Goal: Task Accomplishment & Management: Complete application form

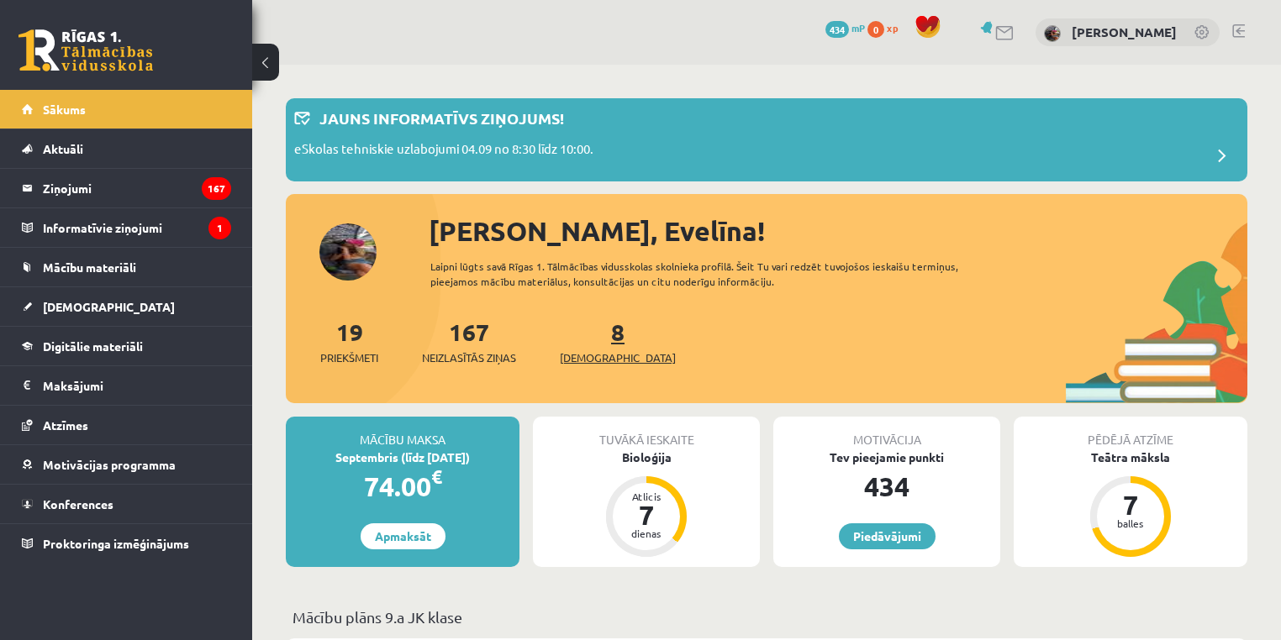
click at [587, 341] on link "8 Ieskaites" at bounding box center [618, 342] width 116 height 50
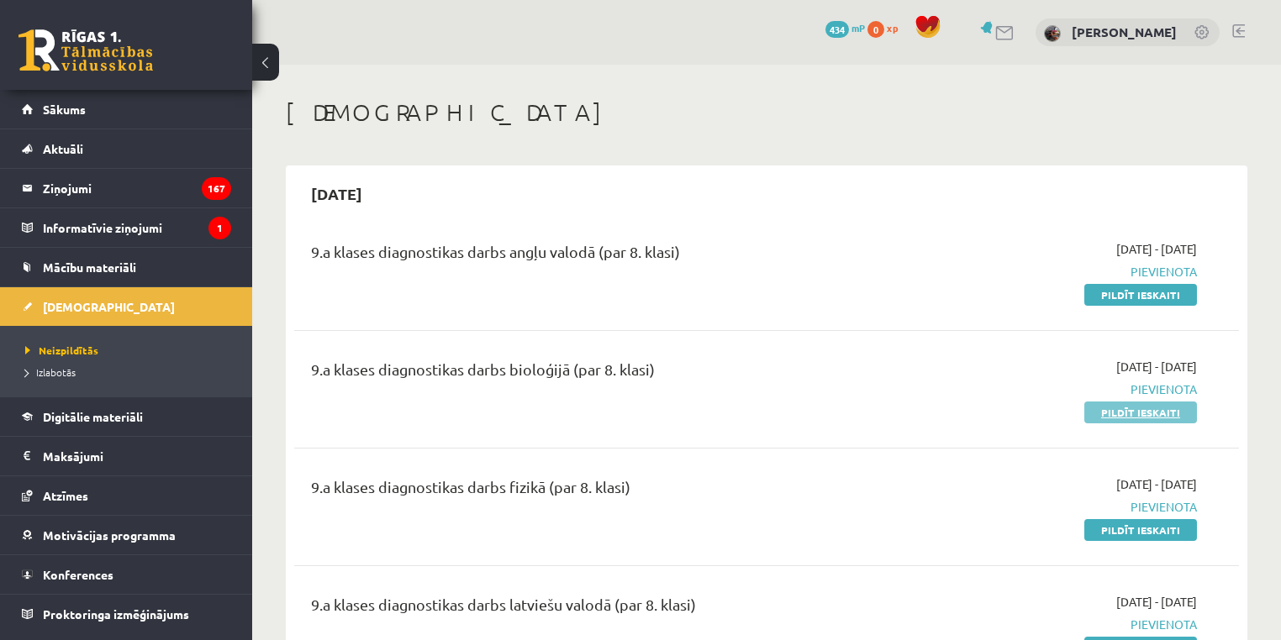
click at [1156, 409] on link "Pildīt ieskaiti" at bounding box center [1140, 413] width 113 height 22
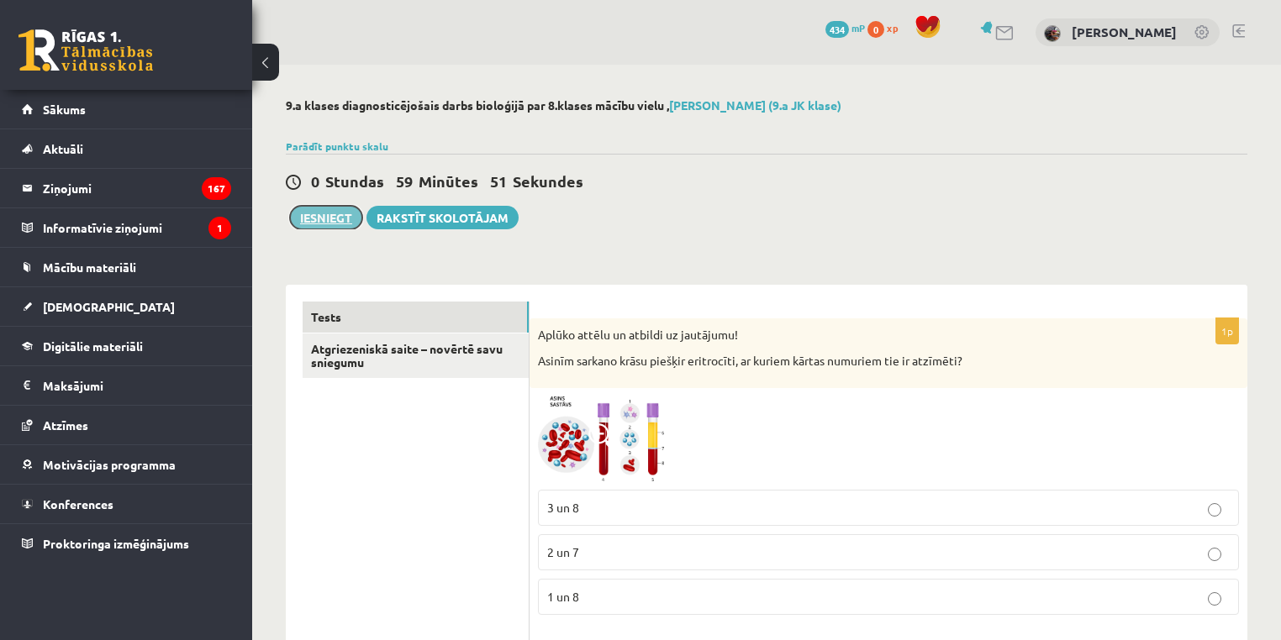
click at [308, 218] on button "Iesniegt" at bounding box center [326, 218] width 72 height 24
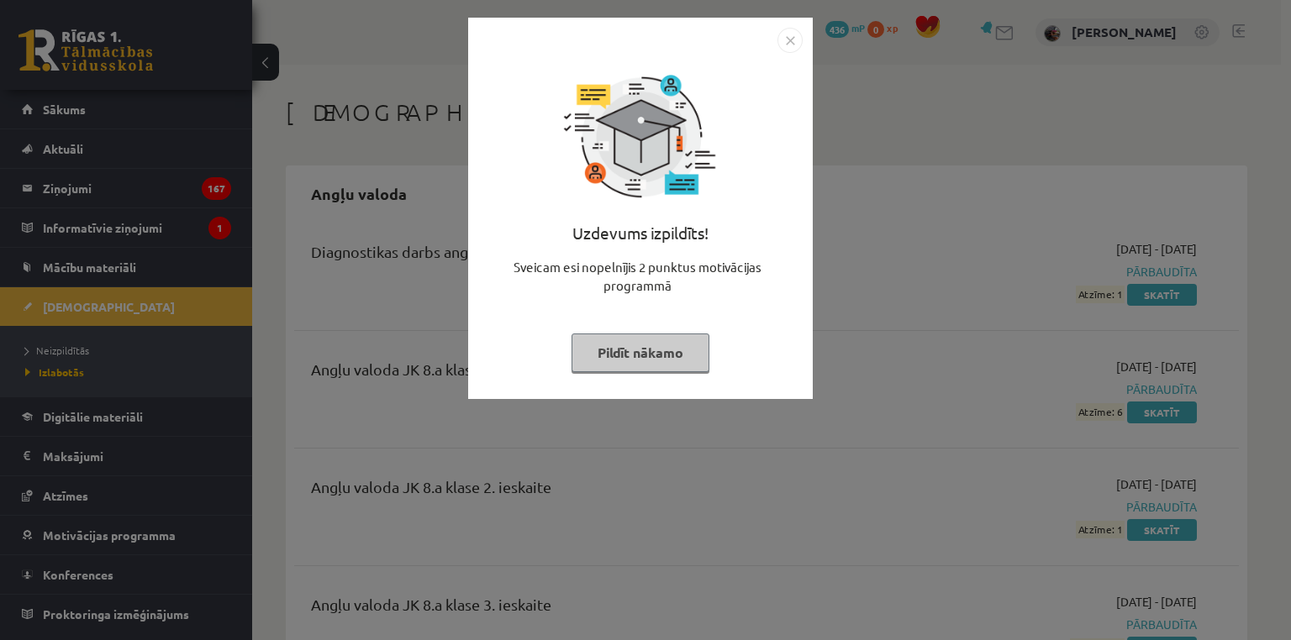
click at [658, 359] on button "Pildīt nākamo" at bounding box center [640, 353] width 138 height 39
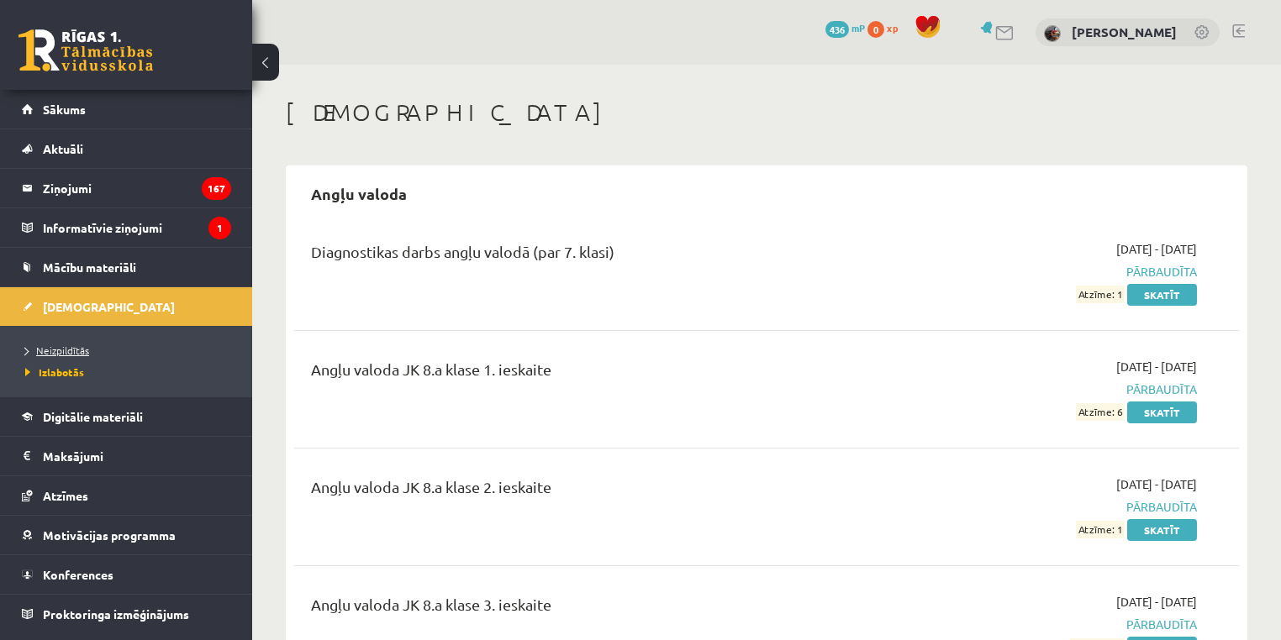
click at [68, 348] on span "Neizpildītās" at bounding box center [57, 350] width 64 height 13
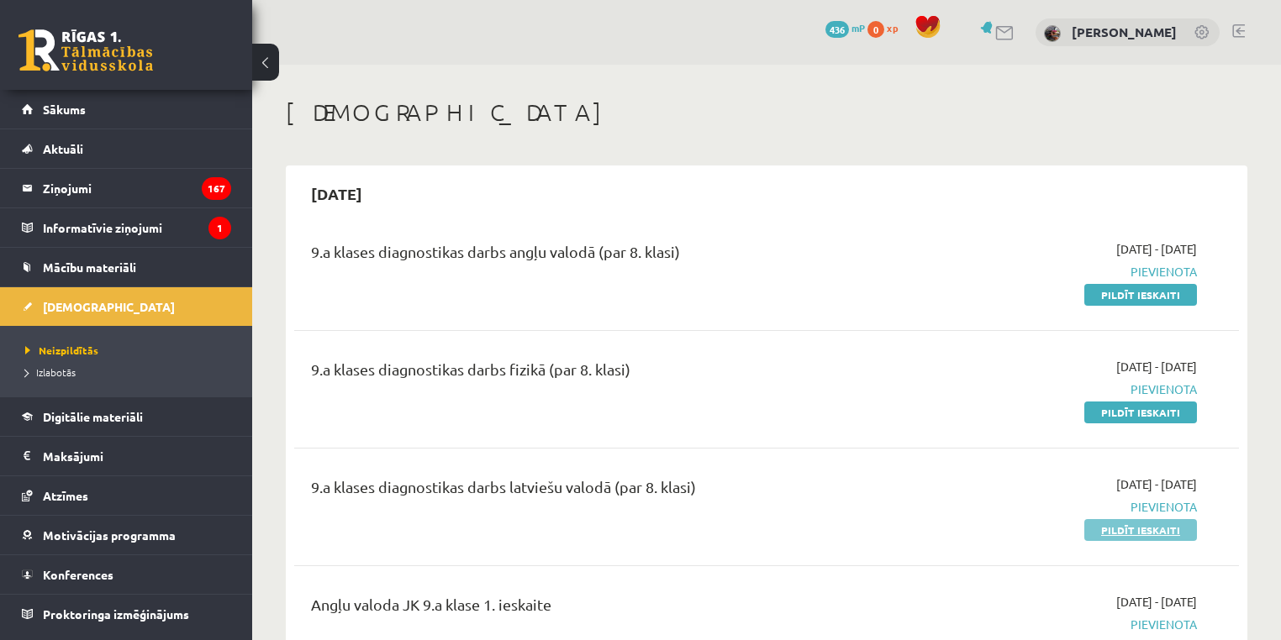
click at [1161, 535] on link "Pildīt ieskaiti" at bounding box center [1140, 530] width 113 height 22
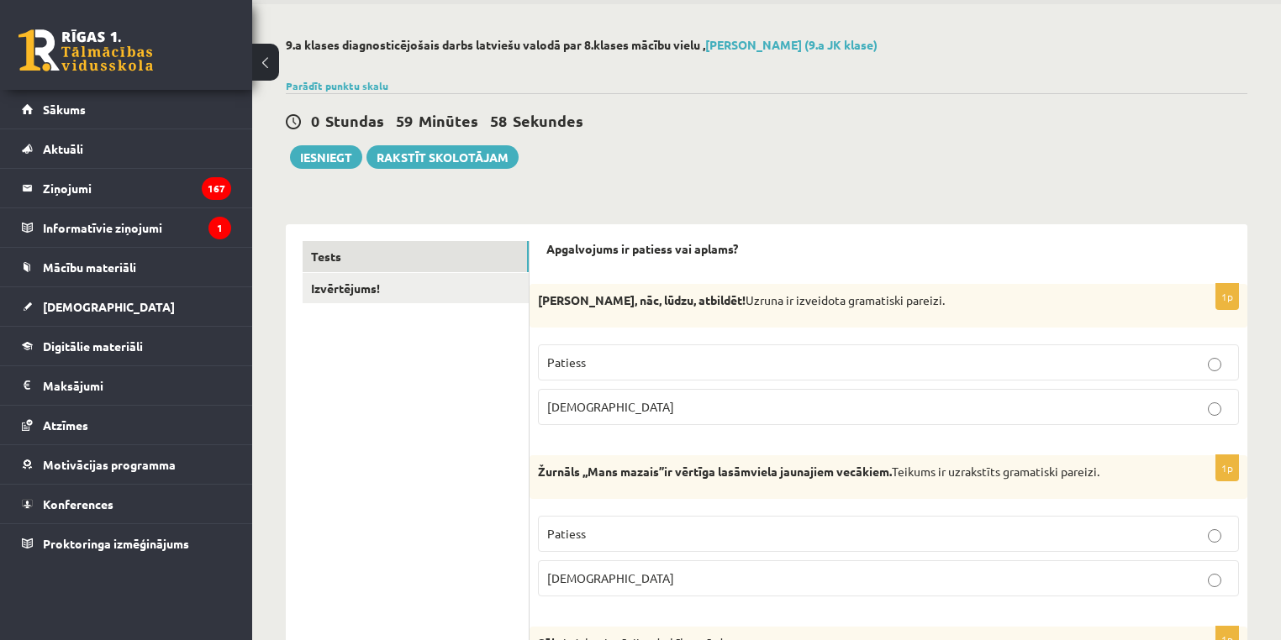
scroll to position [90, 0]
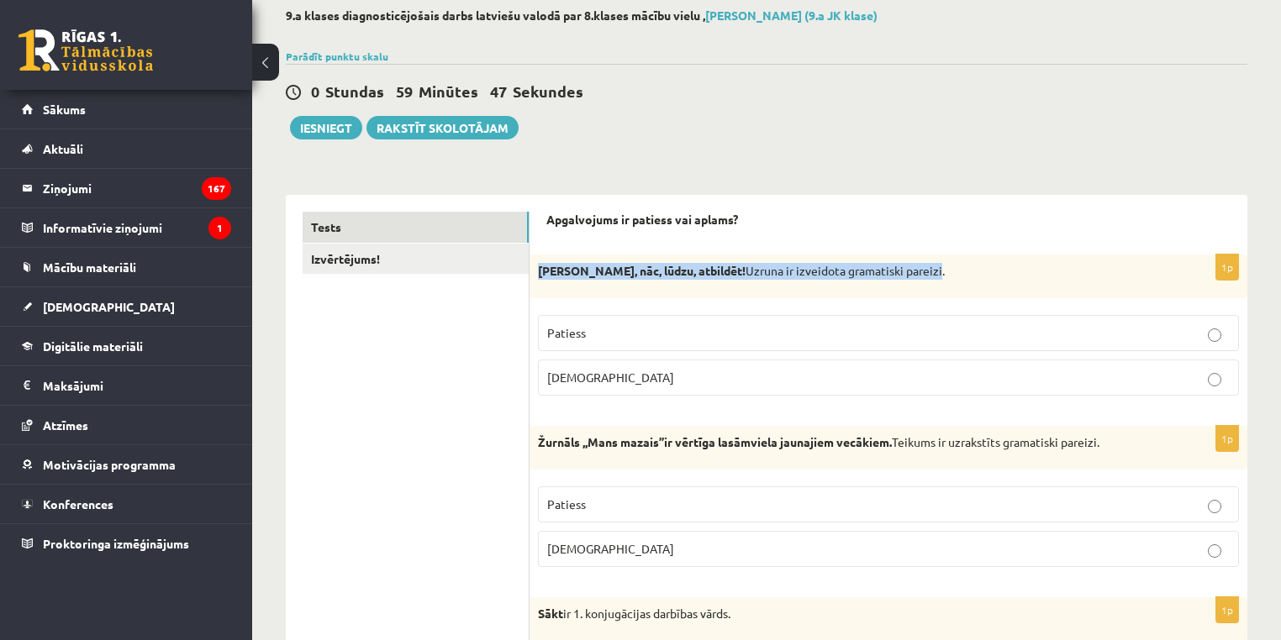
drag, startPoint x: 540, startPoint y: 269, endPoint x: 940, endPoint y: 271, distance: 400.1
click at [940, 271] on p "Normunds Bērz, nāc, lūdzu, atbildēt! Uzruna ir izveidota gramatiski pareizi." at bounding box center [846, 271] width 617 height 17
copy p "Normunds Bērz, nāc, lūdzu, atbildēt! Uzruna ir izveidota gramatiski pareizi"
click at [972, 363] on label "Aplams" at bounding box center [888, 378] width 701 height 36
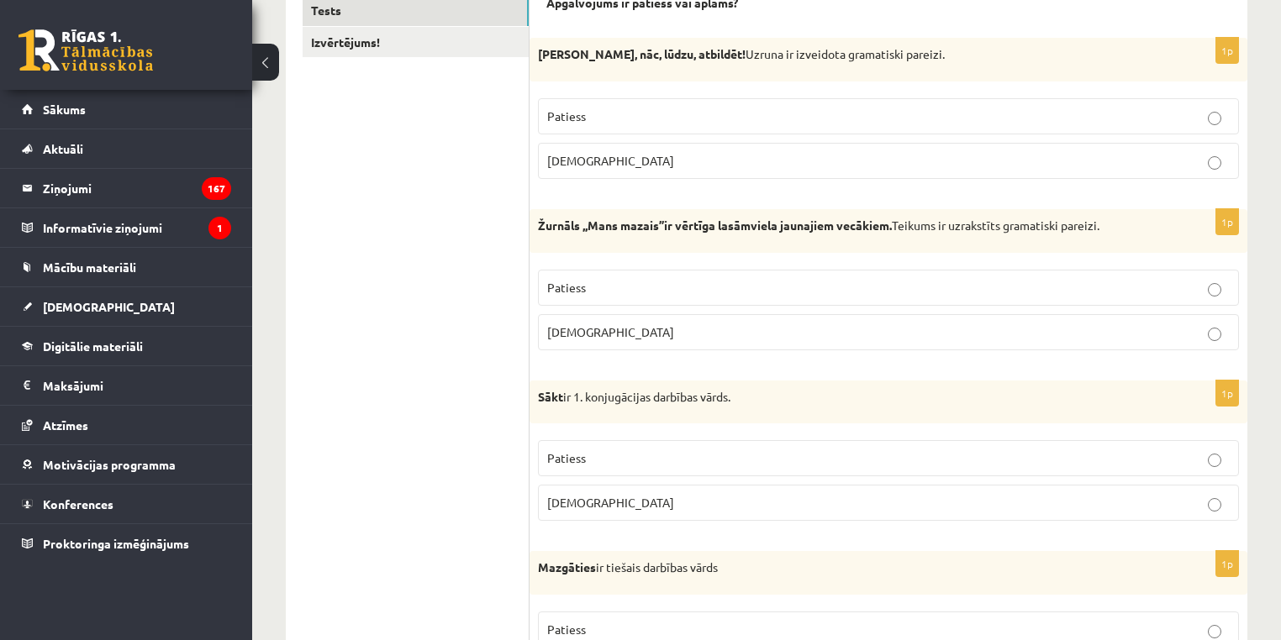
scroll to position [361, 0]
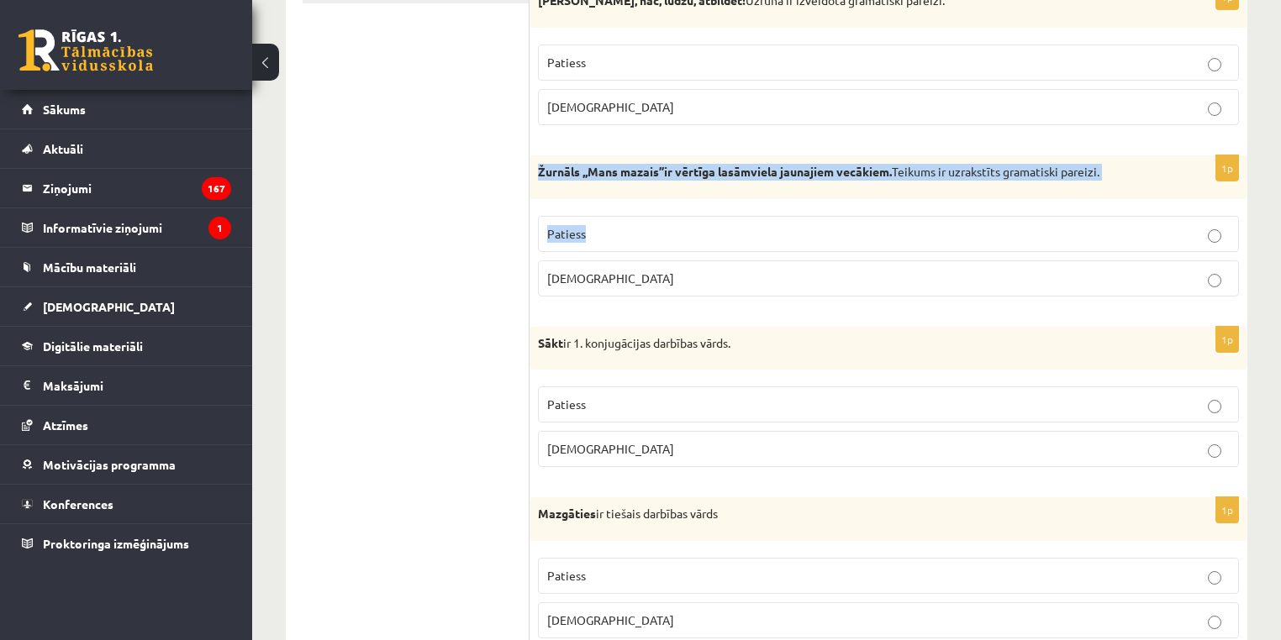
drag, startPoint x: 640, startPoint y: 171, endPoint x: 1101, endPoint y: 202, distance: 461.6
click at [1107, 207] on div "1p Žurnāls ,,Mans mazais’’ir vērtīga lasāmviela jaunajiem vecākiem. Teikums ir …" at bounding box center [888, 232] width 718 height 155
drag, startPoint x: 1035, startPoint y: 177, endPoint x: 1165, endPoint y: 202, distance: 132.5
click at [1167, 203] on div "1p Žurnāls ,,Mans mazais’’ir vērtīga lasāmviela jaunajiem vecākiem. Teikums ir …" at bounding box center [888, 232] width 718 height 155
click at [1130, 191] on div "Žurnāls ,,Mans mazais’’ir vērtīga lasāmviela jaunajiem vecākiem. Teikums ir uzr…" at bounding box center [888, 177] width 718 height 44
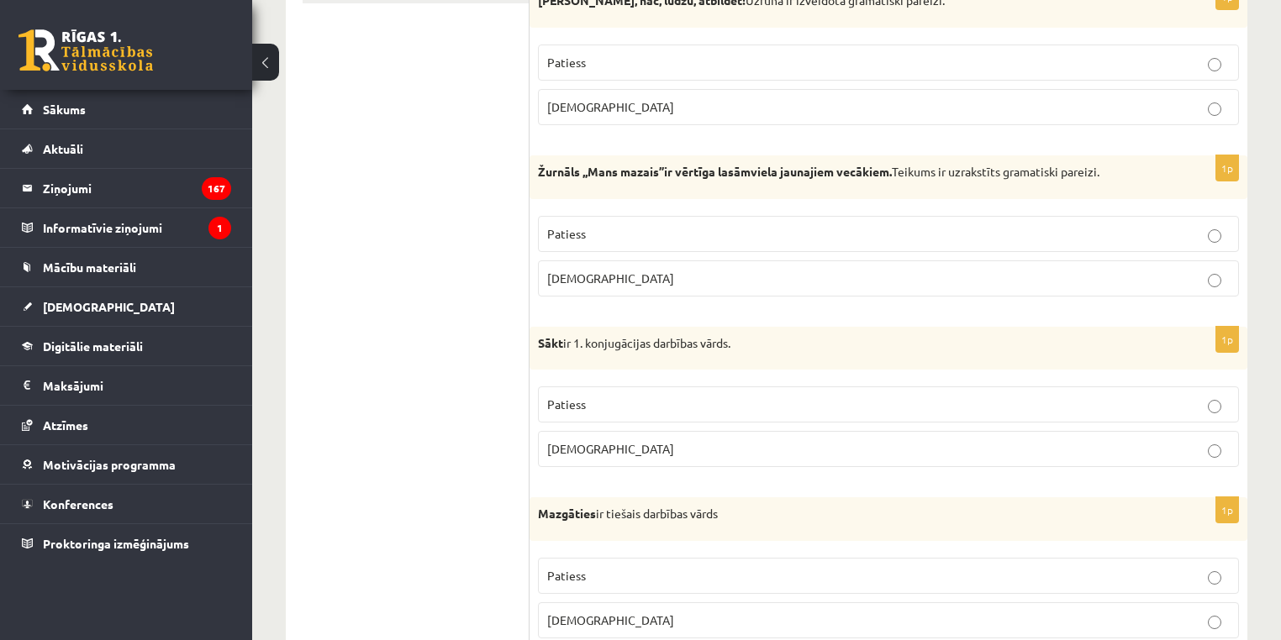
click at [1093, 173] on p "Žurnāls ,,Mans mazais’’ir vērtīga lasāmviela jaunajiem vecākiem. Teikums ir uzr…" at bounding box center [846, 172] width 617 height 17
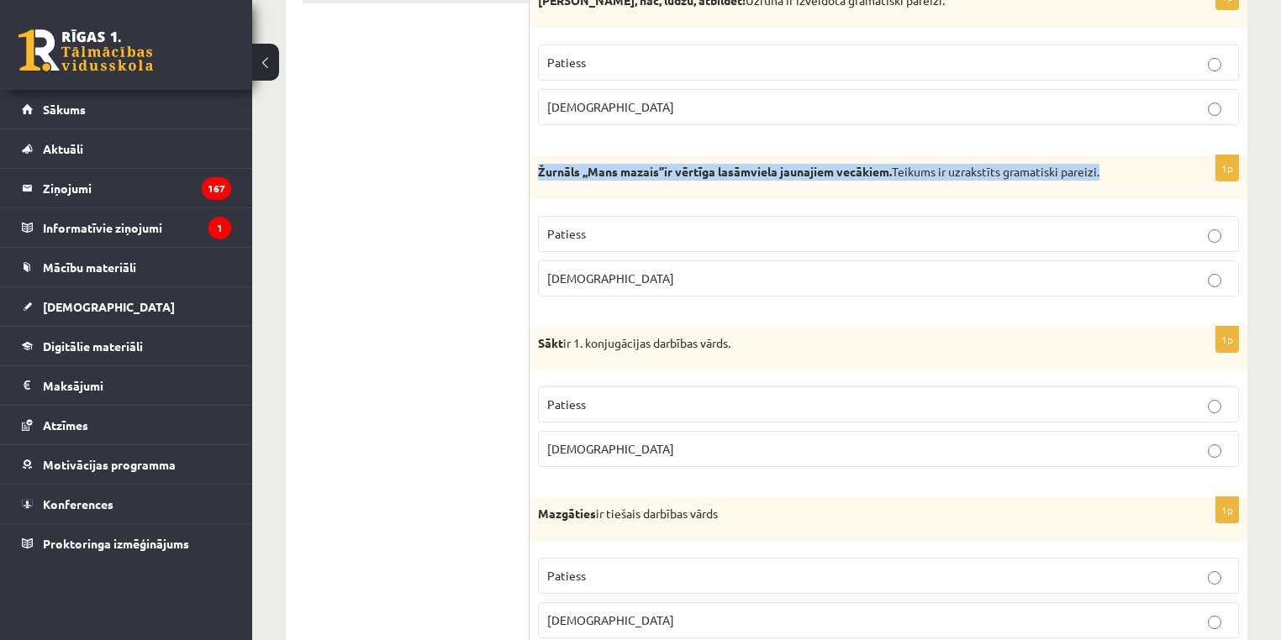
click at [1093, 173] on p "Žurnāls ,,Mans mazais’’ir vērtīga lasāmviela jaunajiem vecākiem. Teikums ir uzr…" at bounding box center [846, 172] width 617 height 17
copy div "Žurnāls ,,Mans mazais’’ir vērtīga lasāmviela jaunajiem vecākiem. Teikums ir uzr…"
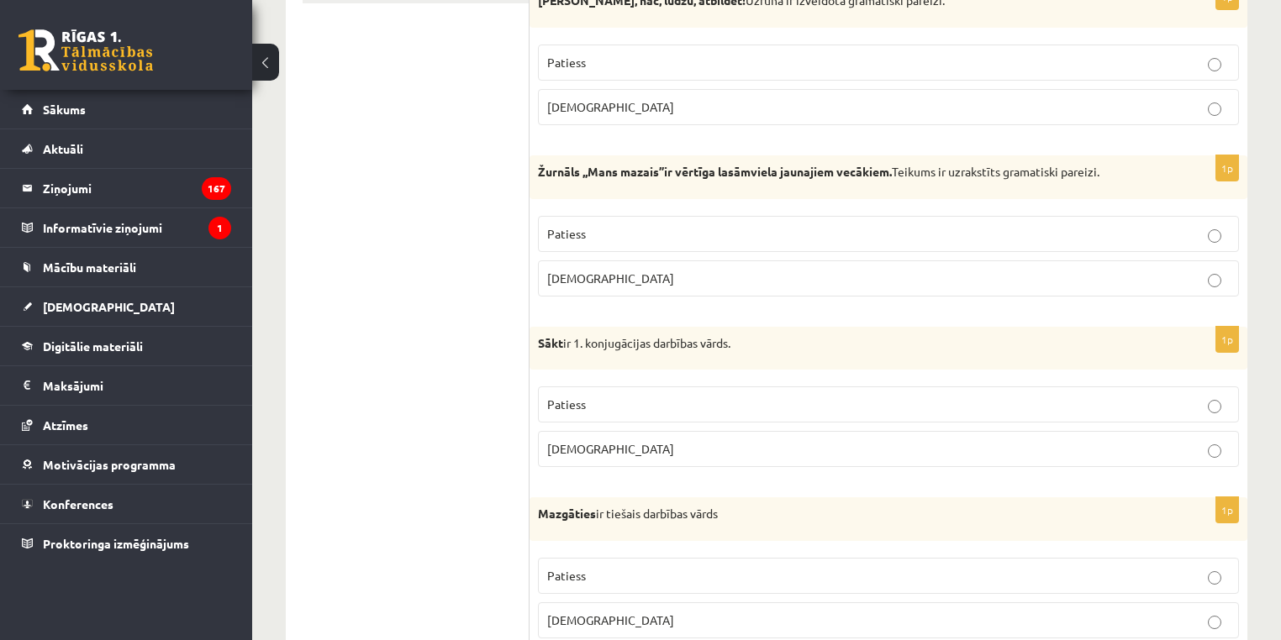
click at [733, 272] on p "Aplams" at bounding box center [888, 279] width 682 height 18
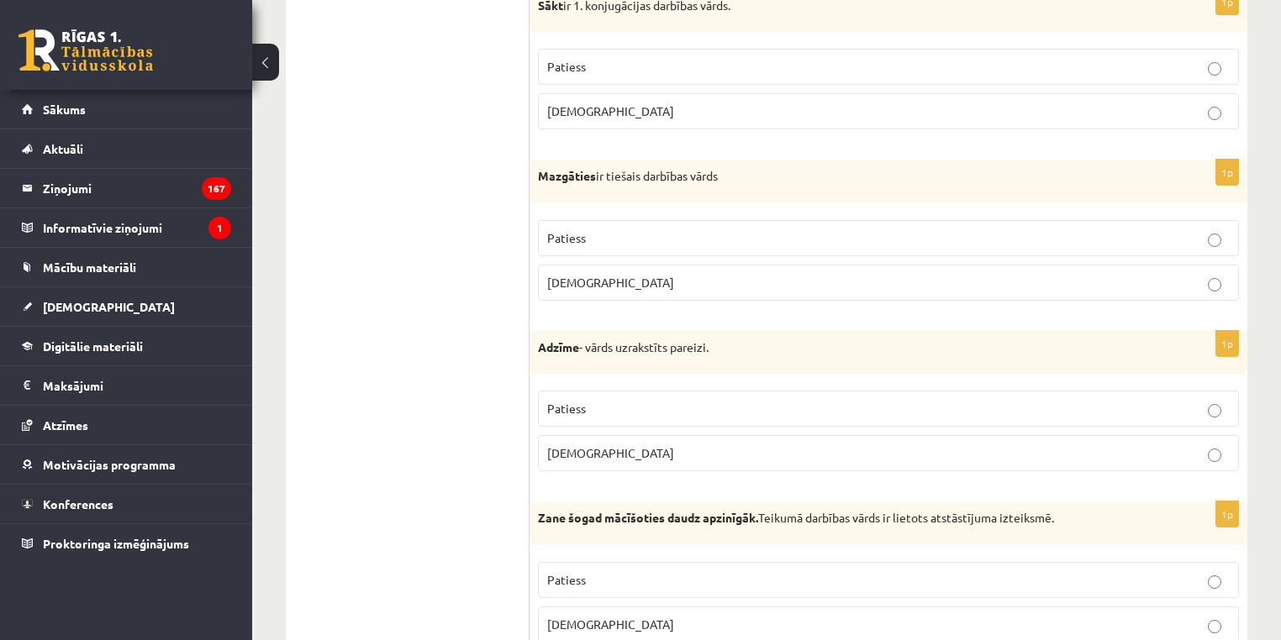
scroll to position [674, 0]
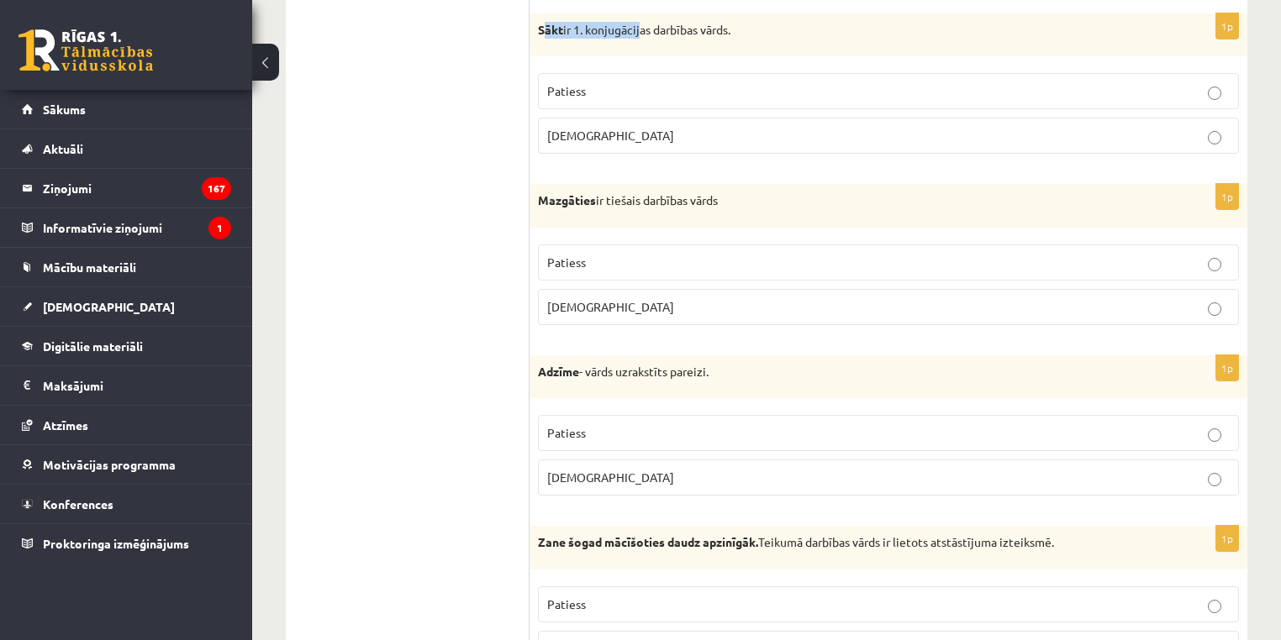
drag, startPoint x: 544, startPoint y: 31, endPoint x: 641, endPoint y: 32, distance: 97.5
click at [641, 32] on p "Sākt ir 1. konjugācijas darbības vārds." at bounding box center [846, 30] width 617 height 17
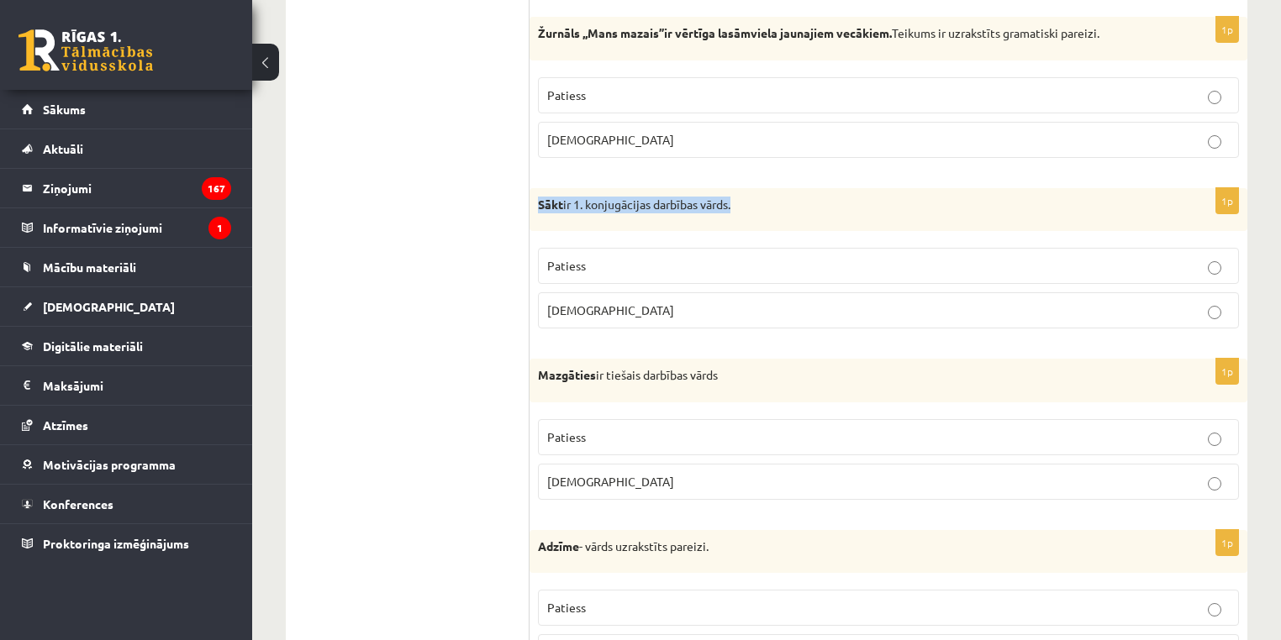
scroll to position [482, 0]
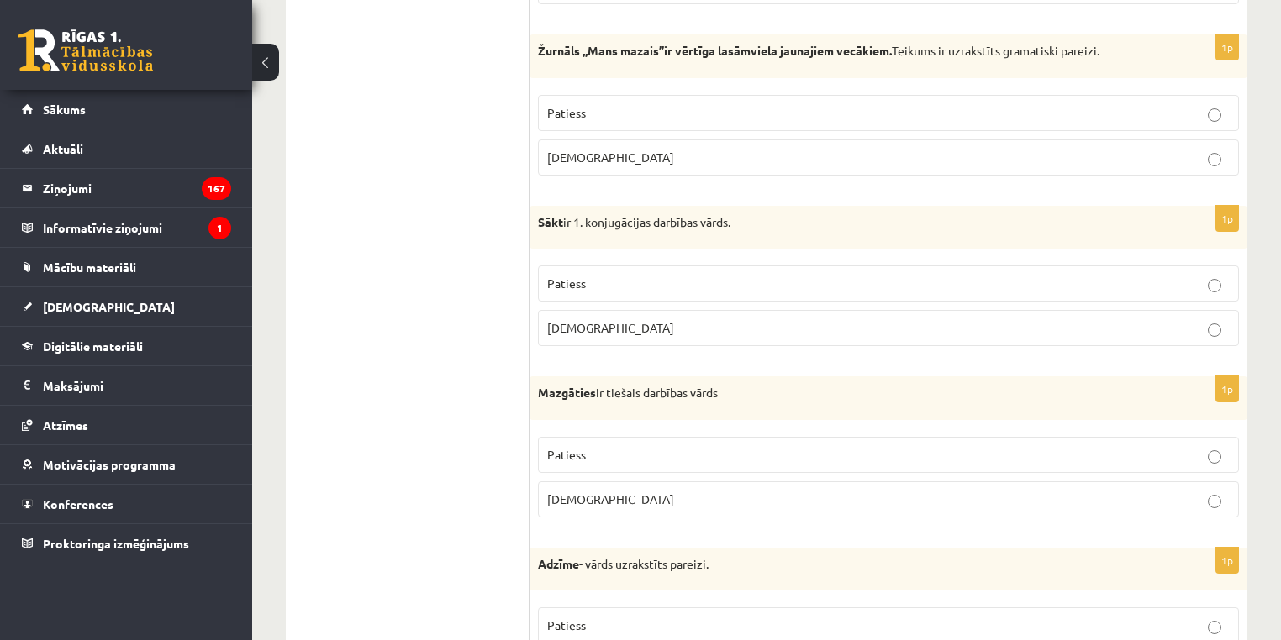
click at [1142, 279] on p "Patiess" at bounding box center [888, 284] width 682 height 18
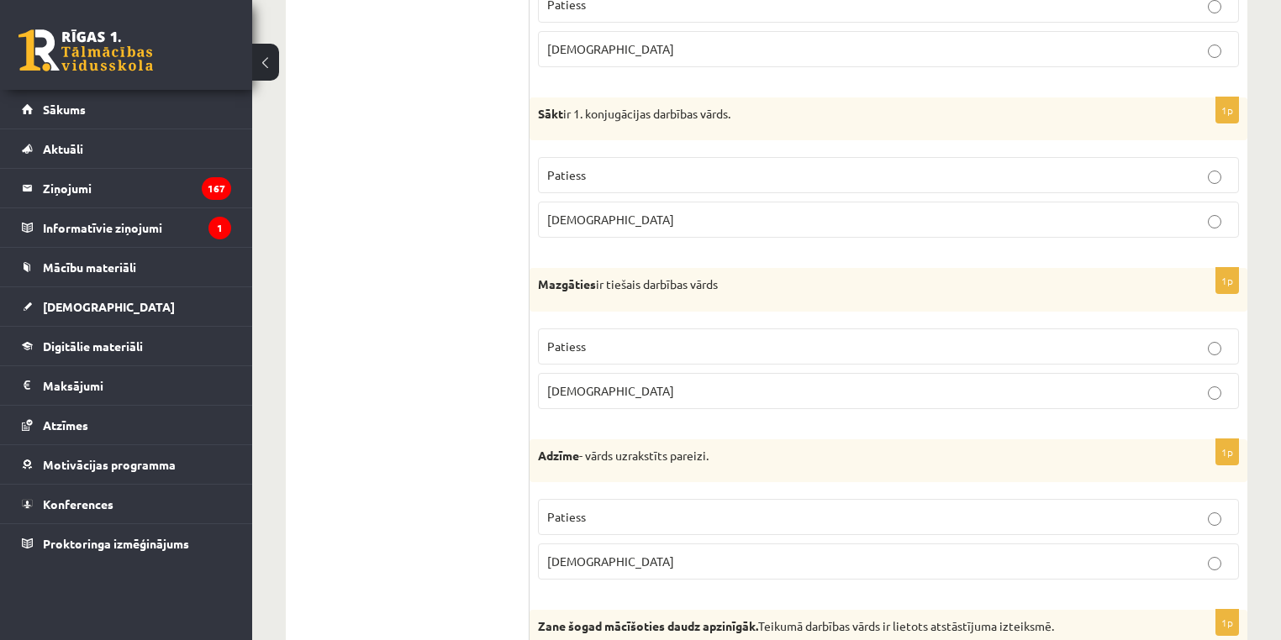
scroll to position [638, 0]
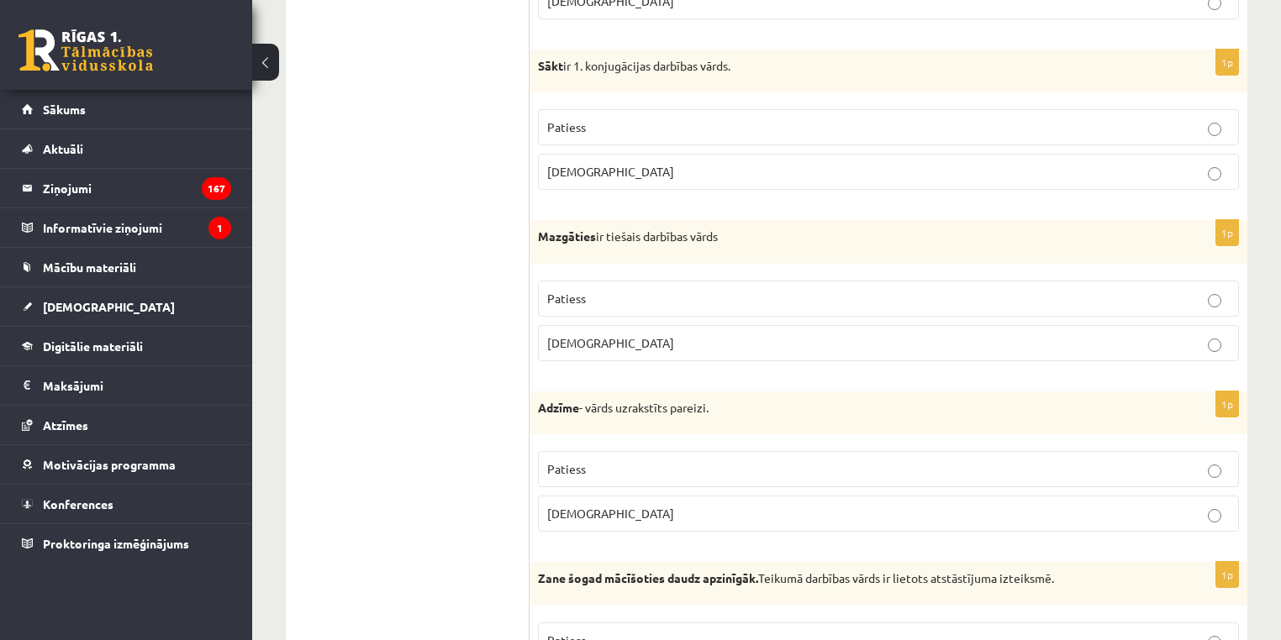
click at [552, 238] on strong "Mazgāties" at bounding box center [567, 236] width 58 height 15
copy div "Mazgāties ir tiešais darbības vārds"
click at [657, 344] on p "Aplams" at bounding box center [888, 343] width 682 height 18
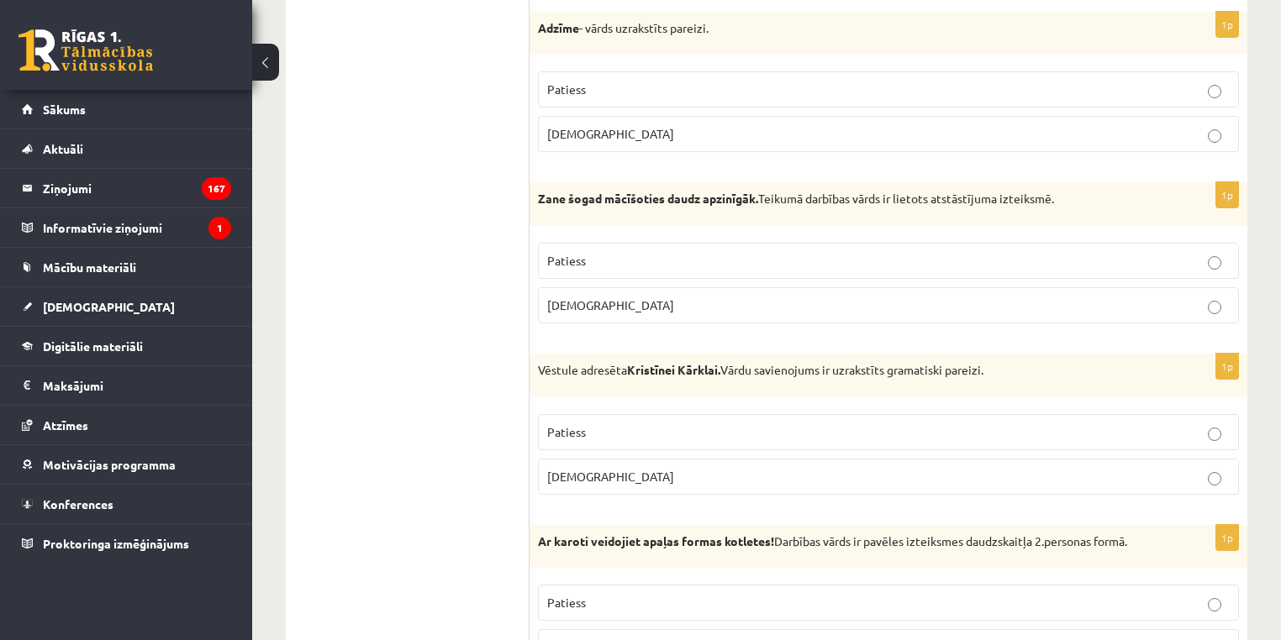
scroll to position [957, 0]
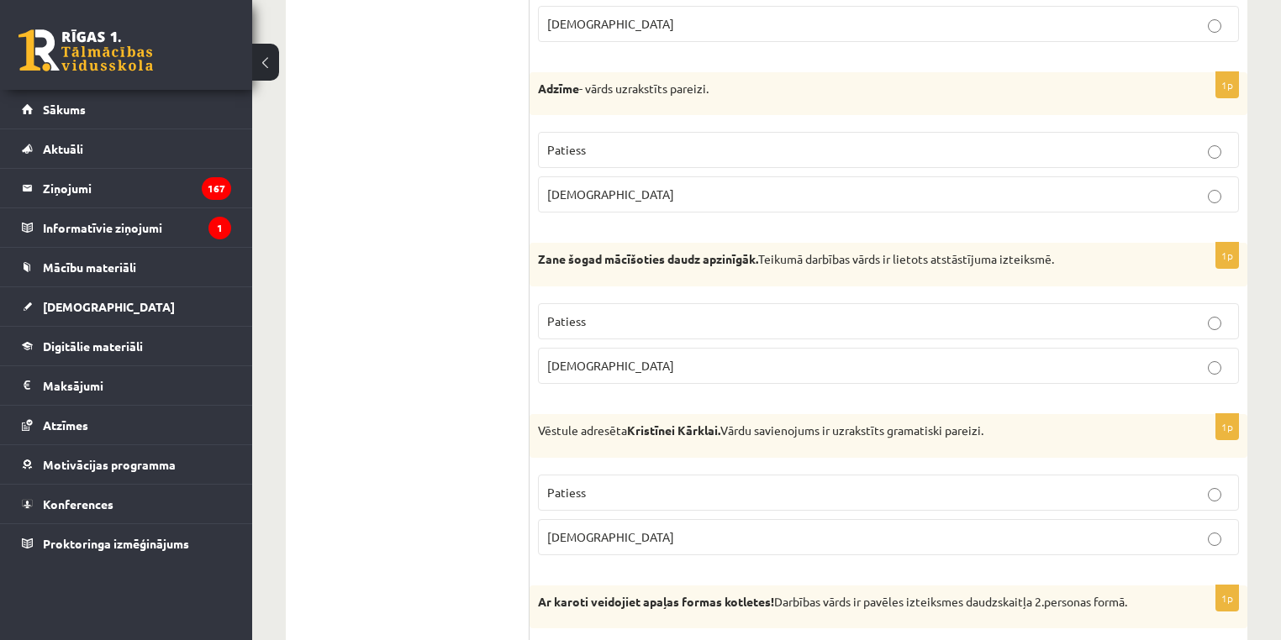
drag, startPoint x: 531, startPoint y: 79, endPoint x: 759, endPoint y: 97, distance: 228.5
click at [759, 97] on div "Adzīme - vārds uzrakstīts pareizi." at bounding box center [888, 94] width 718 height 44
copy p "Adzīme - vārds uzrakstīts pareizi."
click at [736, 187] on p "Aplams" at bounding box center [888, 195] width 682 height 18
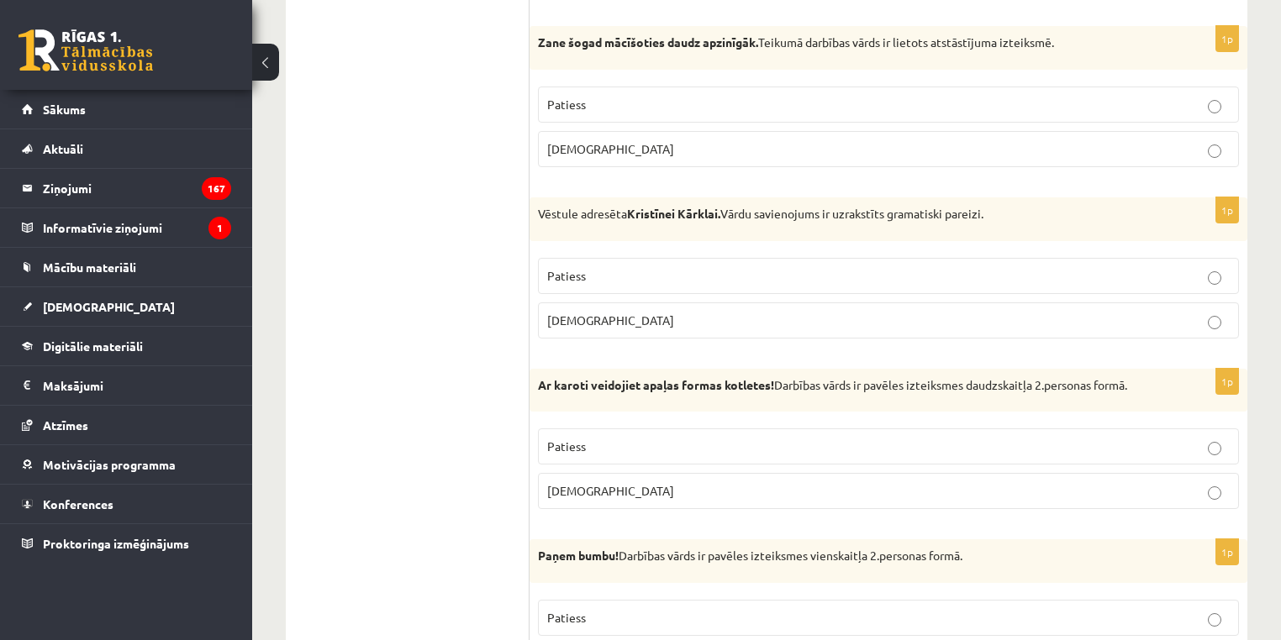
scroll to position [1114, 0]
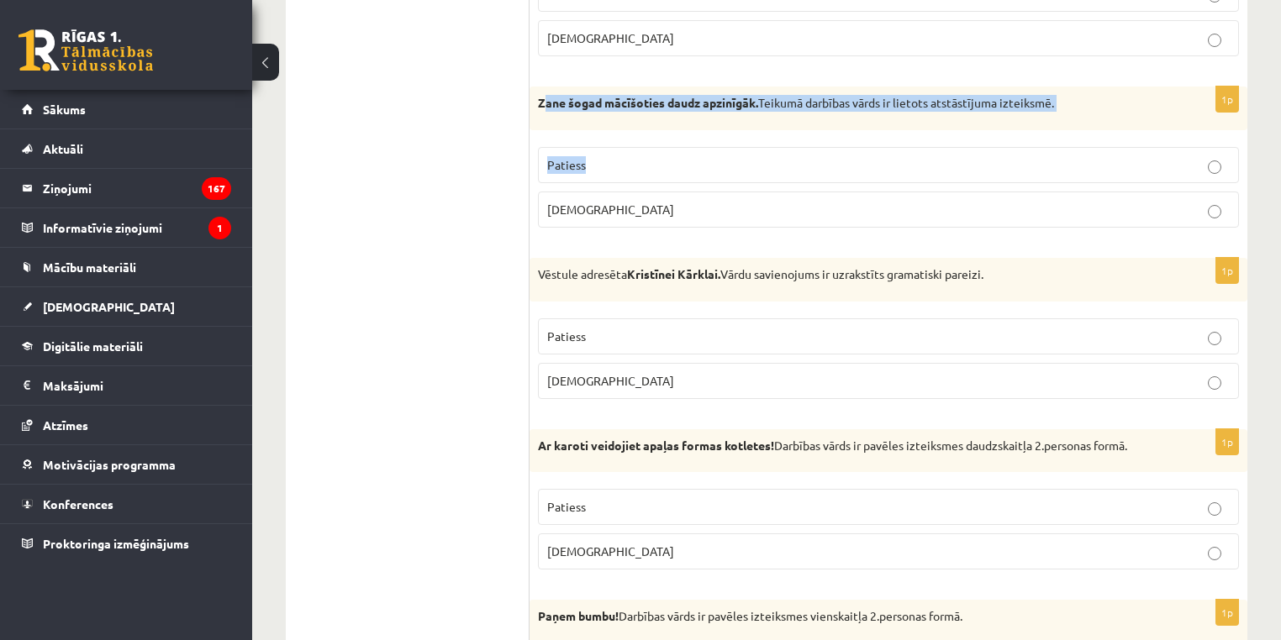
drag, startPoint x: 581, startPoint y: 110, endPoint x: 838, endPoint y: 128, distance: 257.8
click at [838, 128] on div "1p Zane šogad mācīšoties daudz apzinīgāk. Teikumā darbības vārds ir lietots ats…" at bounding box center [888, 164] width 718 height 155
click at [854, 104] on p "Zane šogad mācīšoties daudz apzinīgāk. Teikumā darbības vārds ir lietots atstās…" at bounding box center [846, 103] width 617 height 17
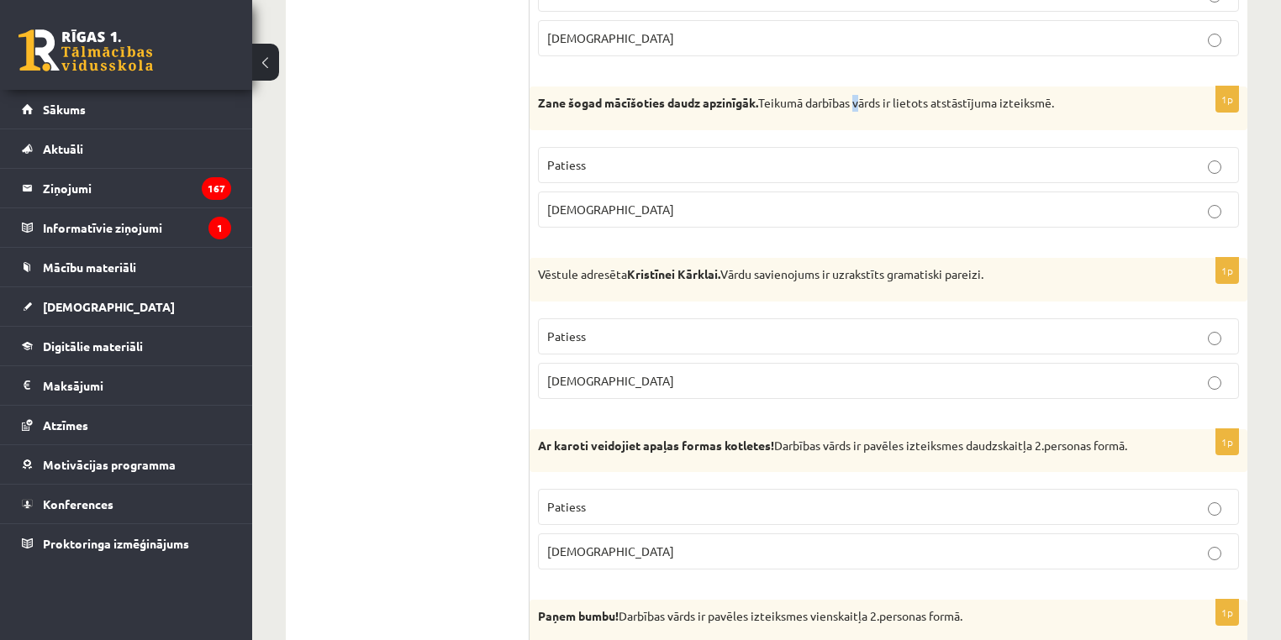
click at [854, 104] on p "Zane šogad mācīšoties daudz apzinīgāk. Teikumā darbības vārds ir lietots atstās…" at bounding box center [846, 103] width 617 height 17
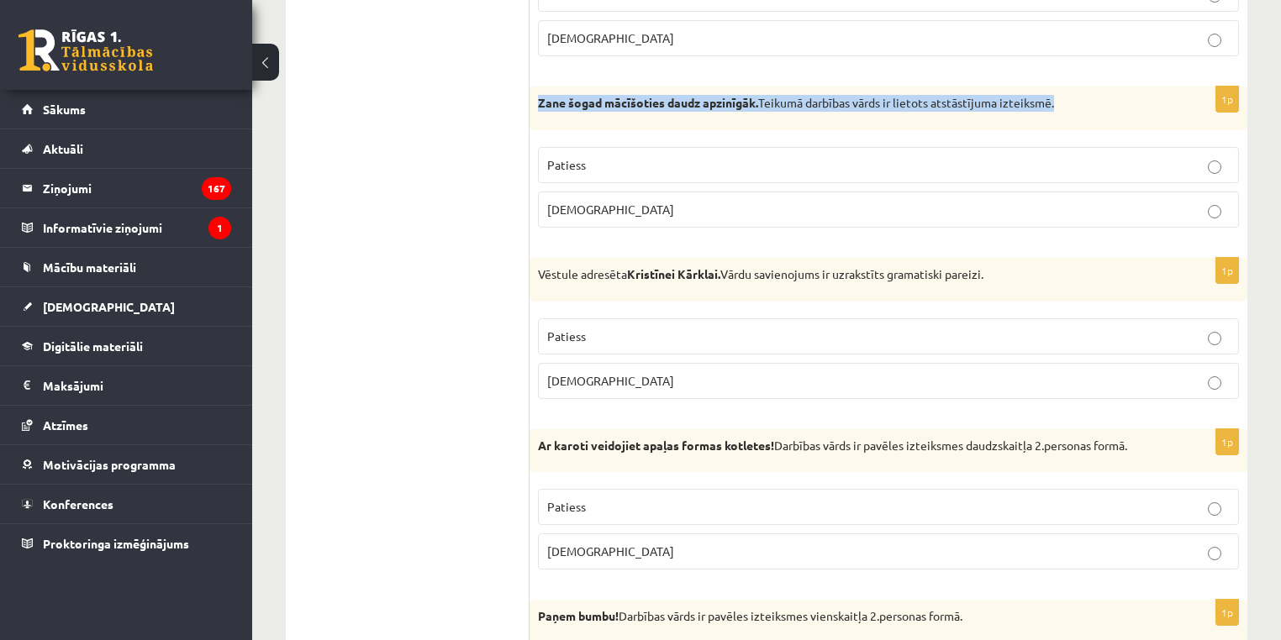
click at [854, 104] on p "Zane šogad mācīšoties daudz apzinīgāk. Teikumā darbības vārds ir lietots atstās…" at bounding box center [846, 103] width 617 height 17
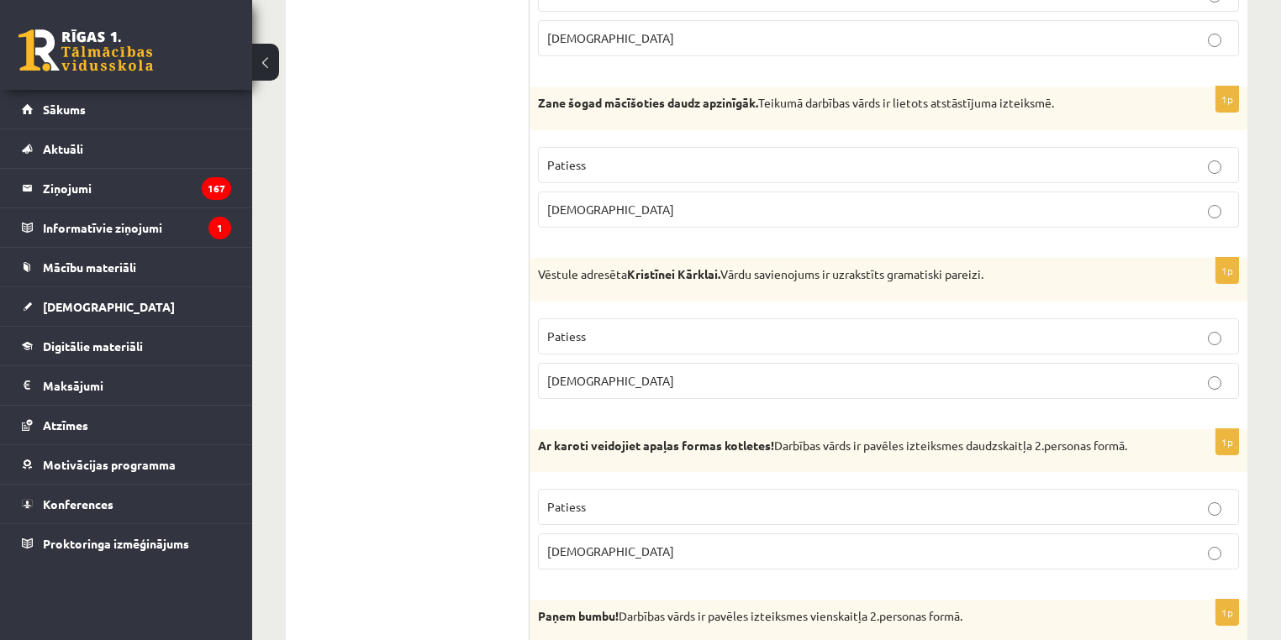
click at [1224, 160] on p "Patiess" at bounding box center [888, 165] width 682 height 18
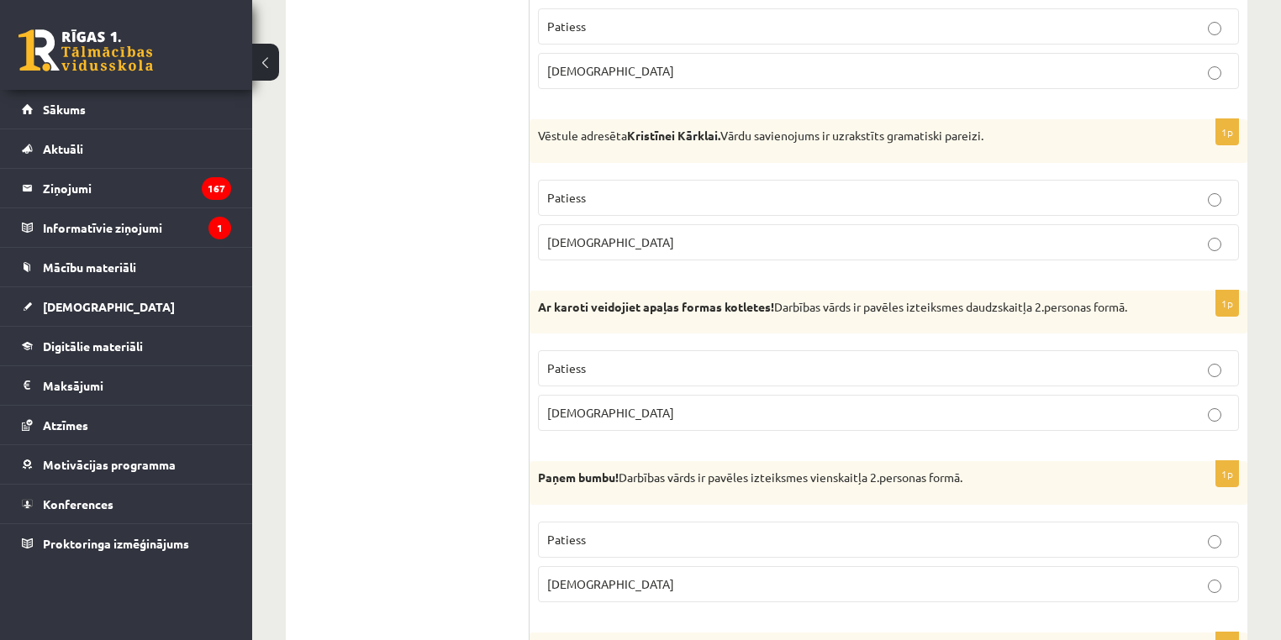
scroll to position [1283, 0]
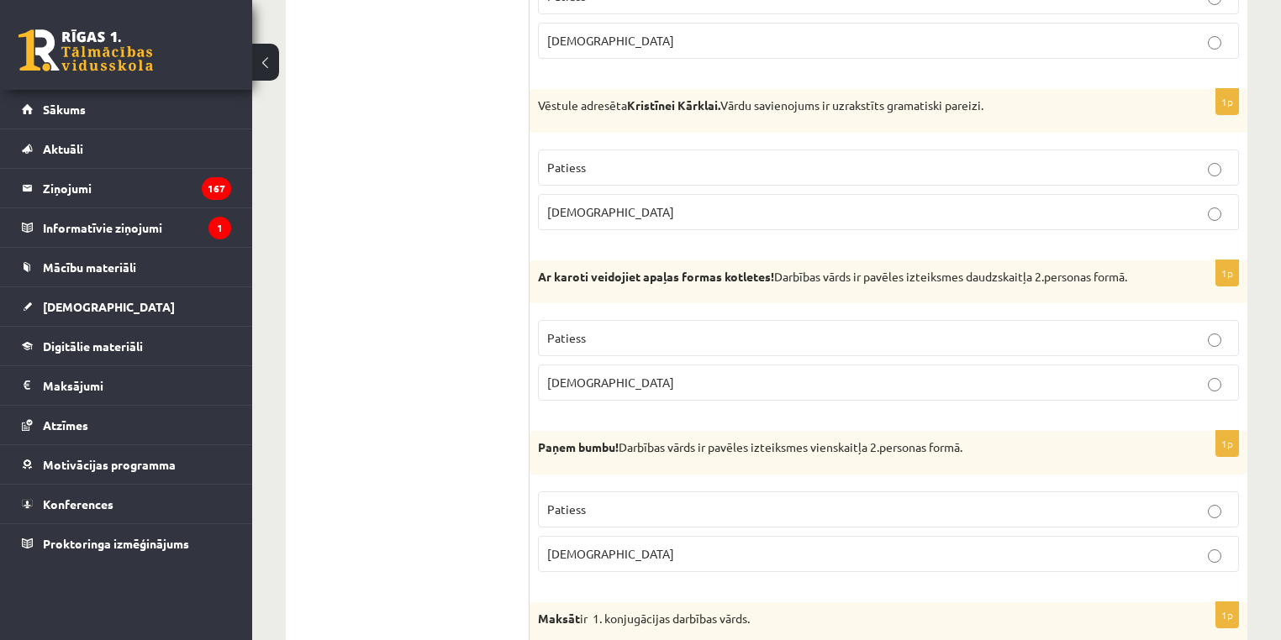
click at [684, 97] on strong "Kristīnei Kārklai." at bounding box center [673, 104] width 93 height 15
copy div "Vēstule adresēta Kristīnei Kārklai. Vārdu savienojums ir uzrakstīts gramatiski …"
click at [1024, 159] on p "Patiess" at bounding box center [888, 168] width 682 height 18
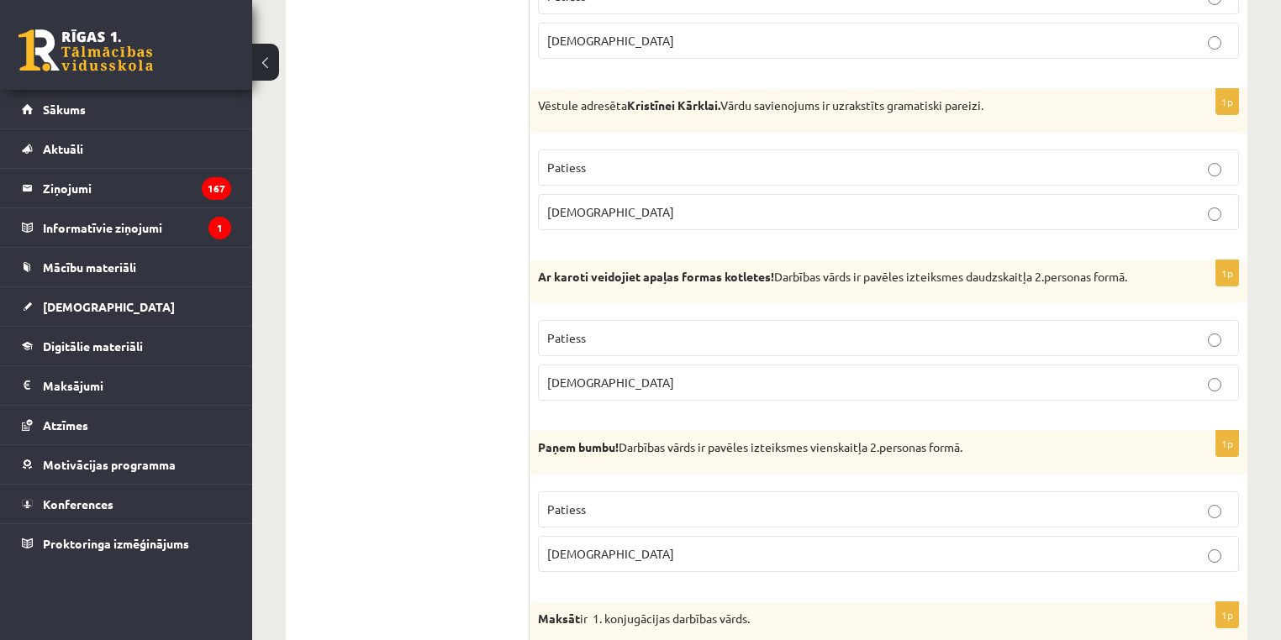
click at [672, 269] on strong "Ar karoti veidojiet apaļas formas kotletes!" at bounding box center [656, 276] width 236 height 15
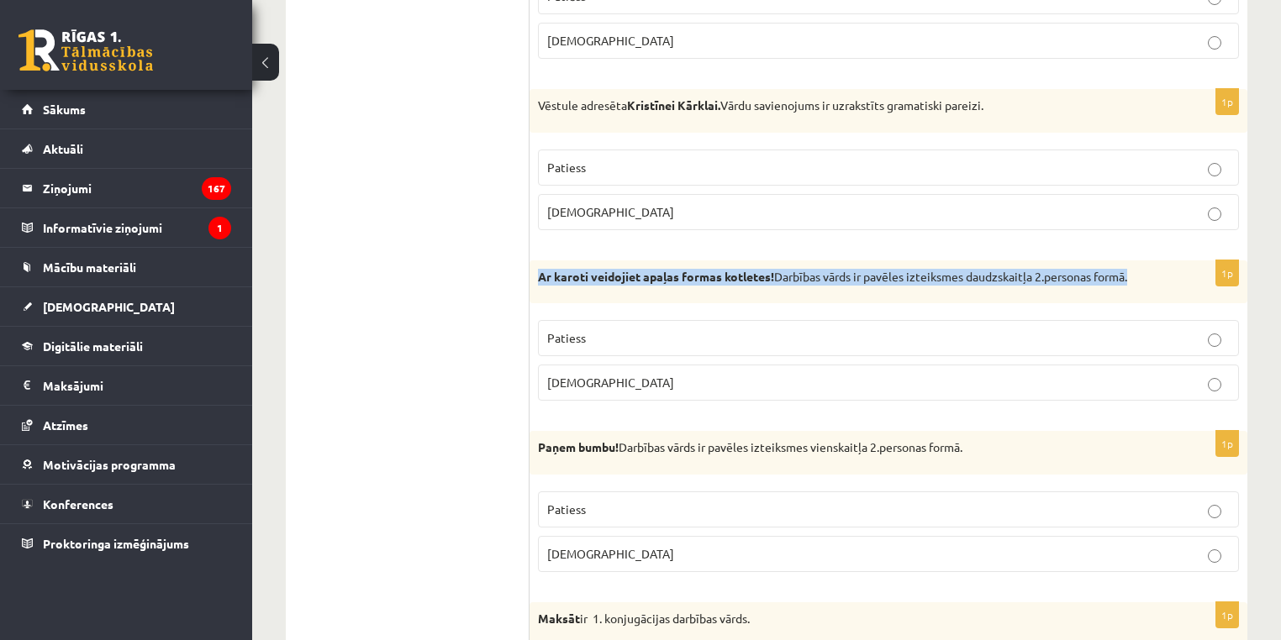
click at [672, 269] on strong "Ar karoti veidojiet apaļas formas kotletes!" at bounding box center [656, 276] width 236 height 15
copy div "Ar karoti veidojiet apaļas formas kotletes! Darbības vārds ir pavēles izteiksme…"
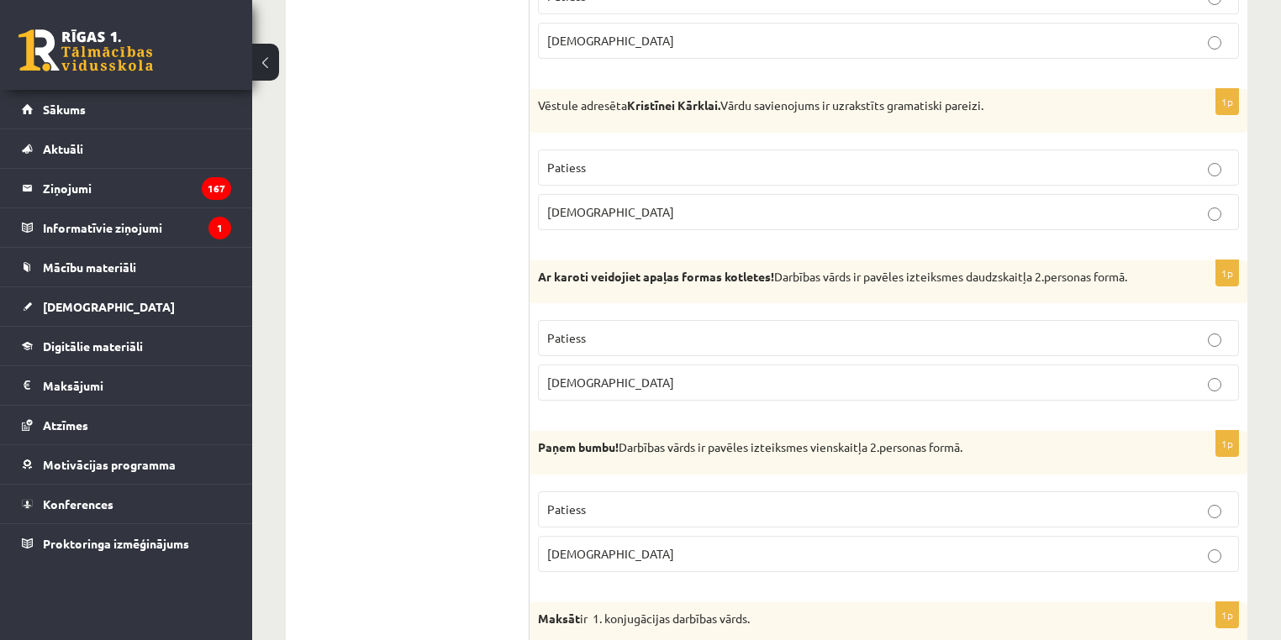
drag, startPoint x: 707, startPoint y: 330, endPoint x: 965, endPoint y: 310, distance: 258.8
click at [724, 333] on p "Patiess" at bounding box center [888, 338] width 682 height 18
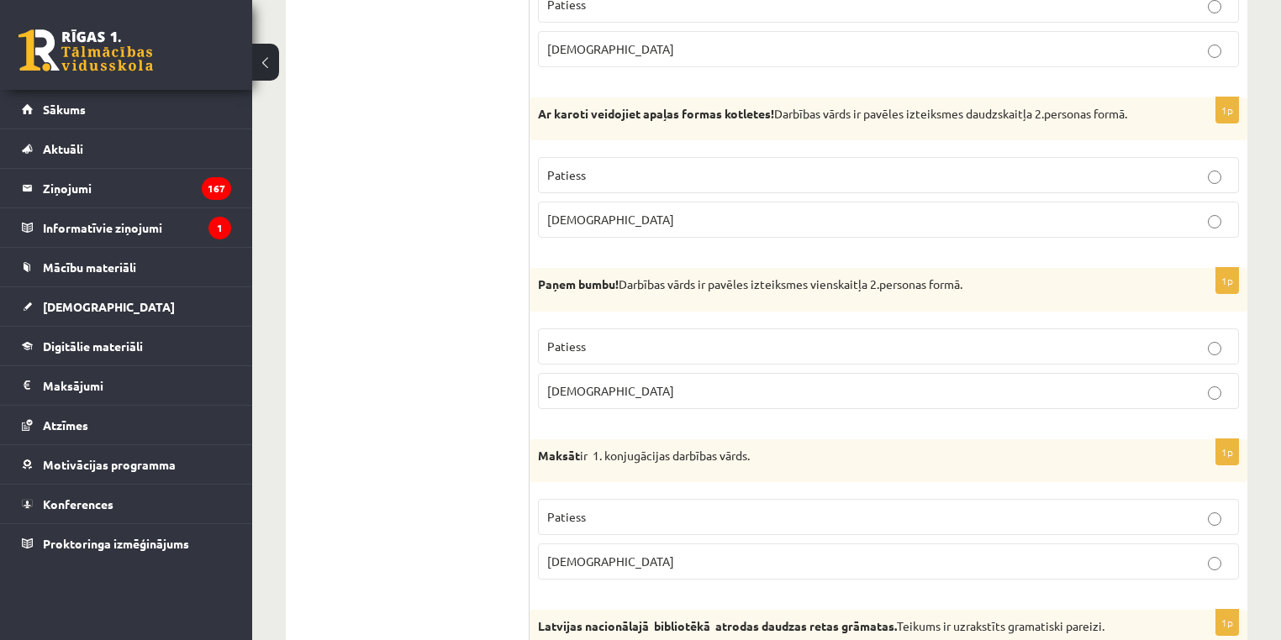
scroll to position [1348, 0]
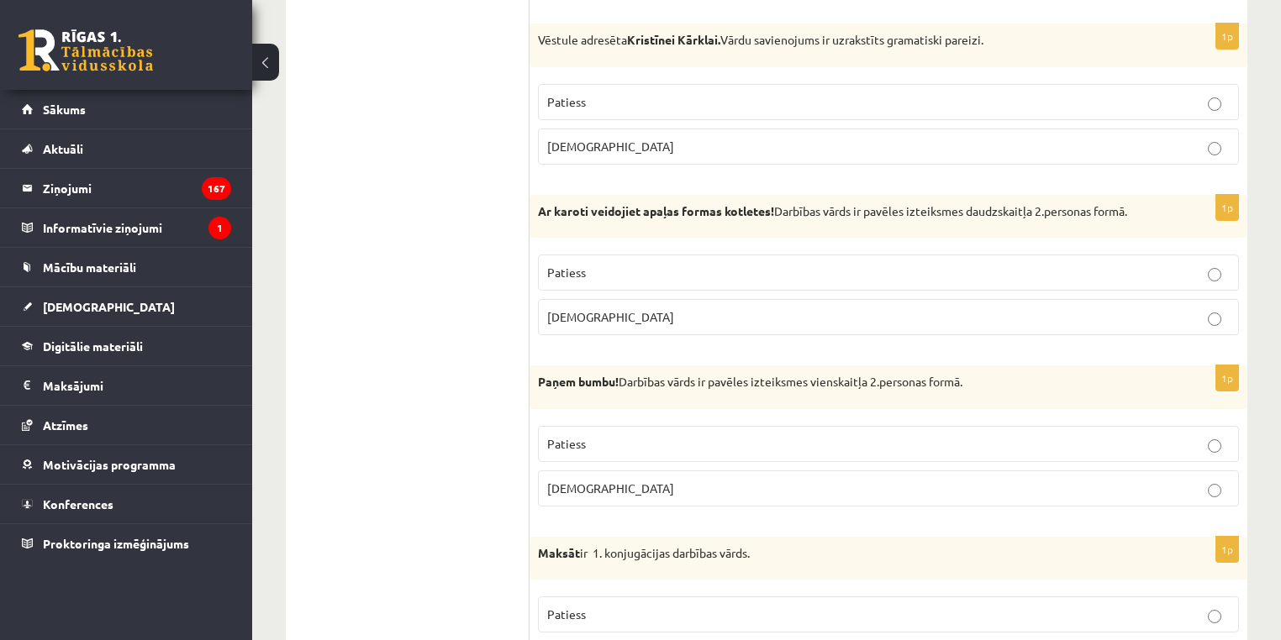
click at [751, 374] on p "Paņem bumbu! Darbības vārds ir pavēles izteiksmes vienskaitļa 2.personas formā." at bounding box center [846, 382] width 617 height 17
copy div "Paņem bumbu! Darbības vārds ir pavēles izteiksmes vienskaitļa 2.personas formā."
drag, startPoint x: 593, startPoint y: 438, endPoint x: 1183, endPoint y: 379, distance: 592.9
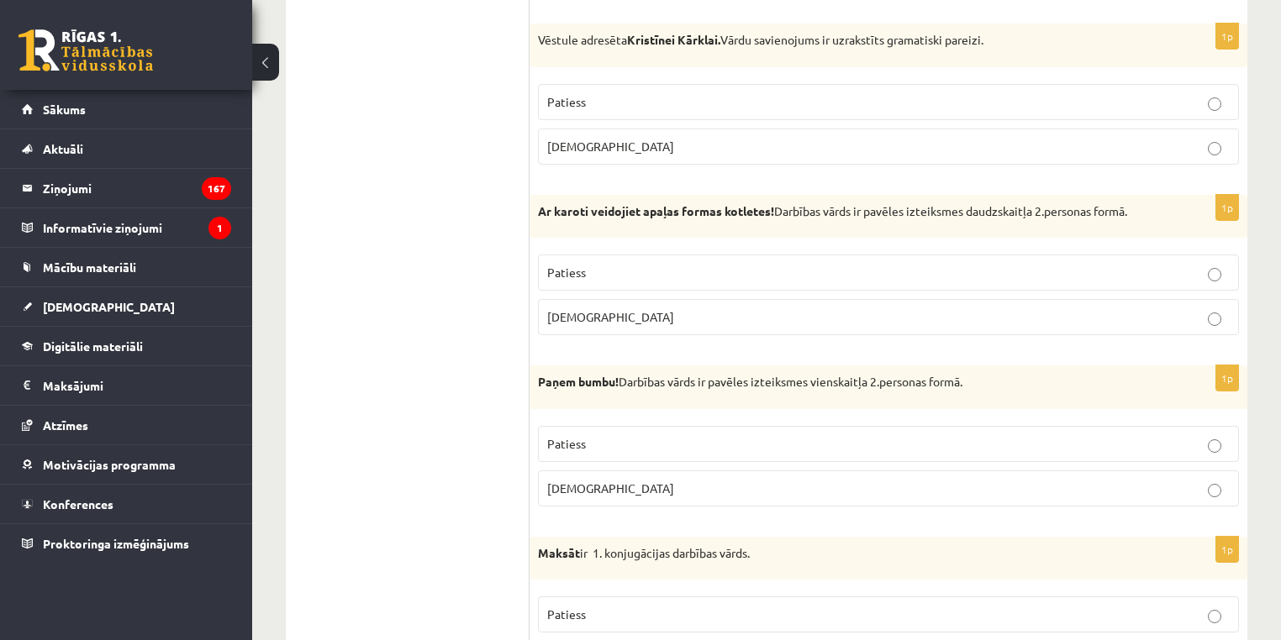
click at [604, 435] on p "Patiess" at bounding box center [888, 444] width 682 height 18
drag, startPoint x: 1278, startPoint y: 199, endPoint x: 1284, endPoint y: 210, distance: 12.4
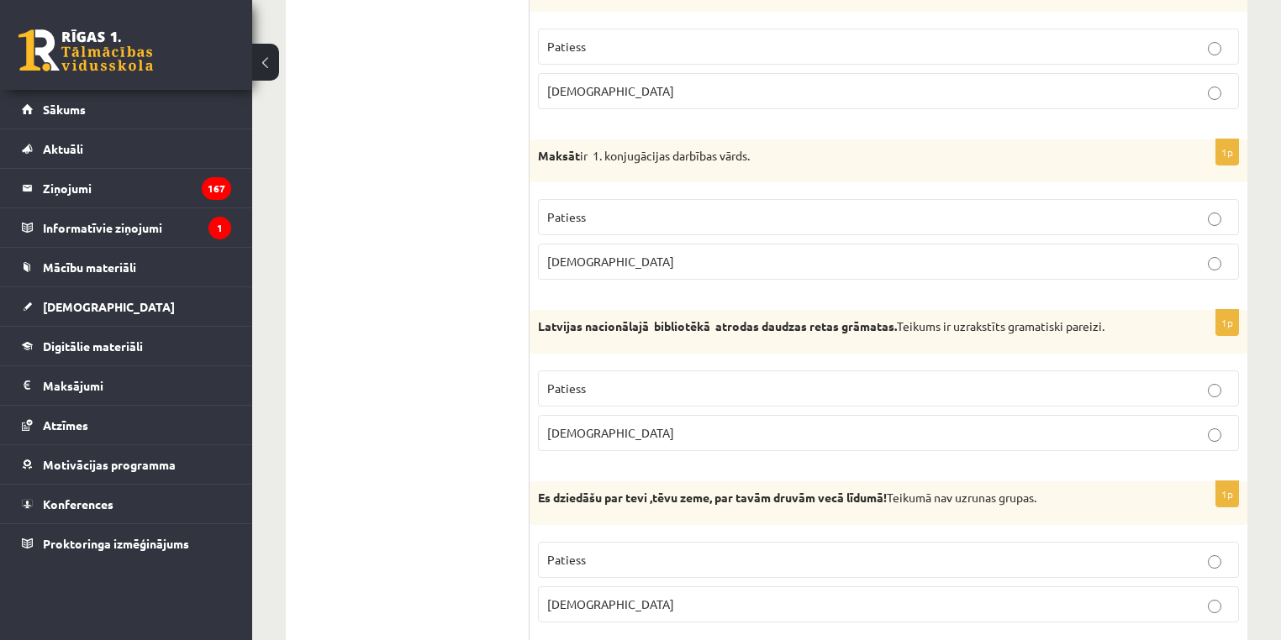
scroll to position [1849, 0]
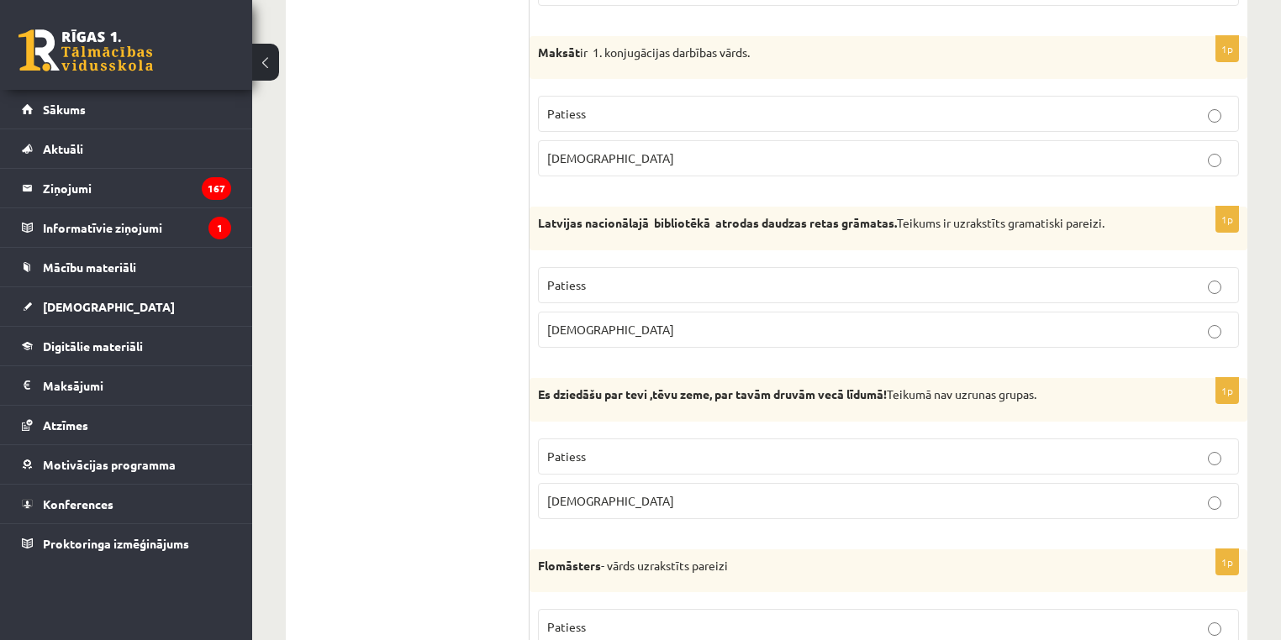
drag, startPoint x: 588, startPoint y: 40, endPoint x: 587, endPoint y: 48, distance: 8.4
click at [587, 48] on p "Maksāt ir 1. konjugācijas darbības vārds." at bounding box center [846, 53] width 617 height 17
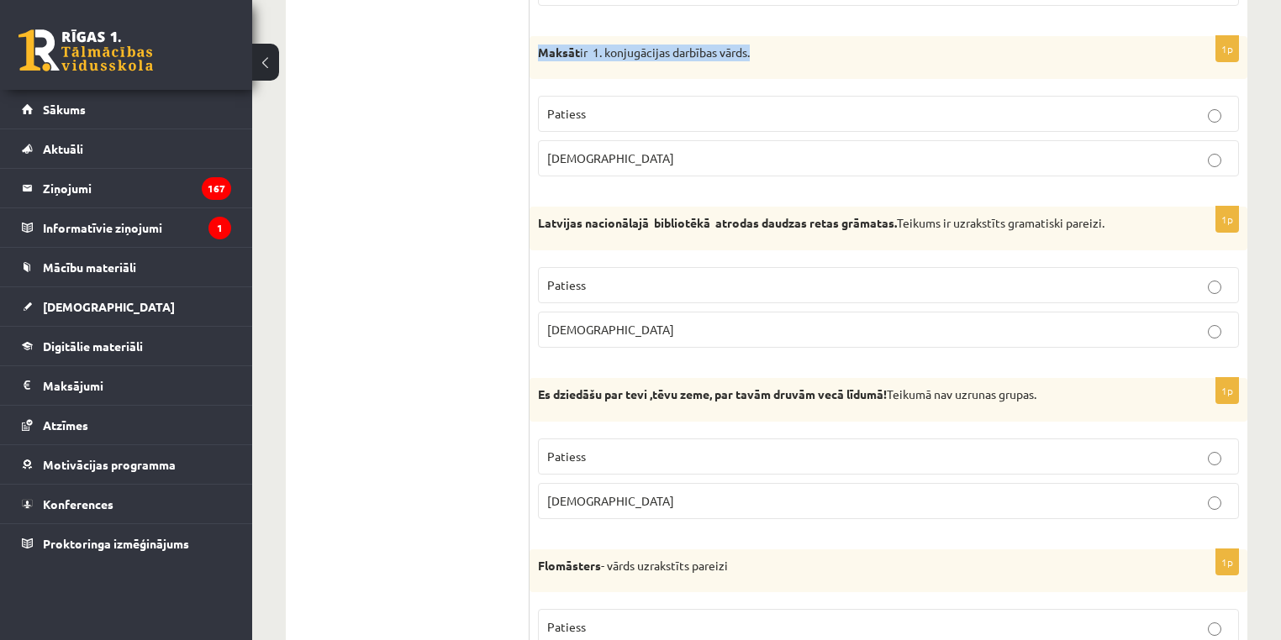
copy div "Maksāt ir 1. konjugācijas darbības vārds."
click at [647, 325] on p "Aplams" at bounding box center [888, 330] width 682 height 18
click at [838, 150] on p "Aplams" at bounding box center [888, 159] width 682 height 18
click at [823, 326] on p "Aplams" at bounding box center [888, 330] width 682 height 18
click at [716, 215] on strong "Latvijas nacionālajā bibliotēkā atrodas daudzas retas grāmatas." at bounding box center [717, 222] width 359 height 15
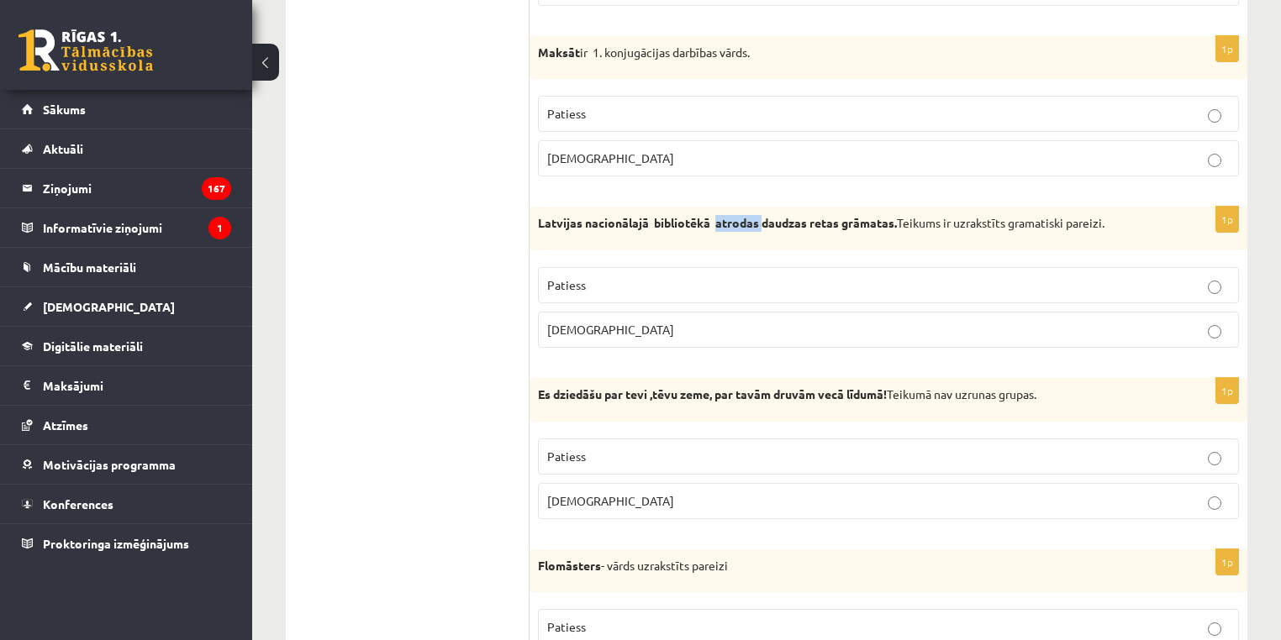
click at [716, 215] on strong "Latvijas nacionālajā bibliotēkā atrodas daudzas retas grāmatas." at bounding box center [717, 222] width 359 height 15
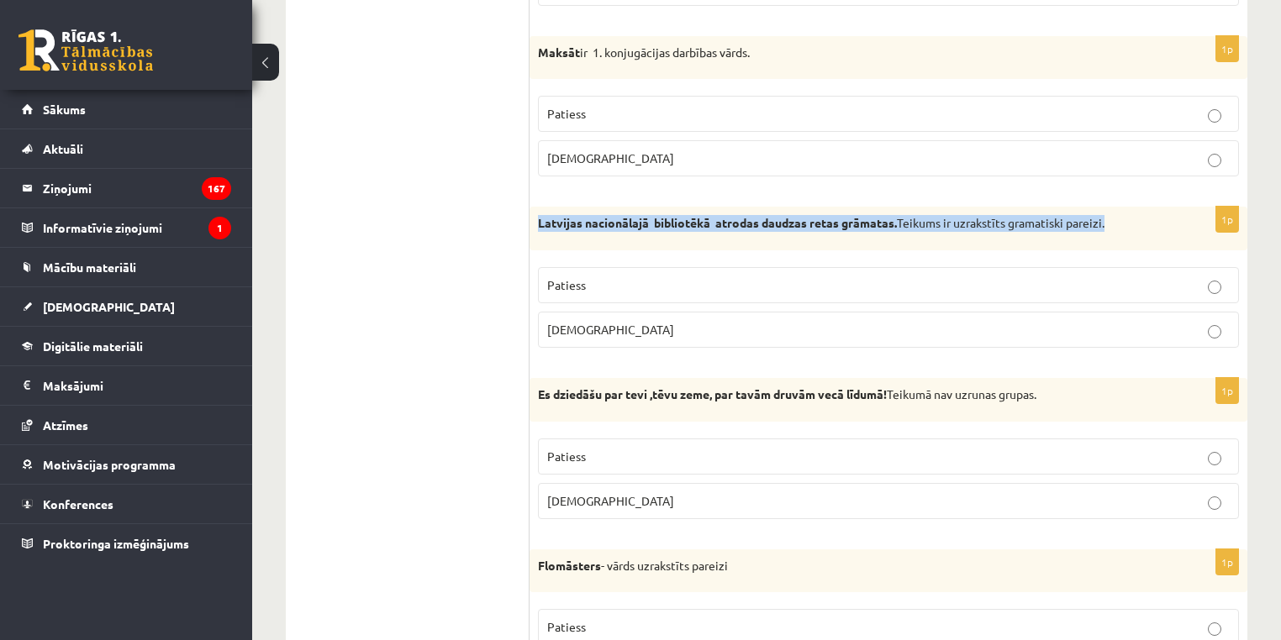
click at [716, 215] on strong "Latvijas nacionālajā bibliotēkā atrodas daudzas retas grāmatas." at bounding box center [717, 222] width 359 height 15
copy div "Latvijas nacionālajā bibliotēkā atrodas daudzas retas grāmatas. Teikums ir uzra…"
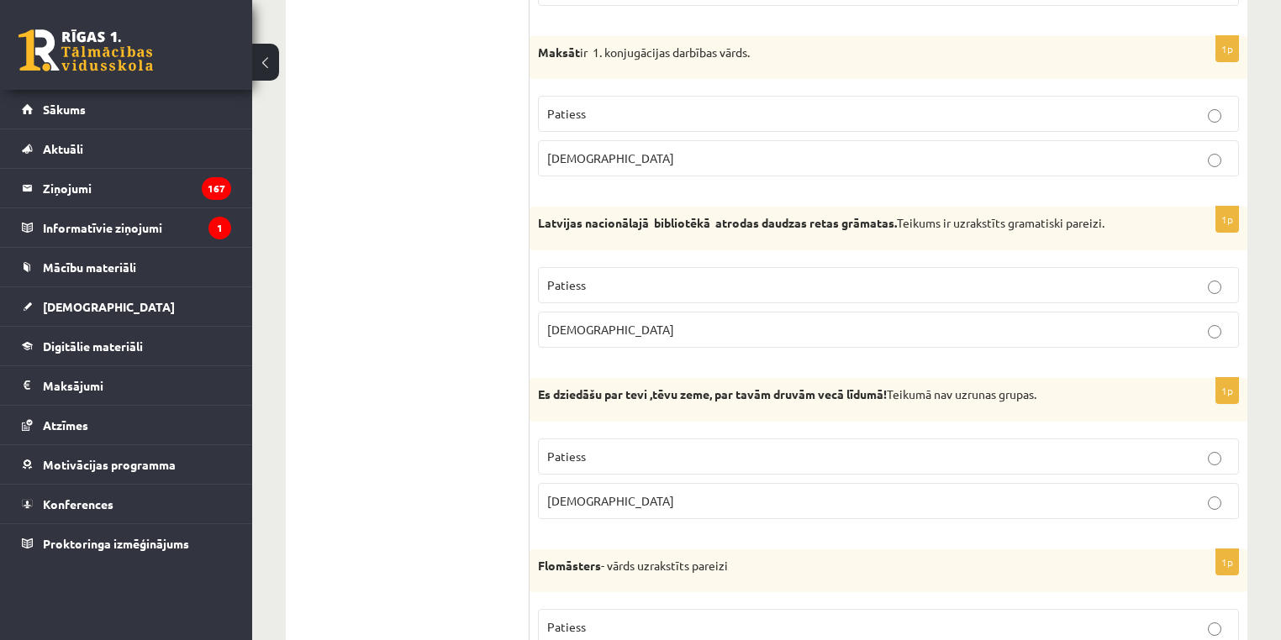
click at [566, 277] on span "Patiess" at bounding box center [566, 284] width 39 height 15
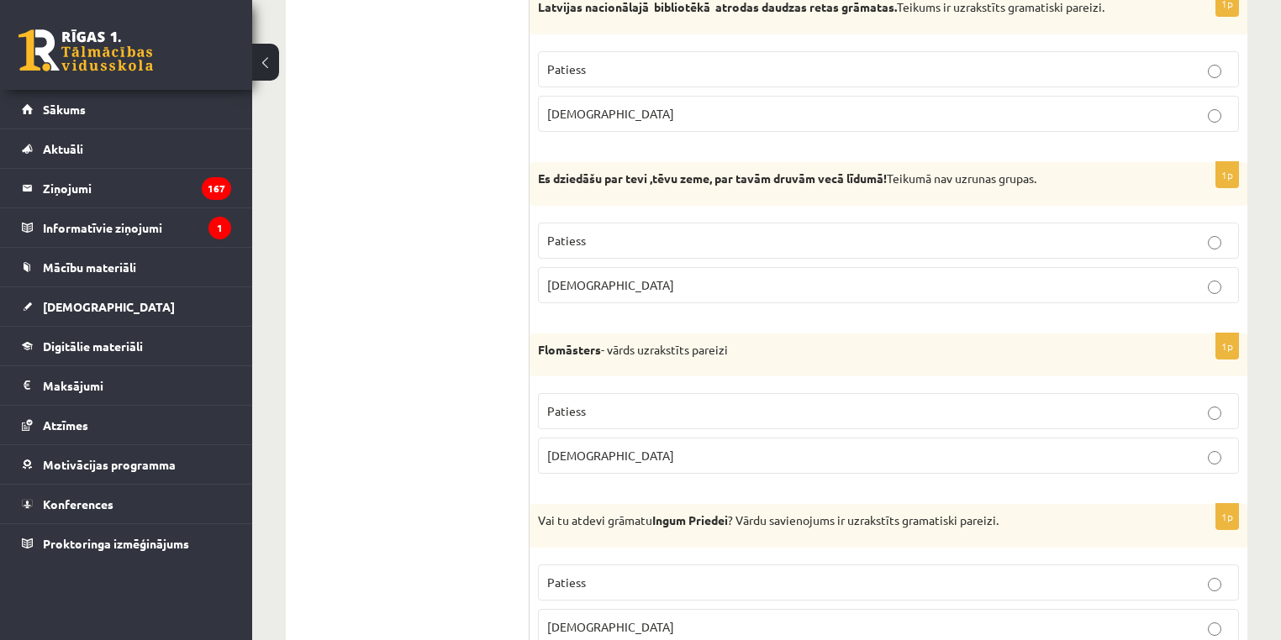
scroll to position [2071, 0]
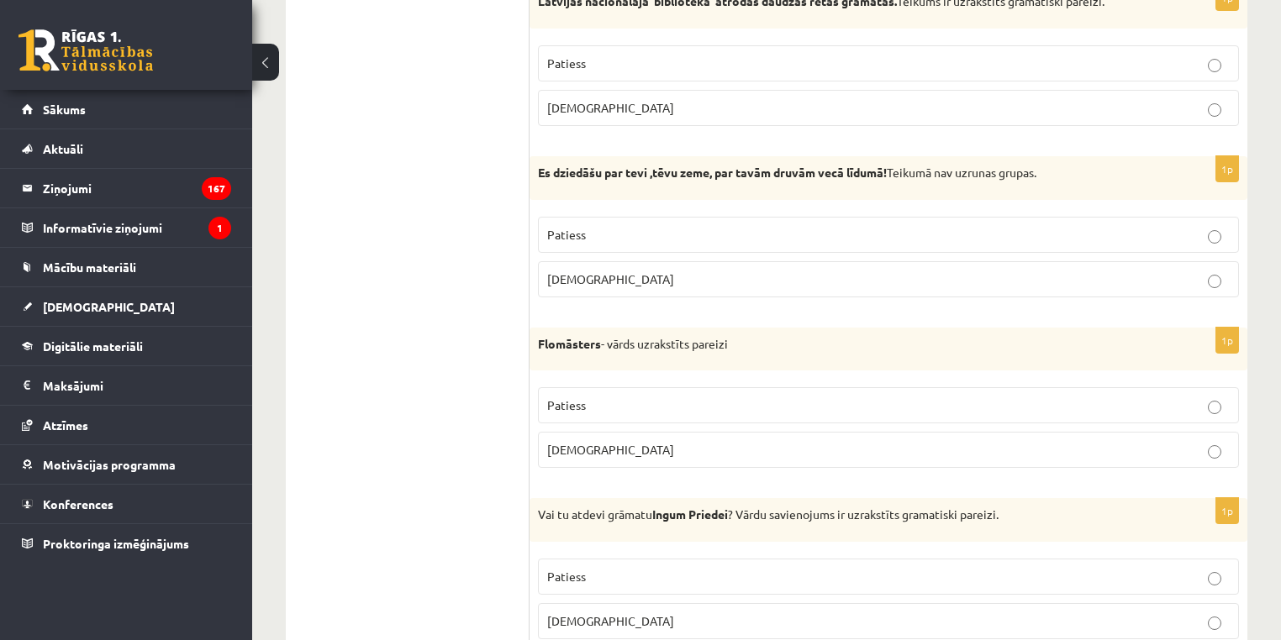
click at [806, 168] on strong "Es dziedāšu par tevi ,tēvu zeme, par tavām druvām vecā līdumā!" at bounding box center [712, 172] width 349 height 15
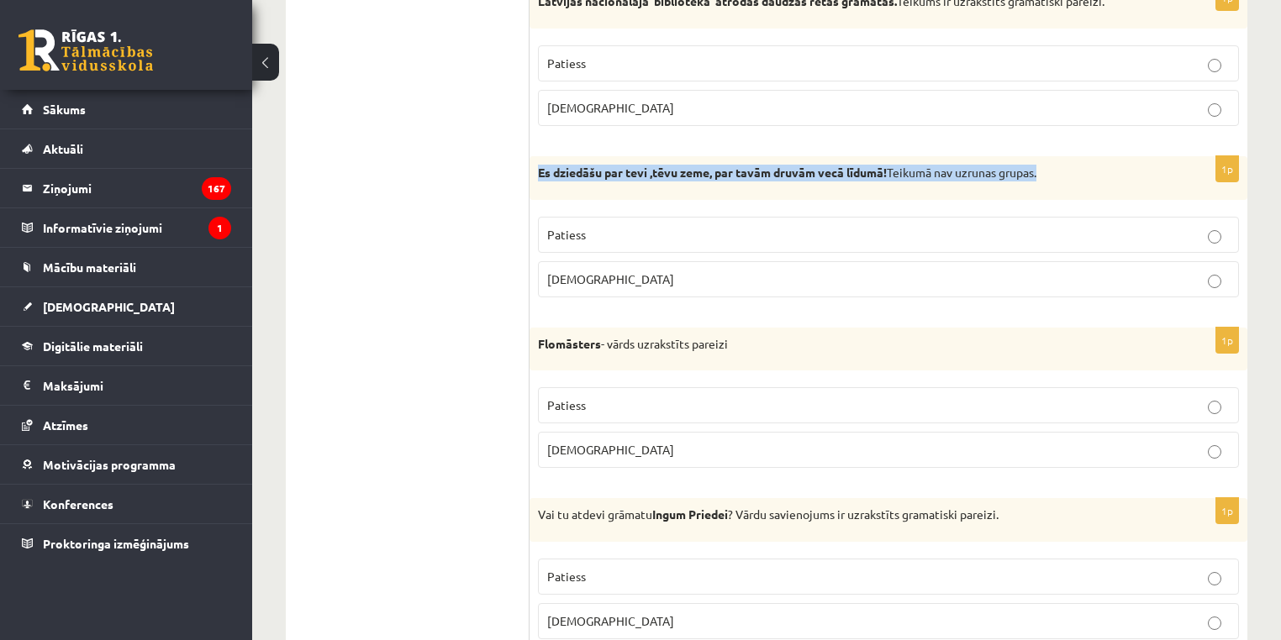
click at [806, 168] on strong "Es dziedāšu par tevi ,tēvu zeme, par tavām druvām vecā līdumā!" at bounding box center [712, 172] width 349 height 15
copy div "Es dziedāšu par tevi ,tēvu zeme, par tavām druvām vecā līdumā! Teikumā nav uzru…"
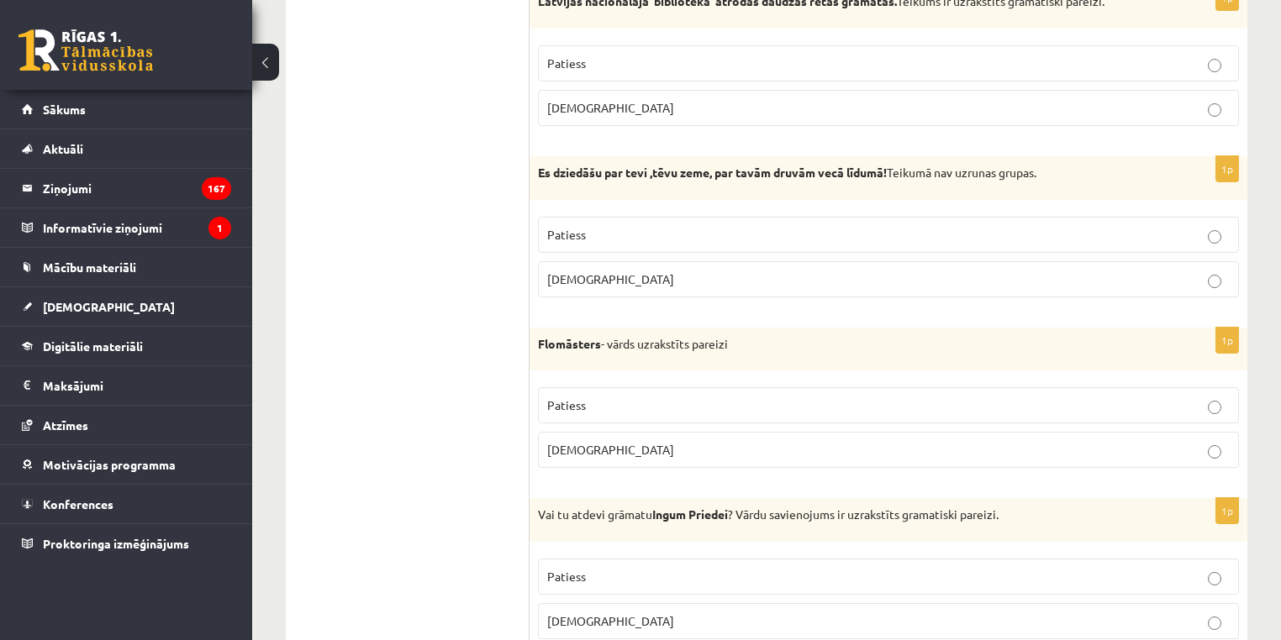
click at [705, 234] on p "Patiess" at bounding box center [888, 235] width 682 height 18
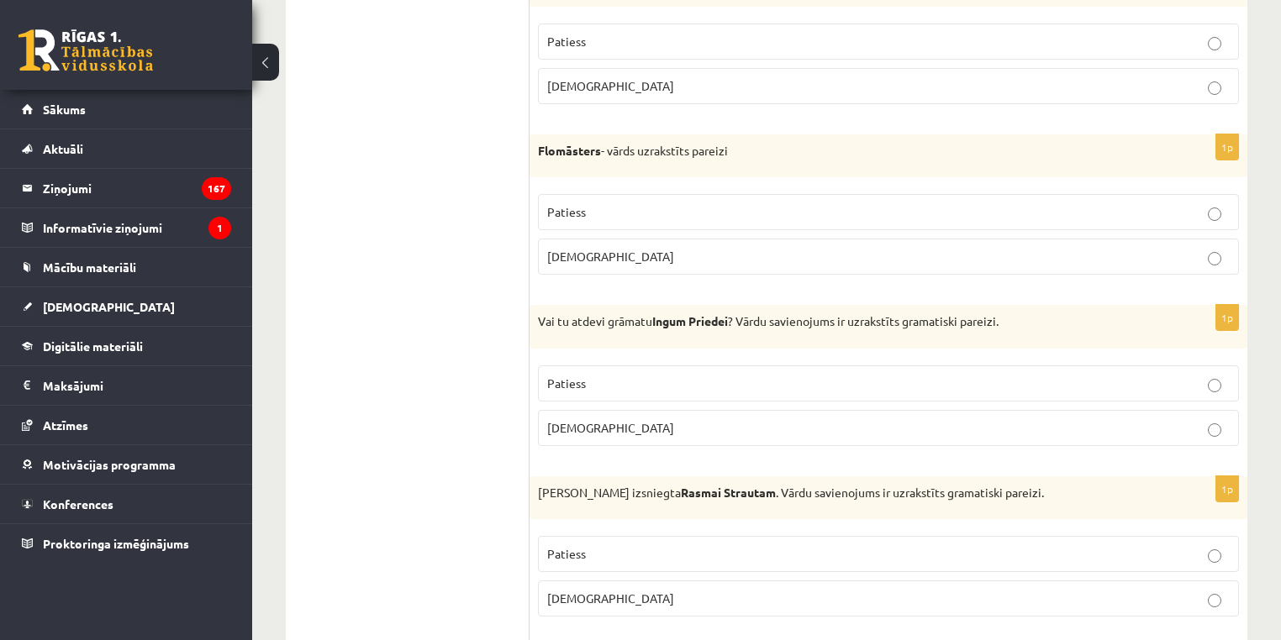
scroll to position [2270, 0]
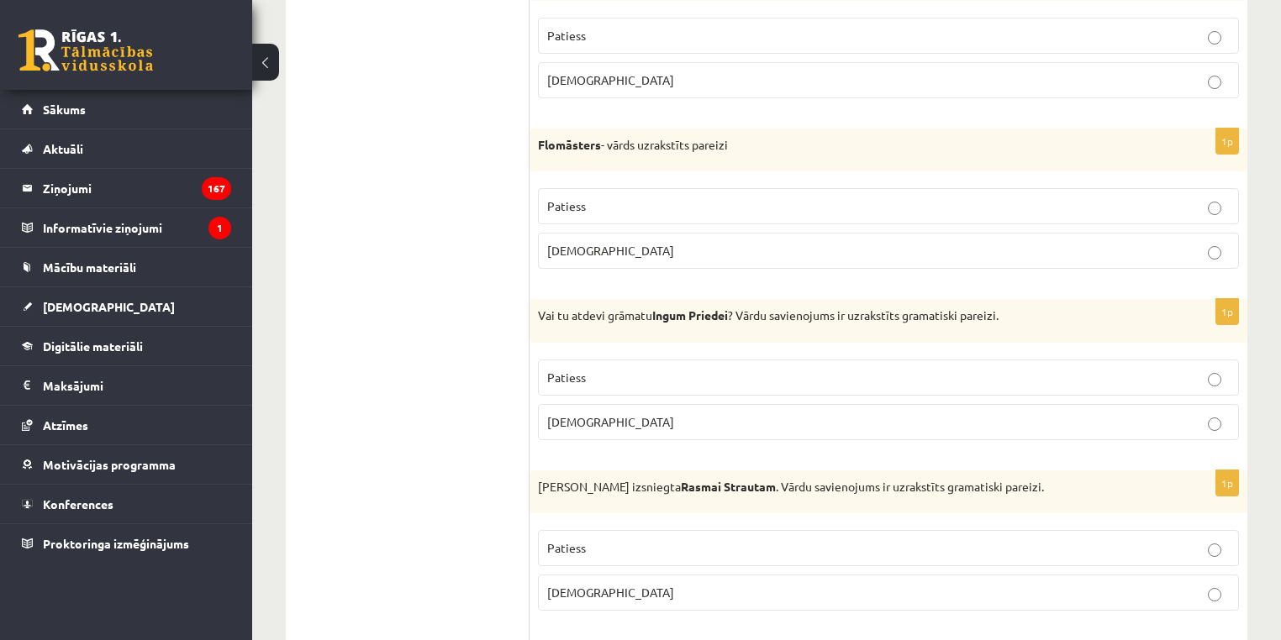
click at [574, 137] on strong "Flomāsters" at bounding box center [569, 144] width 63 height 15
click at [573, 137] on strong "Flomāsters" at bounding box center [569, 144] width 63 height 15
drag, startPoint x: 573, startPoint y: 131, endPoint x: 471, endPoint y: 296, distance: 193.6
click at [471, 296] on ul "Tests Izvērtējums!" at bounding box center [416, 620] width 227 height 5176
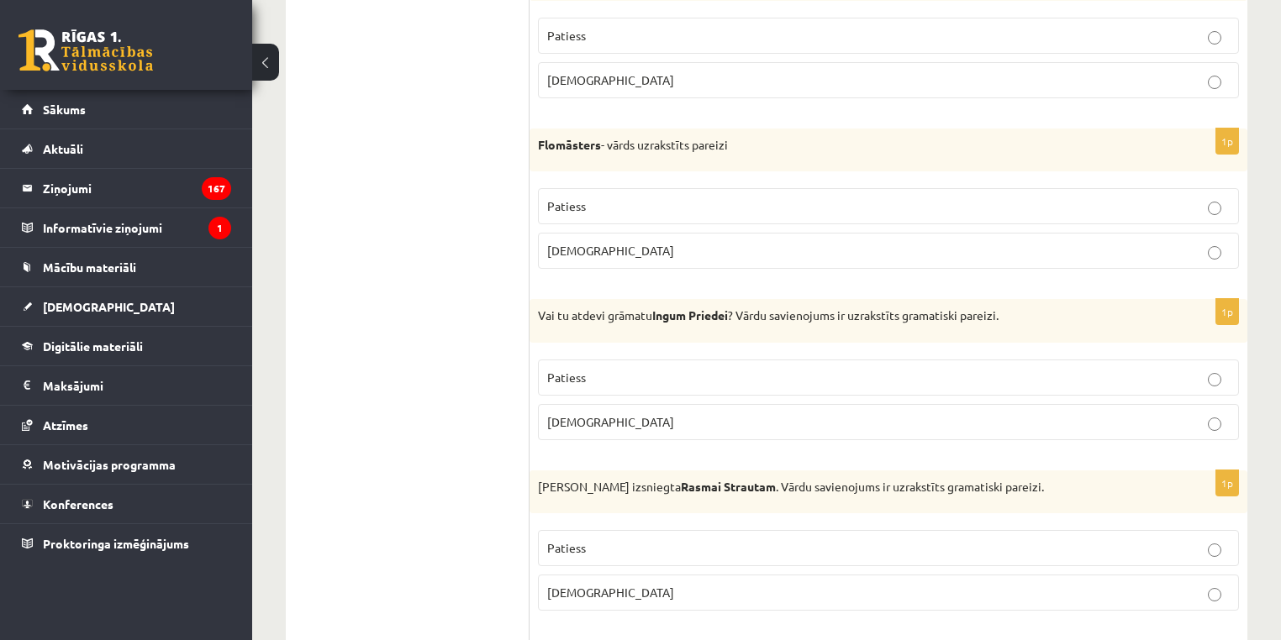
click at [648, 137] on p "Flomāsters - vārds uzrakstīts pareizi" at bounding box center [846, 145] width 617 height 17
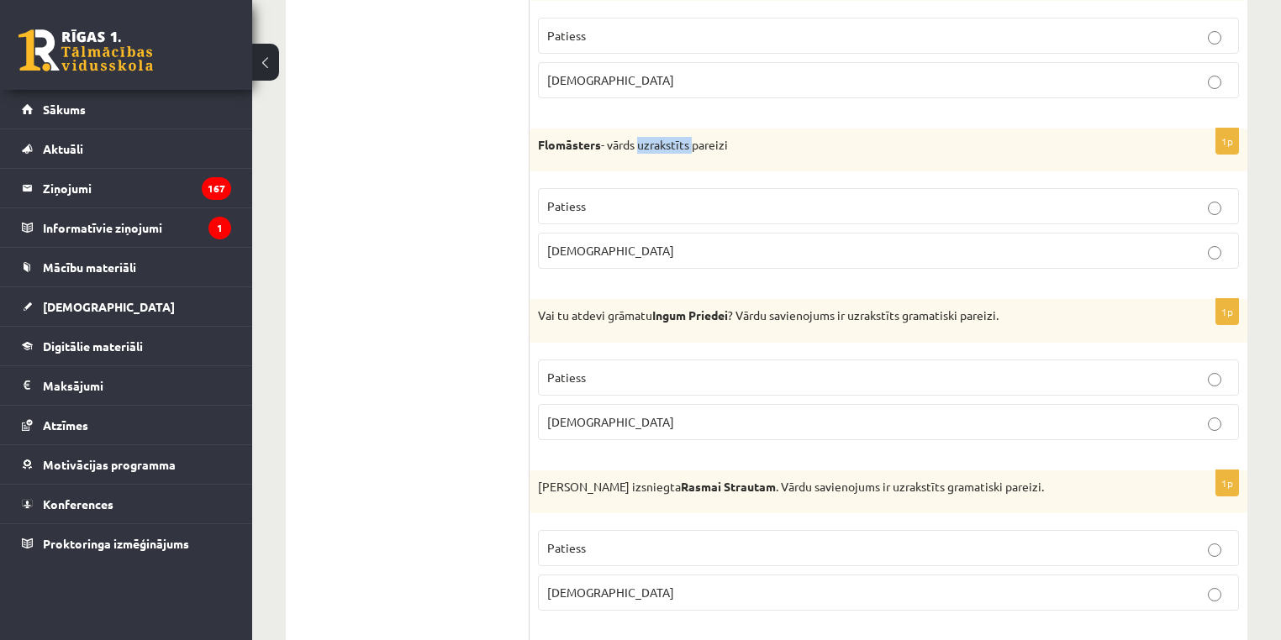
click at [644, 137] on p "Flomāsters - vārds uzrakstīts pareizi" at bounding box center [846, 145] width 617 height 17
click at [891, 204] on p "Patiess" at bounding box center [888, 207] width 682 height 18
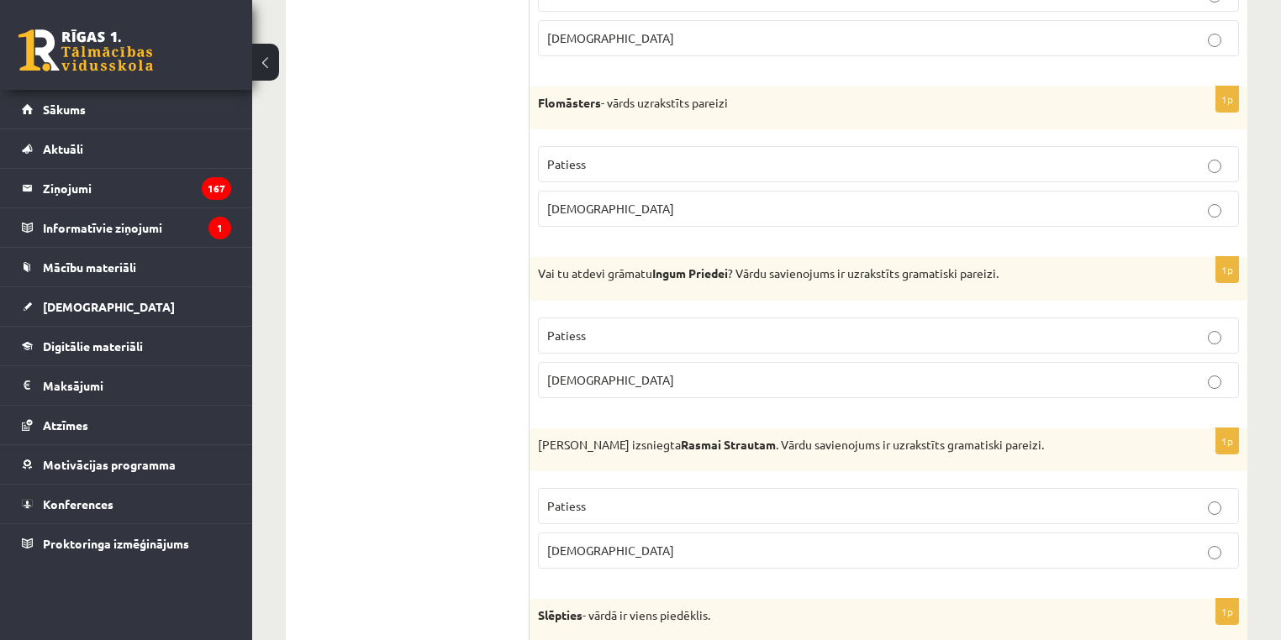
scroll to position [2330, 0]
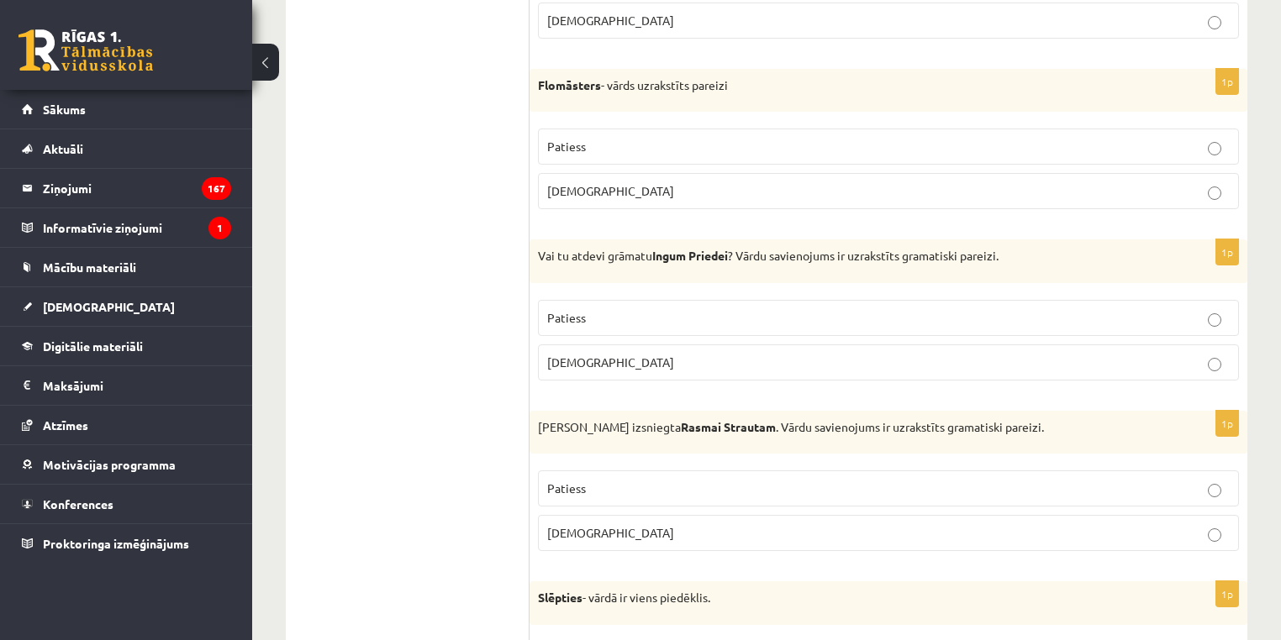
click at [706, 249] on strong "Ingum Priedei" at bounding box center [690, 255] width 76 height 15
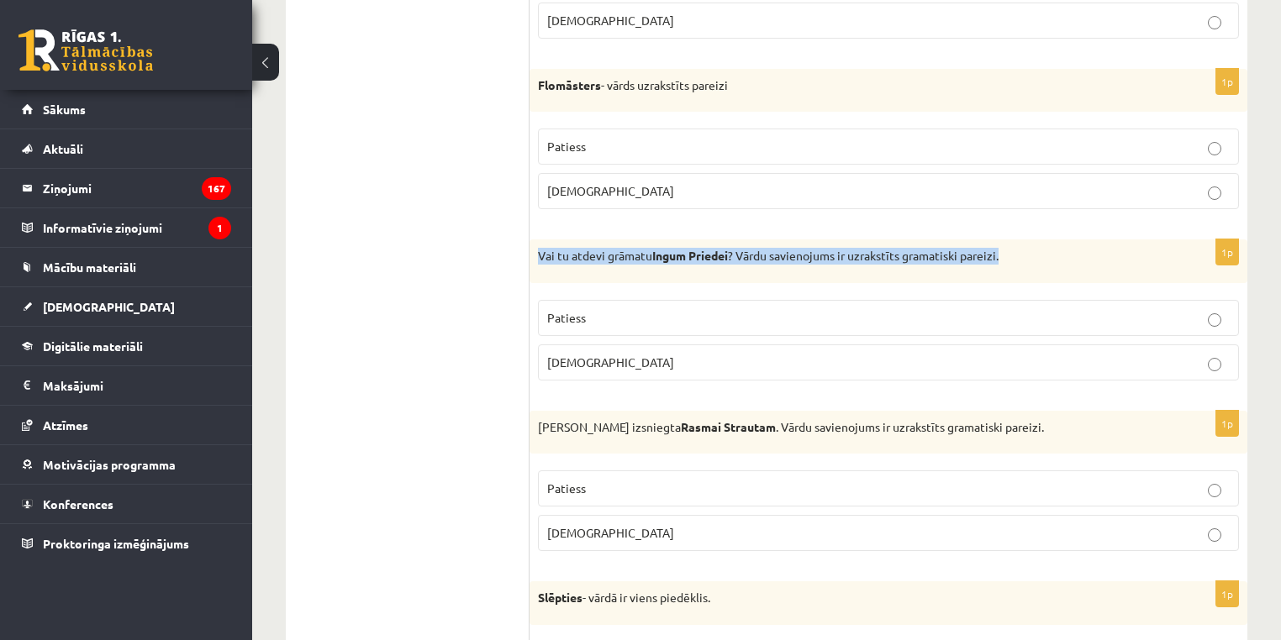
click at [706, 249] on strong "Ingum Priedei" at bounding box center [690, 255] width 76 height 15
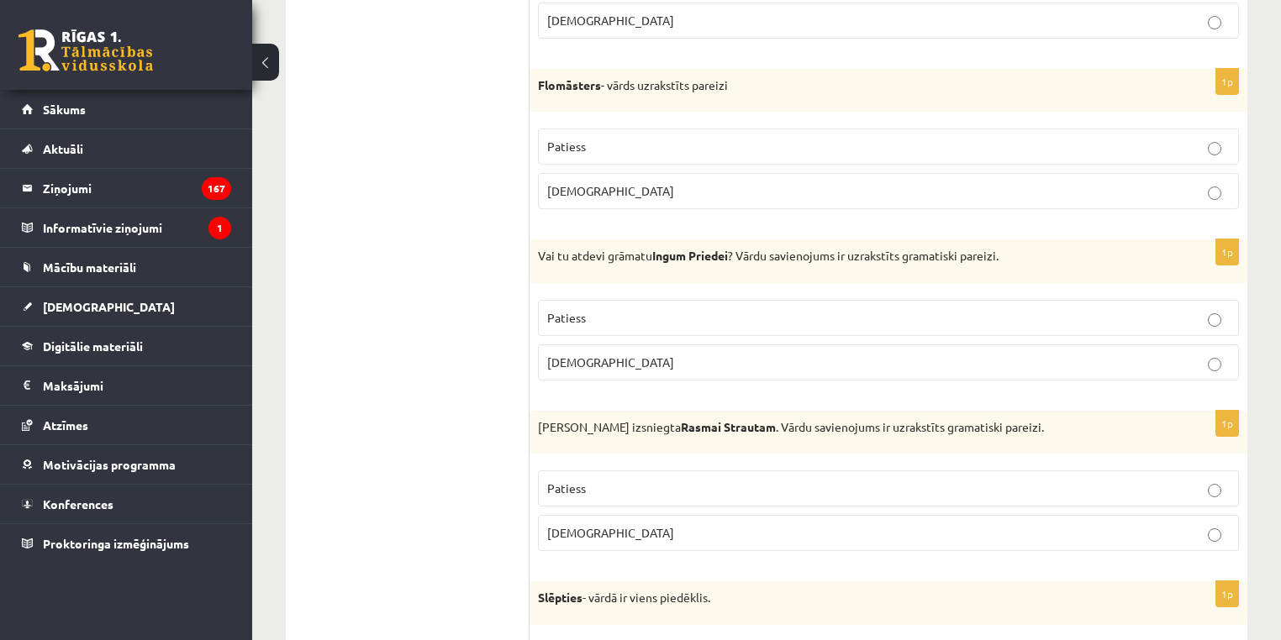
click at [795, 309] on p "Patiess" at bounding box center [888, 318] width 682 height 18
click at [1221, 309] on p "Patiess" at bounding box center [888, 318] width 682 height 18
click at [1054, 354] on p "Aplams" at bounding box center [888, 363] width 682 height 18
click at [670, 254] on p "Vai tu atdevi grāmatu Ingum Priedei ? Vārdu savienojums ir uzrakstīts gramatisk…" at bounding box center [846, 256] width 617 height 17
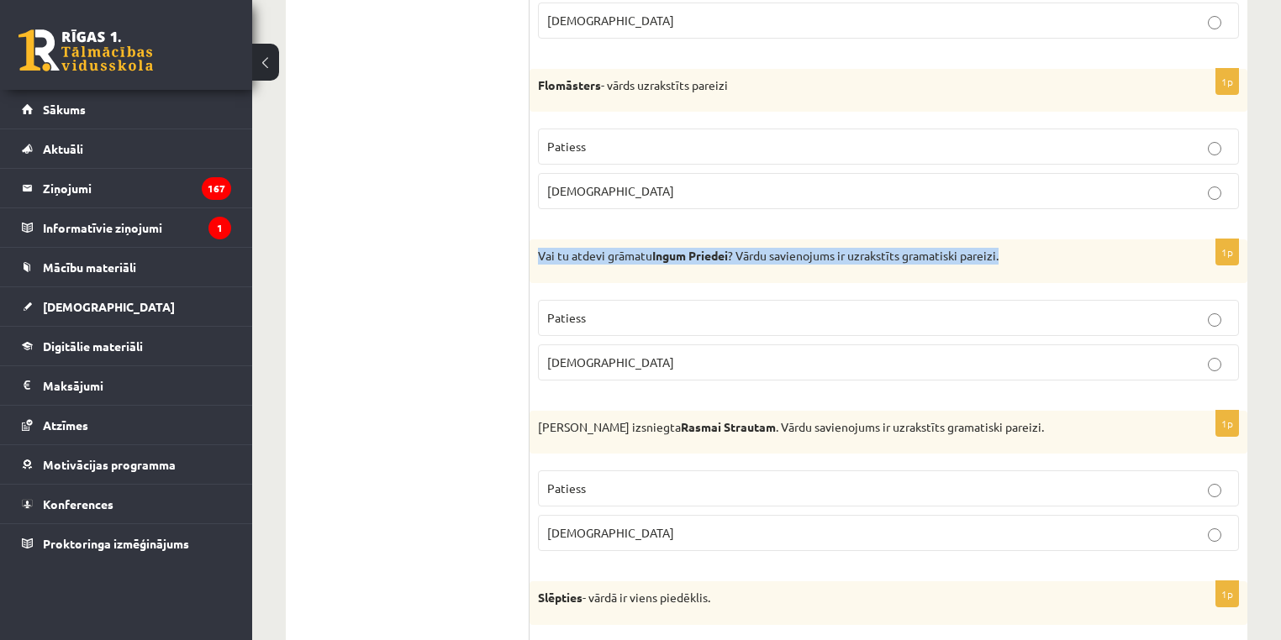
click at [670, 254] on p "Vai tu atdevi grāmatu Ingum Priedei ? Vārdu savienojums ir uzrakstīts gramatisk…" at bounding box center [846, 256] width 617 height 17
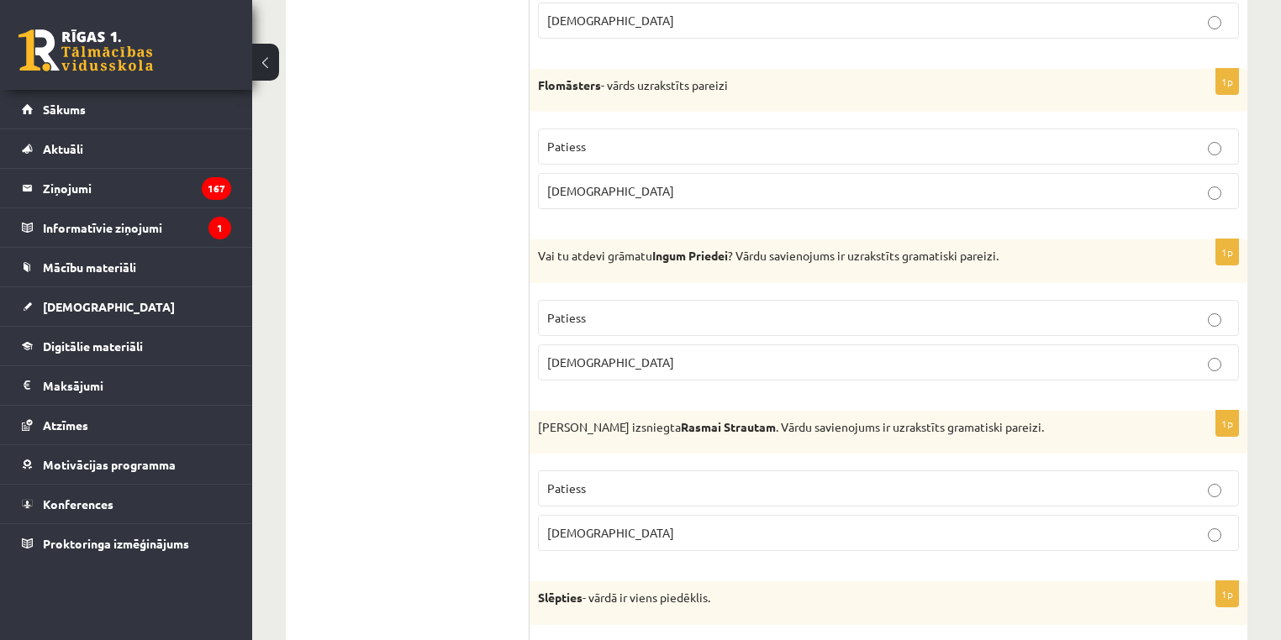
click at [940, 311] on p "Patiess" at bounding box center [888, 318] width 682 height 18
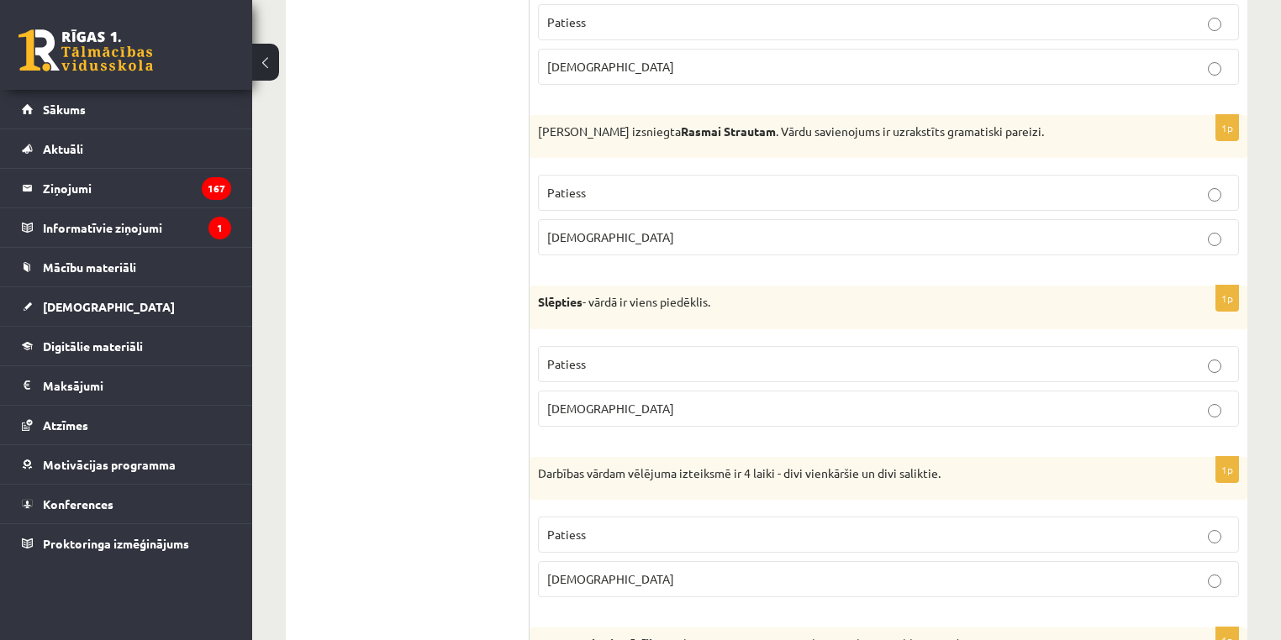
scroll to position [2668, 0]
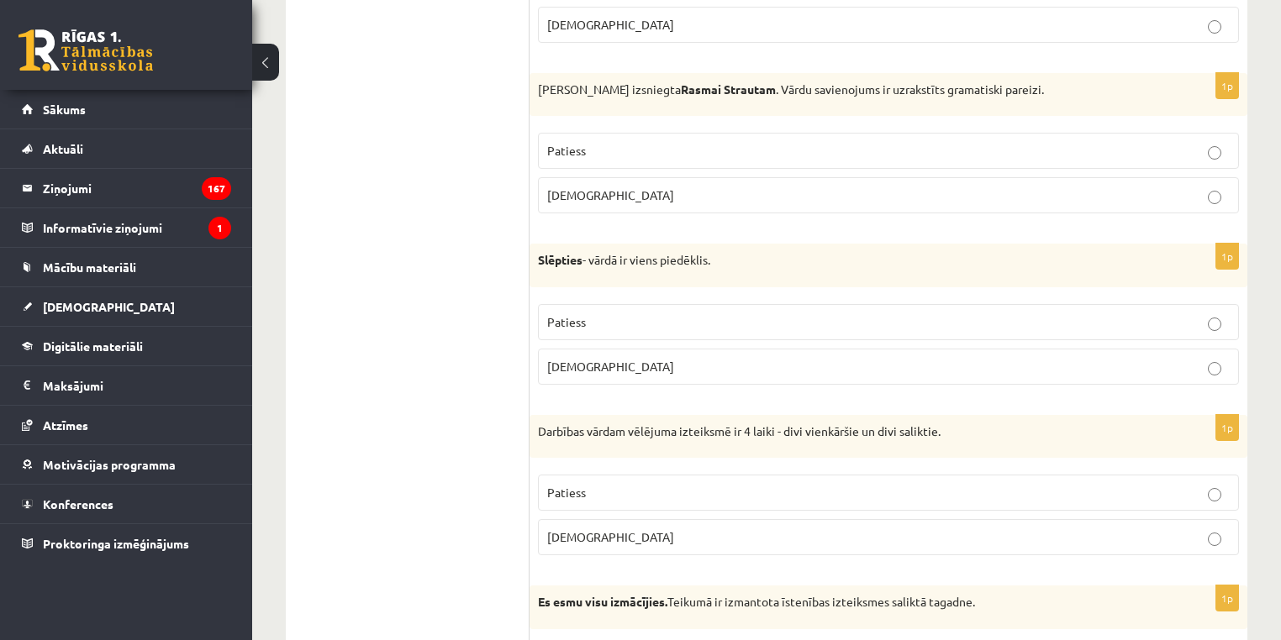
click at [734, 84] on p "Izziņa izsniegta Rasmai Strautam . Vārdu savienojums ir uzrakstīts gramatiski p…" at bounding box center [846, 90] width 617 height 17
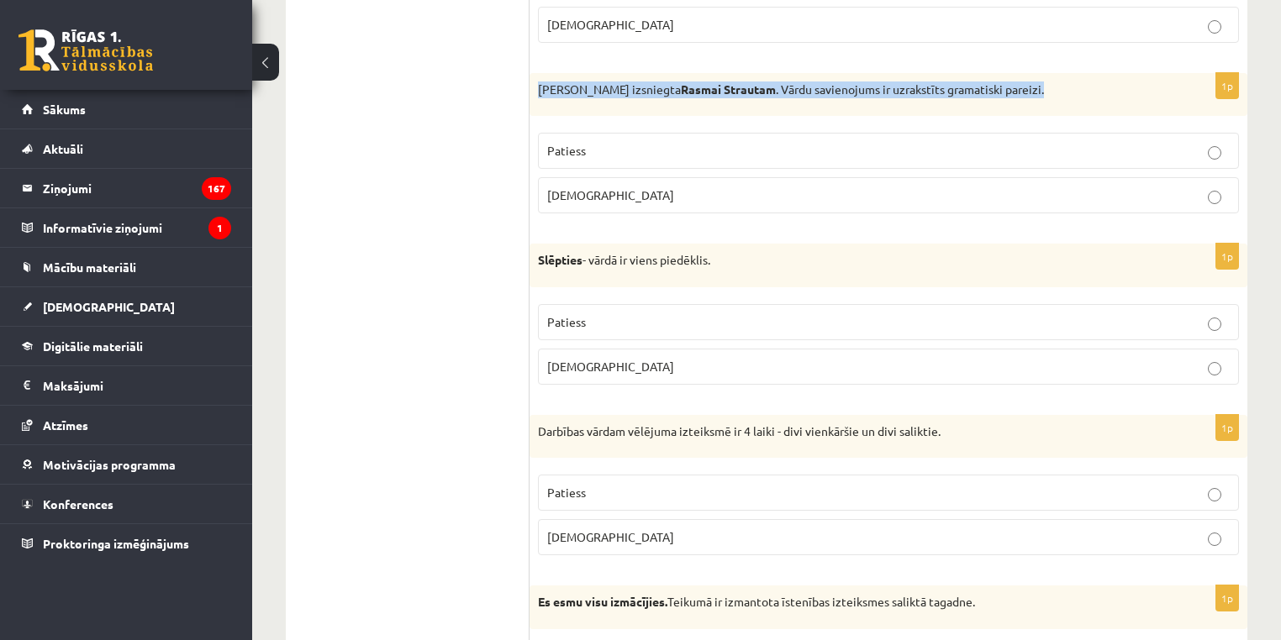
click at [734, 84] on p "Izziņa izsniegta Rasmai Strautam . Vārdu savienojums ir uzrakstīts gramatiski p…" at bounding box center [846, 90] width 617 height 17
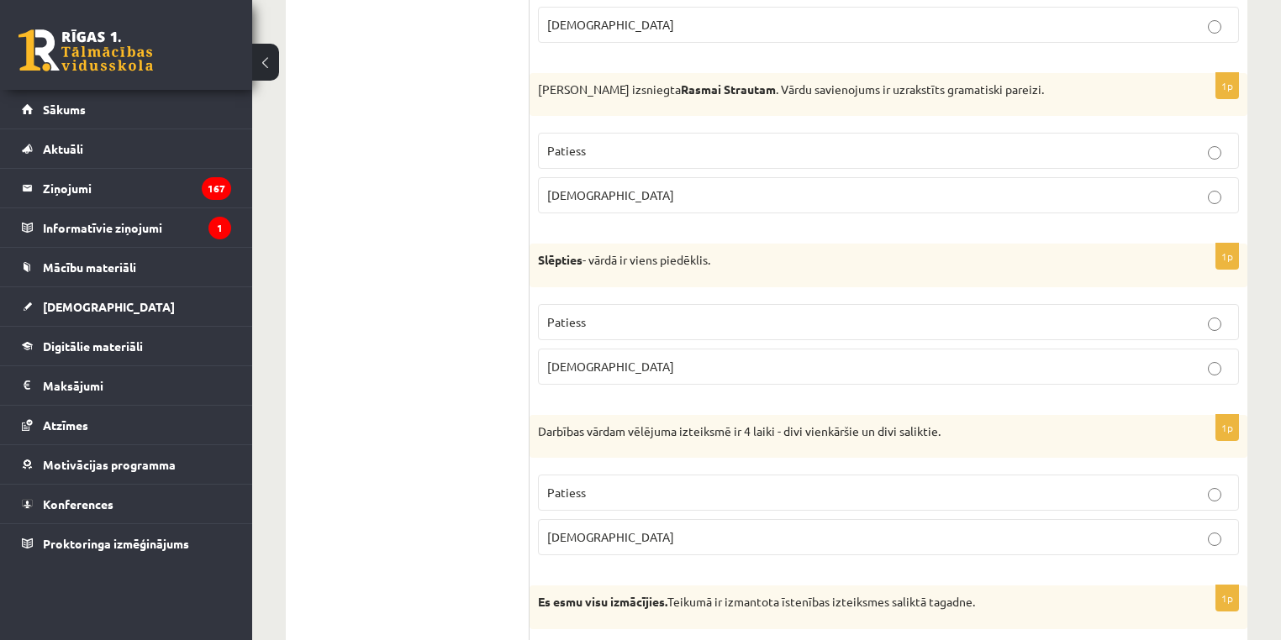
click at [979, 142] on p "Patiess" at bounding box center [888, 151] width 682 height 18
click at [582, 252] on strong "Slēpties" at bounding box center [560, 259] width 45 height 15
click at [820, 329] on label "Patiess" at bounding box center [888, 322] width 701 height 36
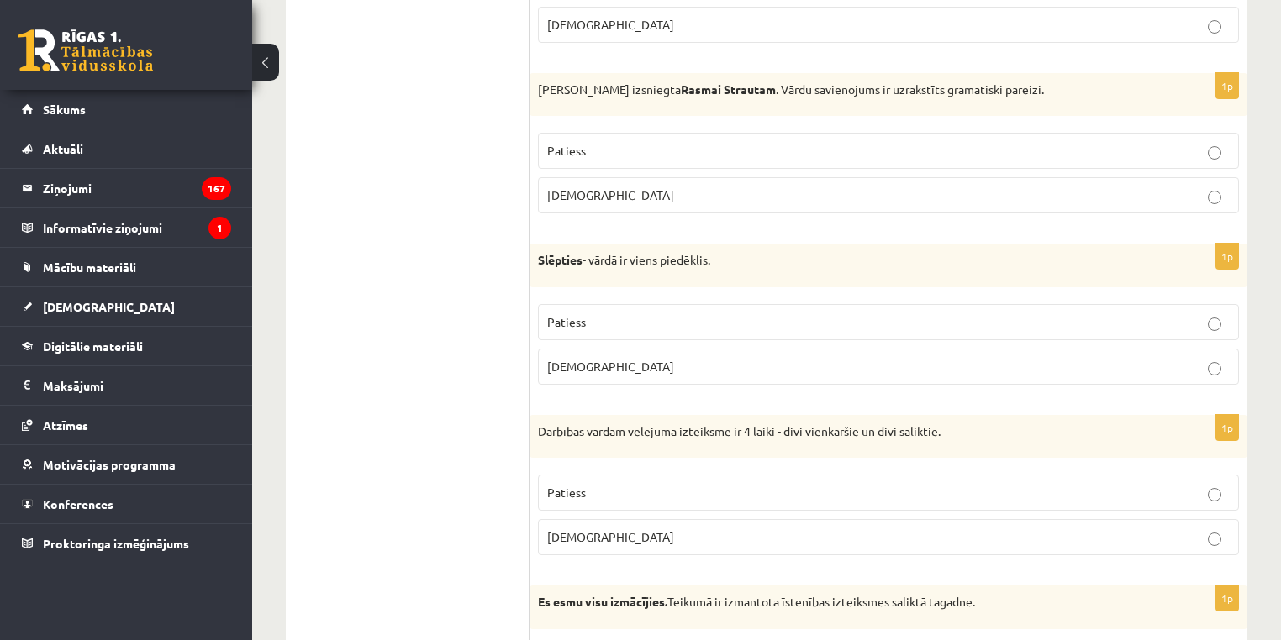
click at [776, 424] on p "Darbības vārdam vēlējuma izteiksmē ir 4 laiki - divi vienkāršie un divi salikti…" at bounding box center [846, 432] width 617 height 17
click at [663, 484] on p "Patiess" at bounding box center [888, 493] width 682 height 18
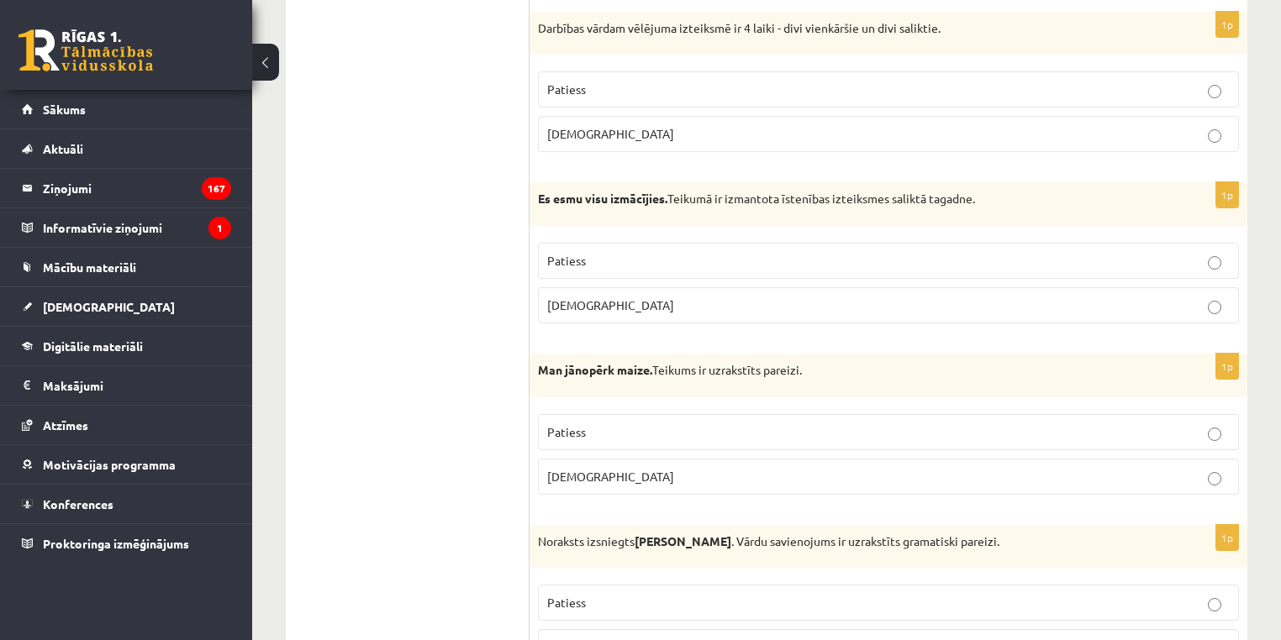
scroll to position [3083, 0]
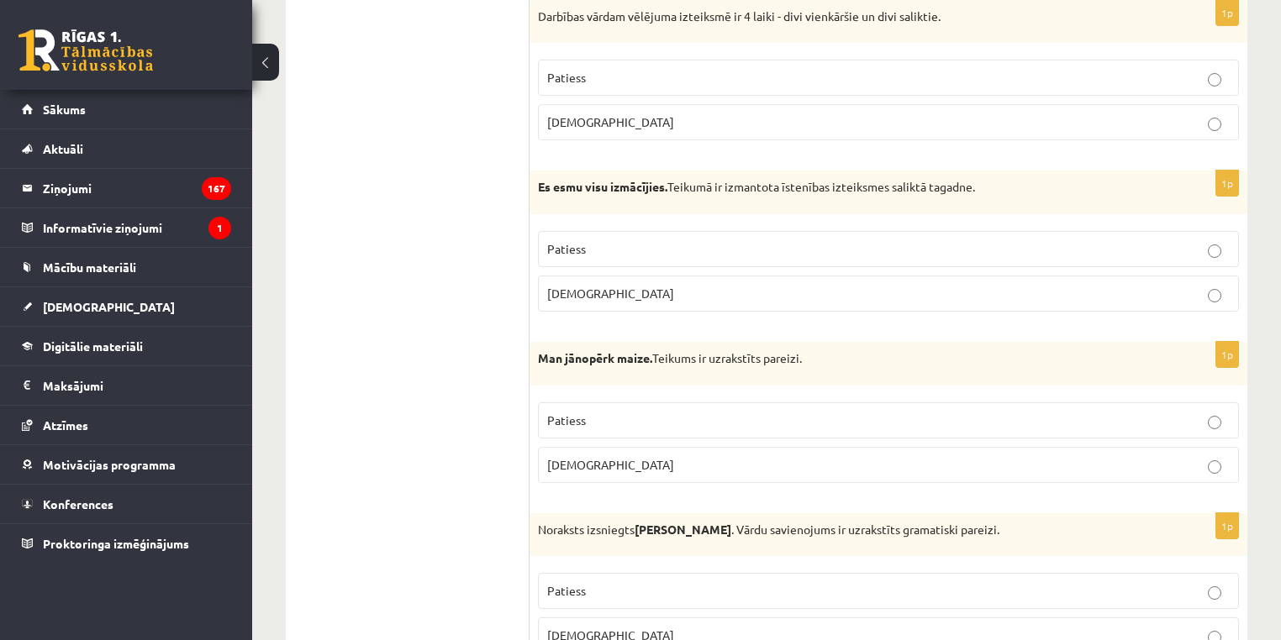
click at [598, 179] on strong "Es esmu visu izmācījies." at bounding box center [602, 186] width 129 height 15
click at [1210, 240] on p "Patiess" at bounding box center [888, 249] width 682 height 18
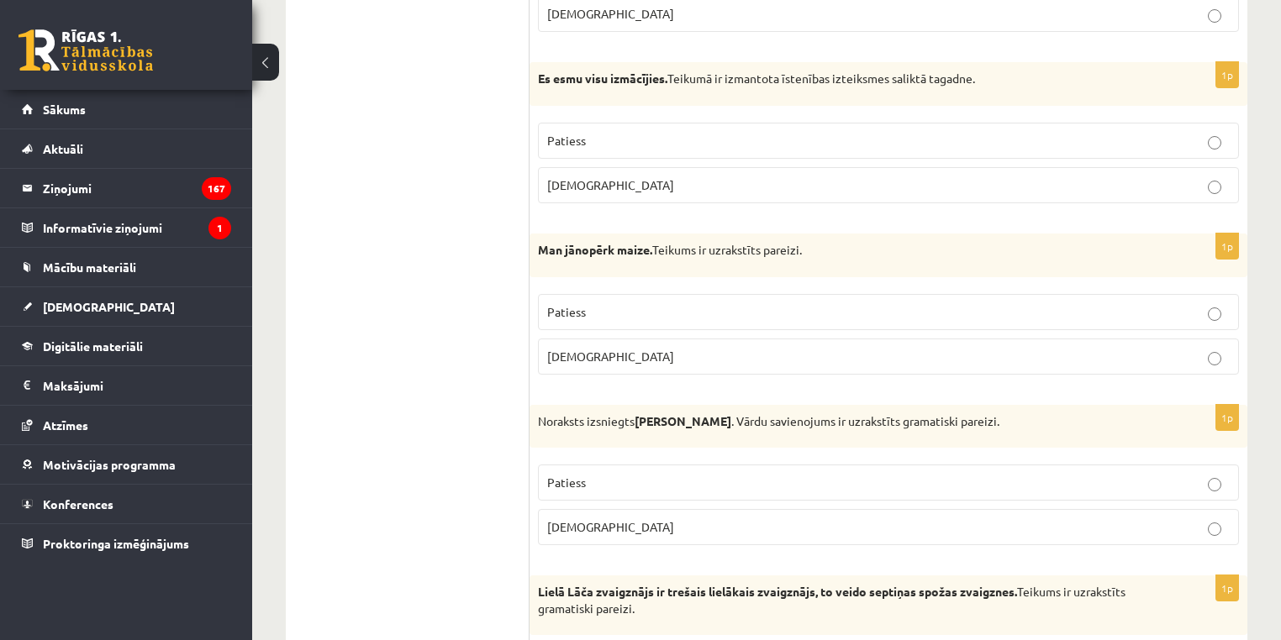
click at [693, 242] on p "Man jānopērk maize. Teikums ir uzrakstīts pareizi." at bounding box center [846, 250] width 617 height 17
click at [650, 303] on p "Patiess" at bounding box center [888, 312] width 682 height 18
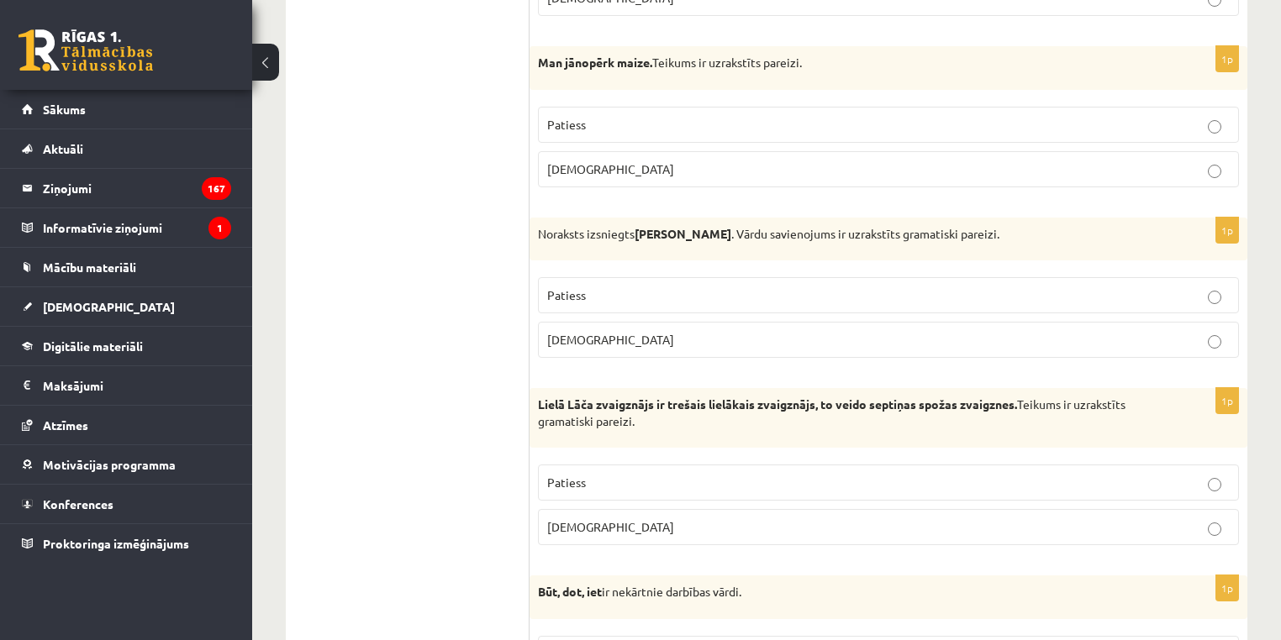
scroll to position [3342, 0]
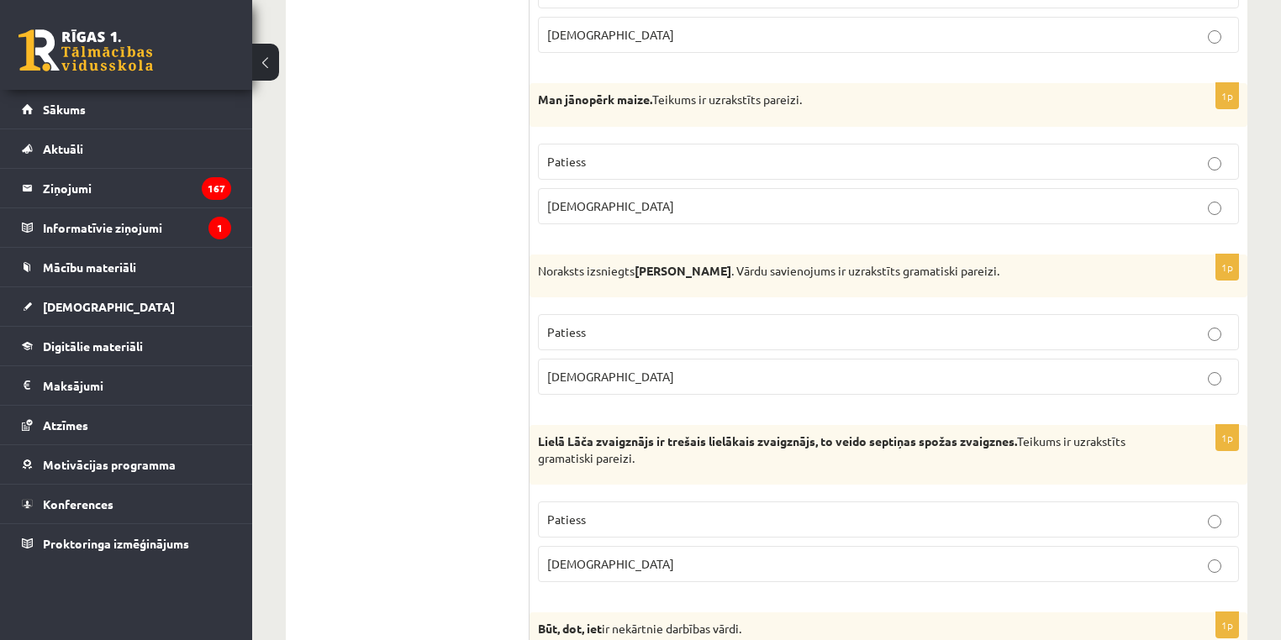
drag, startPoint x: 740, startPoint y: 245, endPoint x: 736, endPoint y: 255, distance: 10.6
click at [738, 255] on div "Noraksts izsniegts Jurim Cinkum . Vārdu savienojums ir uzrakstīts gramatiski pa…" at bounding box center [888, 277] width 718 height 44
click at [736, 263] on p "Noraksts izsniegts Jurim Cinkum . Vārdu savienojums ir uzrakstīts gramatiski pa…" at bounding box center [846, 271] width 617 height 17
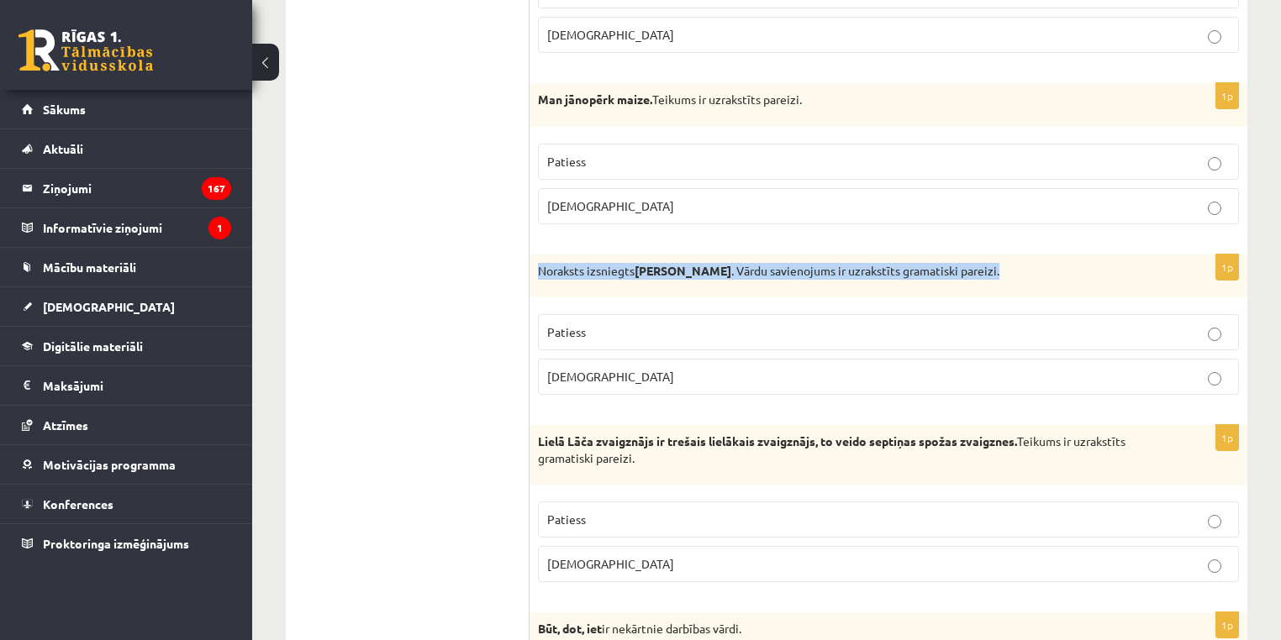
click at [736, 263] on p "Noraksts izsniegts Jurim Cinkum . Vārdu savienojums ir uzrakstīts gramatiski pa…" at bounding box center [846, 271] width 617 height 17
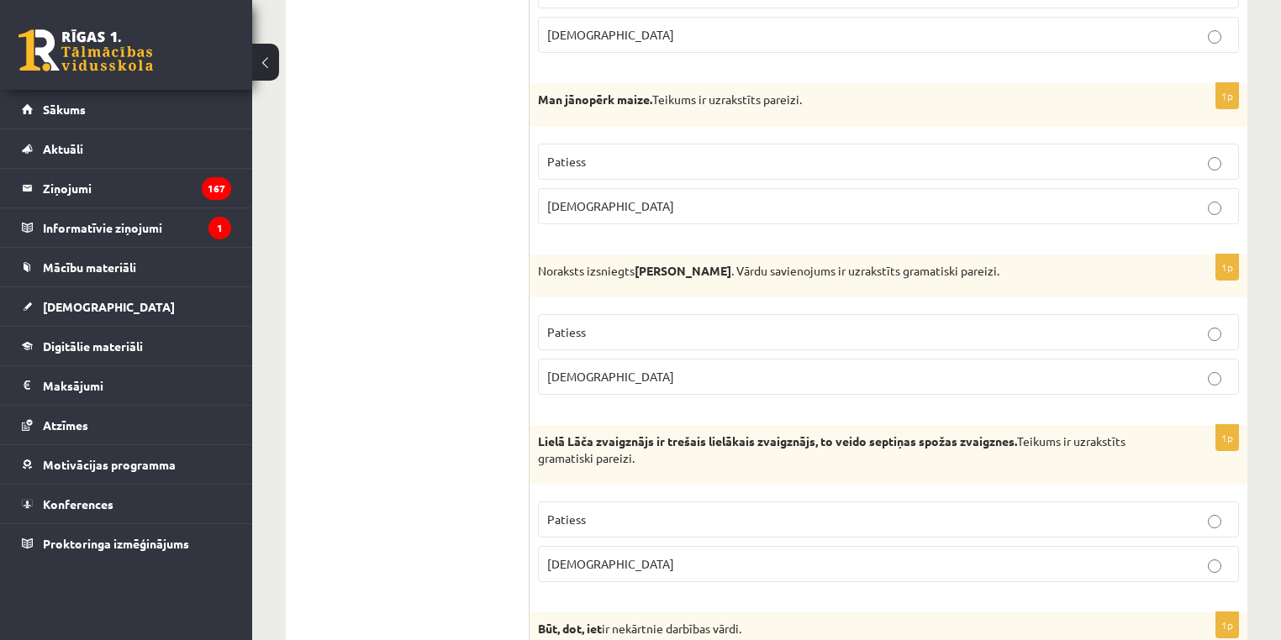
click at [753, 324] on p "Patiess" at bounding box center [888, 333] width 682 height 18
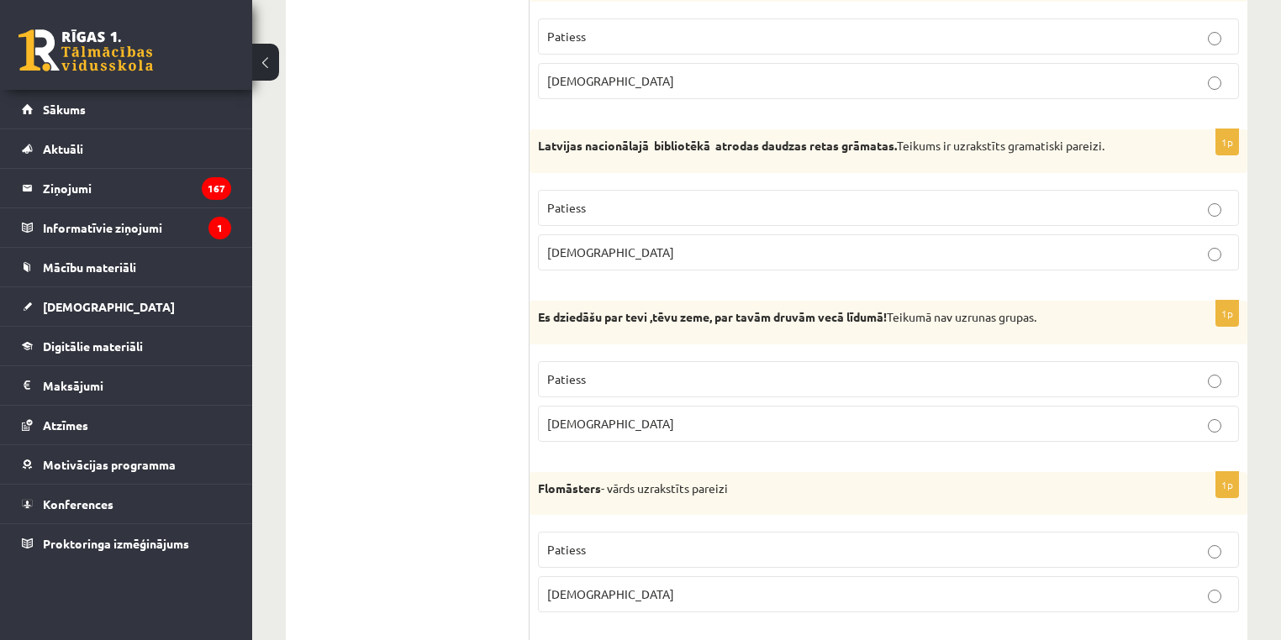
scroll to position [0, 0]
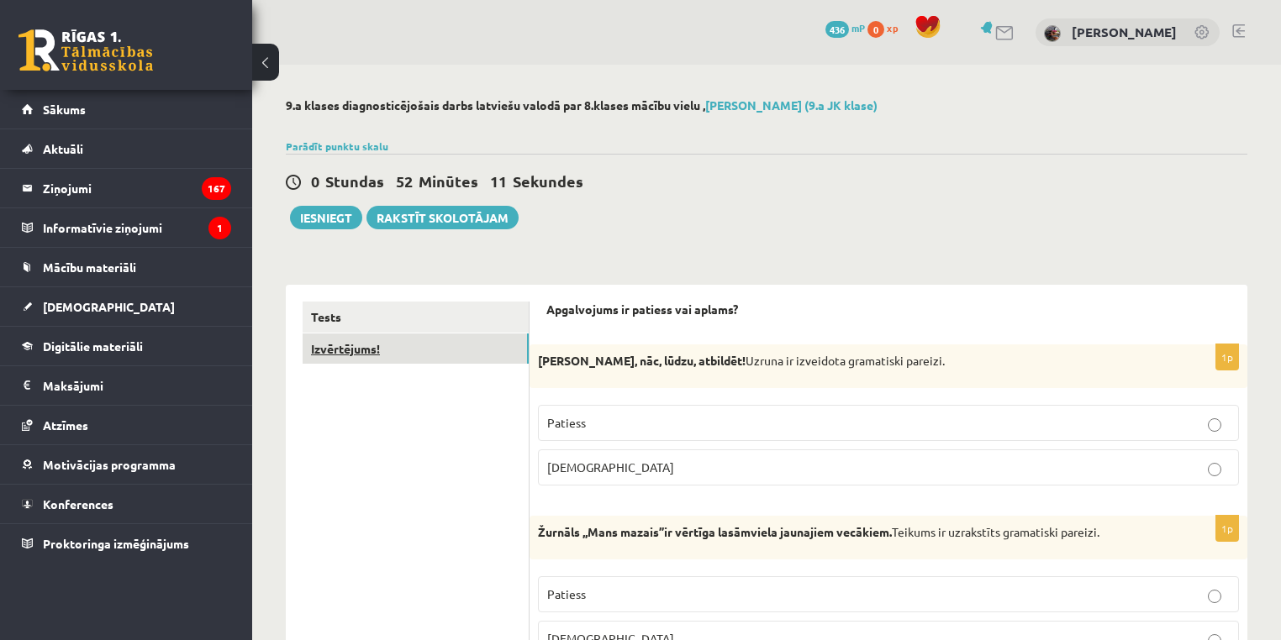
click at [309, 340] on link "Izvērtējums!" at bounding box center [416, 349] width 226 height 31
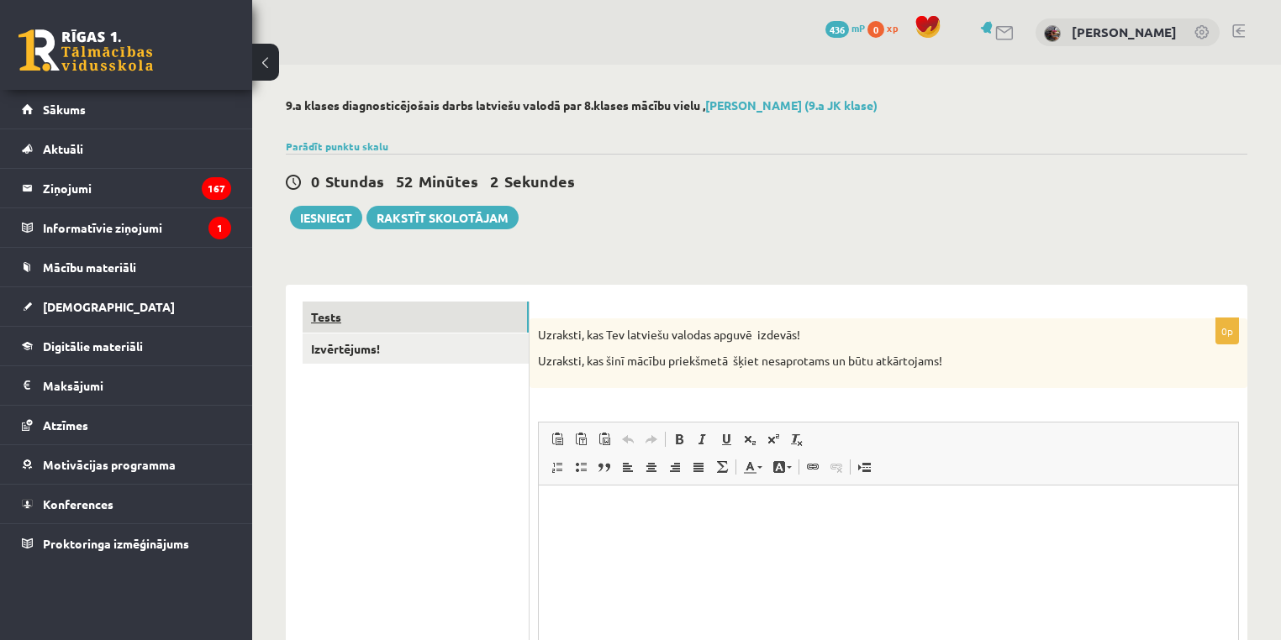
click at [428, 316] on link "Tests" at bounding box center [416, 317] width 226 height 31
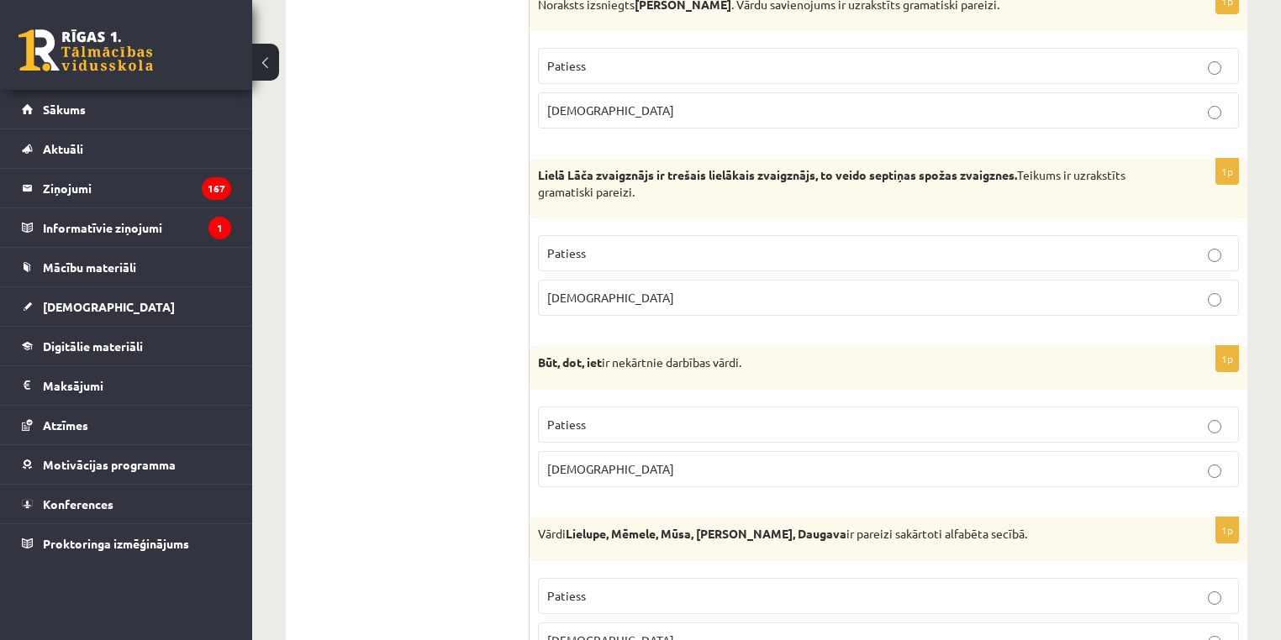
scroll to position [3566, 0]
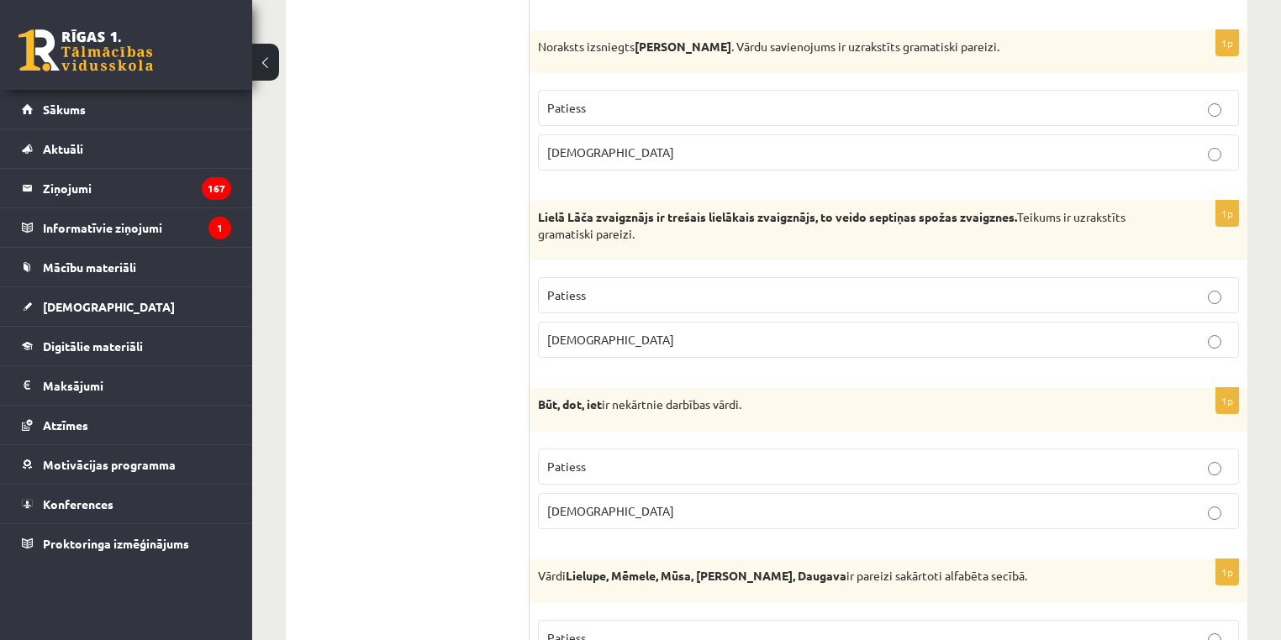
click at [677, 211] on p "Lielā Lāča zvaigznājs ir trešais lielākais zvaigznājs, to veido septiņas spožas…" at bounding box center [846, 225] width 617 height 33
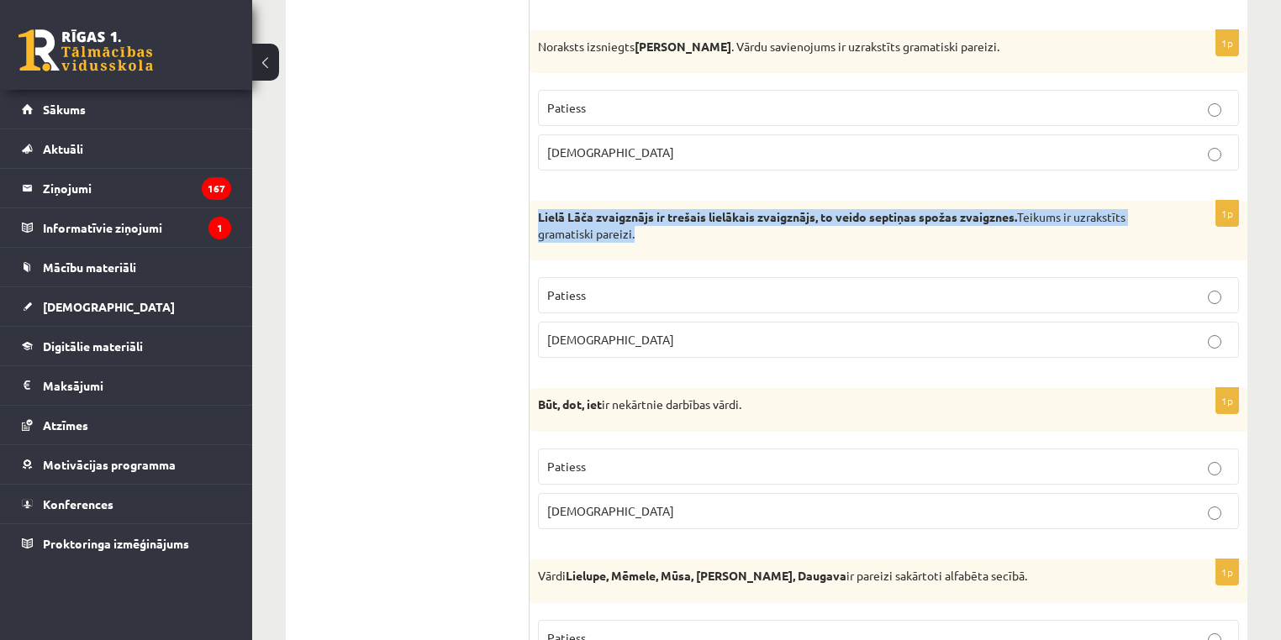
click at [677, 211] on p "Lielā Lāča zvaigznājs ir trešais lielākais zvaigznājs, to veido septiņas spožas…" at bounding box center [846, 225] width 617 height 33
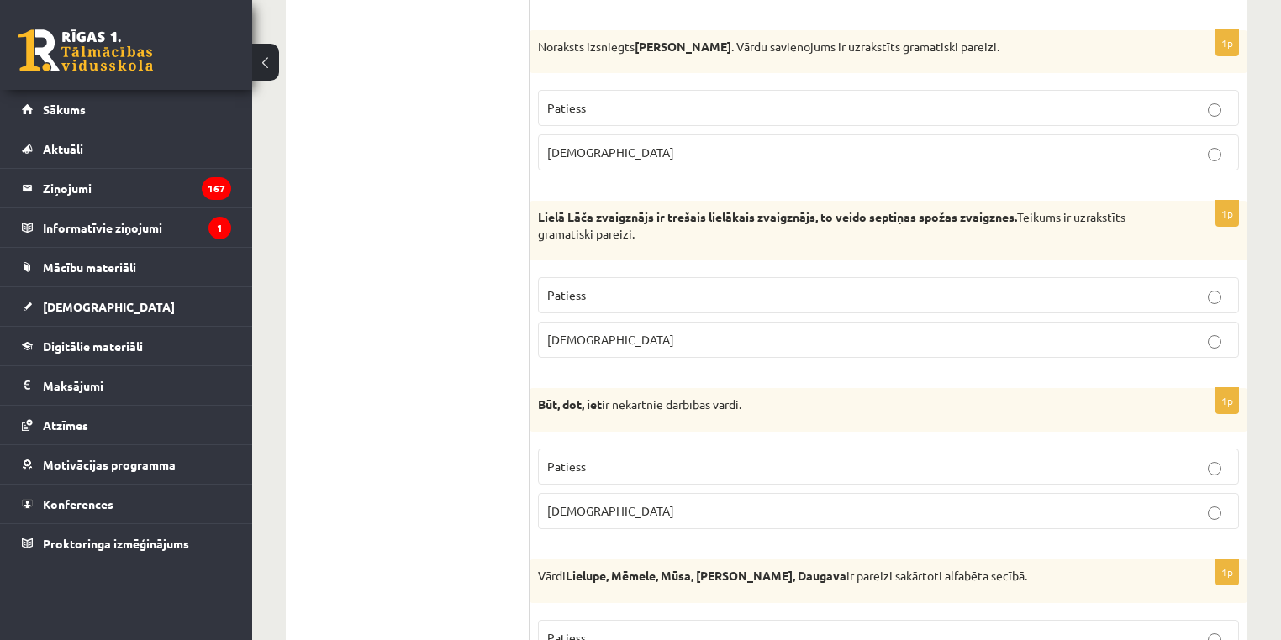
click at [622, 287] on p "Patiess" at bounding box center [888, 296] width 682 height 18
click at [697, 397] on p "Būt, dot, iet ir nekārtnie darbības vārdi." at bounding box center [846, 405] width 617 height 17
drag, startPoint x: 809, startPoint y: 432, endPoint x: 821, endPoint y: 450, distance: 21.9
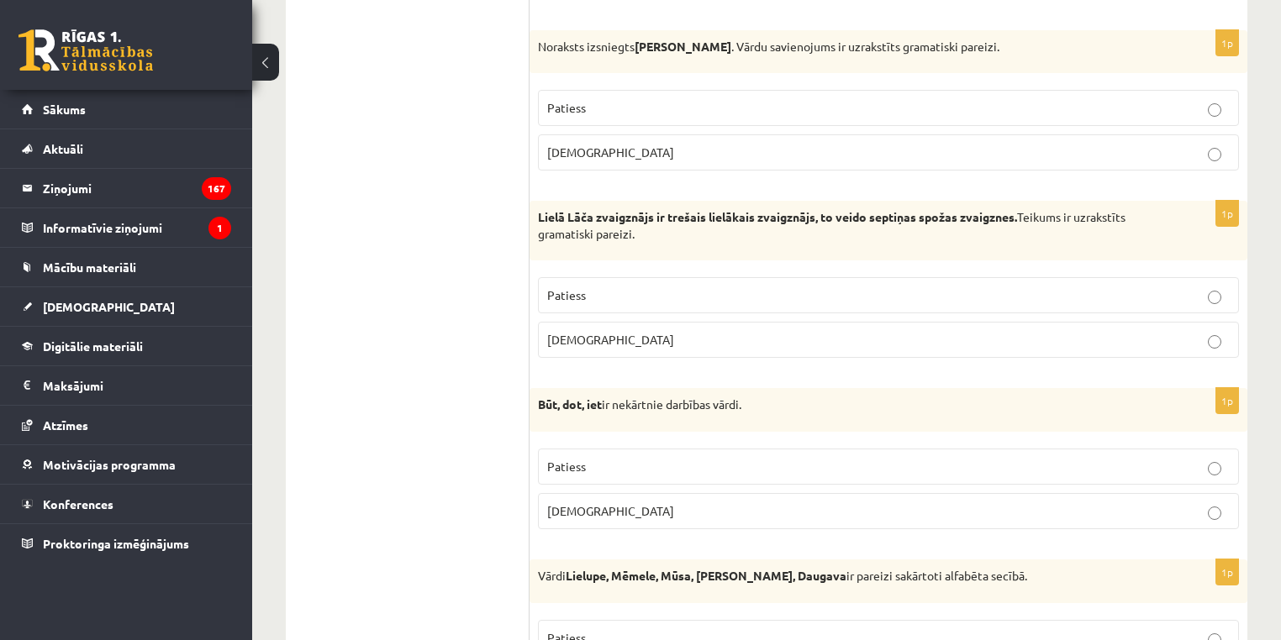
click at [810, 440] on fieldset "Patiess Aplams" at bounding box center [888, 487] width 701 height 94
drag, startPoint x: 821, startPoint y: 450, endPoint x: 871, endPoint y: 438, distance: 51.2
click at [825, 458] on p "Patiess" at bounding box center [888, 467] width 682 height 18
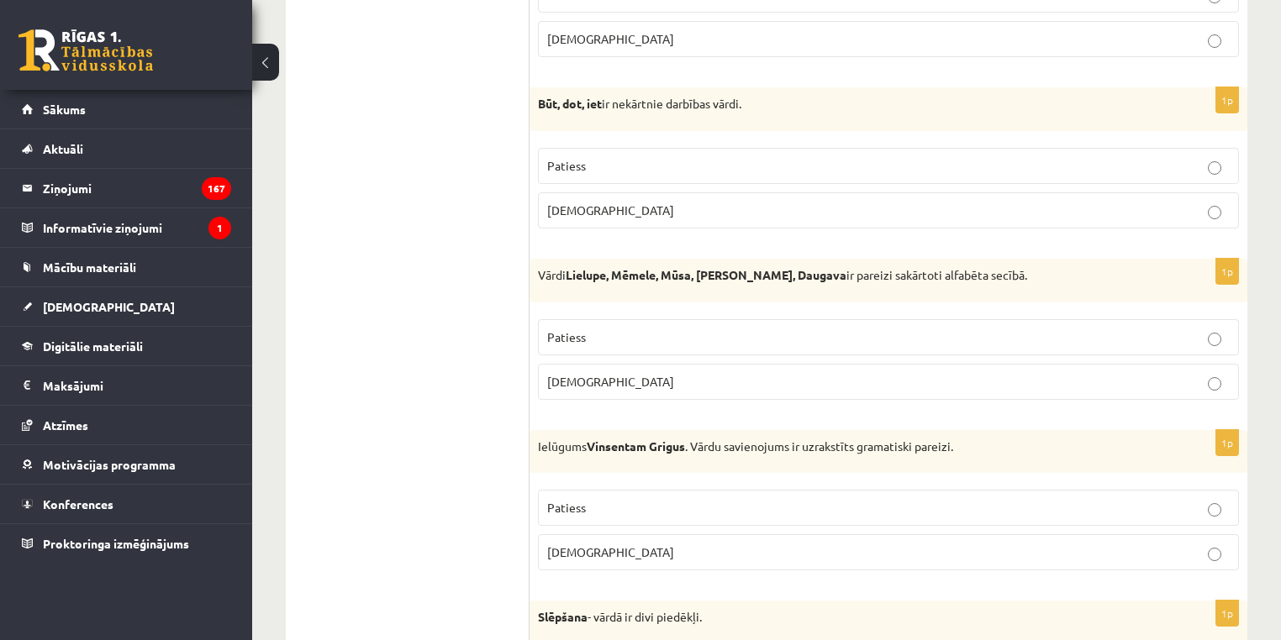
scroll to position [3879, 0]
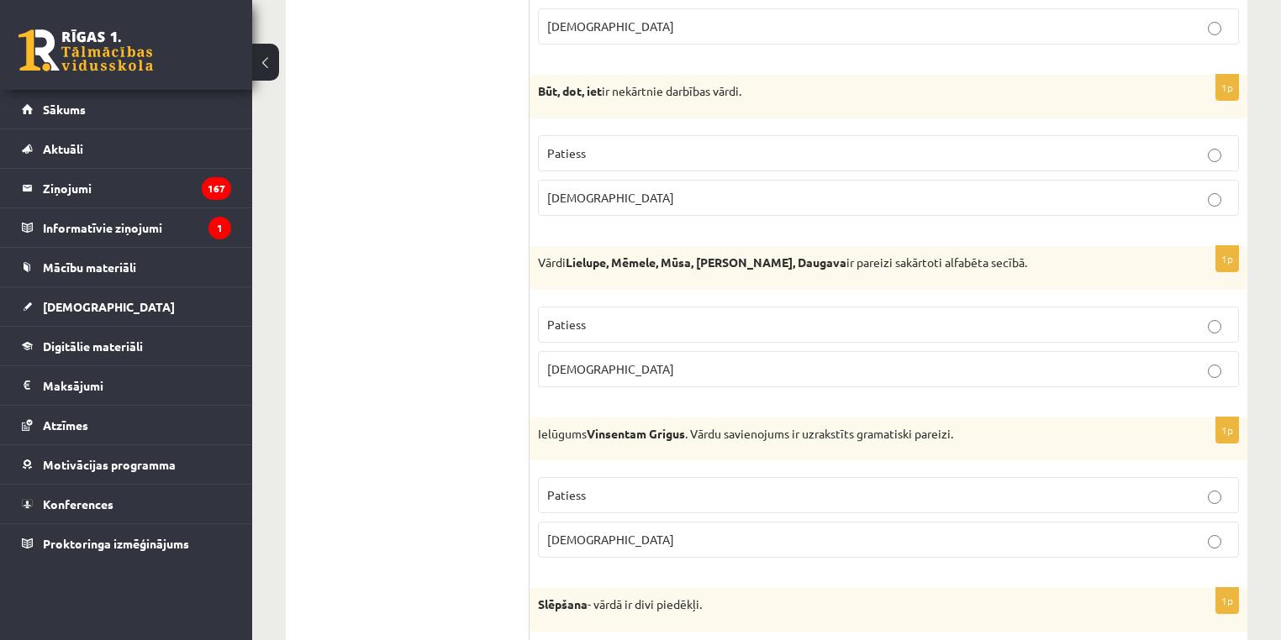
drag, startPoint x: 685, startPoint y: 259, endPoint x: 686, endPoint y: 245, distance: 14.3
click at [684, 252] on div "Vārdi Lielupe, Mēmele, Mūsa, Misa, Daugava ir pareizi sakārtoti alfabēta secībā." at bounding box center [888, 268] width 718 height 44
click at [686, 255] on strong "Lielupe, Mēmele, Mūsa, Misa, Daugava" at bounding box center [706, 262] width 281 height 15
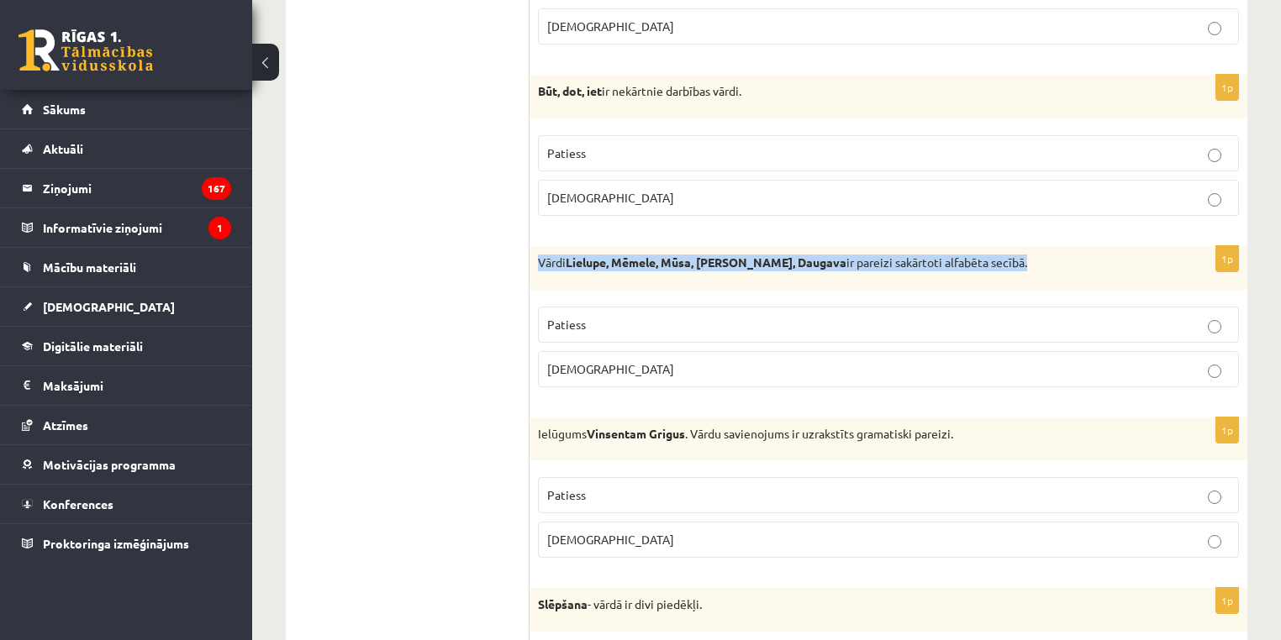
click at [686, 255] on strong "Lielupe, Mēmele, Mūsa, Misa, Daugava" at bounding box center [706, 262] width 281 height 15
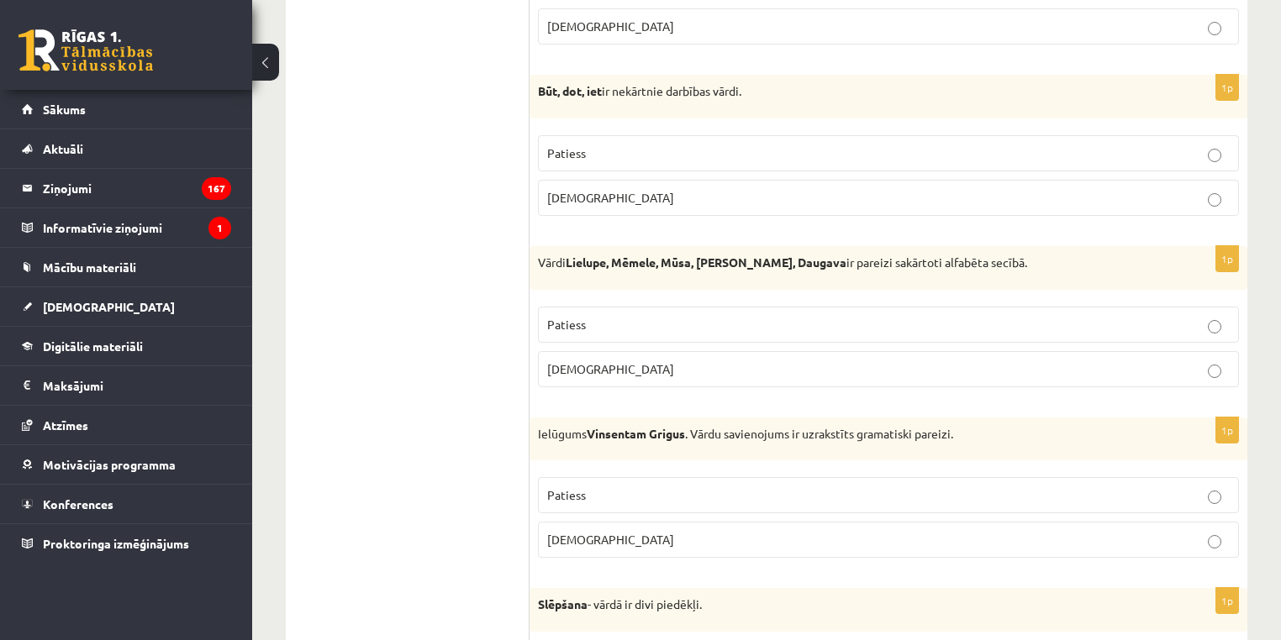
click at [901, 318] on p "Patiess" at bounding box center [888, 325] width 682 height 18
click at [915, 361] on p "Aplams" at bounding box center [888, 370] width 682 height 18
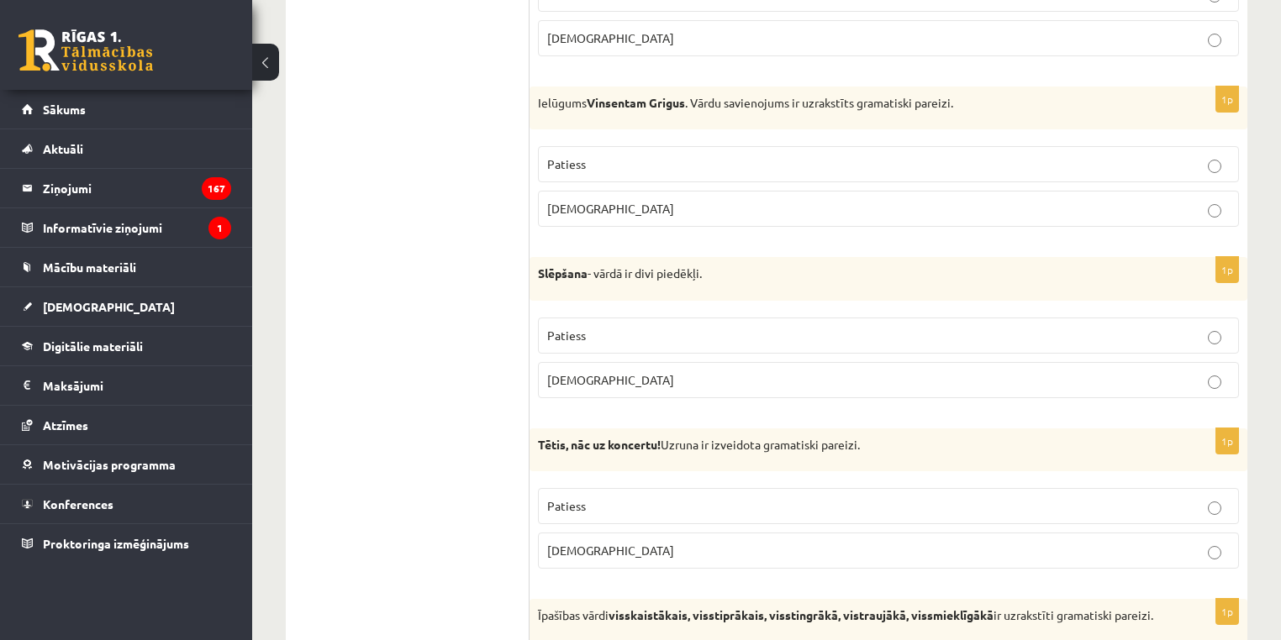
scroll to position [4216, 0]
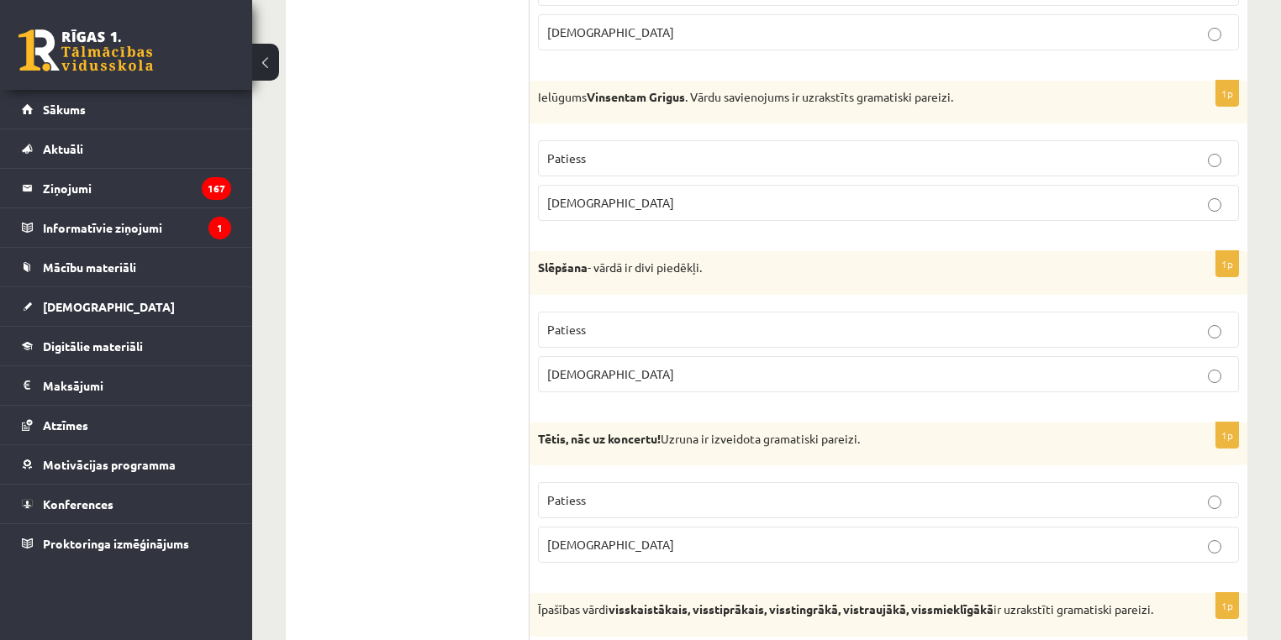
click at [845, 89] on p "Ielūgums Vinsentam Grigus . Vārdu savienojums ir uzrakstīts gramatiski pareizi." at bounding box center [846, 97] width 617 height 17
click at [842, 366] on p "Aplams" at bounding box center [888, 375] width 682 height 18
click at [856, 194] on p "Aplams" at bounding box center [888, 203] width 682 height 18
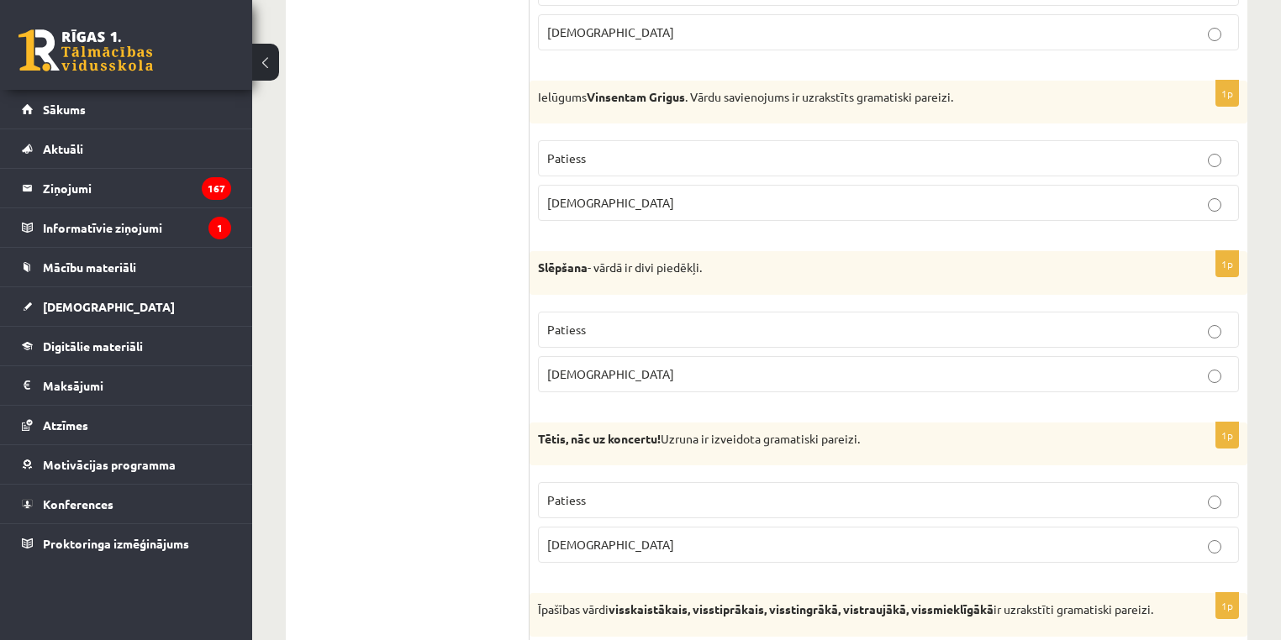
click at [672, 260] on p "Slēpšana - vārdā ir divi piedēkļi." at bounding box center [846, 268] width 617 height 17
click at [608, 312] on label "Patiess" at bounding box center [888, 330] width 701 height 36
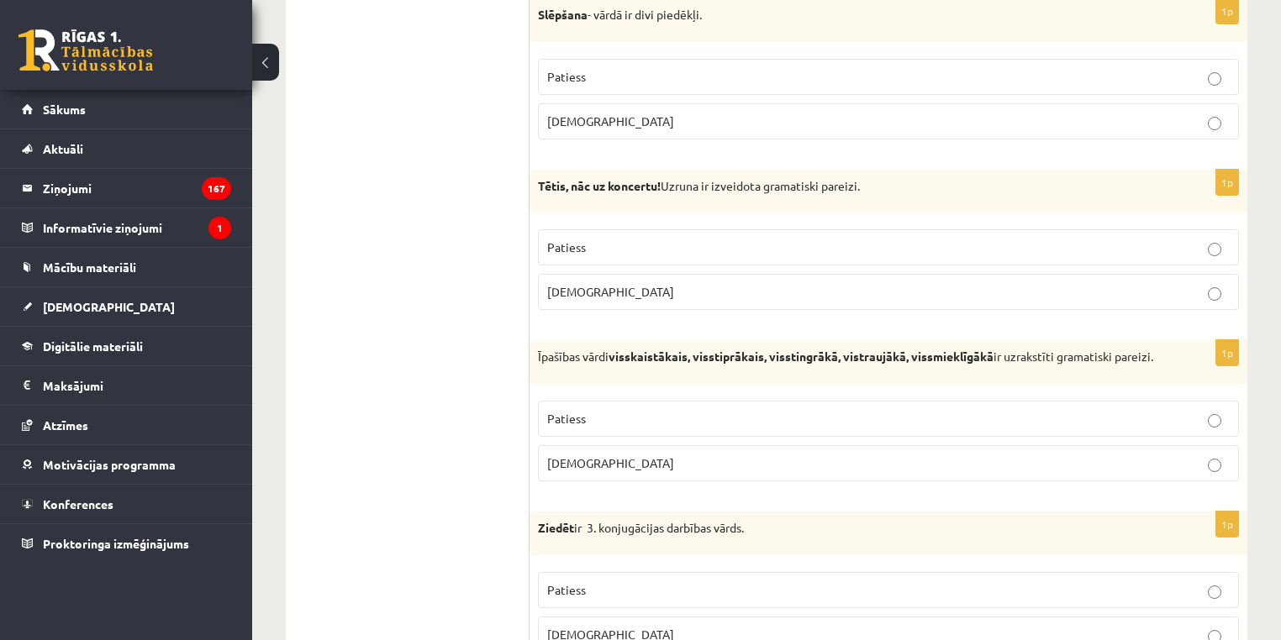
scroll to position [4481, 0]
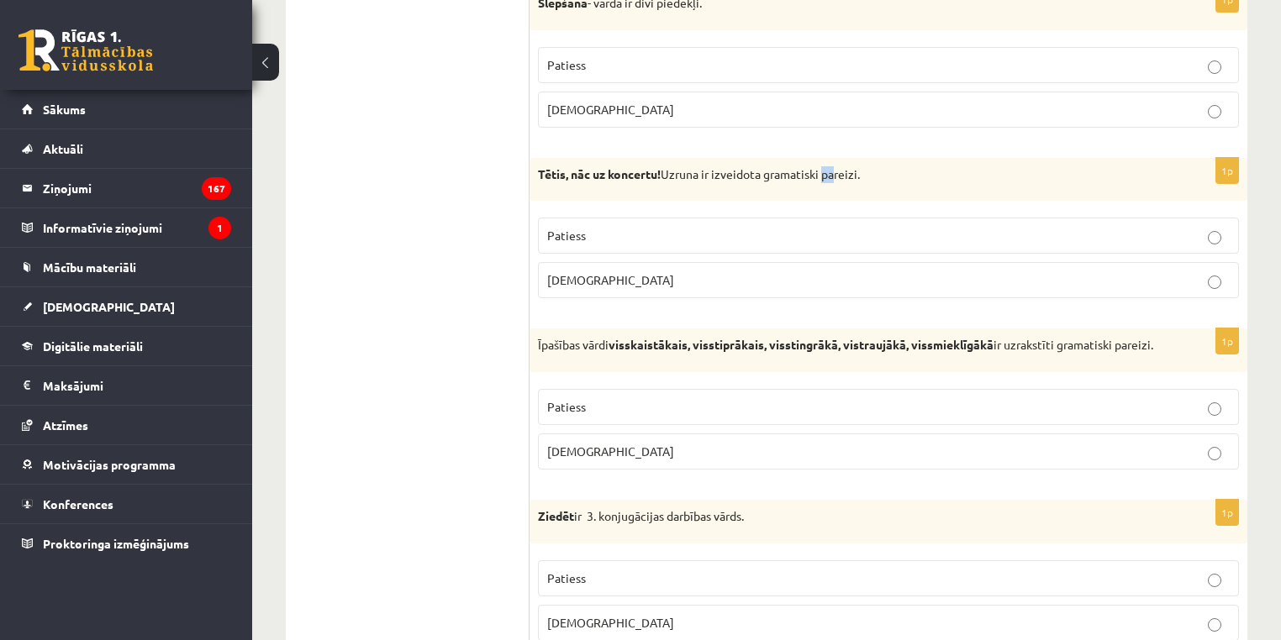
click at [824, 162] on div "Tētis, nāc uz koncertu! Uzruna ir izveidota gramatiski pareizi." at bounding box center [888, 180] width 718 height 44
click at [823, 166] on p "Tētis, nāc uz koncertu! Uzruna ir izveidota gramatiski pareizi." at bounding box center [846, 174] width 617 height 17
click at [629, 227] on p "Patiess" at bounding box center [888, 236] width 682 height 18
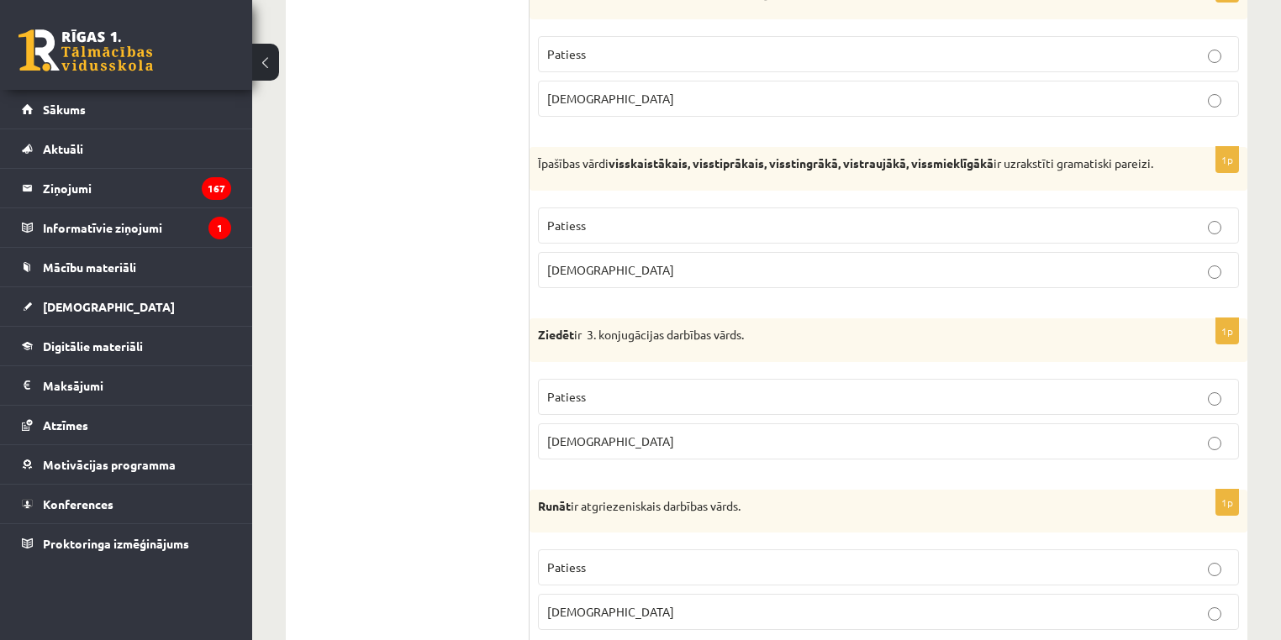
scroll to position [4626, 0]
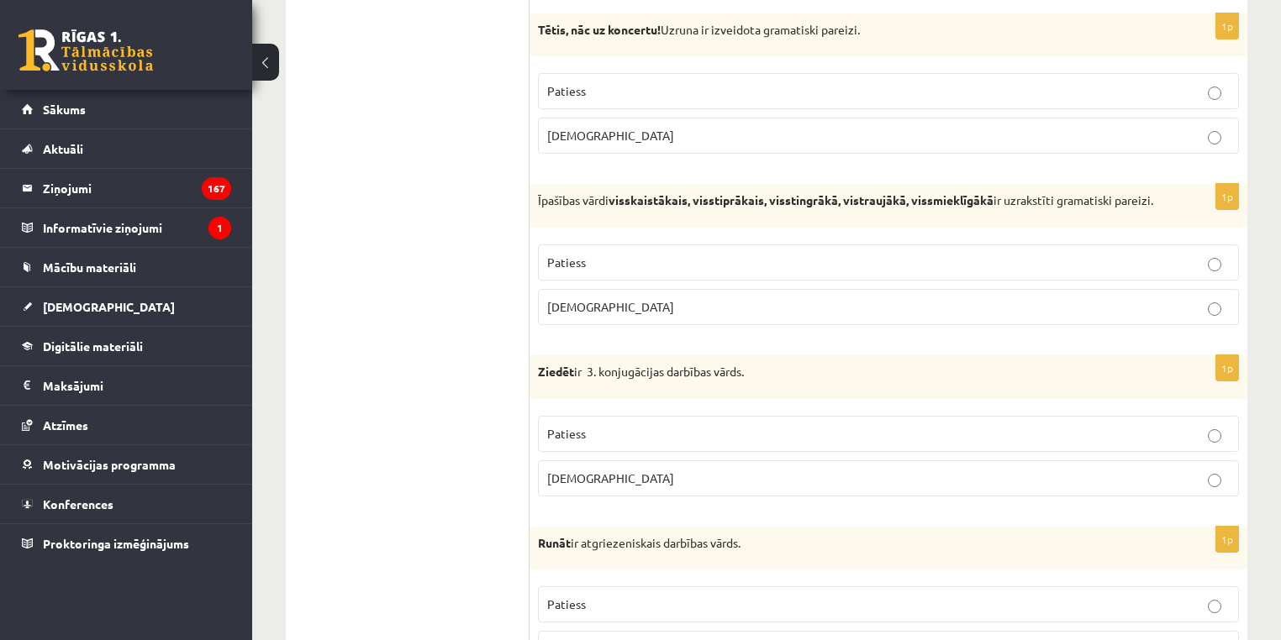
click at [964, 192] on strong "visskaistākais, visstiprākais, visstingrākā, vistraujākā, vissmieklīgākā" at bounding box center [800, 199] width 385 height 15
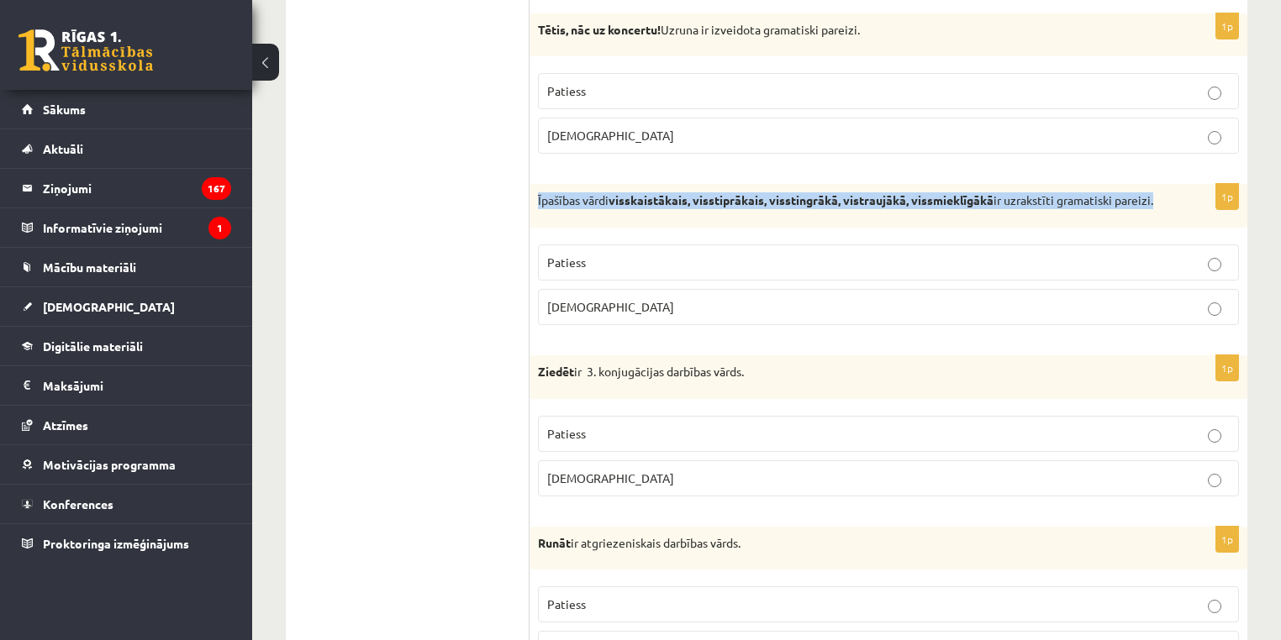
click at [964, 192] on strong "visskaistākais, visstiprākais, visstingrākā, vistraujākā, vissmieklīgākā" at bounding box center [800, 199] width 385 height 15
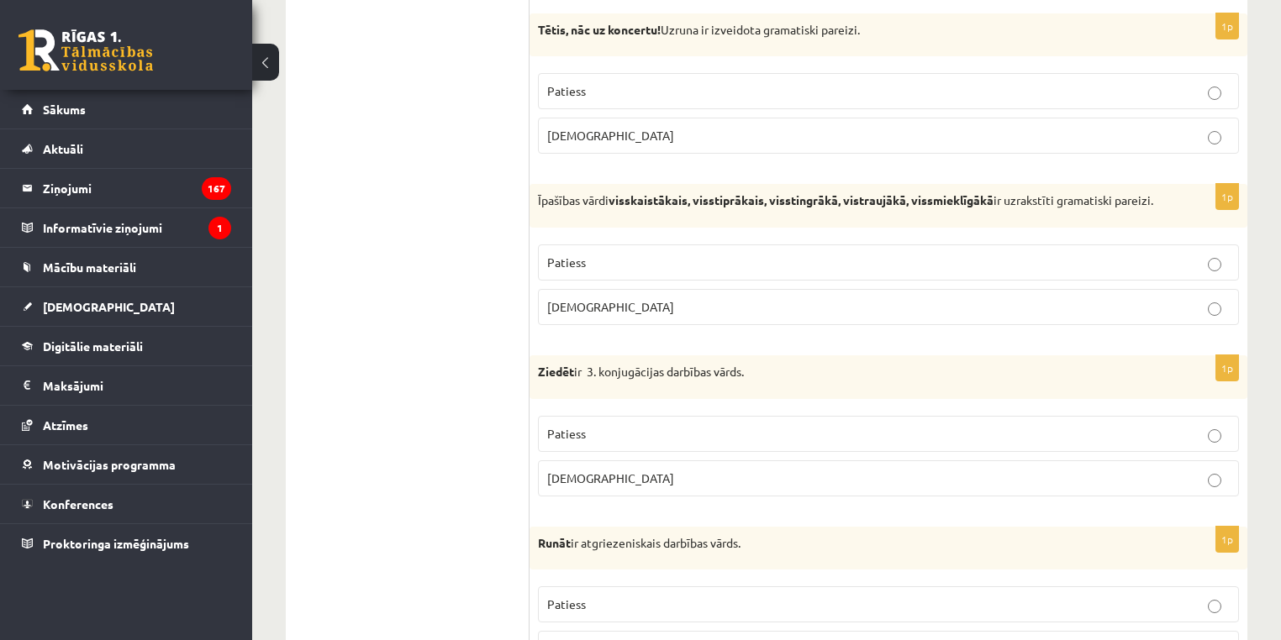
click at [789, 303] on p "Aplams" at bounding box center [888, 307] width 682 height 18
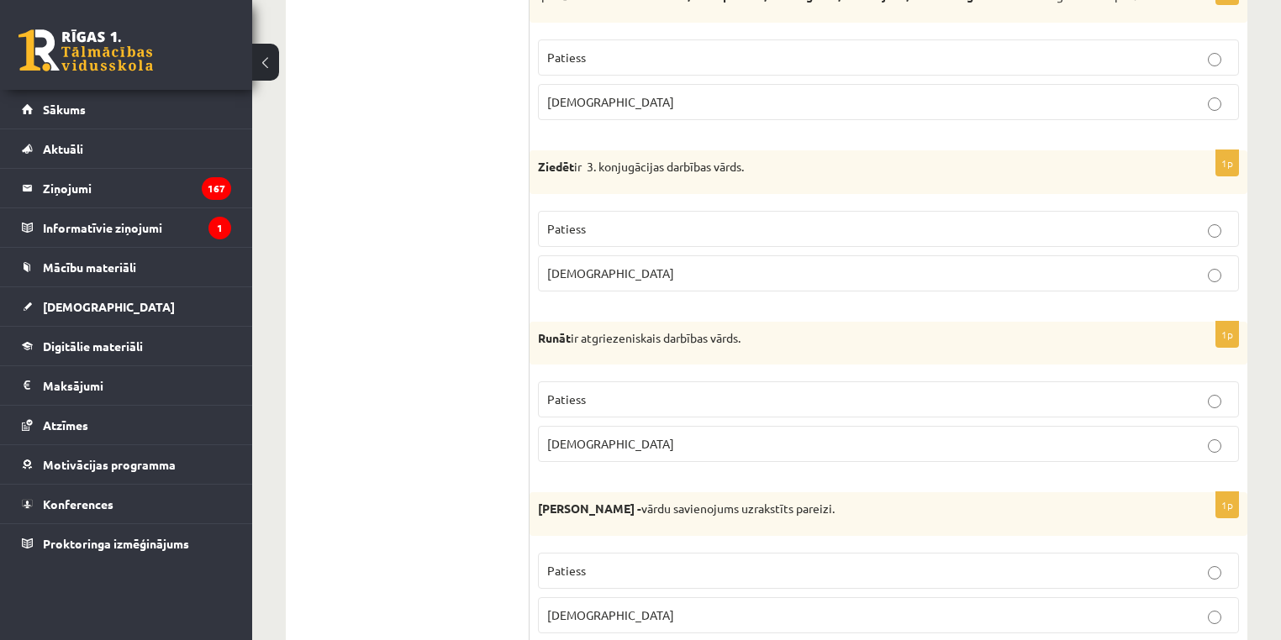
scroll to position [4885, 0]
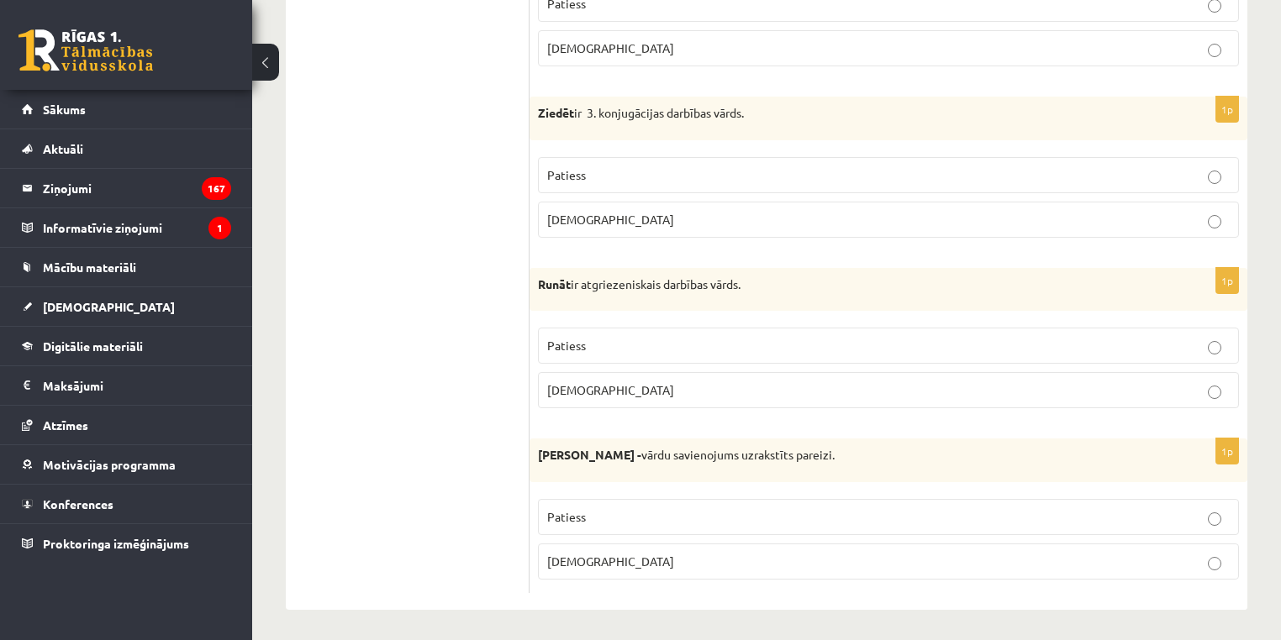
click at [594, 120] on div "Ziedēt ir 3. konjugācijas darbības vārds." at bounding box center [888, 119] width 718 height 44
click at [1071, 234] on label "Aplams" at bounding box center [888, 220] width 701 height 36
drag, startPoint x: 607, startPoint y: 287, endPoint x: 610, endPoint y: 277, distance: 10.6
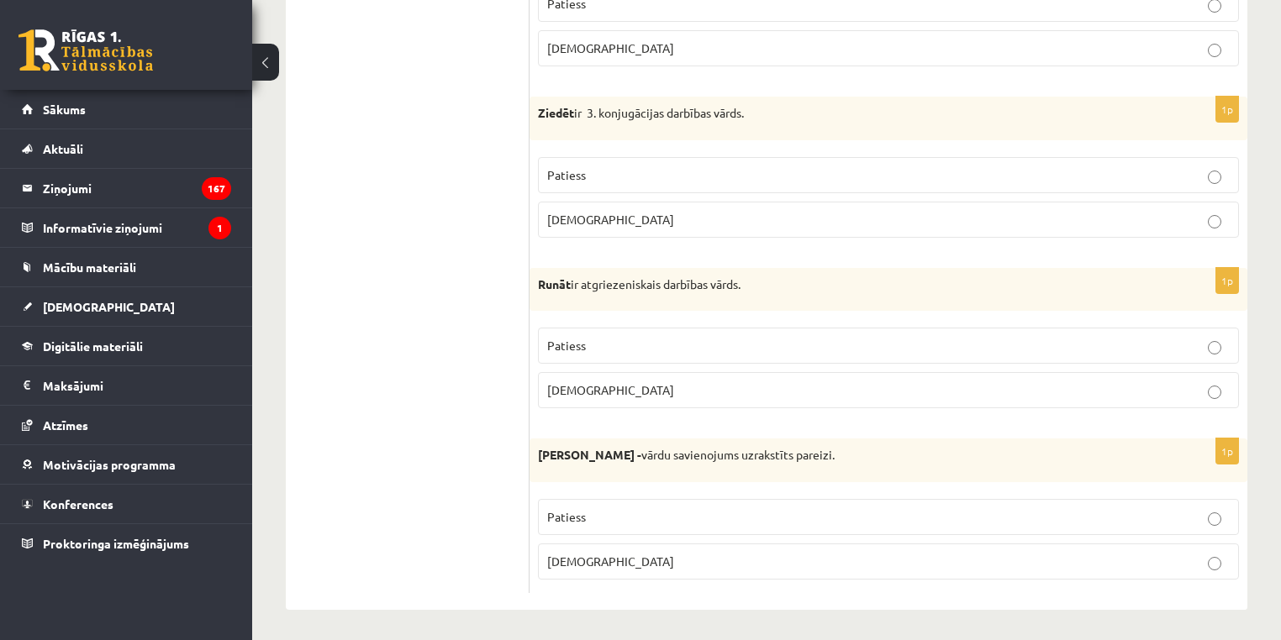
click at [609, 279] on p "Runāt ir atgriezeniskais darbības vārds." at bounding box center [846, 285] width 617 height 17
click at [610, 277] on p "Runāt ir atgriezeniskais darbības vārds." at bounding box center [846, 285] width 617 height 17
click at [788, 363] on fieldset "Patiess Aplams" at bounding box center [888, 366] width 701 height 94
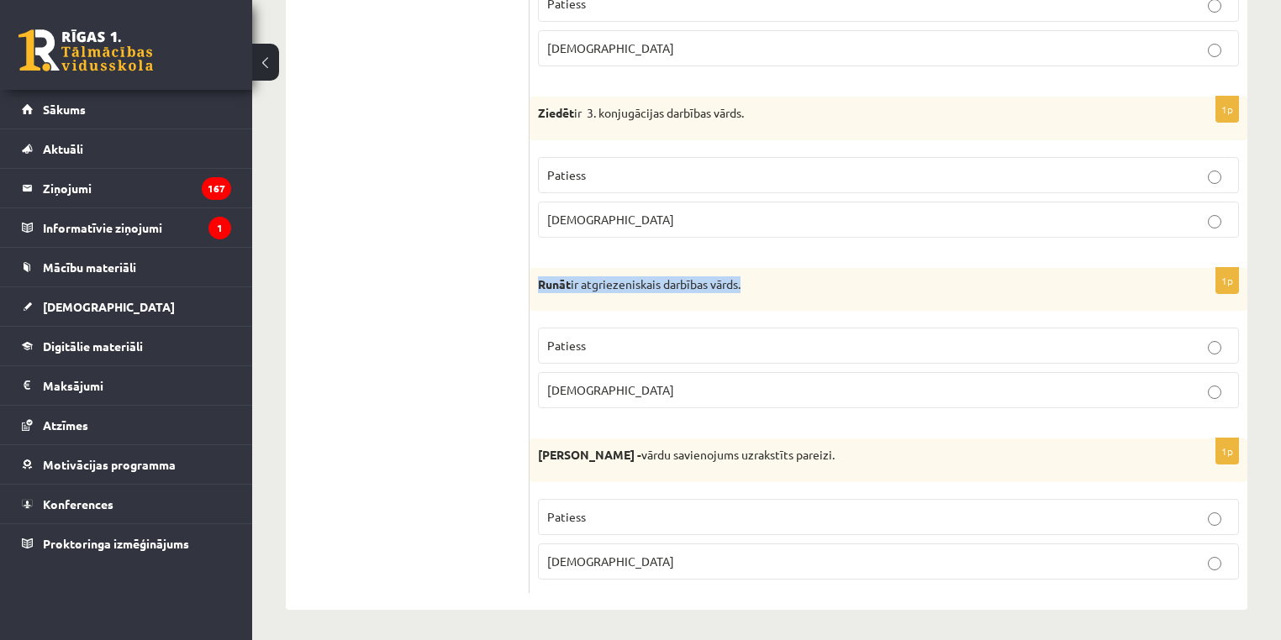
click at [1225, 398] on label "Aplams" at bounding box center [888, 390] width 701 height 36
click at [762, 450] on p "Abģērbu veikals - vārdu savienojums uzrakstīts pareizi." at bounding box center [846, 455] width 617 height 17
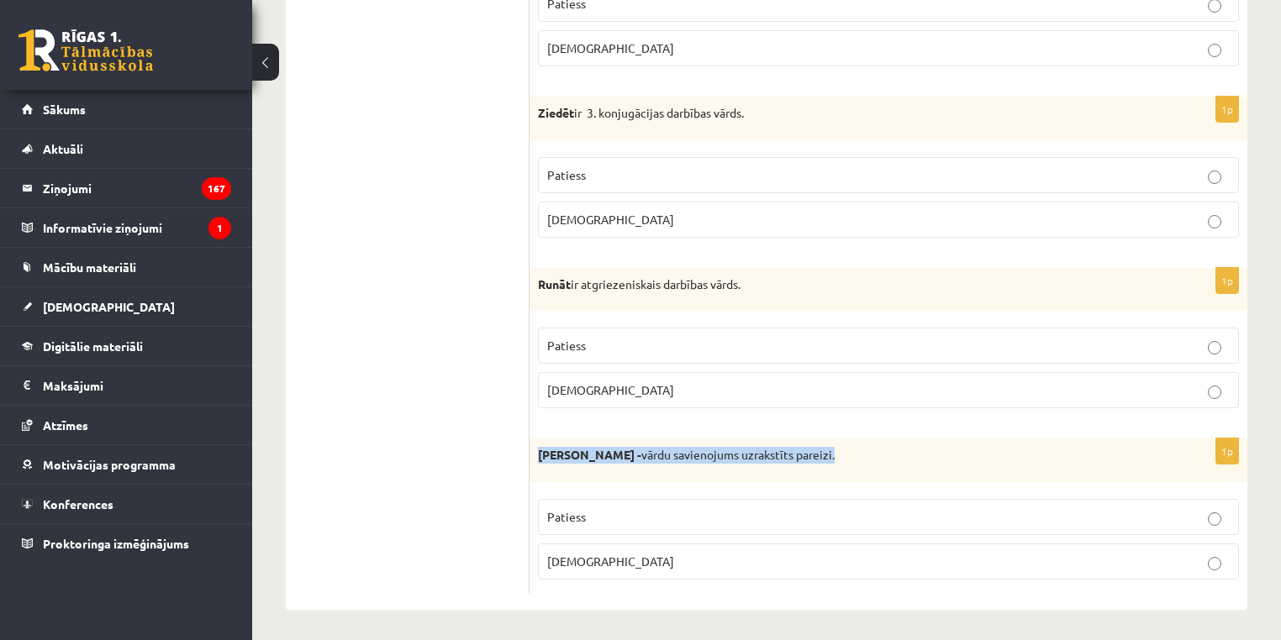
click at [762, 450] on p "Abģērbu veikals - vārdu savienojums uzrakstīts pareizi." at bounding box center [846, 455] width 617 height 17
click at [888, 579] on fieldset "Patiess Aplams" at bounding box center [888, 538] width 701 height 94
click at [866, 547] on label "Aplams" at bounding box center [888, 562] width 701 height 36
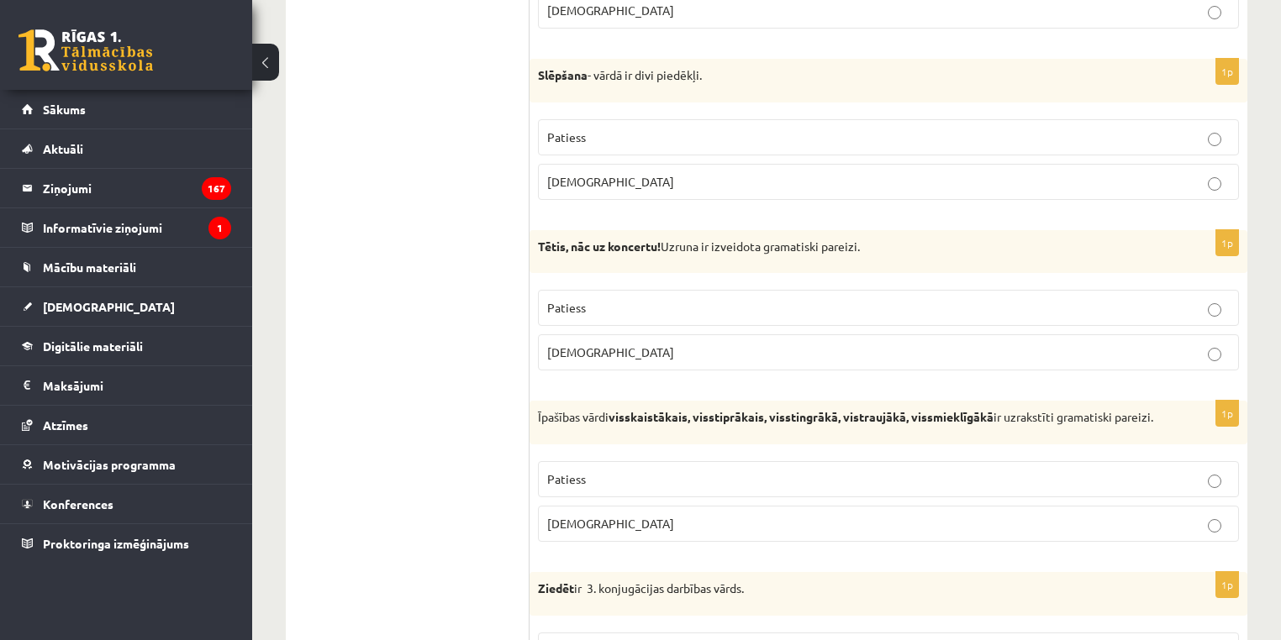
scroll to position [0, 0]
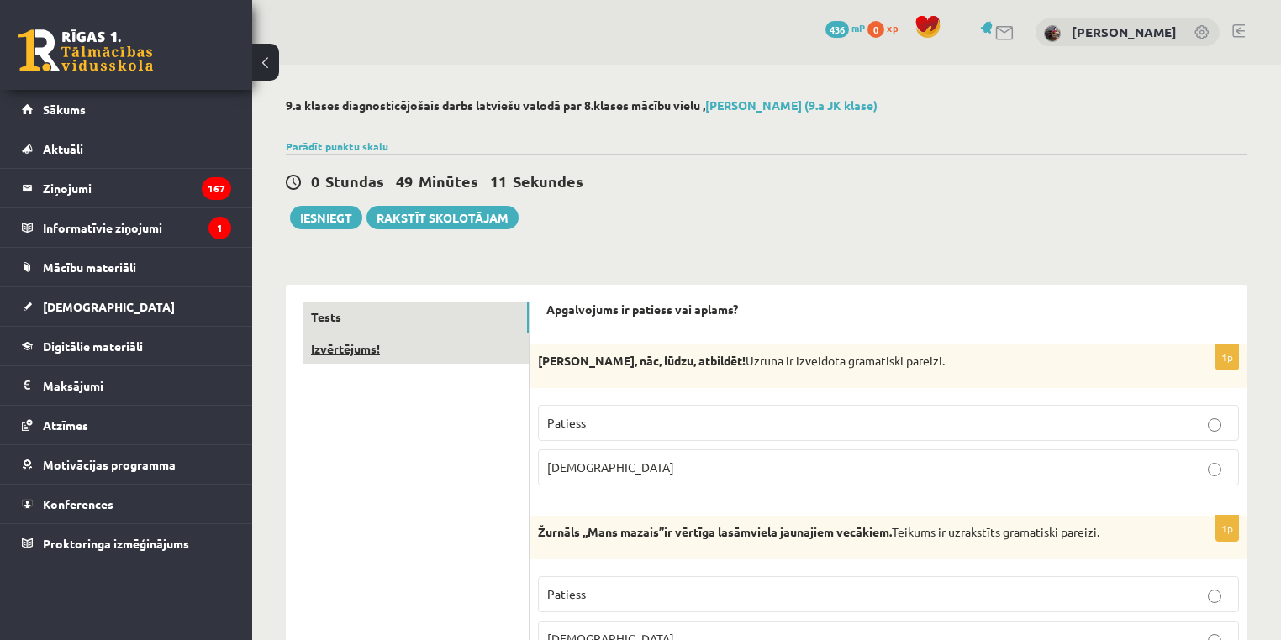
click at [350, 343] on link "Izvērtējums!" at bounding box center [416, 349] width 226 height 31
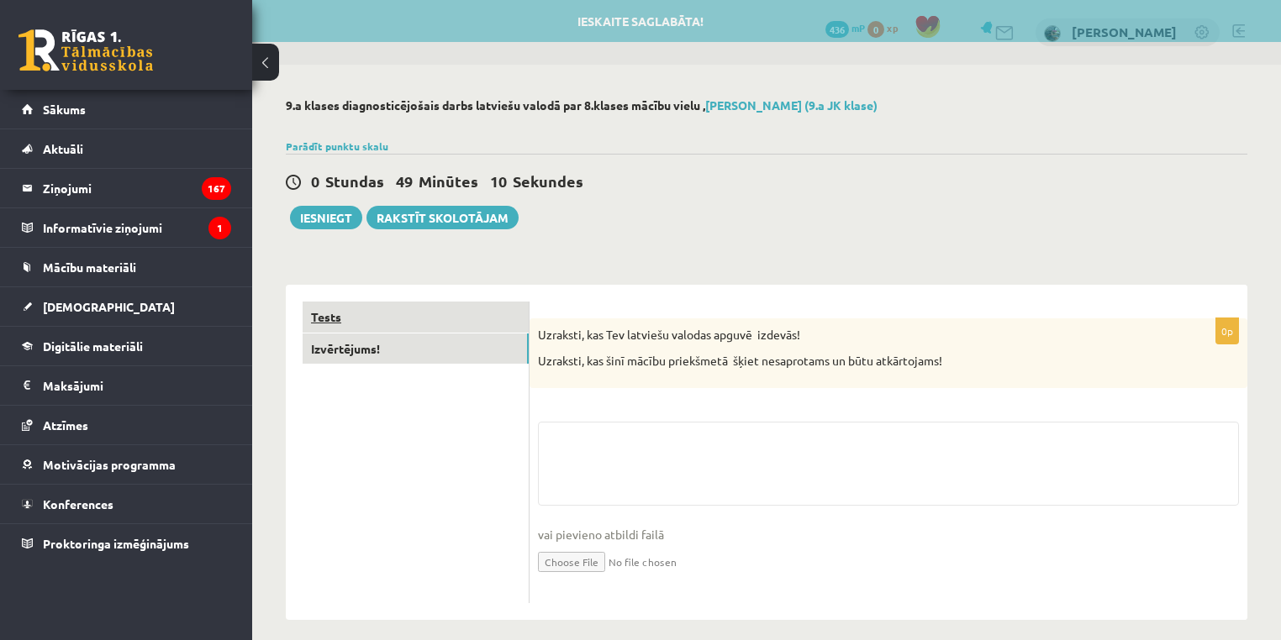
click at [350, 320] on link "Tests" at bounding box center [416, 317] width 226 height 31
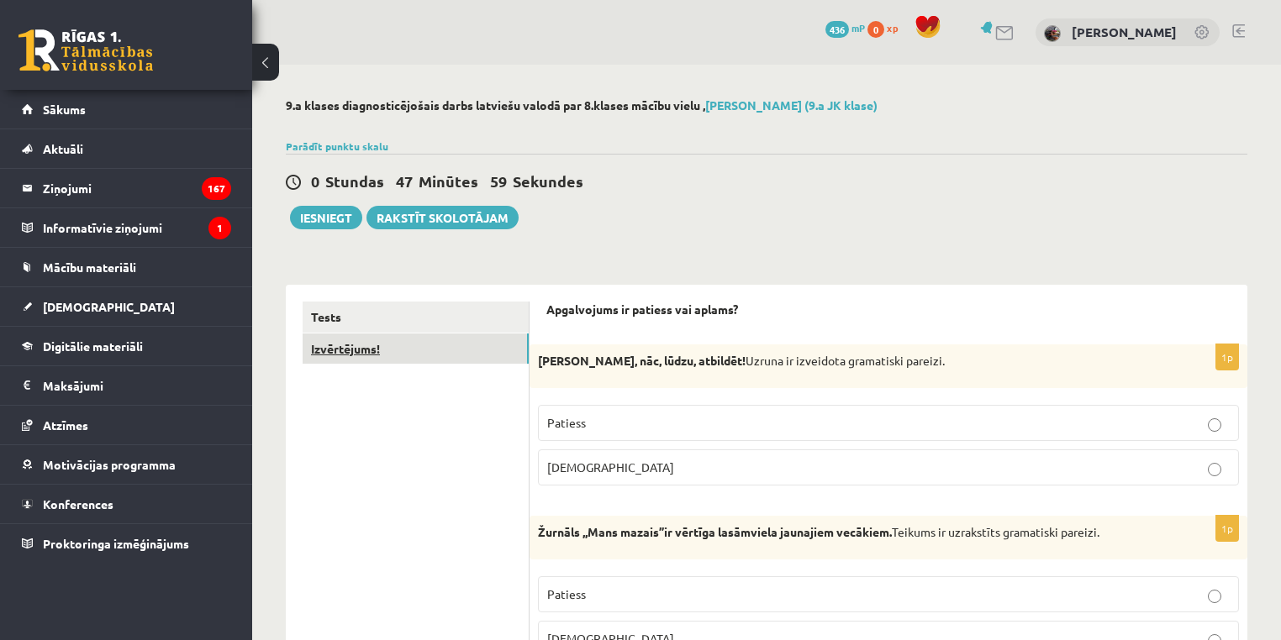
click at [394, 350] on link "Izvērtējums!" at bounding box center [416, 349] width 226 height 31
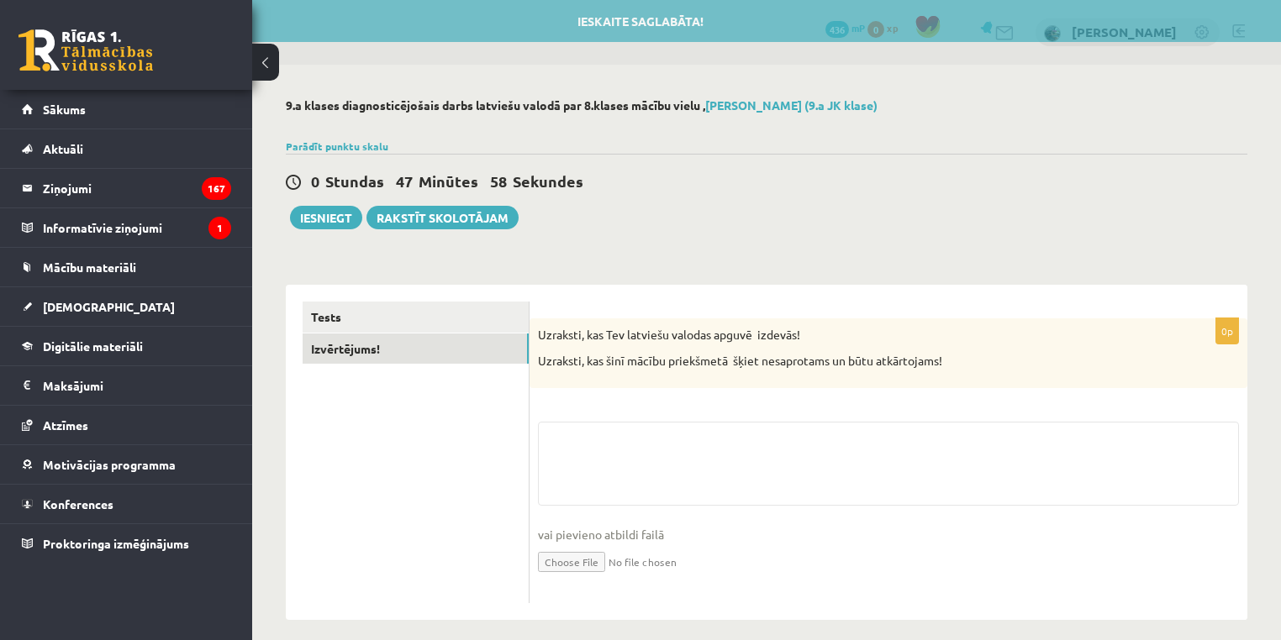
click at [625, 413] on div "0p Uzraksti, kas Tev latviešu valodas apguvē izdevās! Uzraksti, kas šinī mācību…" at bounding box center [888, 461] width 718 height 285
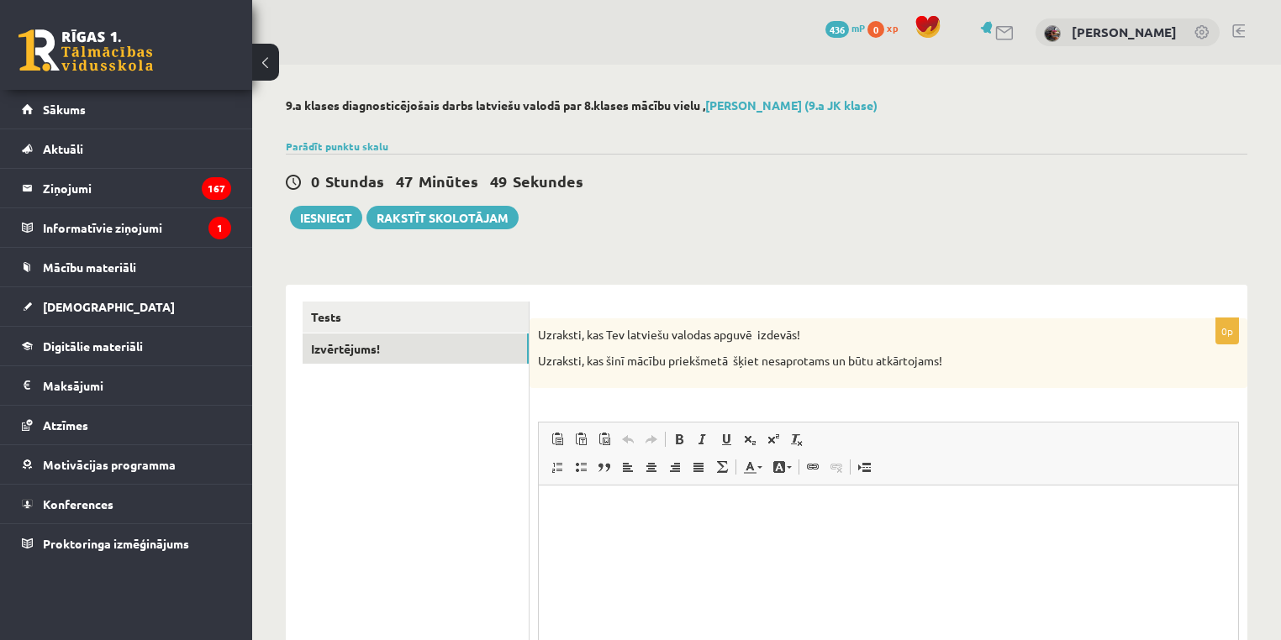
drag, startPoint x: 1278, startPoint y: 357, endPoint x: 1285, endPoint y: 376, distance: 19.7
click at [1280, 376] on html "0 Dāvanas 436 mP 0 xp Evelīna Bernatoviča Sākums Aktuāli Kā mācīties eSKOLĀ Kon…" at bounding box center [640, 320] width 1281 height 640
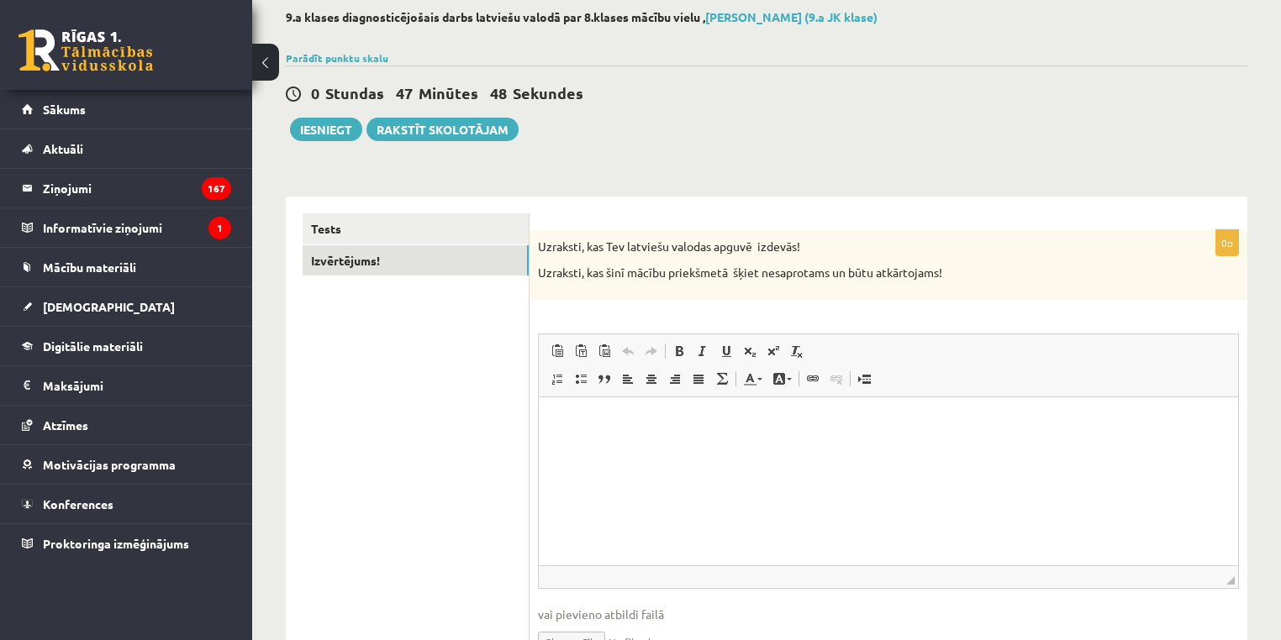
scroll to position [91, 0]
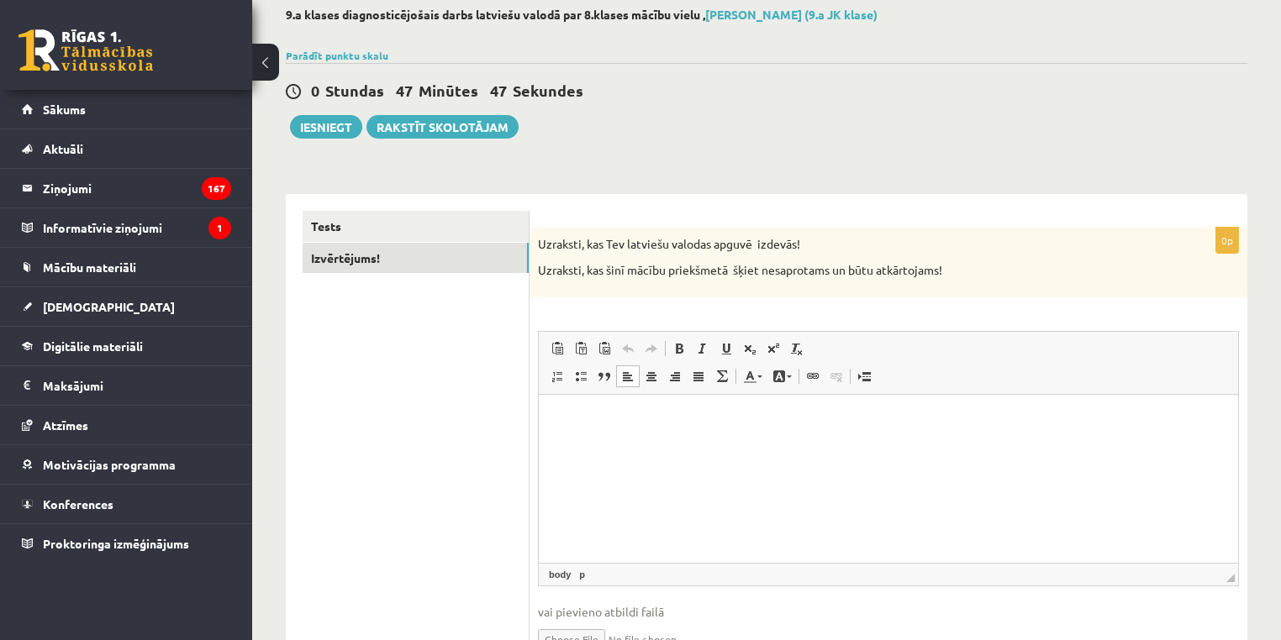
click at [661, 444] on html at bounding box center [888, 419] width 699 height 51
drag, startPoint x: 545, startPoint y: 262, endPoint x: 581, endPoint y: 269, distance: 36.8
click at [581, 269] on p "Uzraksti, kas šinī mācību priekšmetā šķiet nesaprotams un būtu atkārtojams!" at bounding box center [846, 270] width 617 height 17
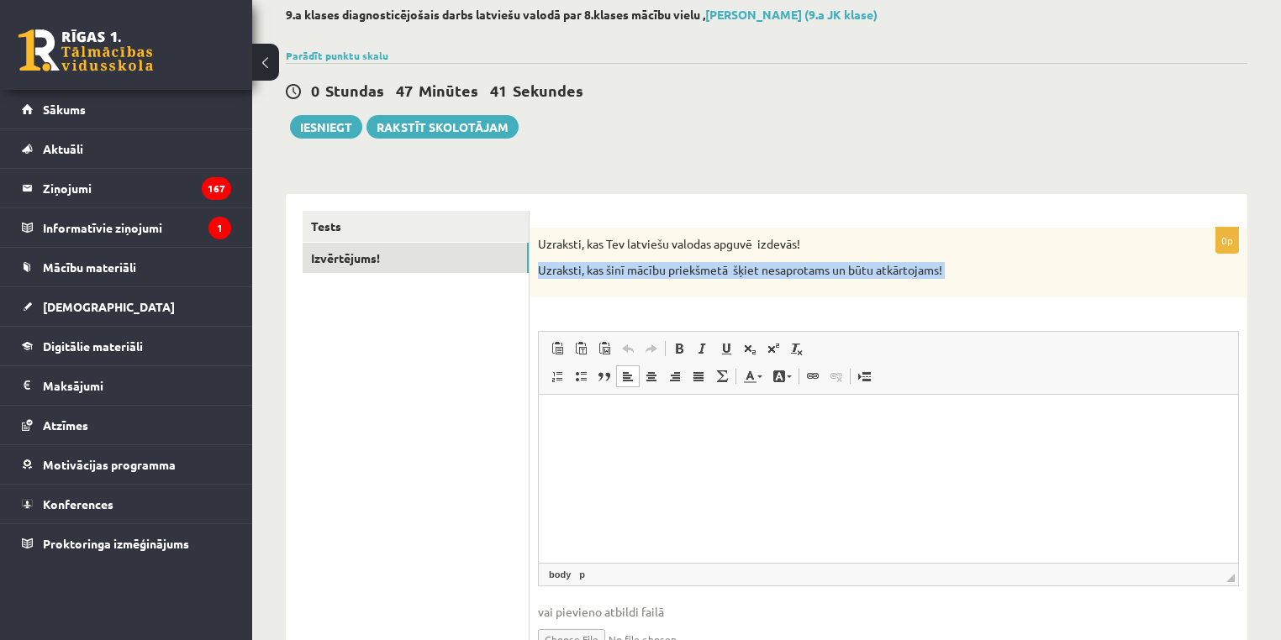
click at [581, 269] on p "Uzraksti, kas šinī mācību priekšmetā šķiet nesaprotams un būtu atkārtojams!" at bounding box center [846, 270] width 617 height 17
drag, startPoint x: 1119, startPoint y: 663, endPoint x: 797, endPoint y: 504, distance: 359.7
click at [797, 445] on html at bounding box center [888, 419] width 699 height 51
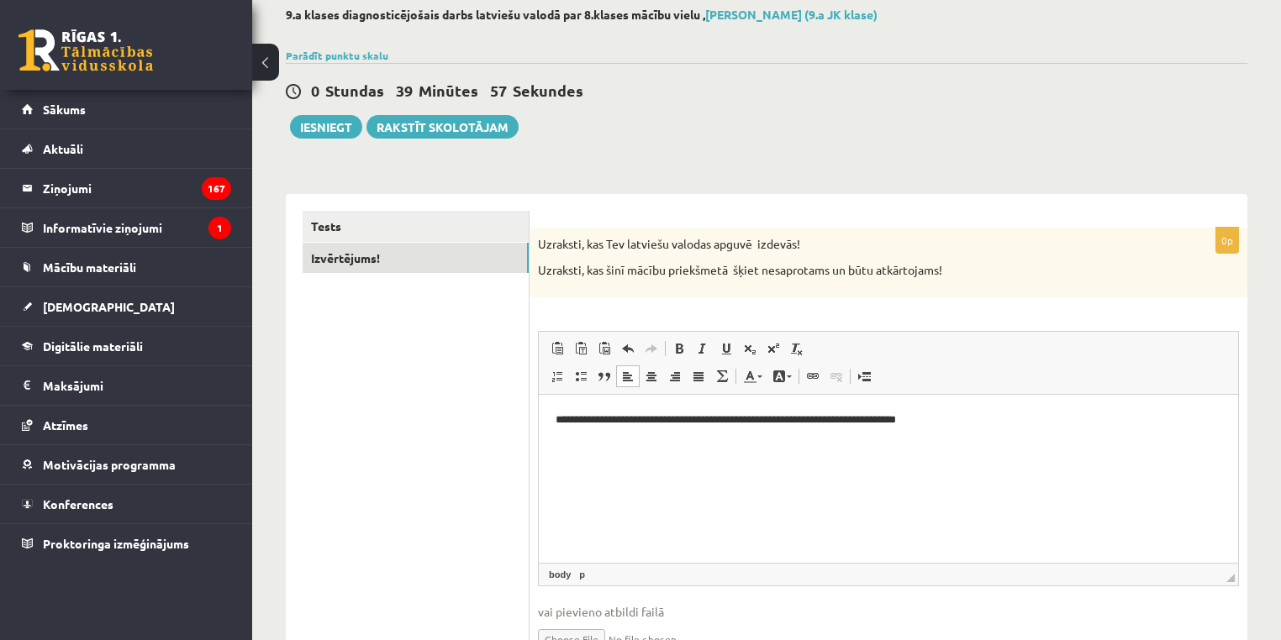
click at [566, 426] on p "**********" at bounding box center [889, 420] width 666 height 18
click at [566, 427] on p "**********" at bounding box center [889, 420] width 666 height 18
click at [565, 428] on p "**********" at bounding box center [889, 420] width 666 height 18
click at [547, 419] on html "**********" at bounding box center [888, 419] width 699 height 51
click at [737, 421] on p "**********" at bounding box center [889, 420] width 666 height 18
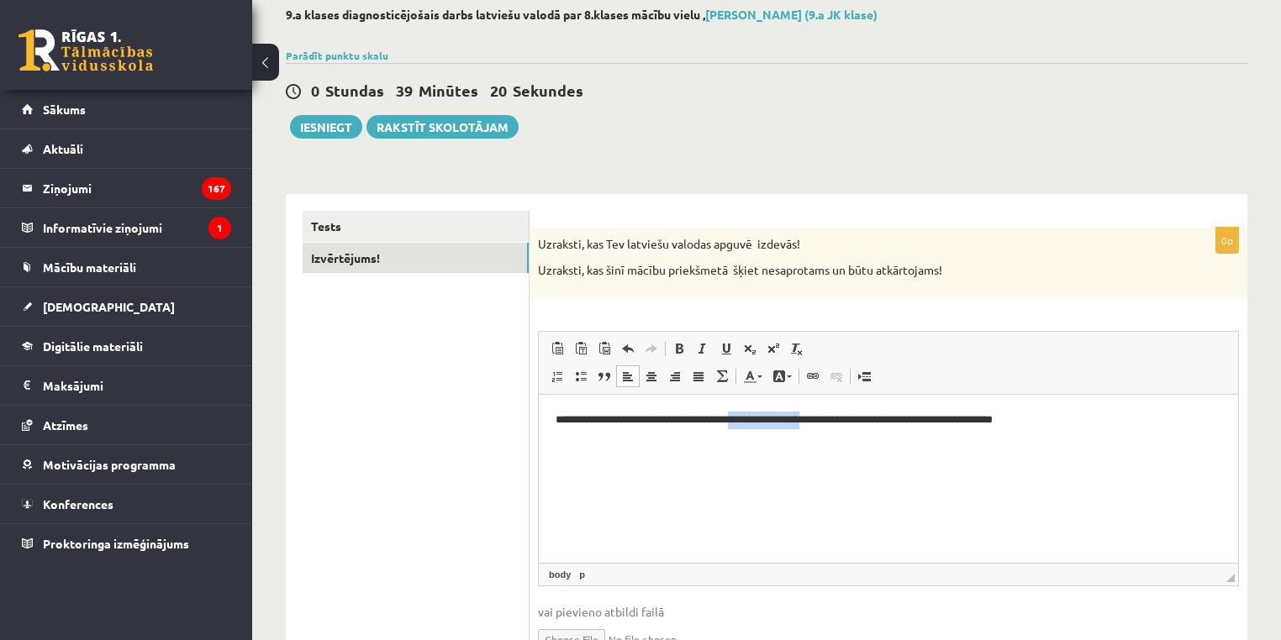
drag, startPoint x: 836, startPoint y: 424, endPoint x: 759, endPoint y: 425, distance: 77.3
click at [759, 425] on p "**********" at bounding box center [889, 420] width 666 height 18
click at [798, 419] on p "**********" at bounding box center [889, 420] width 666 height 18
drag, startPoint x: 1007, startPoint y: 428, endPoint x: 761, endPoint y: 438, distance: 245.6
click at [761, 438] on html "**********" at bounding box center [888, 419] width 699 height 51
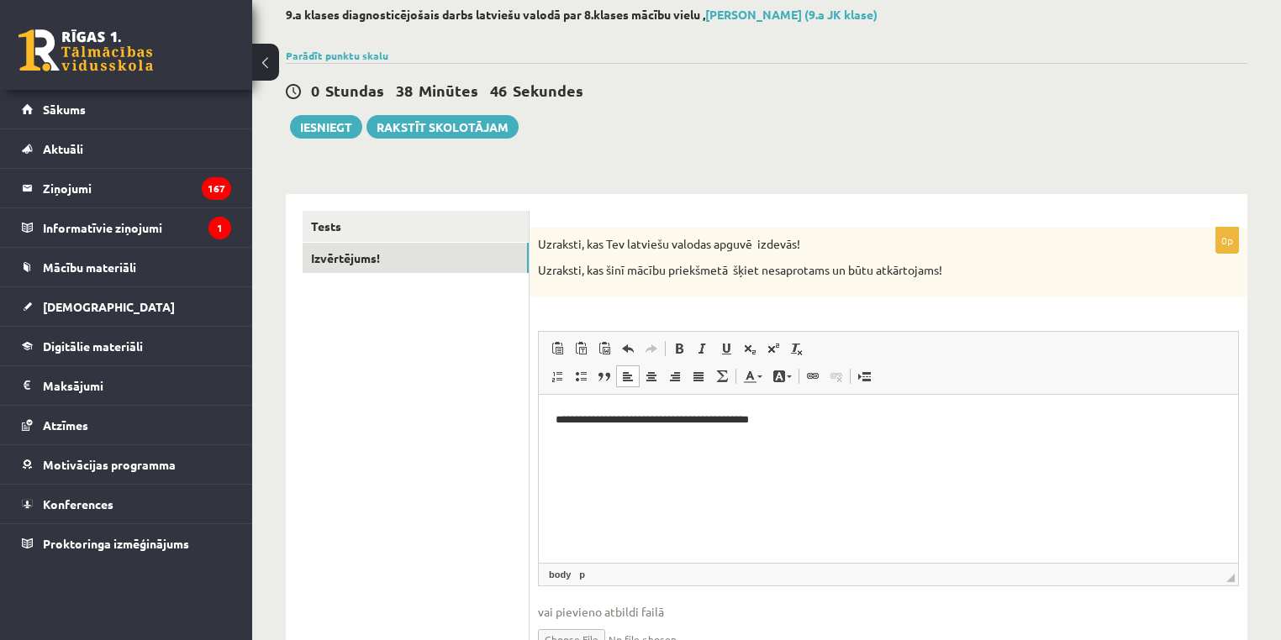
click at [825, 432] on html "**********" at bounding box center [888, 419] width 699 height 51
drag, startPoint x: 576, startPoint y: 414, endPoint x: 584, endPoint y: 417, distance: 8.8
click at [582, 417] on p "**********" at bounding box center [889, 420] width 666 height 18
click at [585, 421] on p "**********" at bounding box center [889, 420] width 666 height 18
click at [659, 417] on p "**********" at bounding box center [889, 420] width 666 height 18
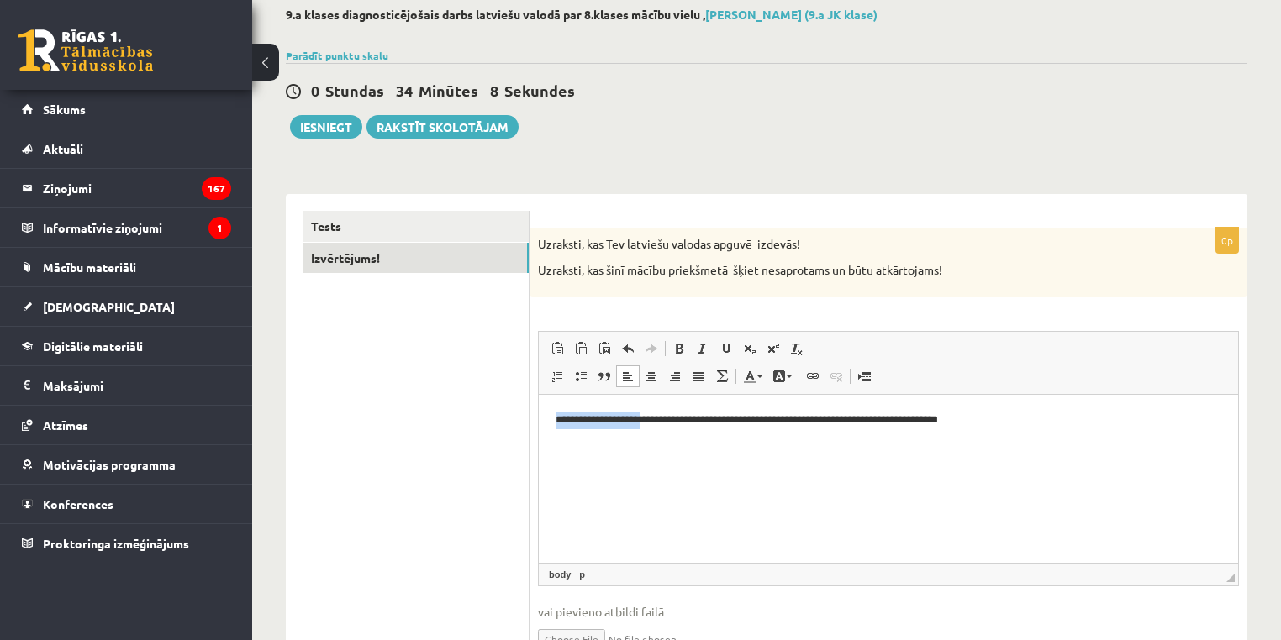
drag, startPoint x: 649, startPoint y: 420, endPoint x: 515, endPoint y: 437, distance: 134.7
click at [539, 437] on html "**********" at bounding box center [888, 419] width 699 height 51
drag, startPoint x: 648, startPoint y: 430, endPoint x: 650, endPoint y: 439, distance: 8.8
click at [647, 430] on html "**********" at bounding box center [888, 419] width 699 height 51
click at [861, 424] on p "**********" at bounding box center [889, 420] width 666 height 18
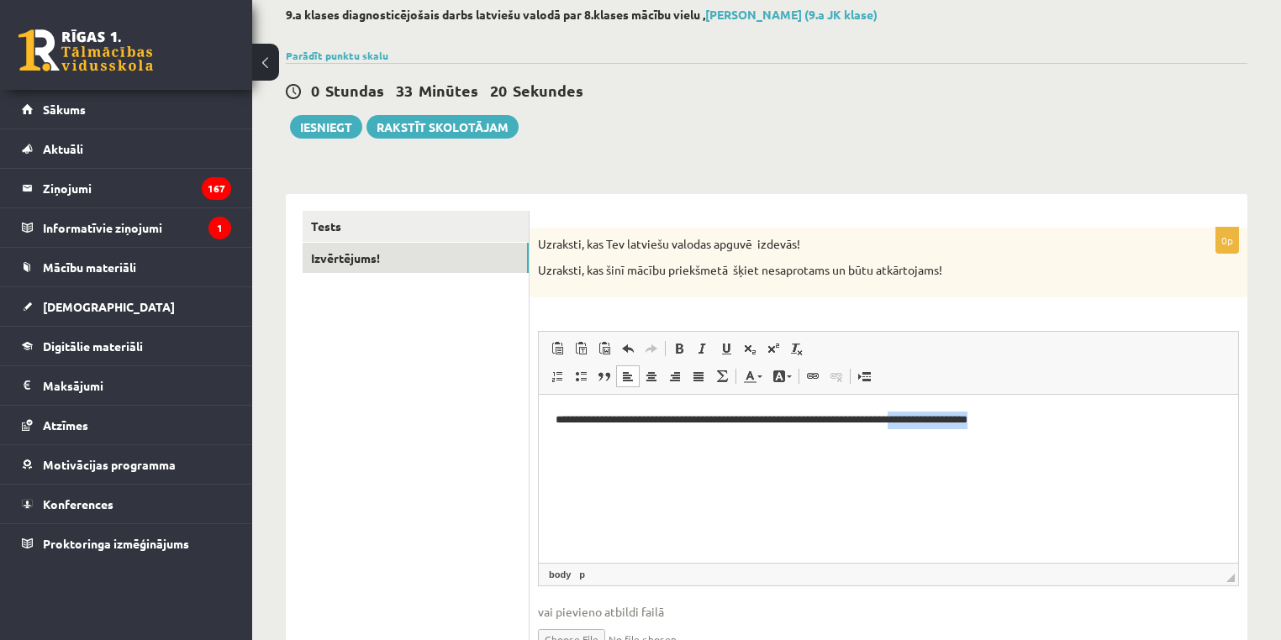
drag, startPoint x: 1007, startPoint y: 420, endPoint x: 939, endPoint y: 454, distance: 75.9
click at [939, 445] on html "**********" at bounding box center [888, 419] width 699 height 51
click at [977, 431] on html "**********" at bounding box center [888, 419] width 699 height 51
click at [974, 425] on p "**********" at bounding box center [889, 420] width 666 height 18
click at [1000, 434] on html "**********" at bounding box center [888, 419] width 699 height 51
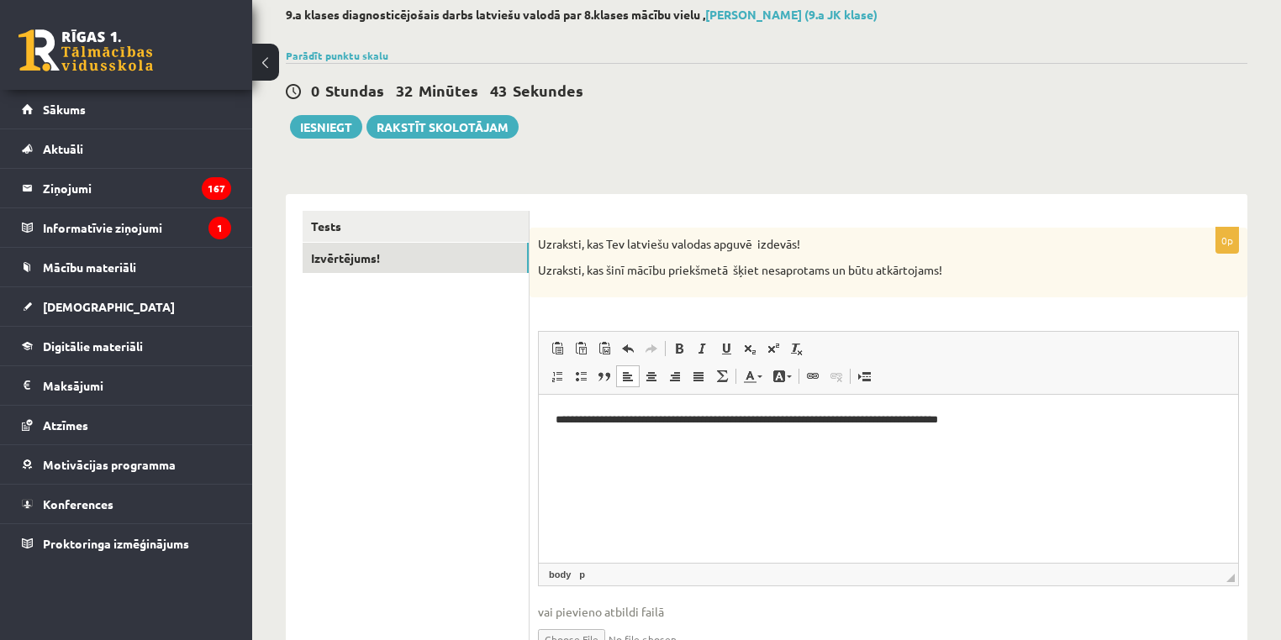
click at [562, 424] on p "**********" at bounding box center [889, 420] width 666 height 18
click at [930, 426] on p "**********" at bounding box center [889, 420] width 666 height 18
click at [940, 419] on p "**********" at bounding box center [889, 420] width 666 height 18
click at [333, 131] on button "Iesniegt" at bounding box center [326, 127] width 72 height 24
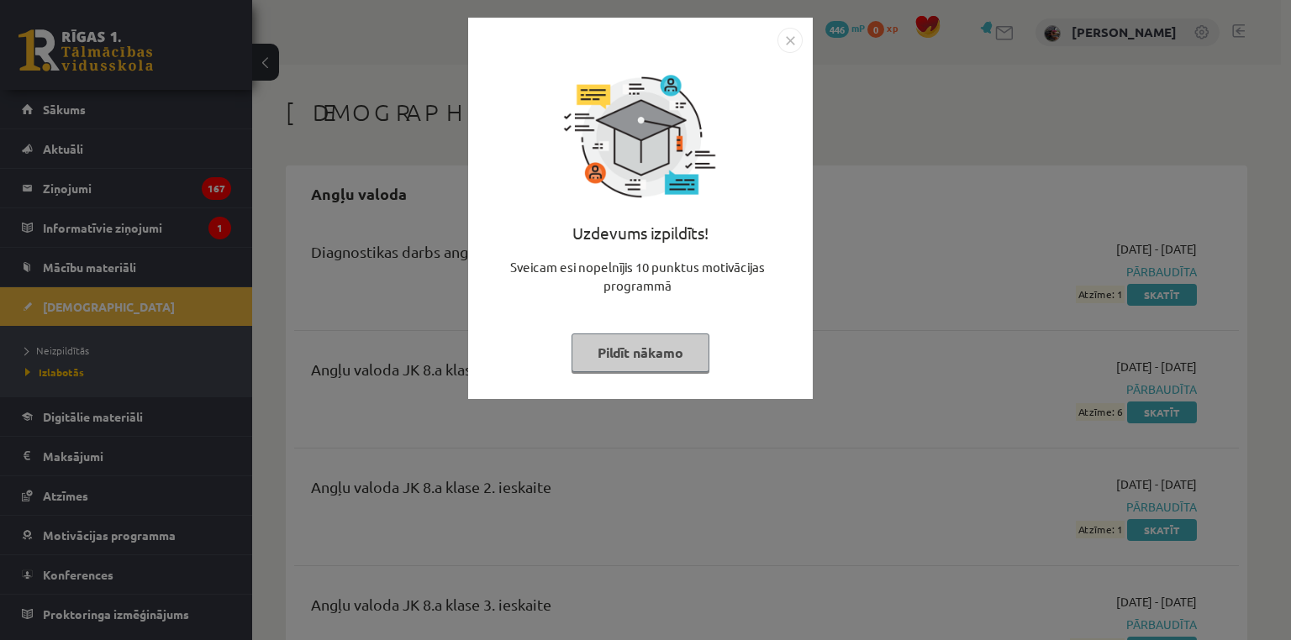
click at [682, 350] on button "Pildīt nākamo" at bounding box center [640, 353] width 138 height 39
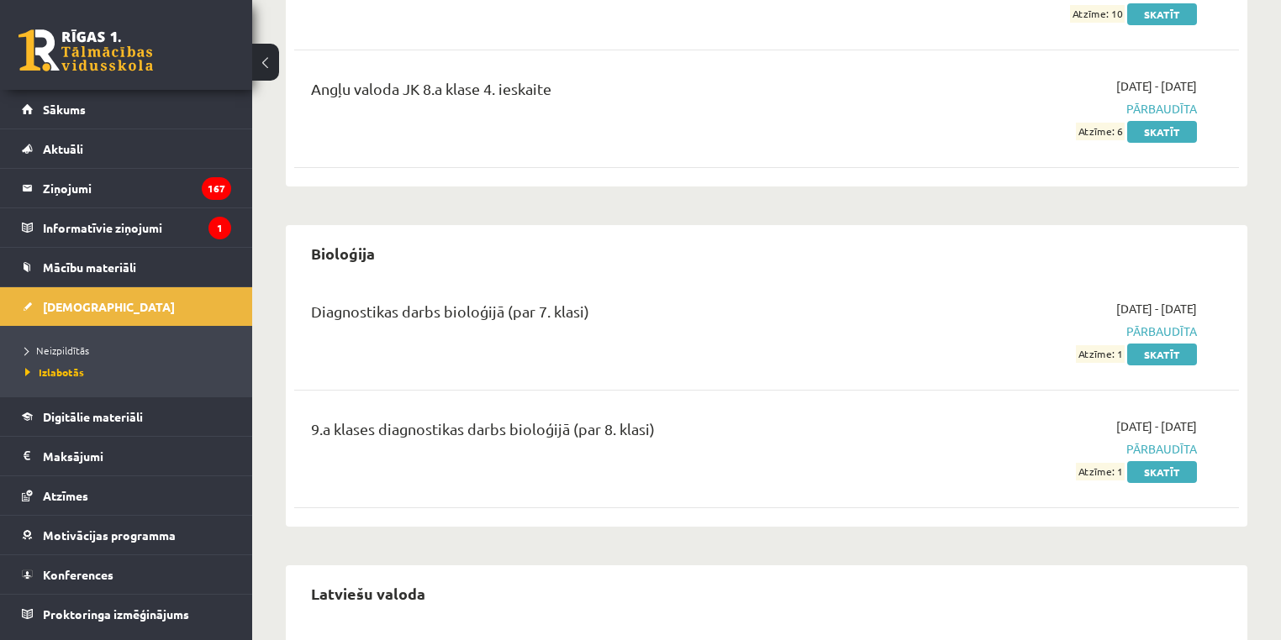
scroll to position [539, 0]
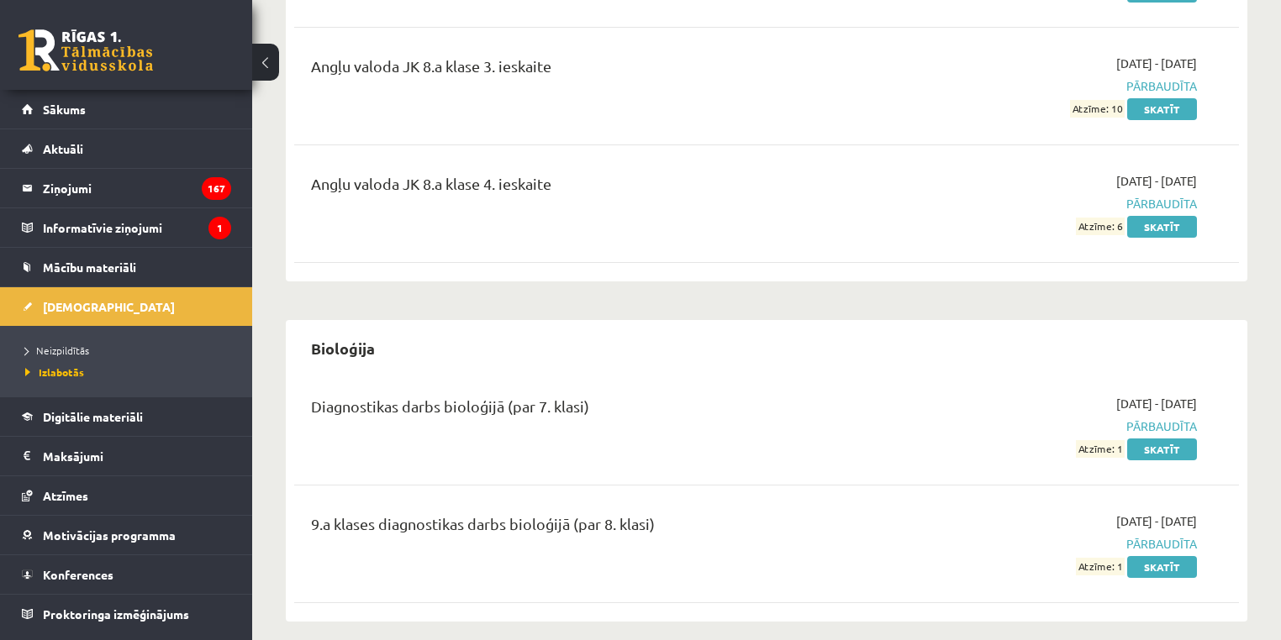
click at [32, 340] on li "Neizpildītās" at bounding box center [130, 351] width 210 height 22
click at [40, 353] on span "Neizpildītās" at bounding box center [61, 350] width 73 height 13
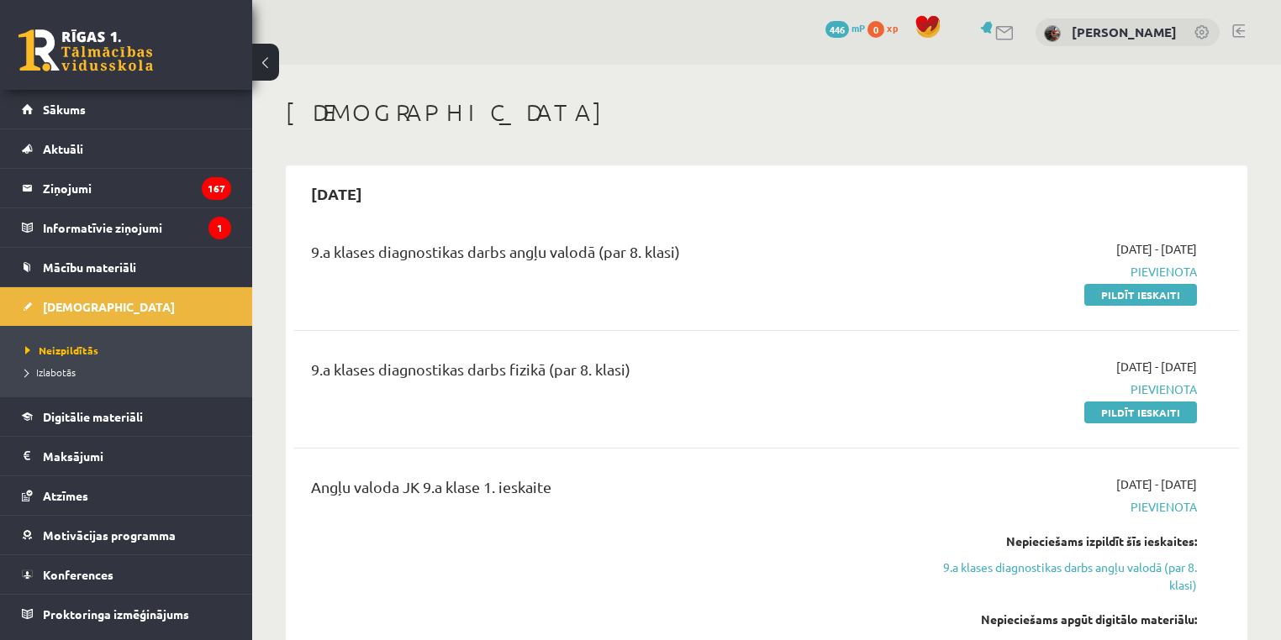
click at [1162, 275] on span "Pievienota" at bounding box center [1058, 272] width 278 height 18
click at [1164, 289] on link "Pildīt ieskaiti" at bounding box center [1140, 295] width 113 height 22
click at [1130, 419] on link "Pildīt ieskaiti" at bounding box center [1140, 413] width 113 height 22
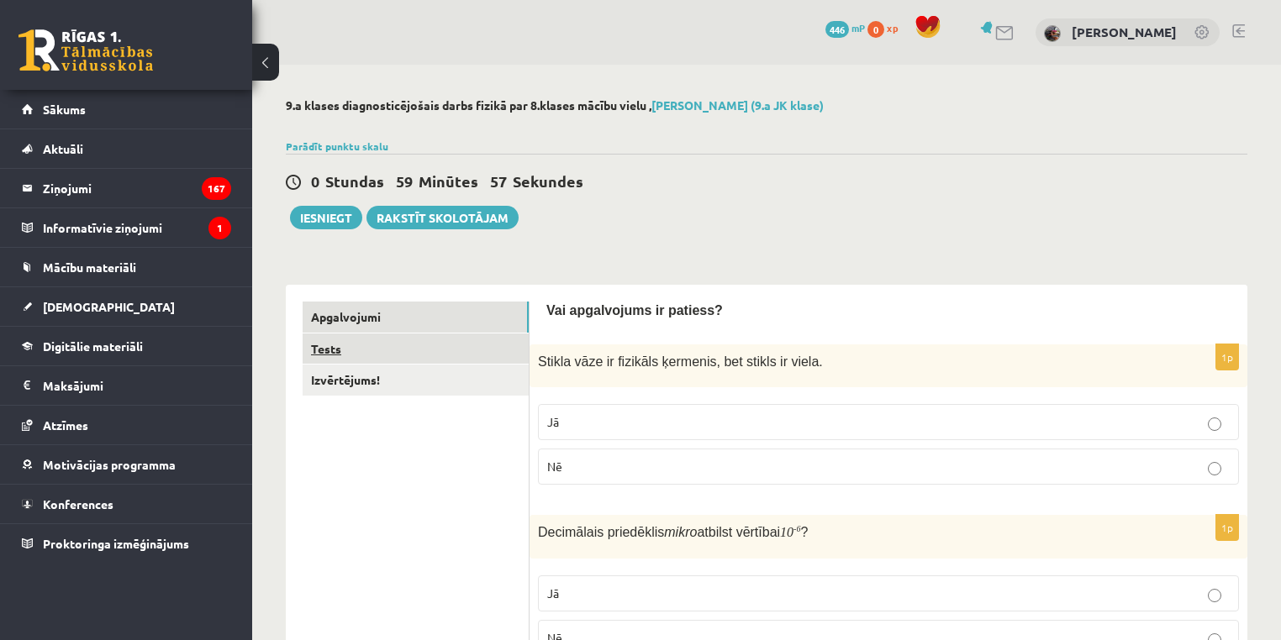
click at [492, 341] on link "Tests" at bounding box center [416, 349] width 226 height 31
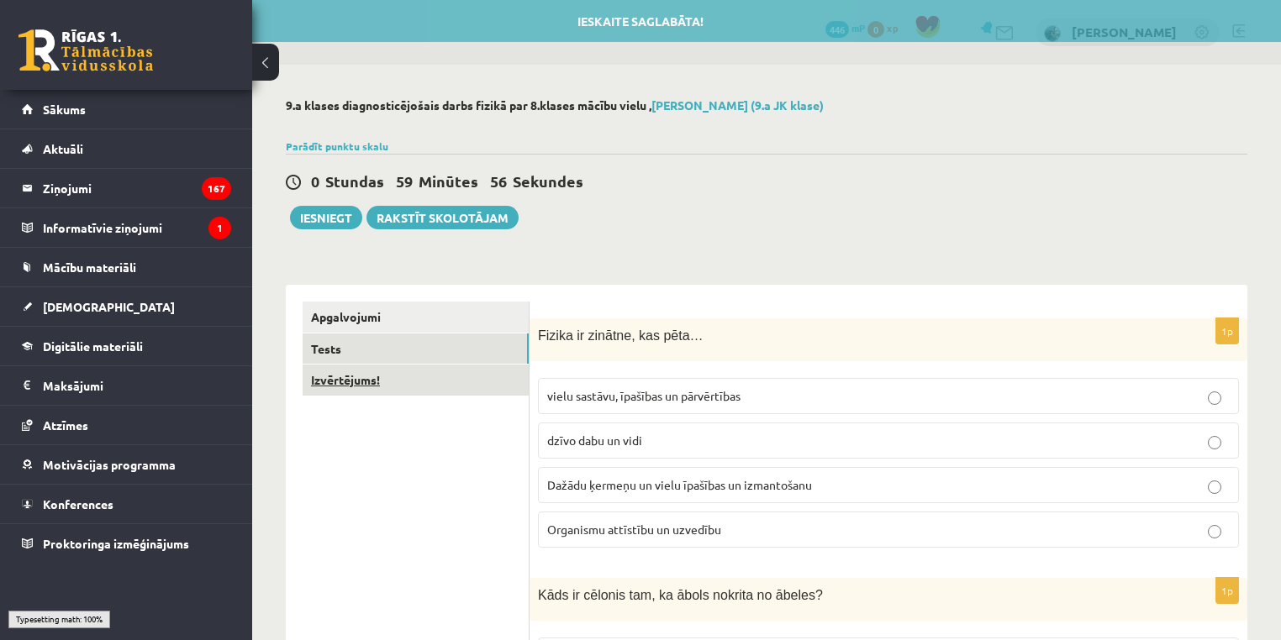
click at [477, 372] on link "Izvērtējums!" at bounding box center [416, 380] width 226 height 31
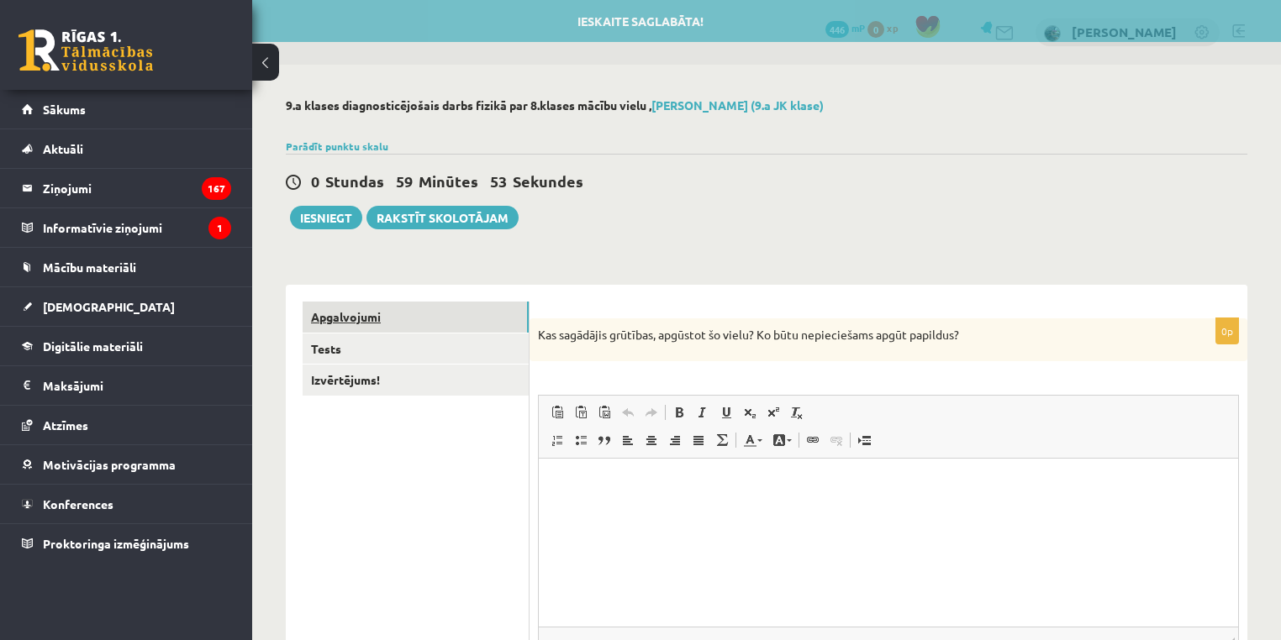
click at [458, 327] on link "Apgalvojumi" at bounding box center [416, 317] width 226 height 31
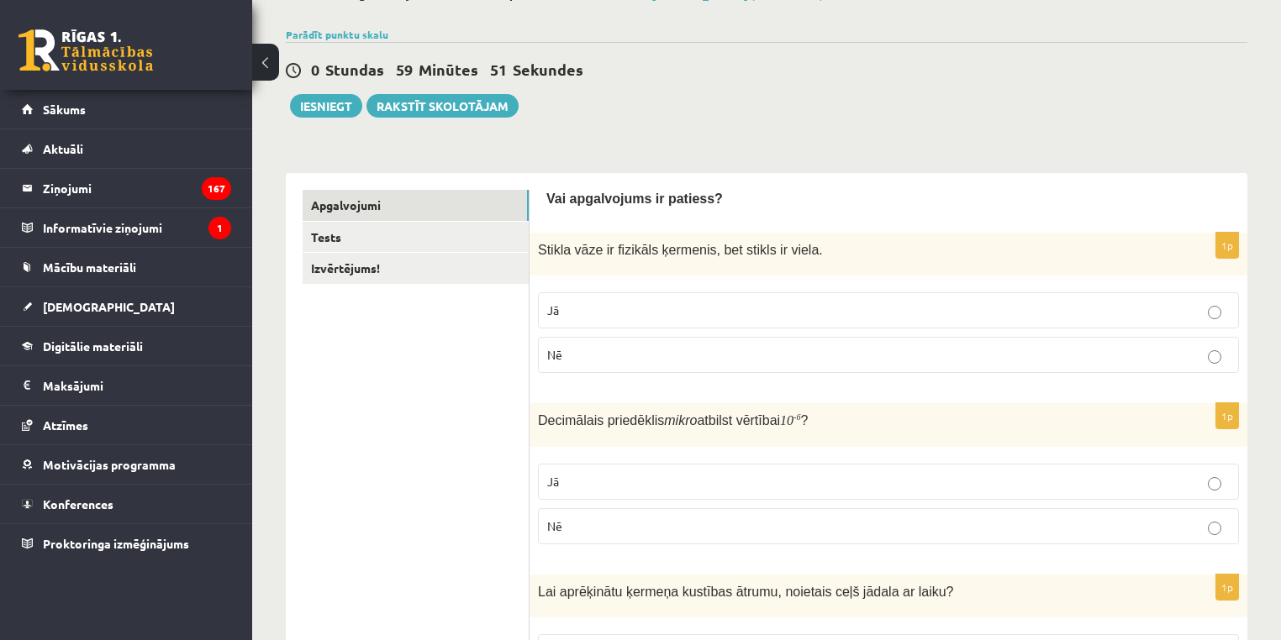
scroll to position [168, 0]
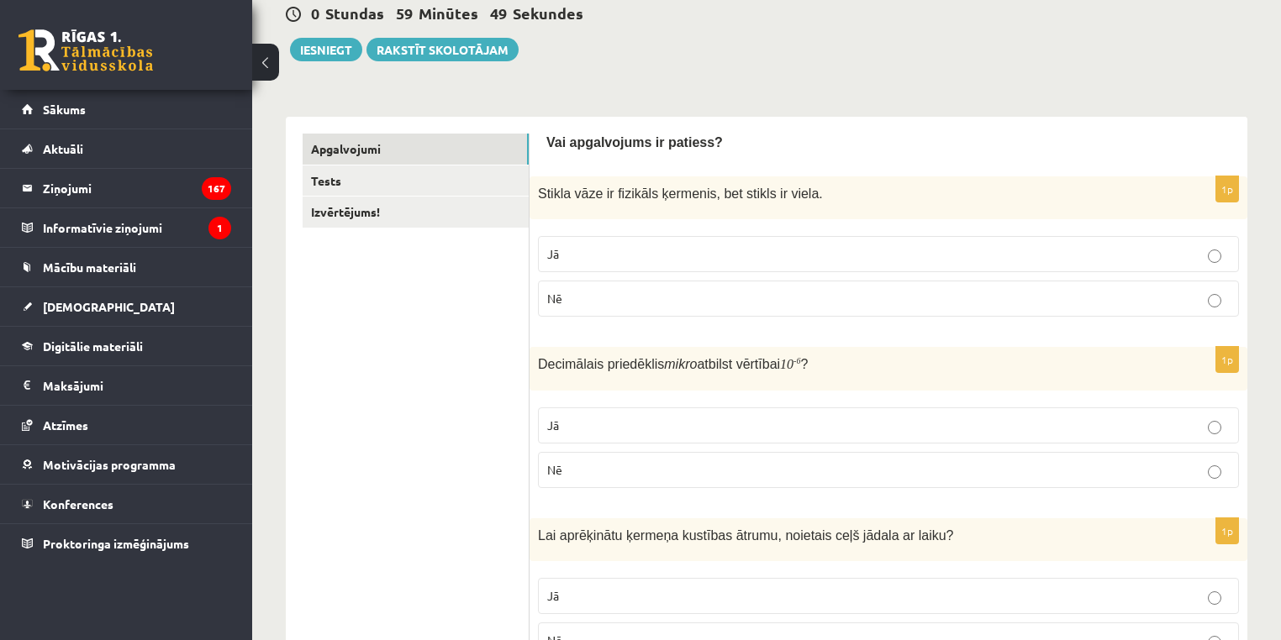
click at [636, 189] on span "Stikla vāze ir fizikāls ķermenis, bet stikls ir viela." at bounding box center [680, 194] width 285 height 14
click at [635, 189] on span "Stikla vāze ir fizikāls ķermenis, bet stikls ir viela." at bounding box center [680, 194] width 285 height 14
copy div "Stikla vāze ir fizikāls ķermenis, bet stikls ir viela."
click at [733, 245] on p "Jā" at bounding box center [888, 254] width 682 height 18
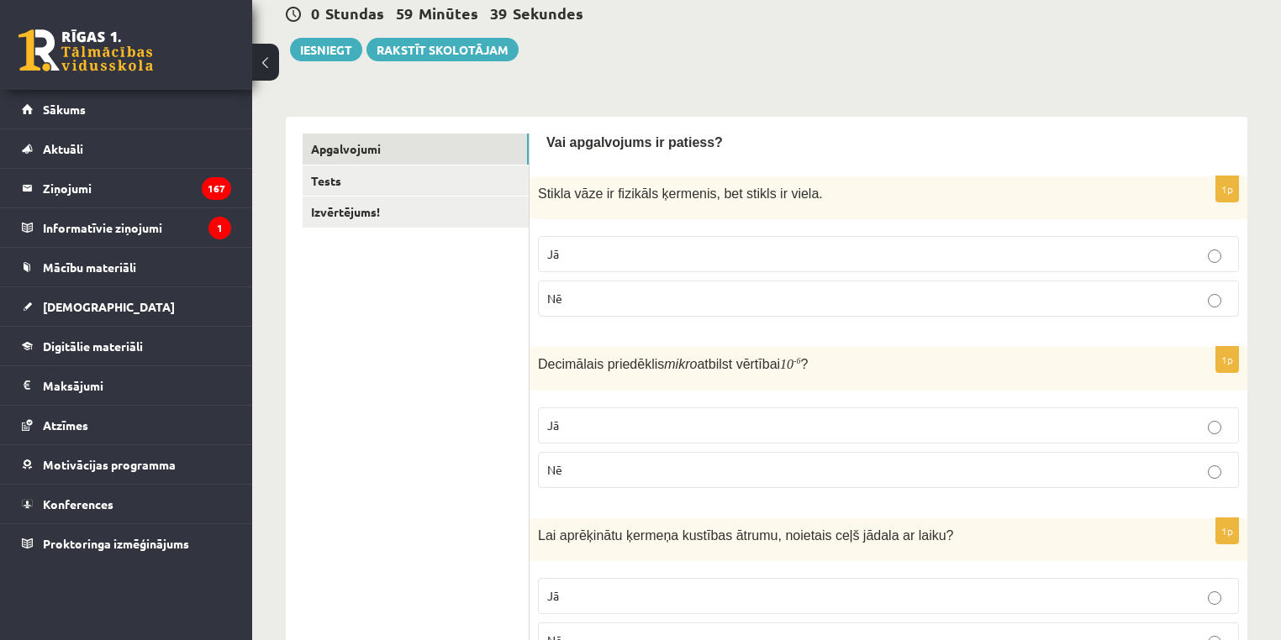
drag, startPoint x: 690, startPoint y: 371, endPoint x: 692, endPoint y: 353, distance: 17.7
click at [691, 363] on p "Decimālais priedēklis mikro atbilst vērtībai 10 - 6 ?" at bounding box center [846, 365] width 617 height 18
click at [692, 353] on div "Decimālais priedēklis mikro atbilst vērtībai 10 - 6 ?" at bounding box center [888, 368] width 718 height 43
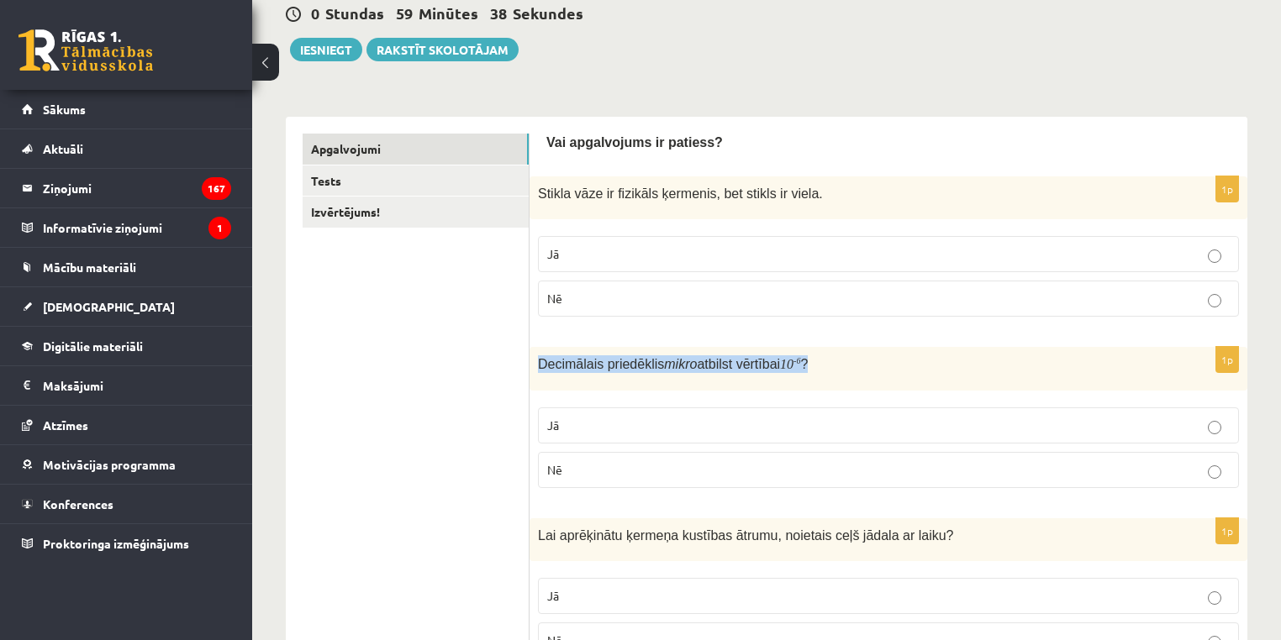
copy div "Decimālais priedēklis mikro atbilst vērtībai 10 - 6 ?"
click at [849, 424] on p "Jā" at bounding box center [888, 426] width 682 height 18
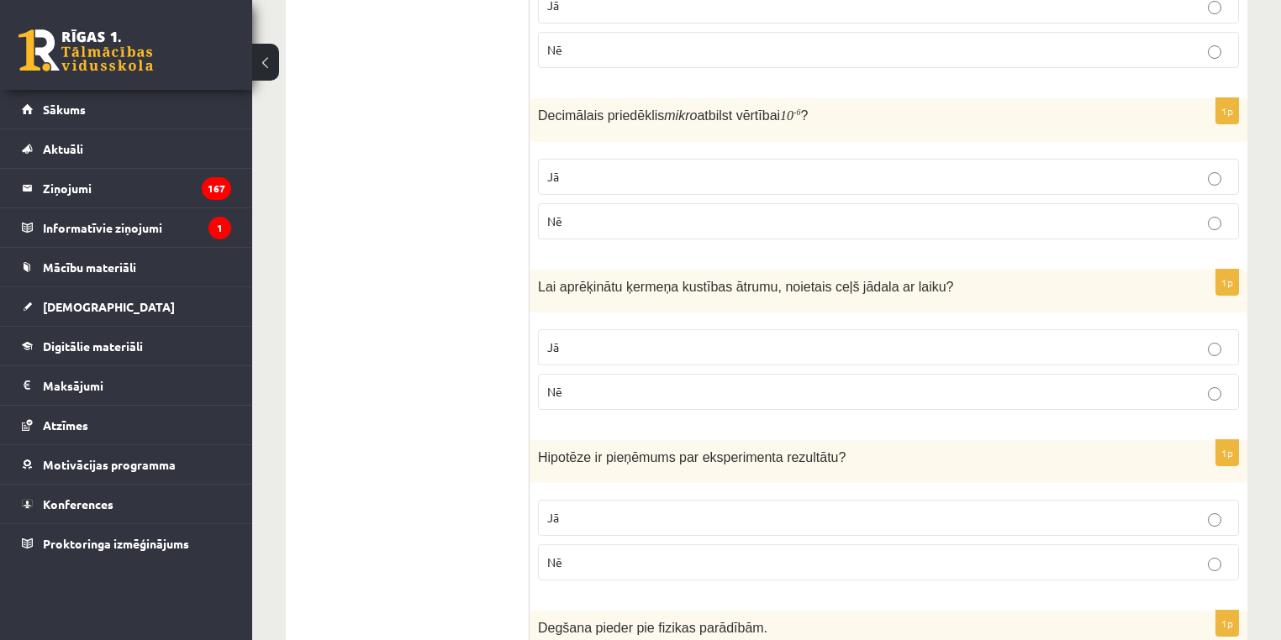
scroll to position [551, 0]
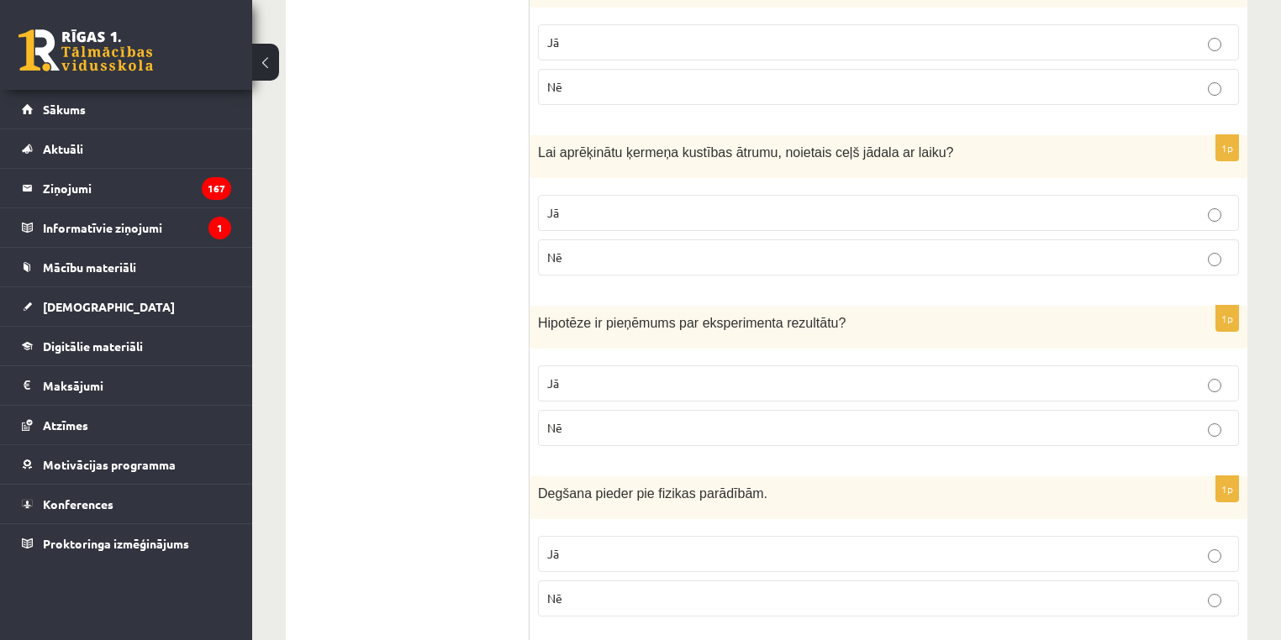
click at [703, 136] on div "Lai aprēķinātu ķermeņa kustības ātrumu, noietais ceļš jādala ar laiku?" at bounding box center [888, 156] width 718 height 43
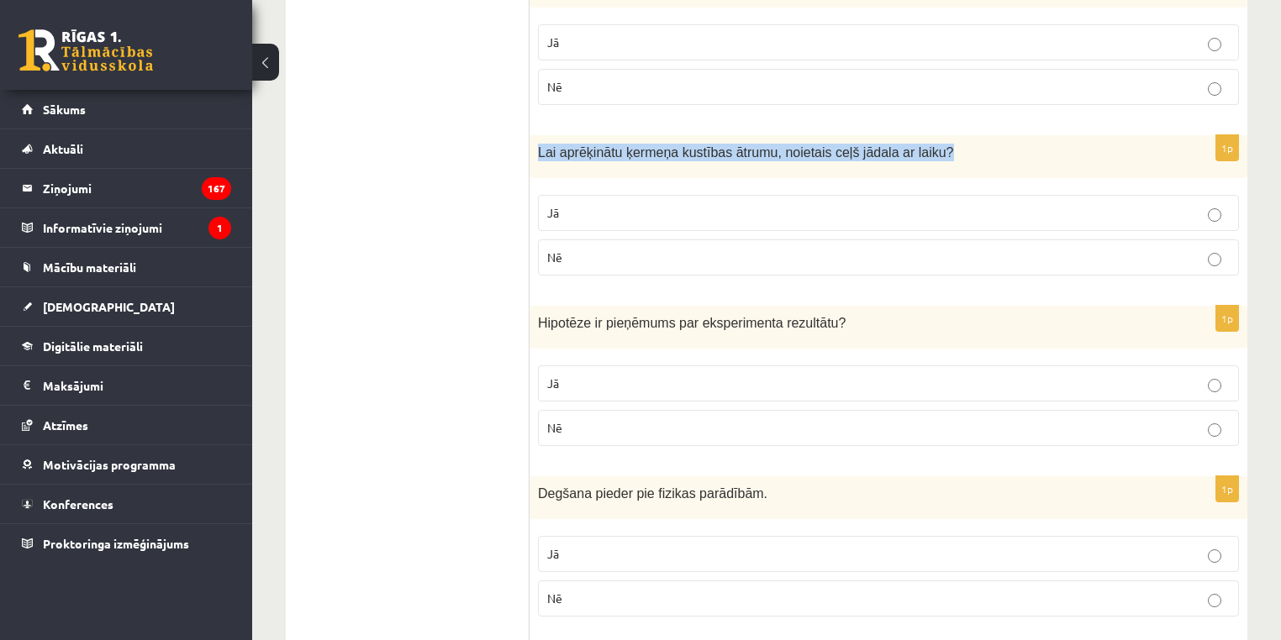
click at [703, 136] on div "Lai aprēķinātu ķermeņa kustības ātrumu, noietais ceļš jādala ar laiku?" at bounding box center [888, 156] width 718 height 43
copy div "Lai aprēķinātu ķermeņa kustības ātrumu, noietais ceļš jādala ar laiku?"
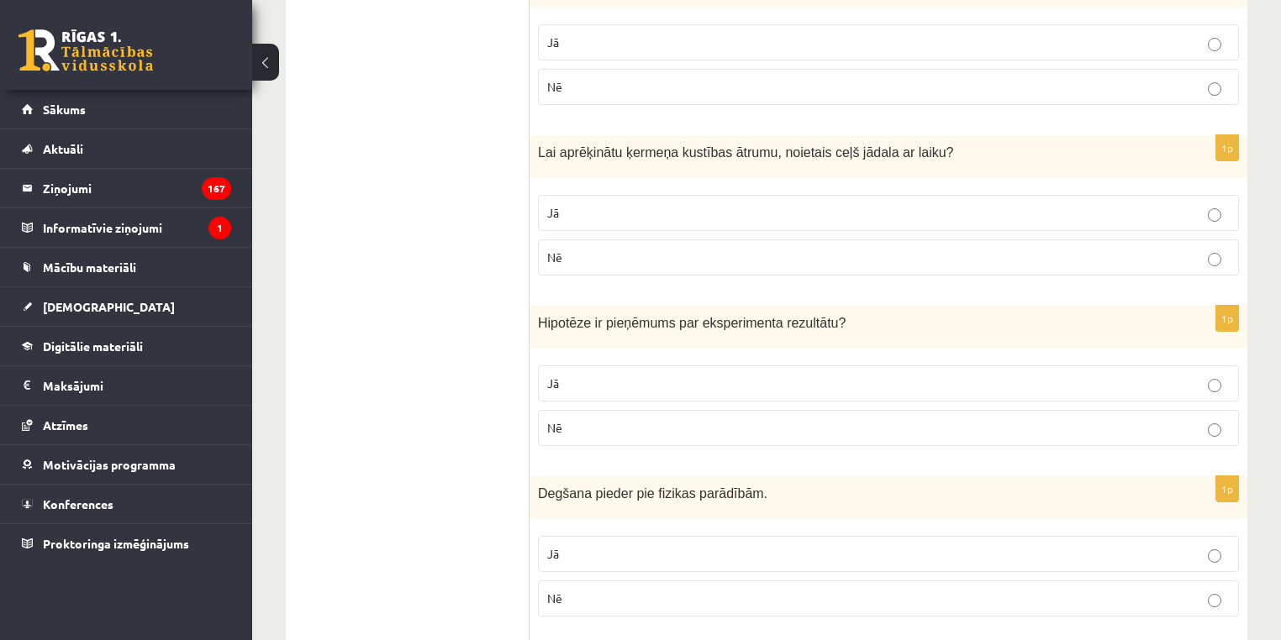
click at [1175, 219] on p "Jā" at bounding box center [888, 213] width 682 height 18
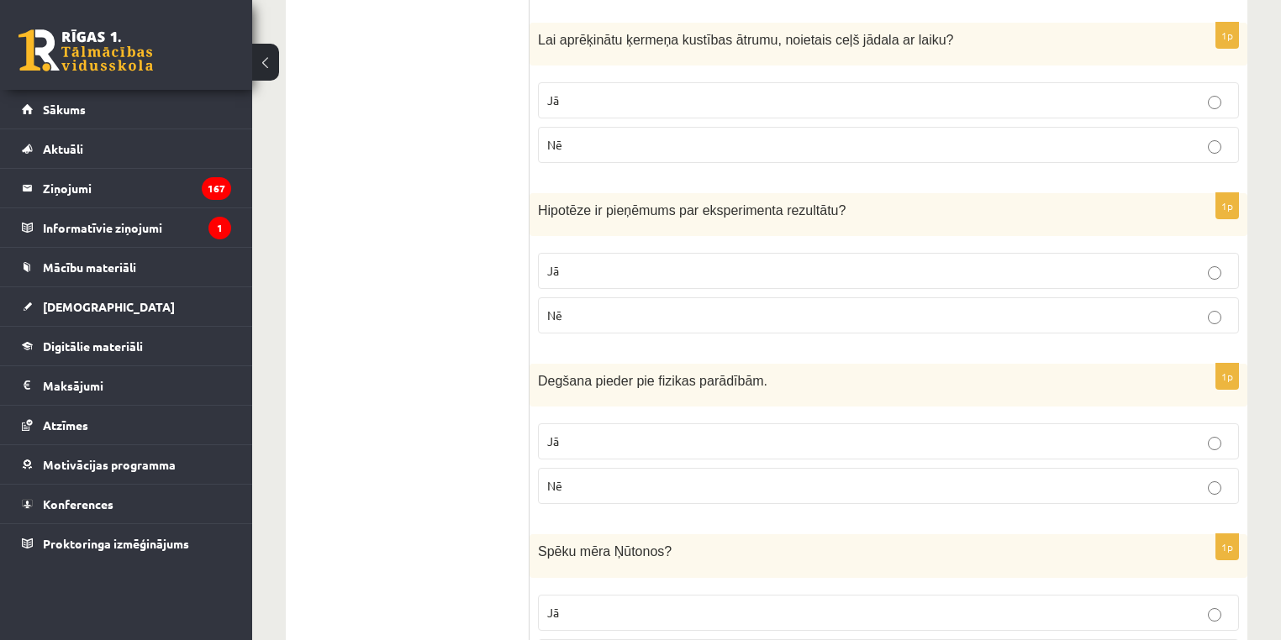
scroll to position [672, 0]
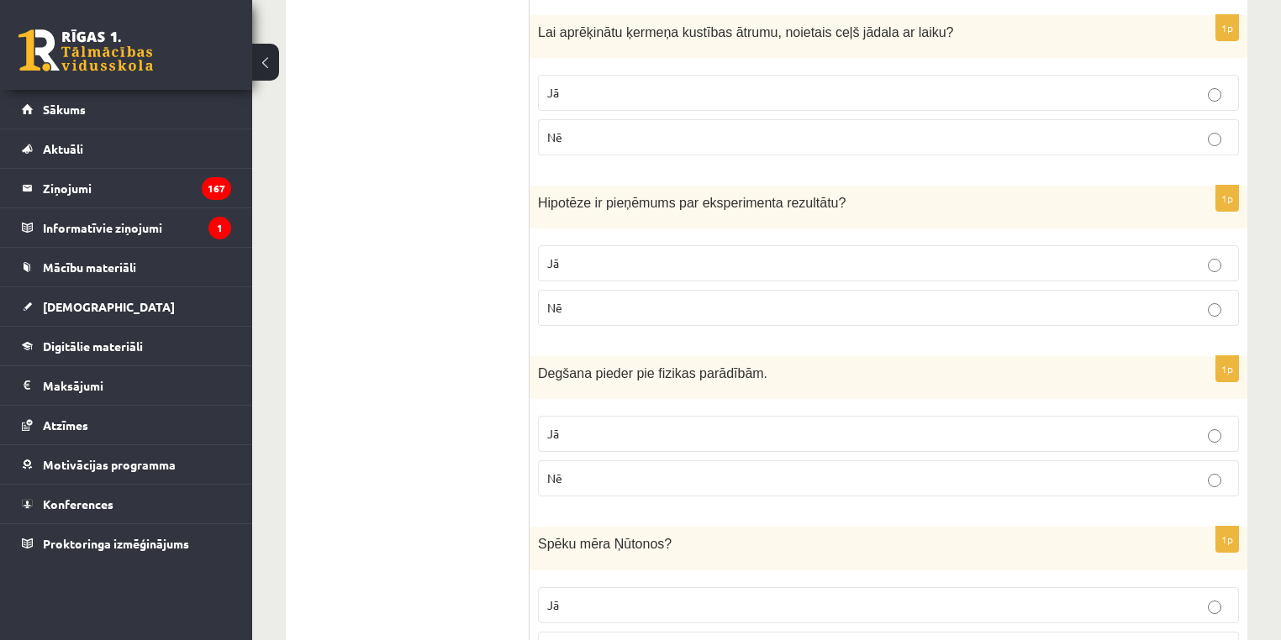
click at [555, 198] on span "Hipotēze ir pieņēmums par eksperimenta rezultātu" at bounding box center [688, 203] width 301 height 14
copy div "Hipotēze ir pieņēmums par eksperimenta rezultātu ?"
click at [1001, 266] on p "Jā" at bounding box center [888, 264] width 682 height 18
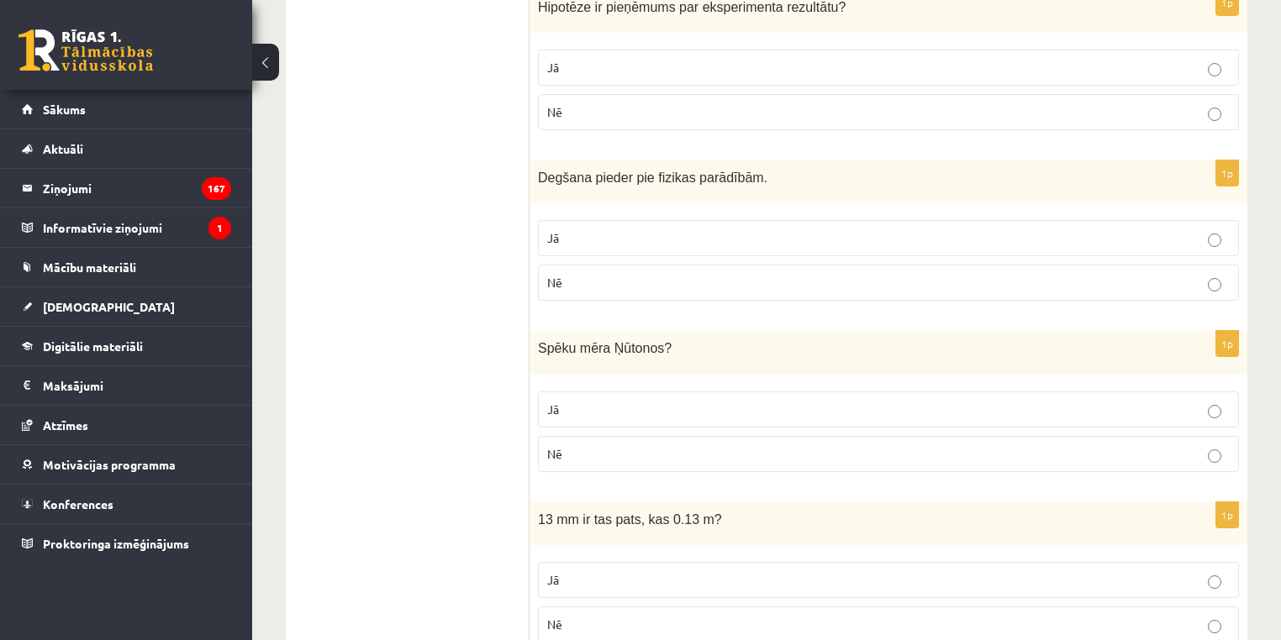
scroll to position [874, 0]
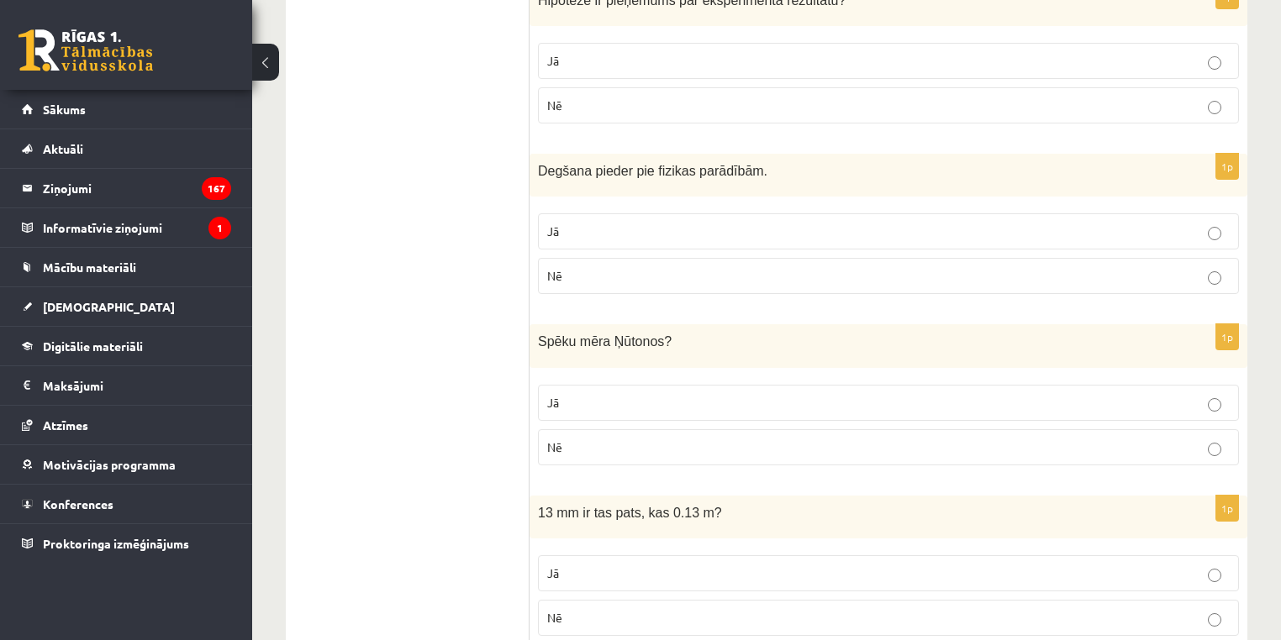
click at [710, 173] on span "Degšana pieder pie fizikas parādībām." at bounding box center [652, 171] width 229 height 14
copy div "Degšana pieder pie fizikas parādībām."
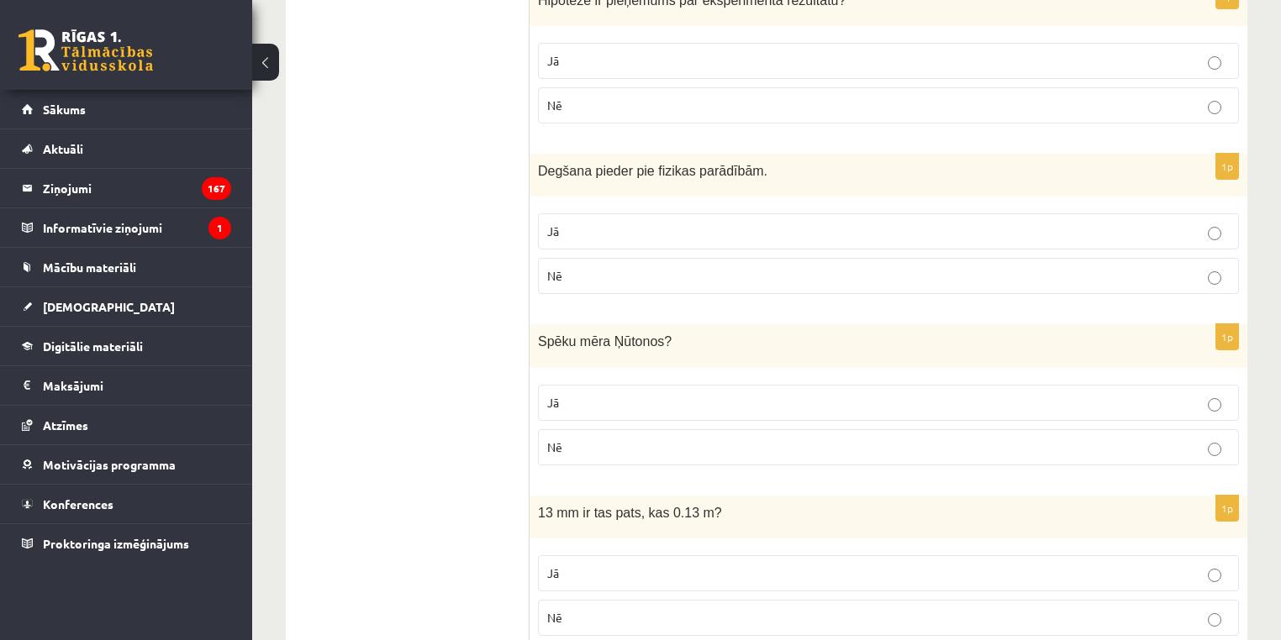
click at [620, 276] on p "Nē" at bounding box center [888, 276] width 682 height 18
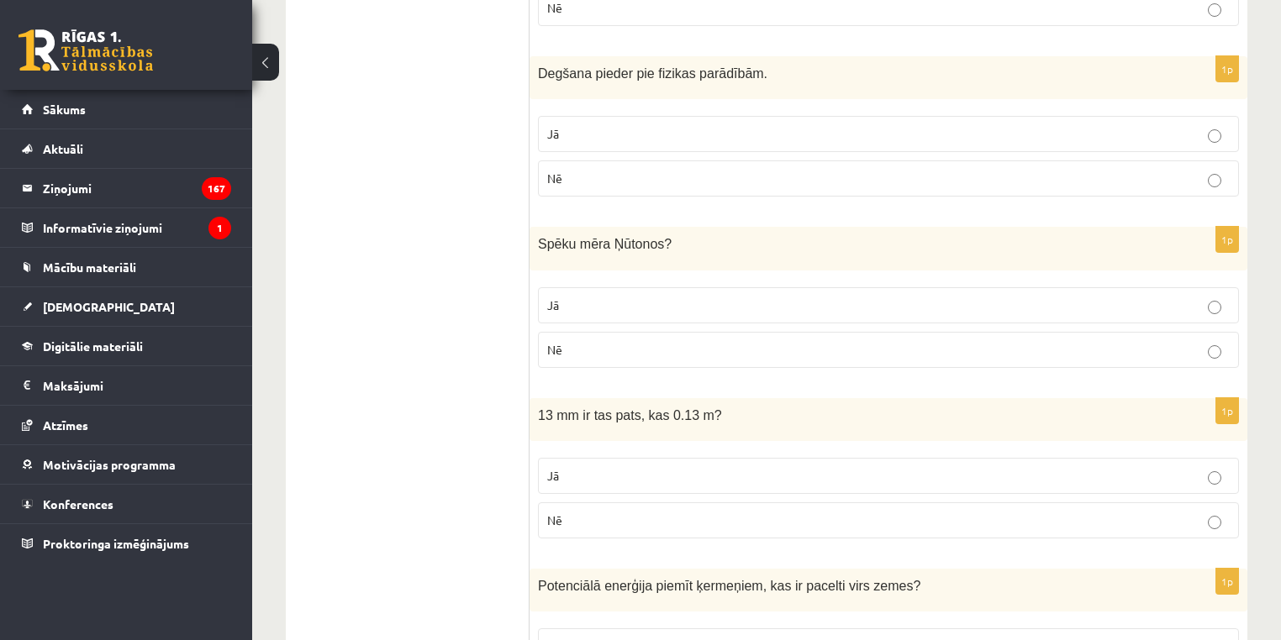
scroll to position [1140, 0]
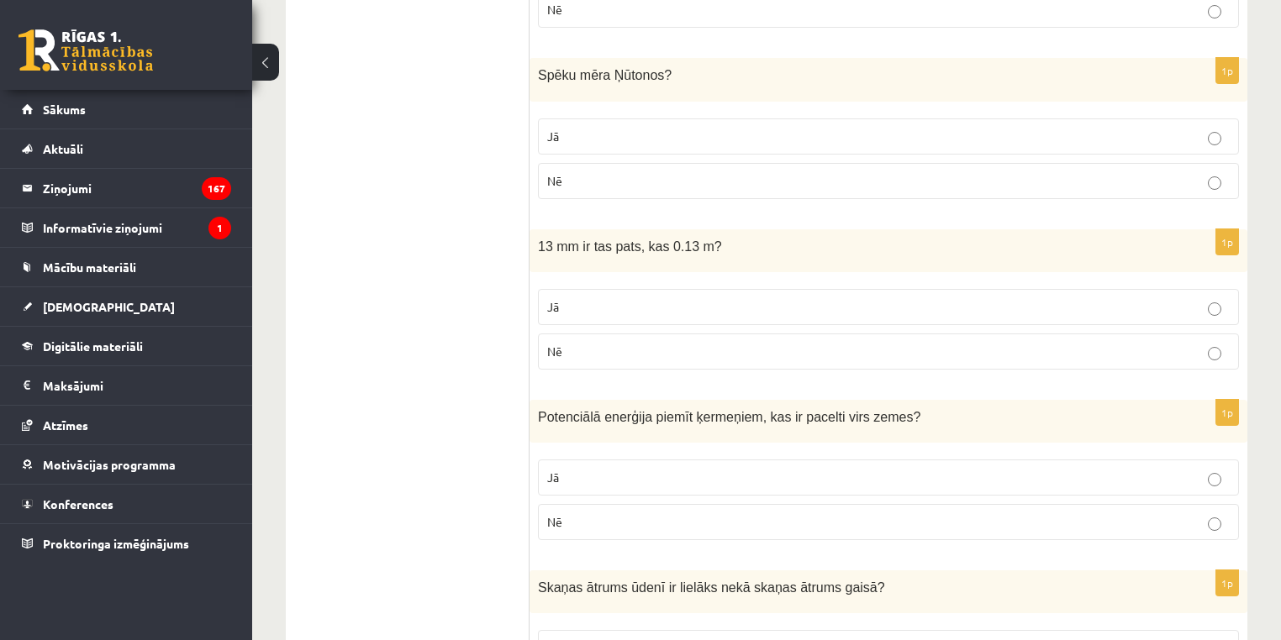
click at [617, 71] on span "Spēku mēra Ņūtonos" at bounding box center [601, 75] width 126 height 14
copy div "Spēku mēra Ņūtonos ?"
click at [940, 141] on label "Jā" at bounding box center [888, 137] width 701 height 36
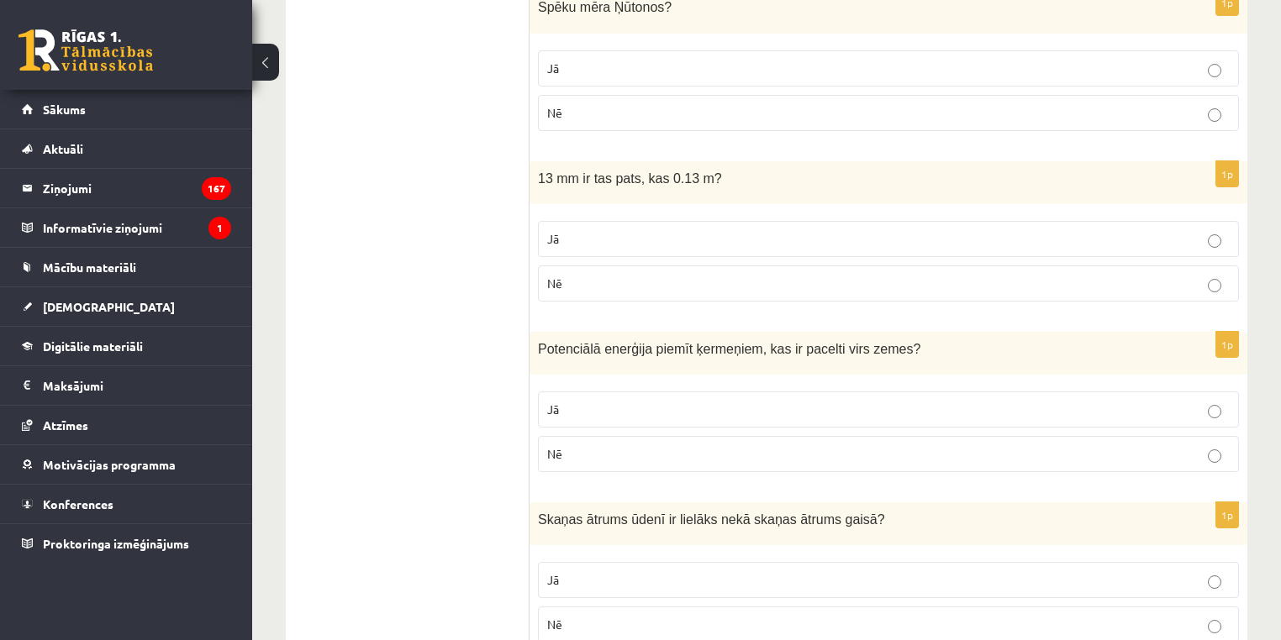
scroll to position [1212, 0]
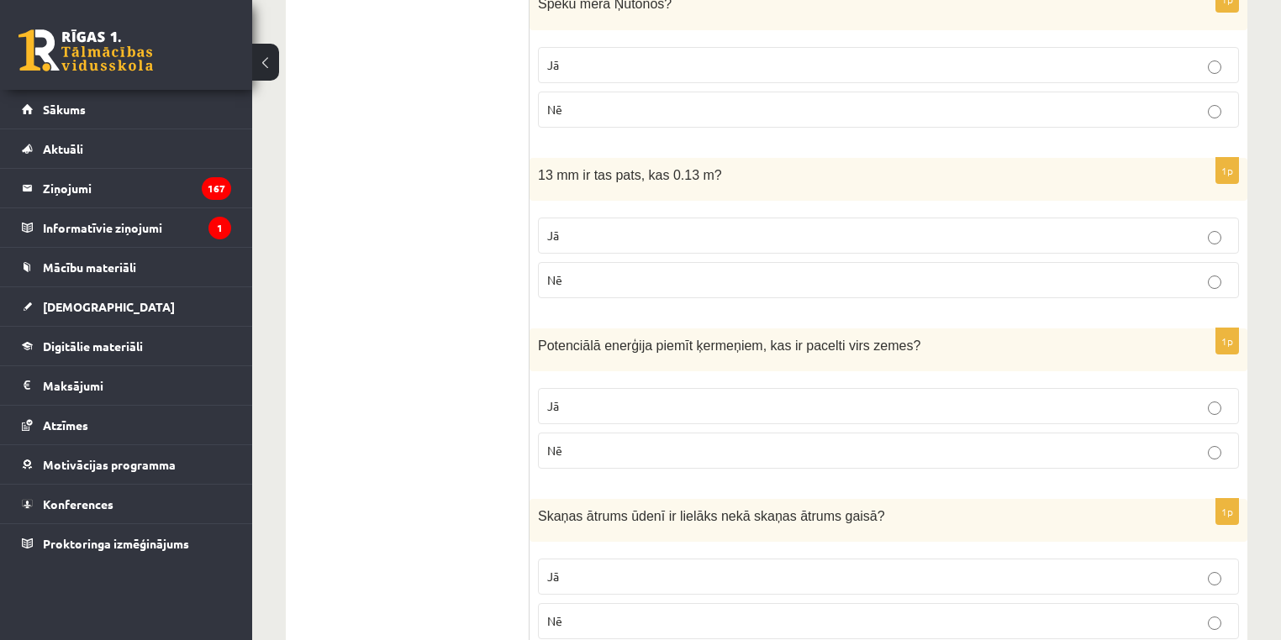
click at [657, 158] on div "13 mm ir tas pats, kas 0.13 m?" at bounding box center [888, 179] width 718 height 43
click at [656, 158] on div "13 mm ir tas pats, kas 0.13 m?" at bounding box center [888, 179] width 718 height 43
copy div "13 mm ir tas pats, kas 0.13 m?"
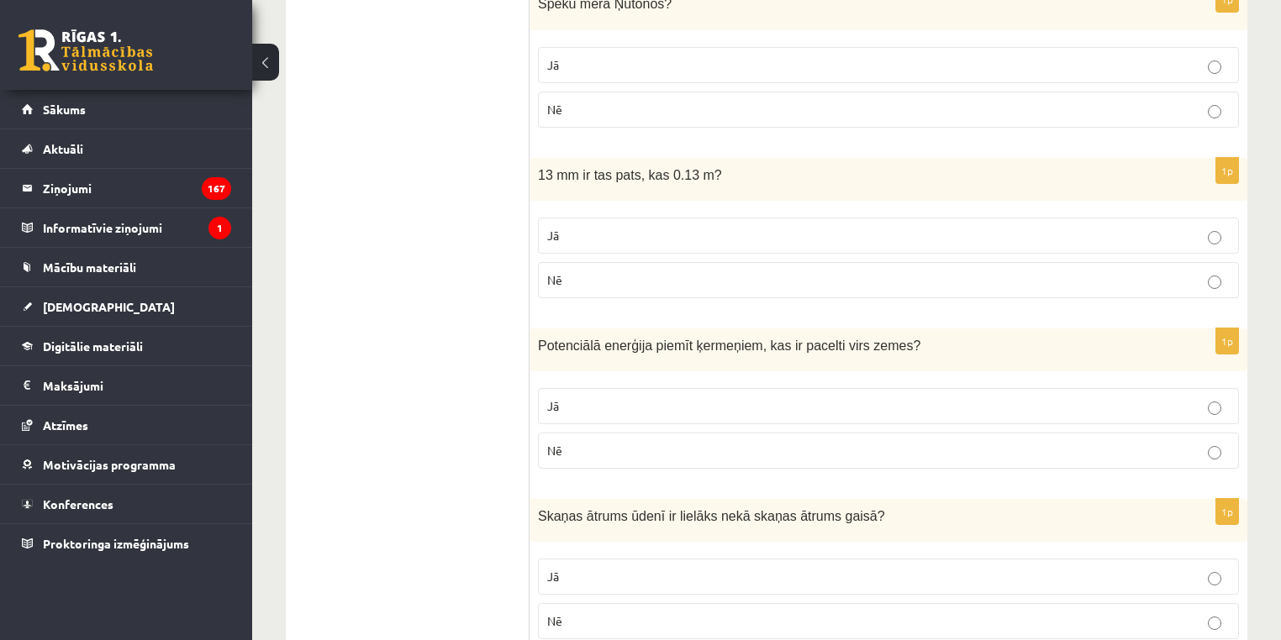
click at [652, 286] on label "Nē" at bounding box center [888, 280] width 701 height 36
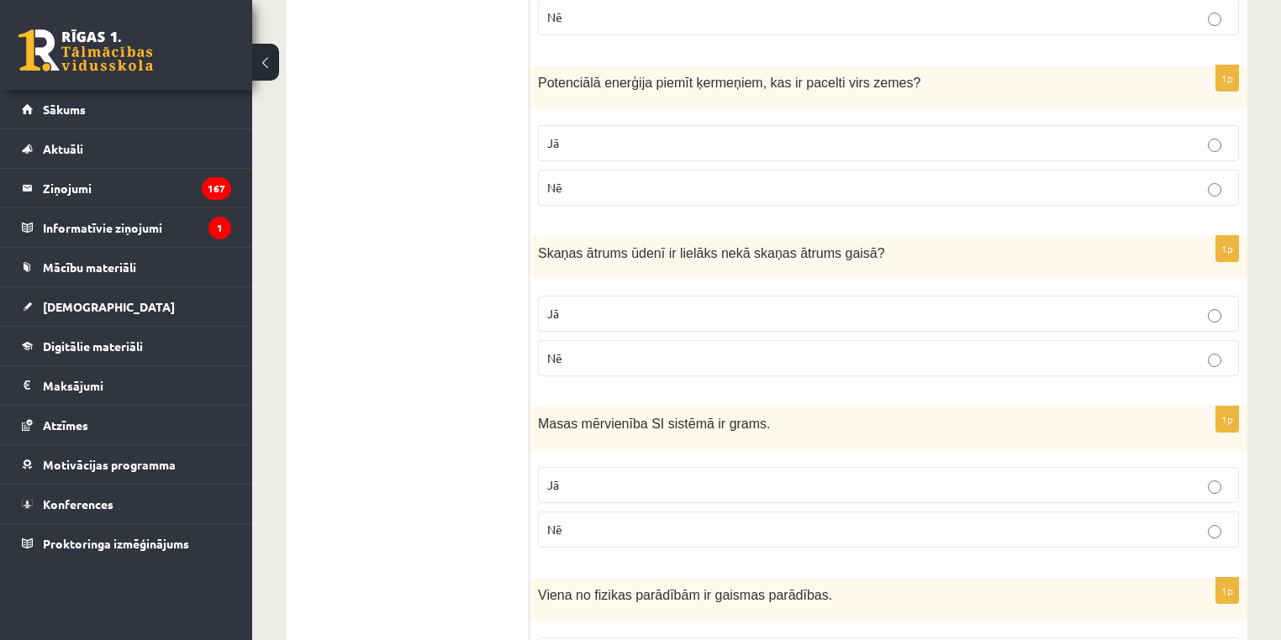
scroll to position [1456, 0]
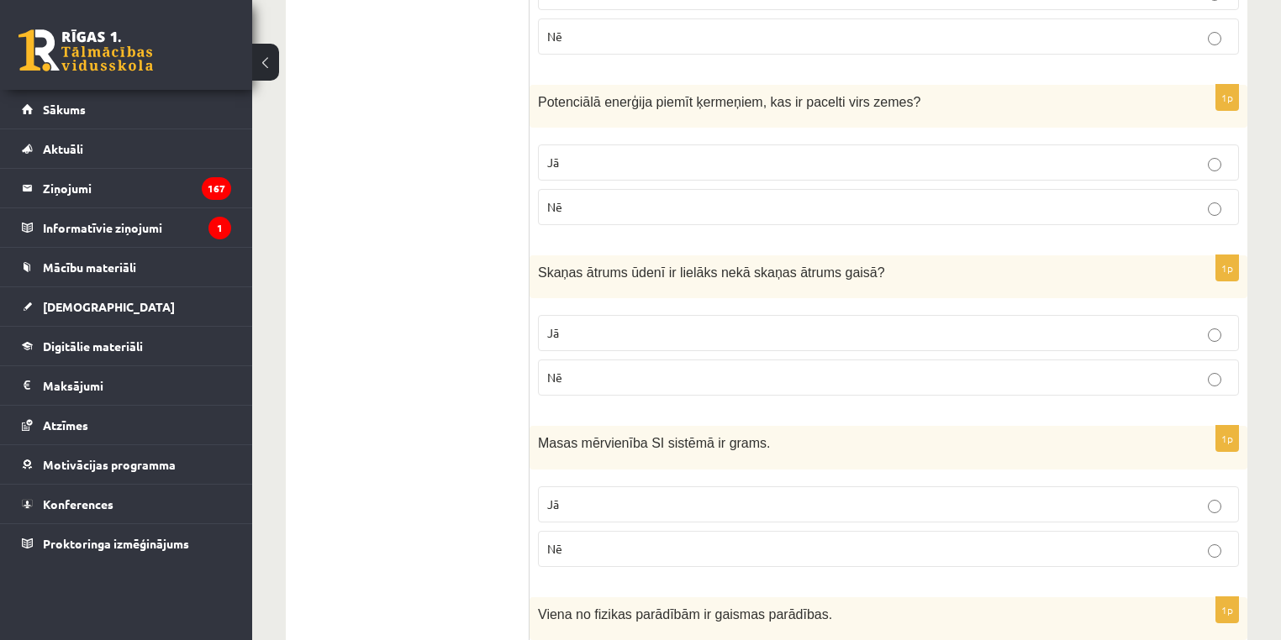
click at [554, 91] on div "Potenciālā enerģija piemīt ķermeņiem, kas ir pacelti virs zemes ?" at bounding box center [888, 106] width 718 height 43
click at [554, 95] on span "Potenciālā enerģija piemīt ķermeņiem, kas ir pacelti virs zemes" at bounding box center [725, 102] width 375 height 14
click at [553, 95] on span "Potenciālā enerģija piemīt ķermeņiem, kas ir pacelti virs zemes" at bounding box center [725, 102] width 375 height 14
click at [551, 95] on span "Potenciālā enerģija piemīt ķermeņiem, kas ir pacelti virs zemes" at bounding box center [725, 102] width 375 height 14
click at [549, 95] on span "Potenciālā enerģija piemīt ķermeņiem, kas ir pacelti virs zemes" at bounding box center [725, 102] width 375 height 14
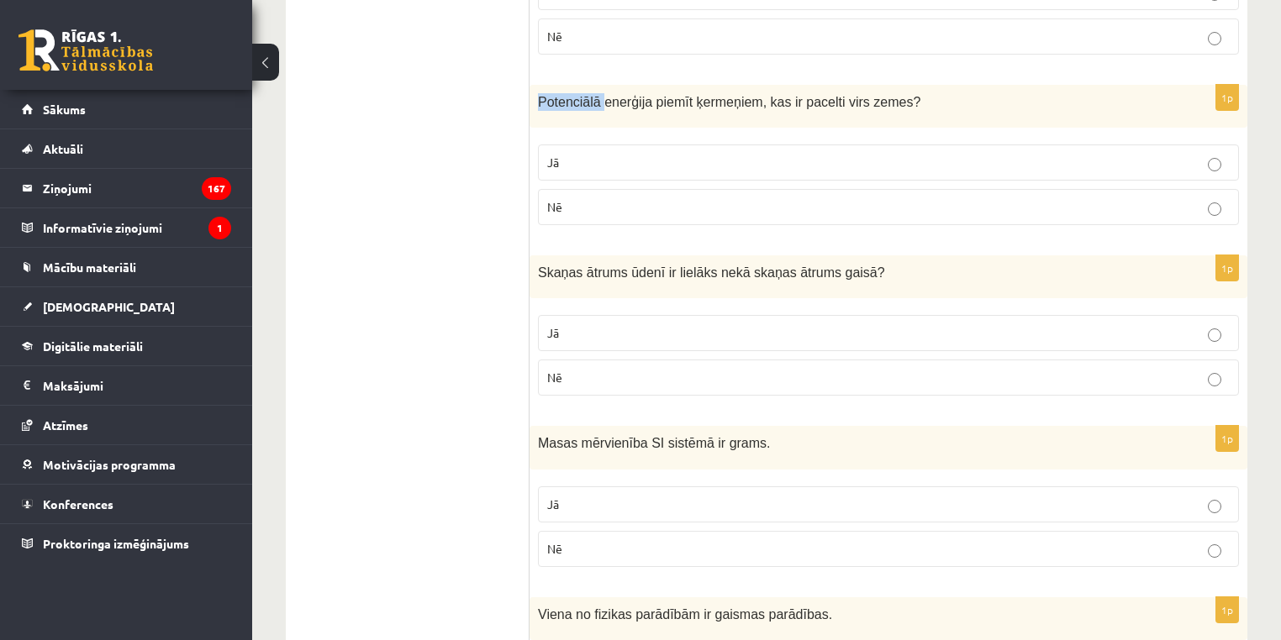
click at [549, 95] on span "Potenciālā enerģija piemīt ķermeņiem, kas ir pacelti virs zemes" at bounding box center [725, 102] width 375 height 14
click at [765, 164] on p "Jā" at bounding box center [888, 163] width 682 height 18
click at [646, 276] on div "Skaņas ātrums ūdenī ir lielāks nekā skaņas ātrums gaisā ?" at bounding box center [888, 276] width 718 height 43
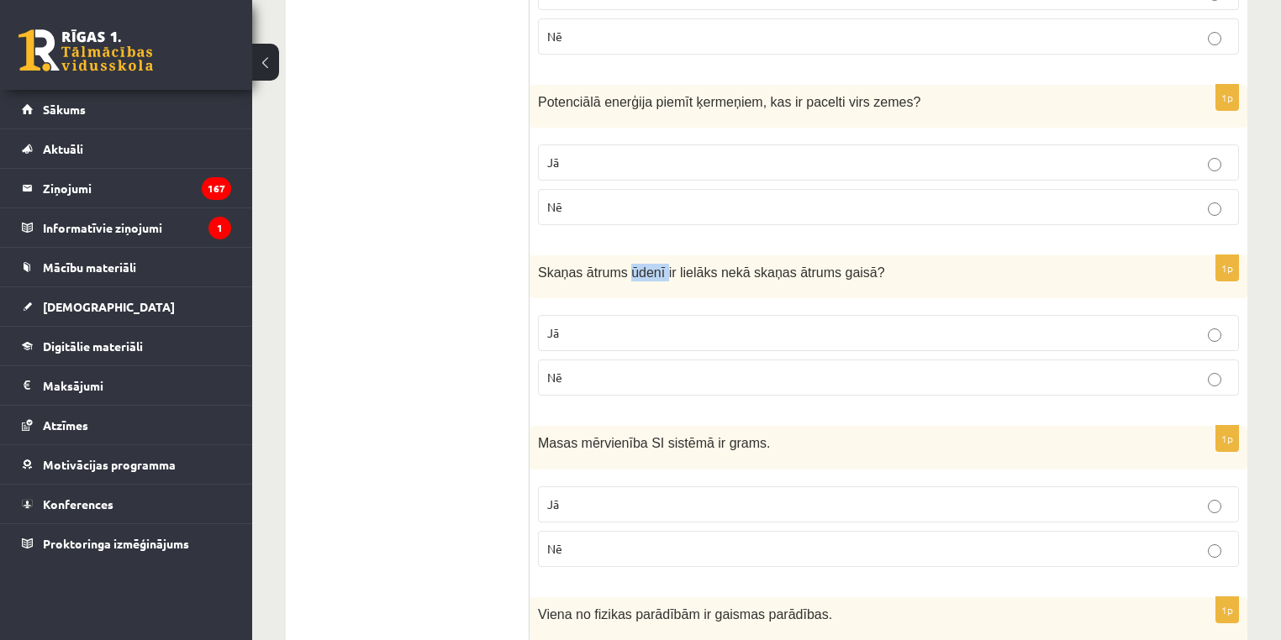
click at [646, 274] on p "Skaņas ātrums ūdenī ir lielāks nekā skaņas ātrums gaisā ?" at bounding box center [846, 273] width 617 height 18
click at [646, 270] on span "Skaņas ātrums ūdenī ir lielāks nekā skaņas ātrums gaisā" at bounding box center [708, 273] width 340 height 14
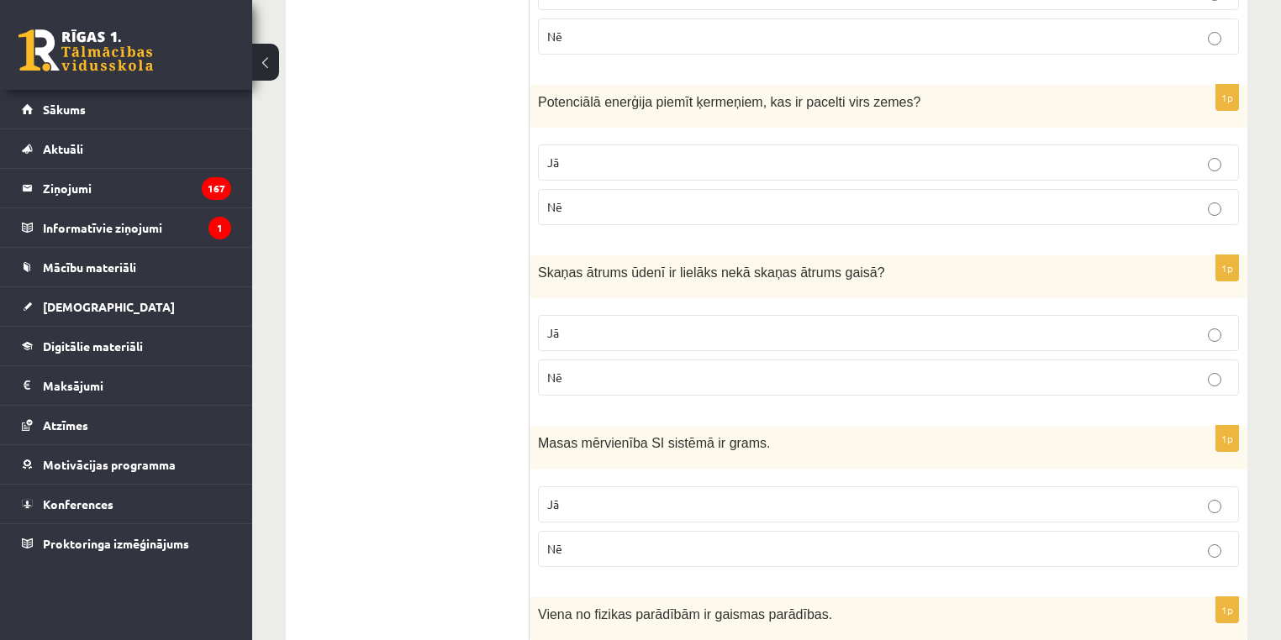
click at [798, 336] on label "Jā" at bounding box center [888, 333] width 701 height 36
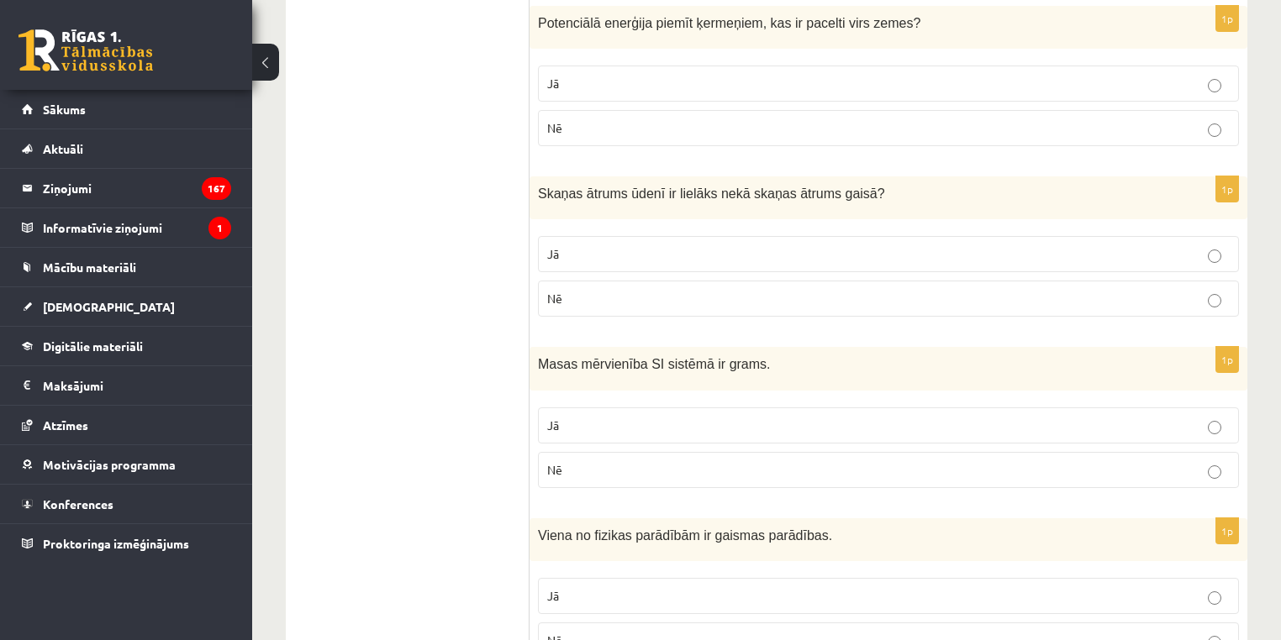
scroll to position [1704, 0]
click at [598, 195] on span "Masas mērvienība SI sistēmā ir grams." at bounding box center [654, 194] width 233 height 14
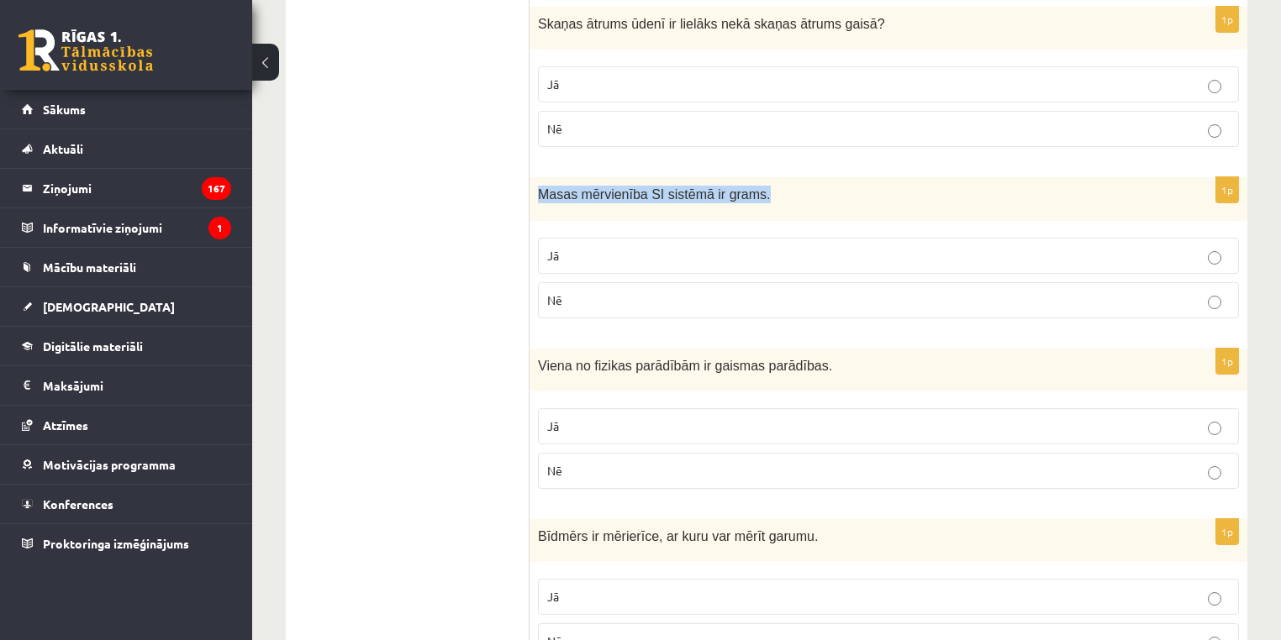
click at [598, 195] on span "Masas mērvienība SI sistēmā ir grams." at bounding box center [654, 194] width 233 height 14
copy div "Masas mērvienība SI sistēmā ir grams."
click at [637, 296] on p "Nē" at bounding box center [888, 301] width 682 height 18
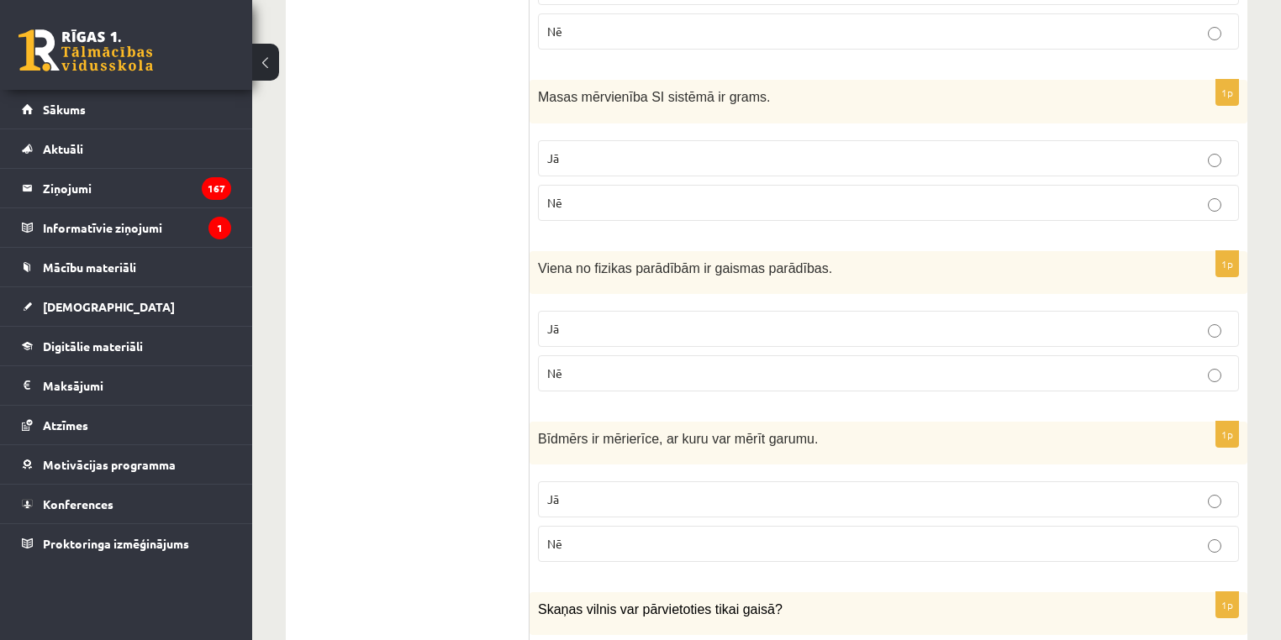
scroll to position [1880, 0]
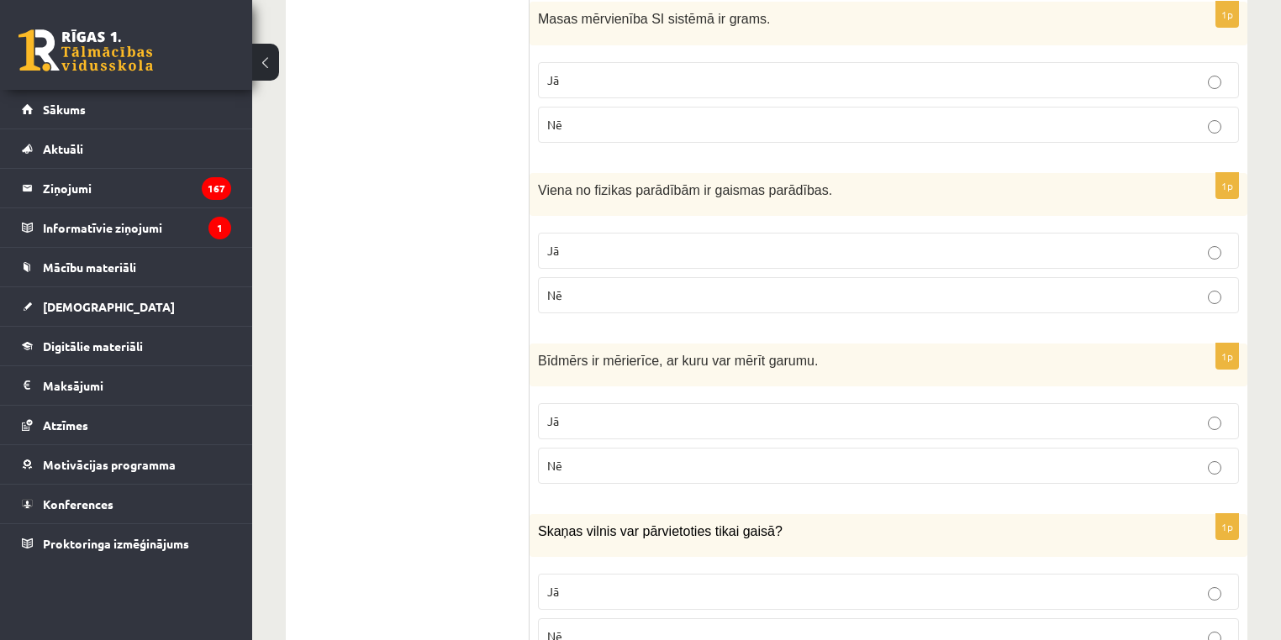
click at [703, 183] on span "Viena no fizikas parādībām ir gaismas parādības." at bounding box center [685, 190] width 294 height 14
copy div "Viena no fizikas parādībām ir gaismas parādības."
click at [691, 242] on p "Jā" at bounding box center [888, 251] width 682 height 18
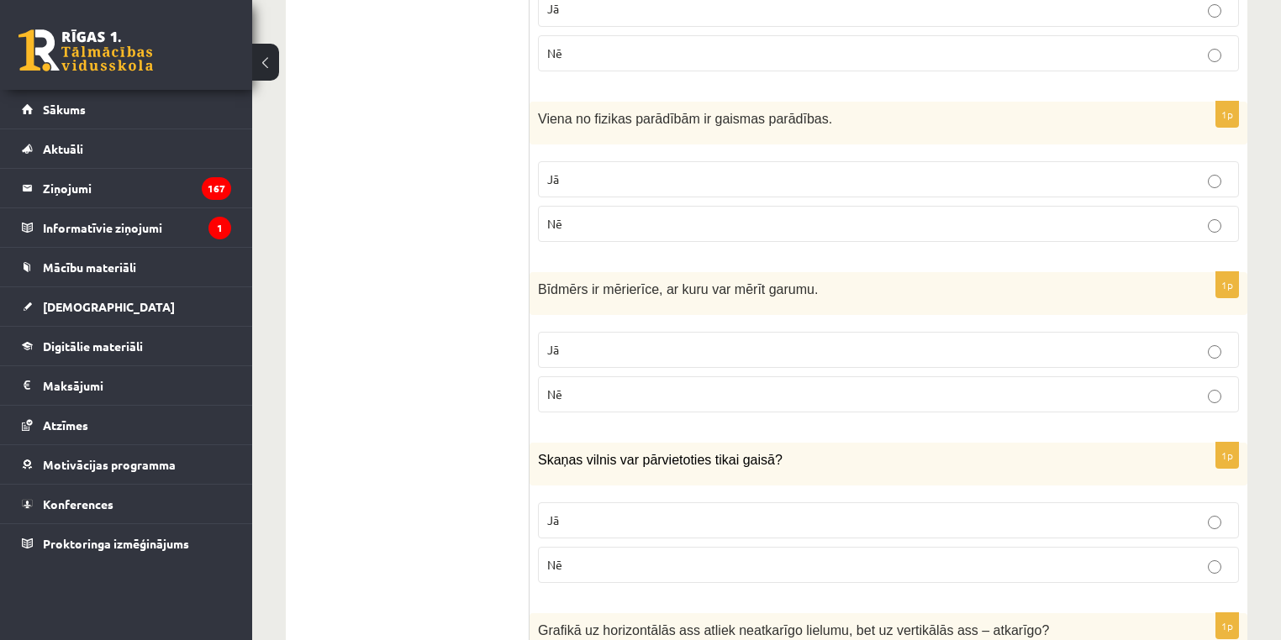
scroll to position [2061, 0]
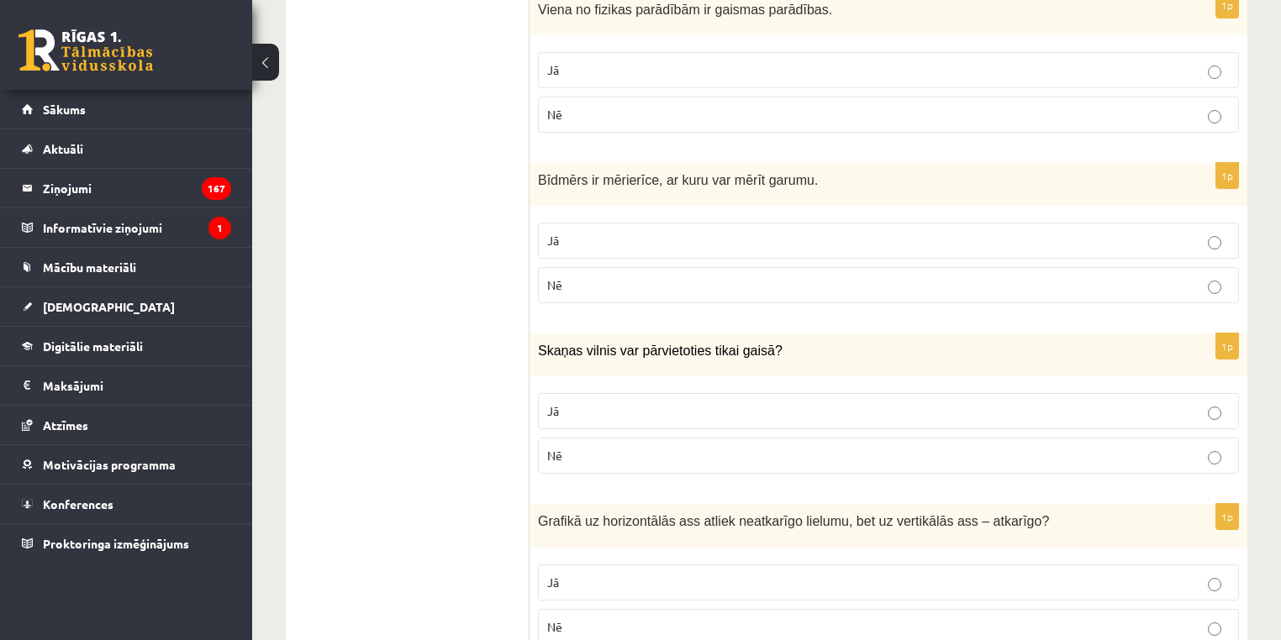
click at [561, 179] on span "Bīdmērs ir mērierīce, ar kuru var mērīt garumu." at bounding box center [678, 180] width 280 height 14
copy div "Bīdmērs ir mērierīce, ar kuru var mērīt garumu."
click at [1057, 403] on p "Jā" at bounding box center [888, 412] width 682 height 18
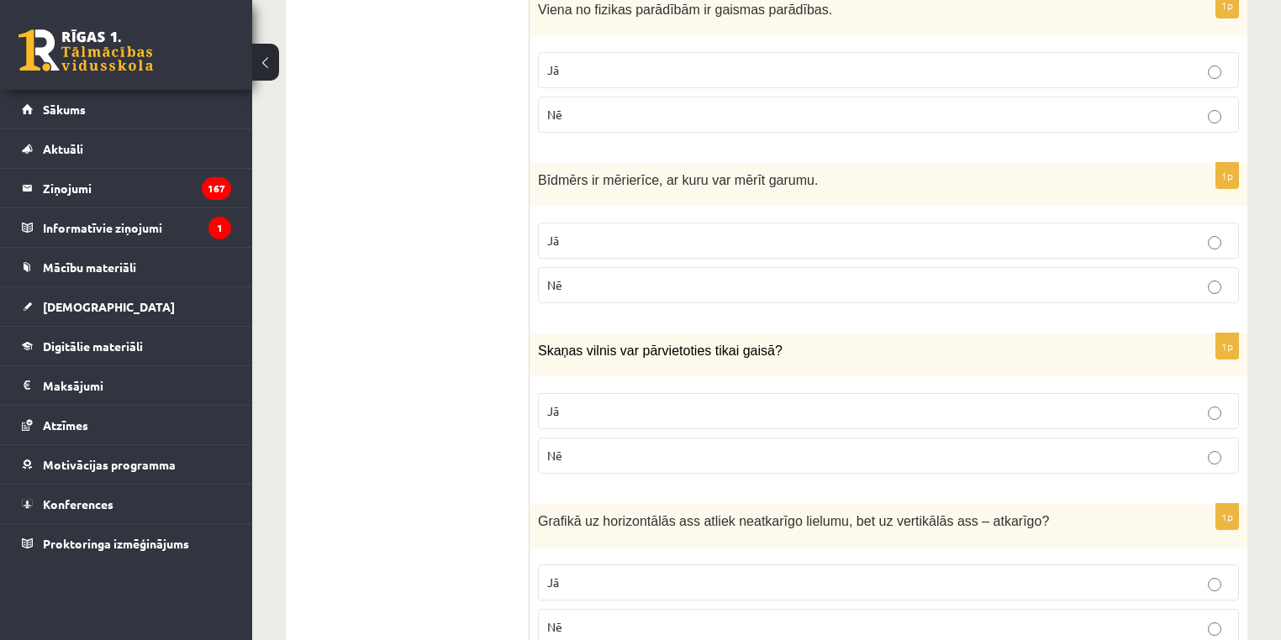
click at [993, 232] on p "Jā" at bounding box center [888, 241] width 682 height 18
drag, startPoint x: 1003, startPoint y: 247, endPoint x: 1003, endPoint y: 266, distance: 19.3
click at [1003, 249] on label "Jā" at bounding box center [888, 241] width 701 height 36
click at [1003, 277] on p "Nē" at bounding box center [888, 286] width 682 height 18
click at [658, 345] on span "Skaņas vilnis var pārvietoties tikai gaisā?" at bounding box center [660, 351] width 245 height 14
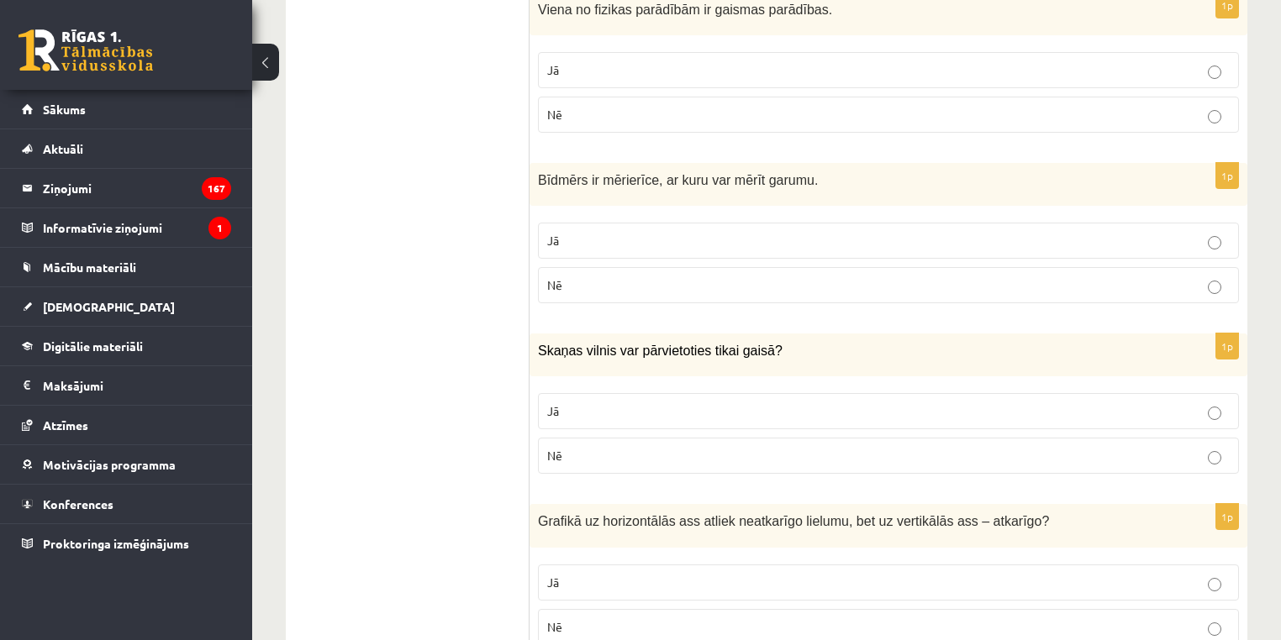
click at [658, 345] on span "Skaņas vilnis var pārvietoties tikai gaisā?" at bounding box center [660, 351] width 245 height 14
click at [656, 345] on span "Skaņas vilnis var pārvietoties tikai gaisā?" at bounding box center [660, 351] width 245 height 14
click at [649, 348] on span "Skaņas vilnis var pārvietoties tikai gaisā?" at bounding box center [660, 351] width 245 height 14
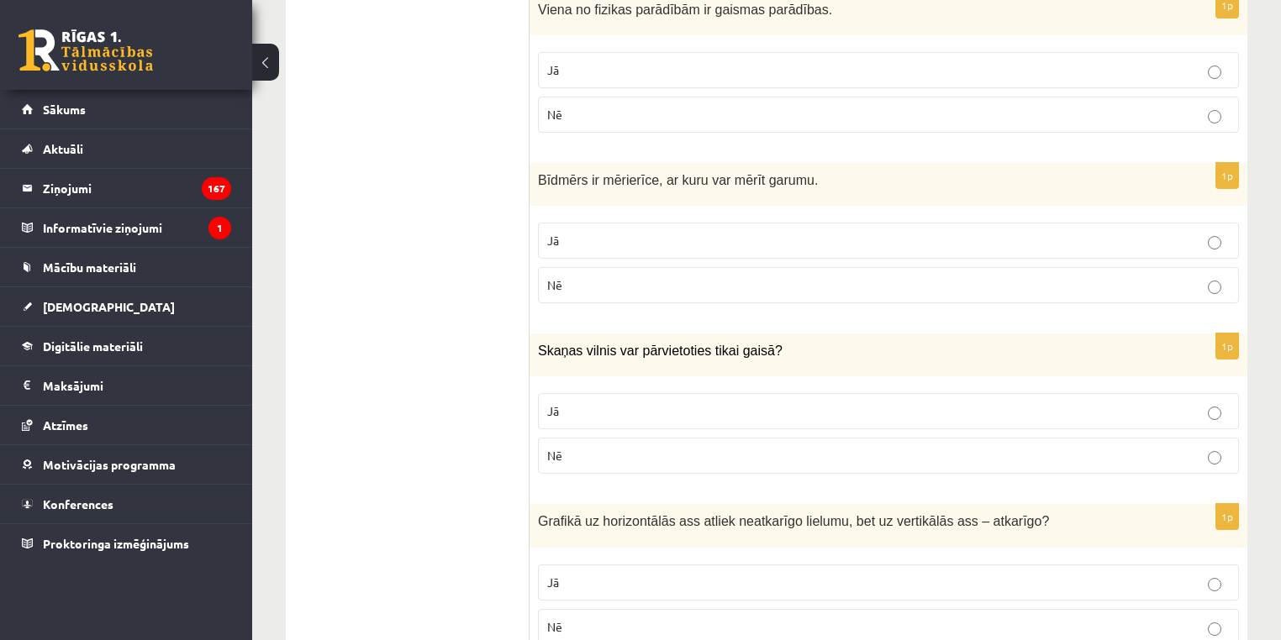
click at [645, 348] on span "Skaņas vilnis var pārvietoties tikai gaisā?" at bounding box center [660, 351] width 245 height 14
click at [631, 350] on div "Skaņas vilnis var pārvietoties tikai gaisā?" at bounding box center [888, 355] width 718 height 43
click at [623, 340] on div "Skaņas vilnis var pārvietoties tikai gaisā?" at bounding box center [888, 355] width 718 height 43
click at [623, 344] on span "Skaņas vilnis var pārvietoties tikai gaisā?" at bounding box center [660, 351] width 245 height 14
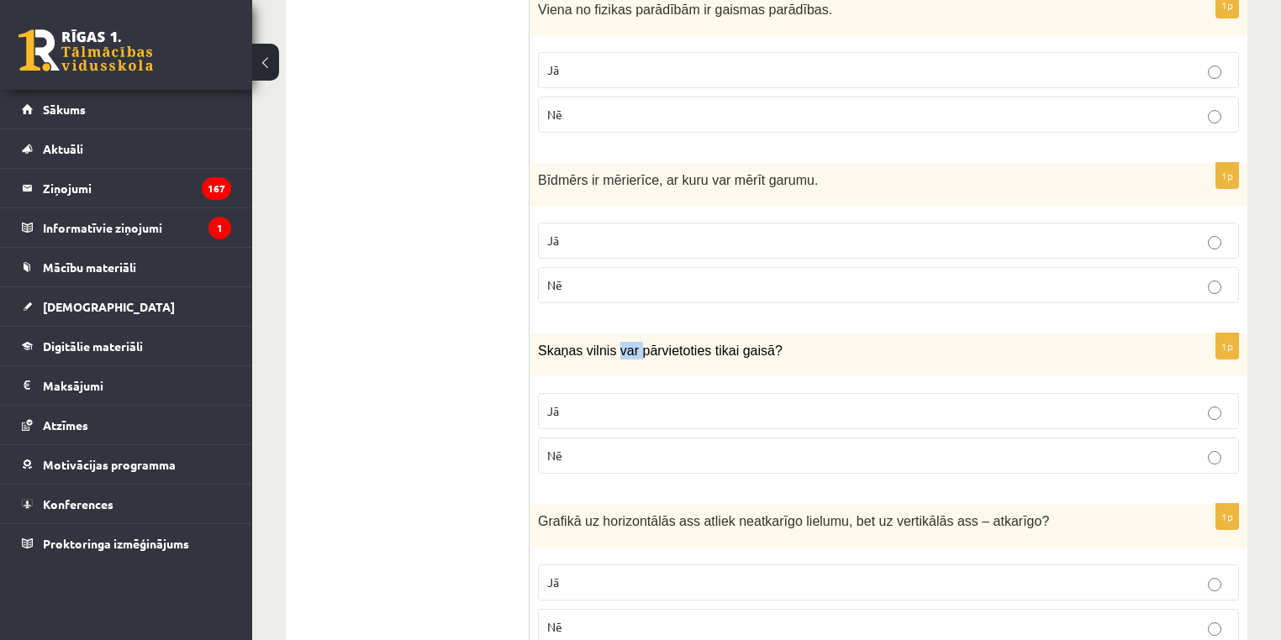
click at [623, 344] on span "Skaņas vilnis var pārvietoties tikai gaisā?" at bounding box center [660, 351] width 245 height 14
drag, startPoint x: 941, startPoint y: 460, endPoint x: 1012, endPoint y: 474, distance: 72.0
click at [945, 457] on label "Nē" at bounding box center [888, 456] width 701 height 36
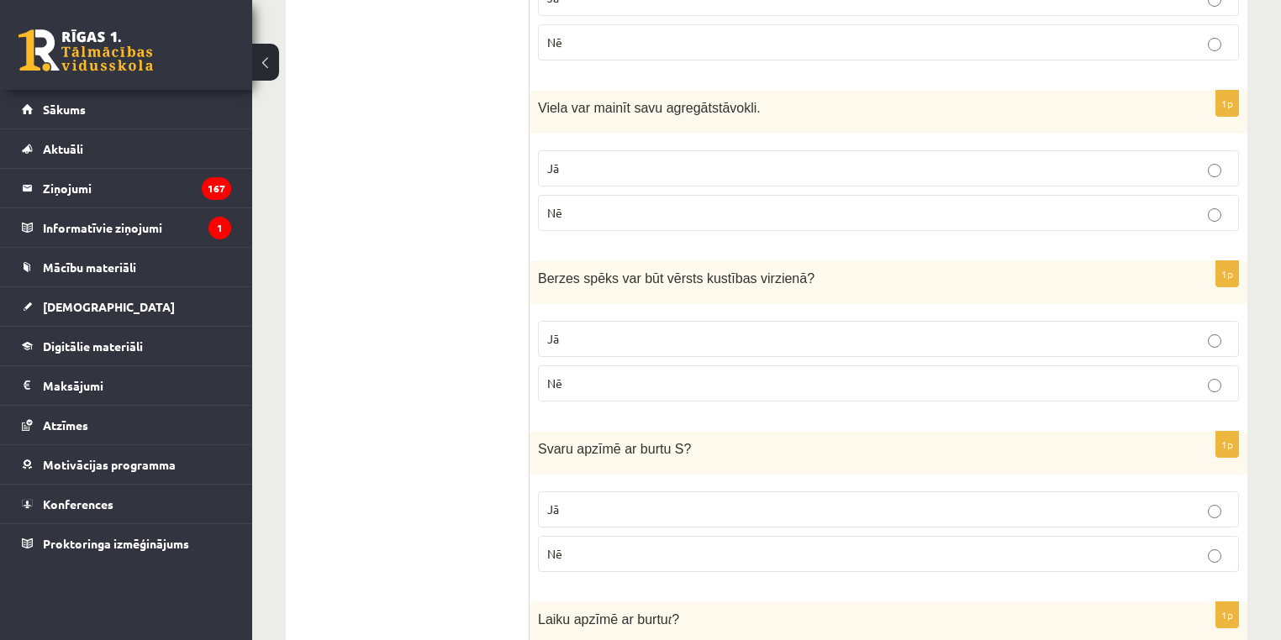
scroll to position [2556, 0]
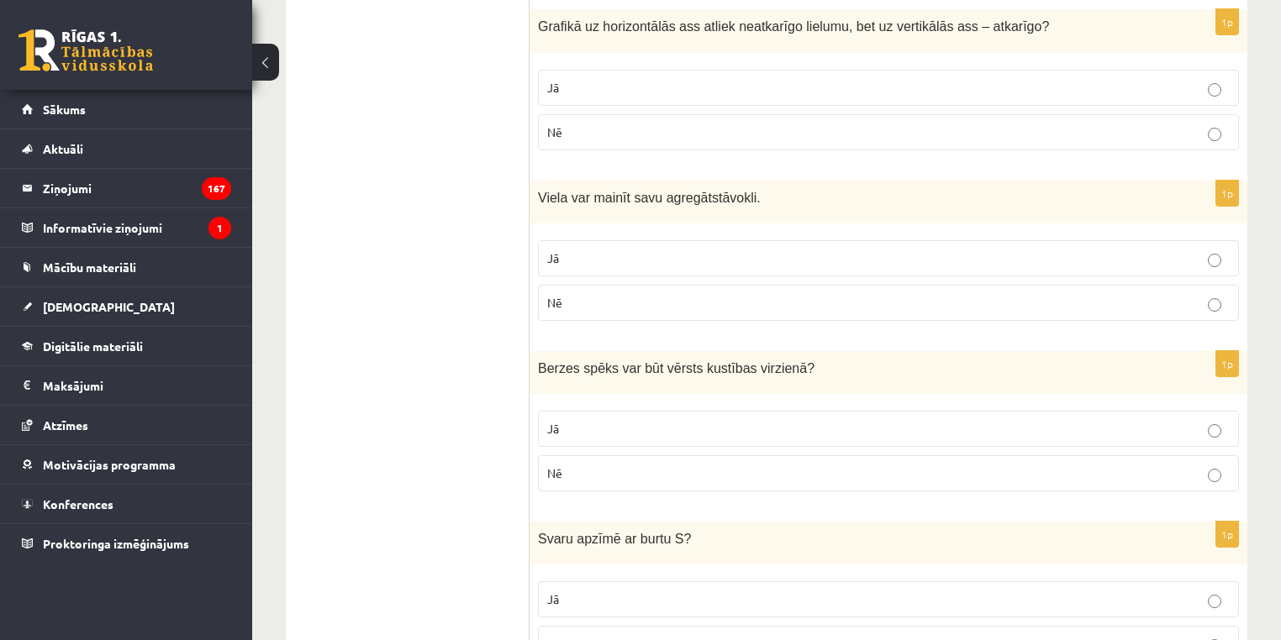
click at [704, 22] on span "Grafikā uz horizontālās ass atliek neatkarīgo lielumu, bet uz vertikālās ass – …" at bounding box center [789, 26] width 503 height 14
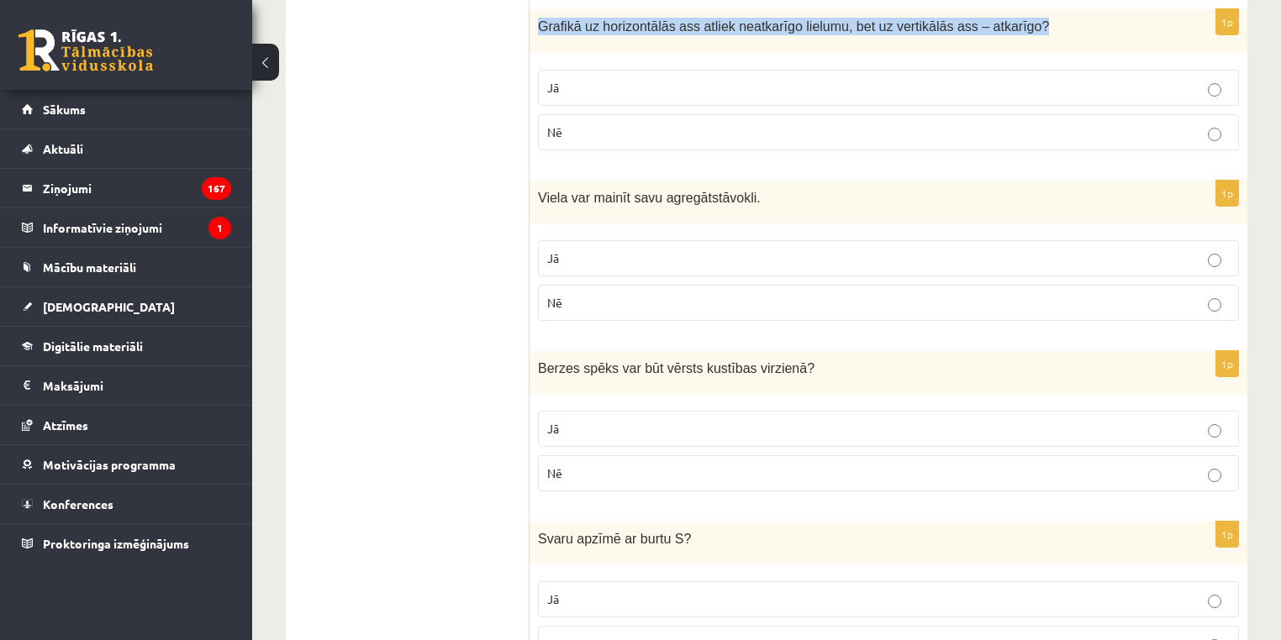
click at [704, 22] on span "Grafikā uz horizontālās ass atliek neatkarīgo lielumu, bet uz vertikālās ass – …" at bounding box center [789, 26] width 503 height 14
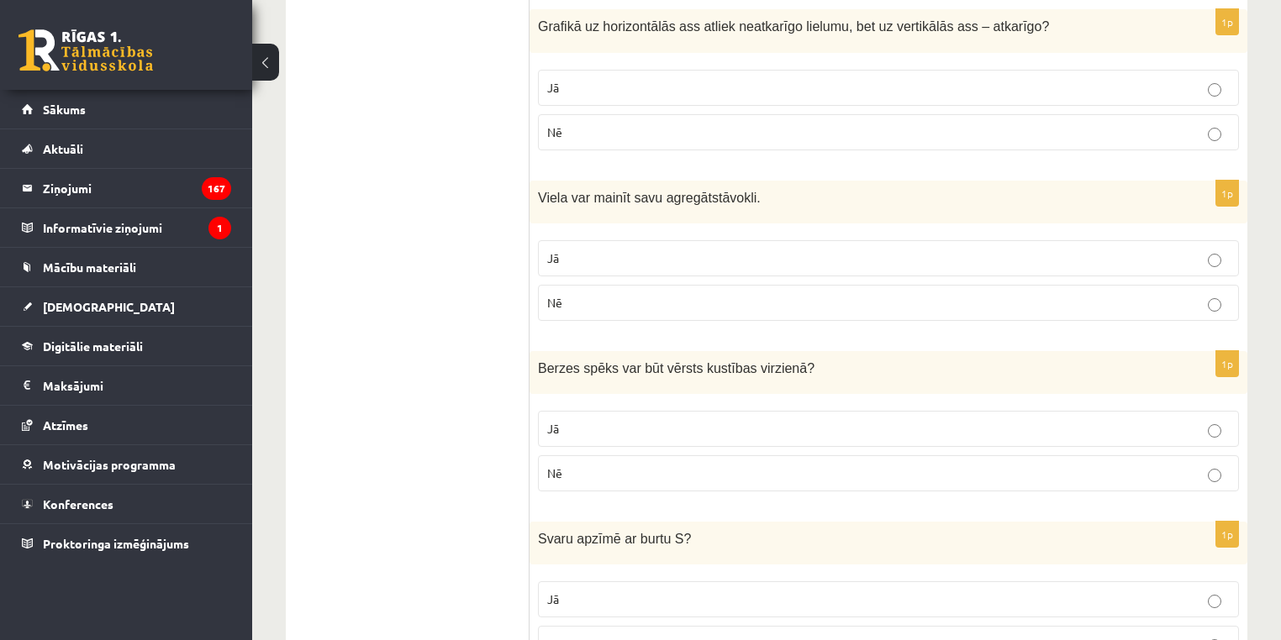
click at [1006, 82] on p "Jā" at bounding box center [888, 88] width 682 height 18
click at [716, 181] on div "Viela var mainīt savu agregātstāvokli." at bounding box center [888, 202] width 718 height 43
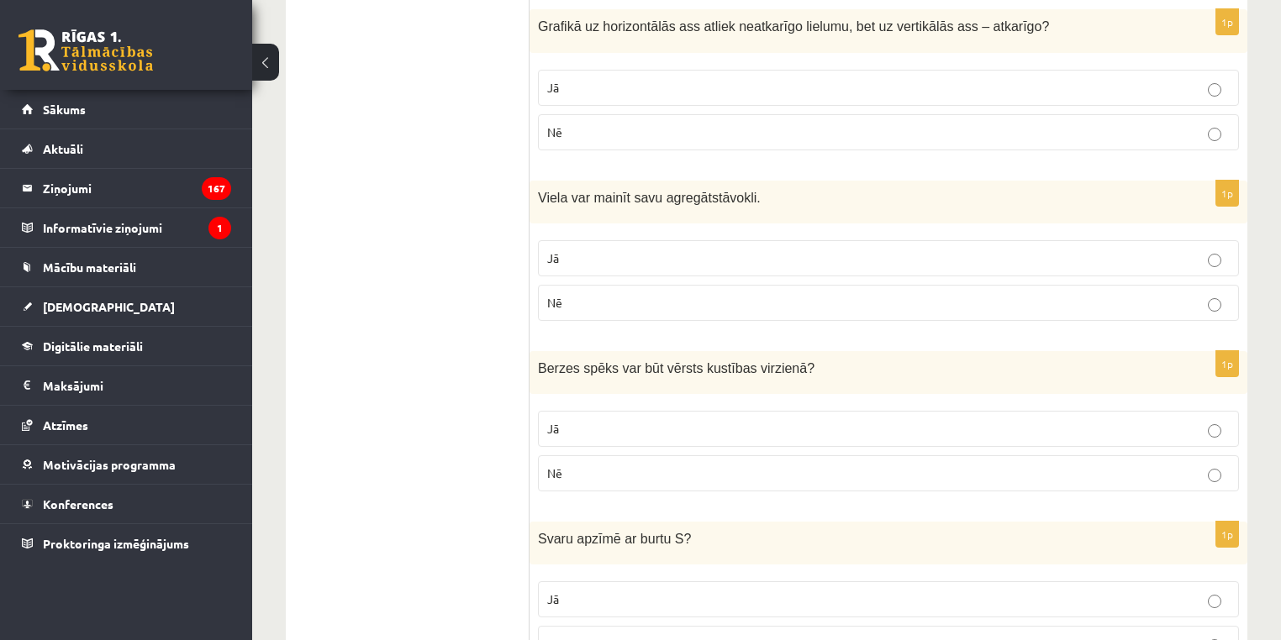
click at [835, 240] on label "Jā" at bounding box center [888, 258] width 701 height 36
drag, startPoint x: 687, startPoint y: 359, endPoint x: 687, endPoint y: 350, distance: 9.2
click at [687, 361] on span "Berzes spēks var būt vērsts kustības virzienā" at bounding box center [672, 368] width 269 height 14
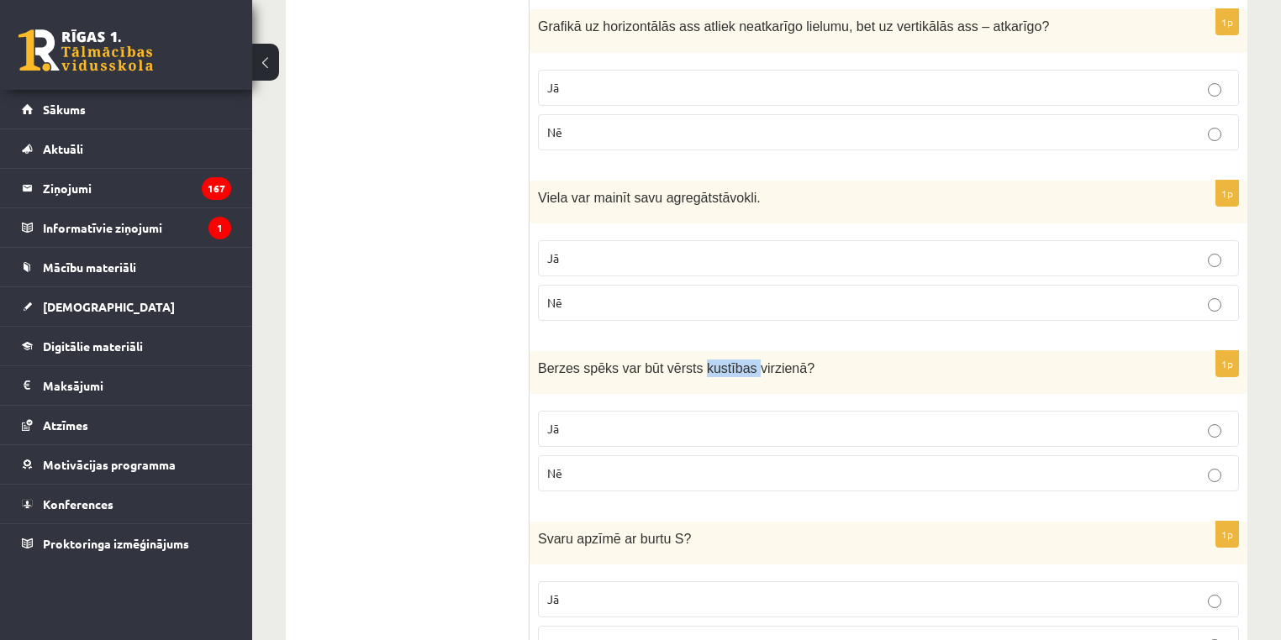
click at [687, 361] on span "Berzes spēks var būt vērsts kustības virzienā" at bounding box center [672, 368] width 269 height 14
click at [1130, 467] on p "Nē" at bounding box center [888, 474] width 682 height 18
drag, startPoint x: 1281, startPoint y: 504, endPoint x: 1290, endPoint y: 512, distance: 11.9
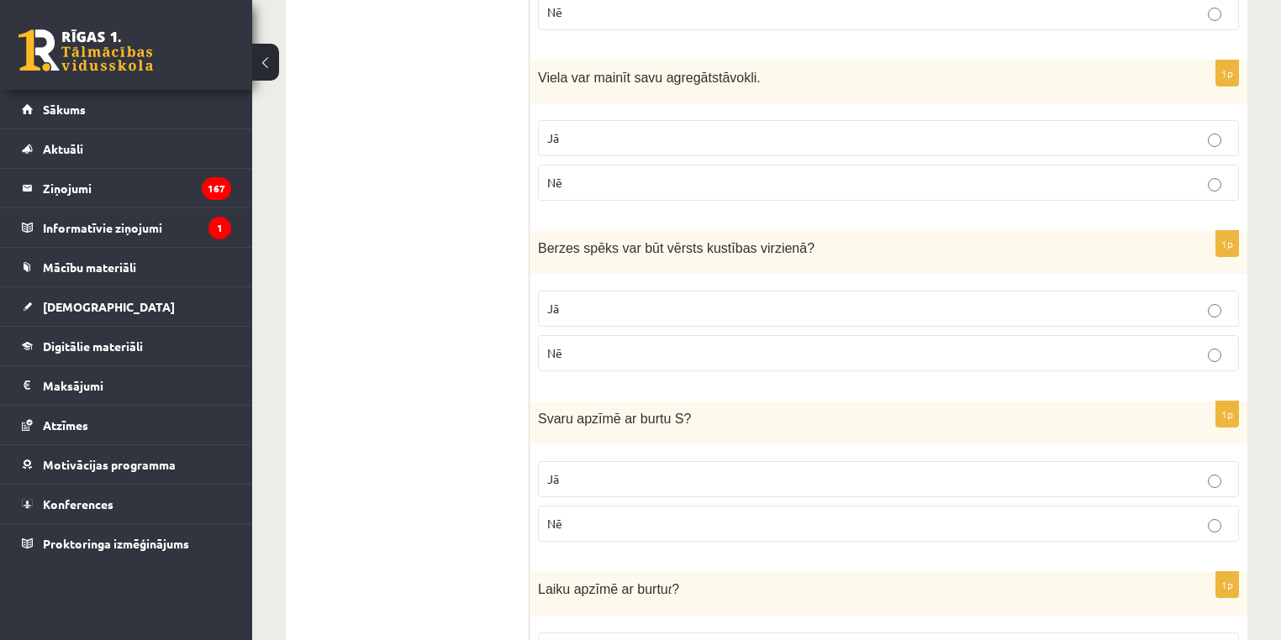
scroll to position [2800, 0]
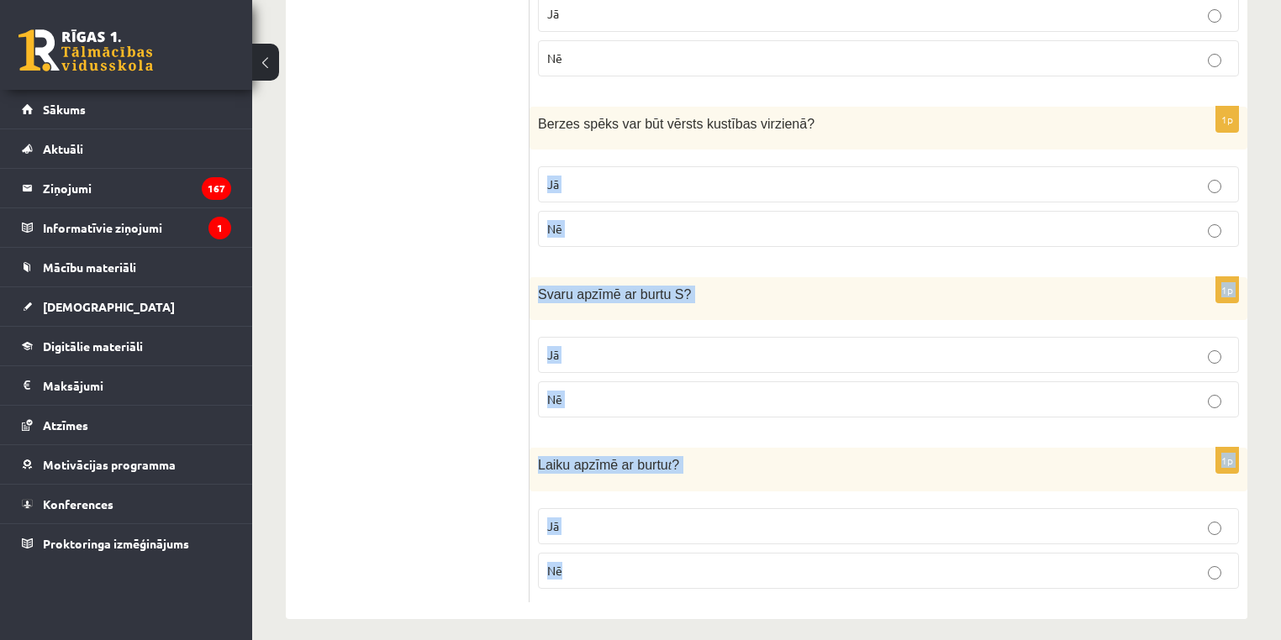
drag, startPoint x: 1280, startPoint y: 570, endPoint x: 1290, endPoint y: 305, distance: 264.9
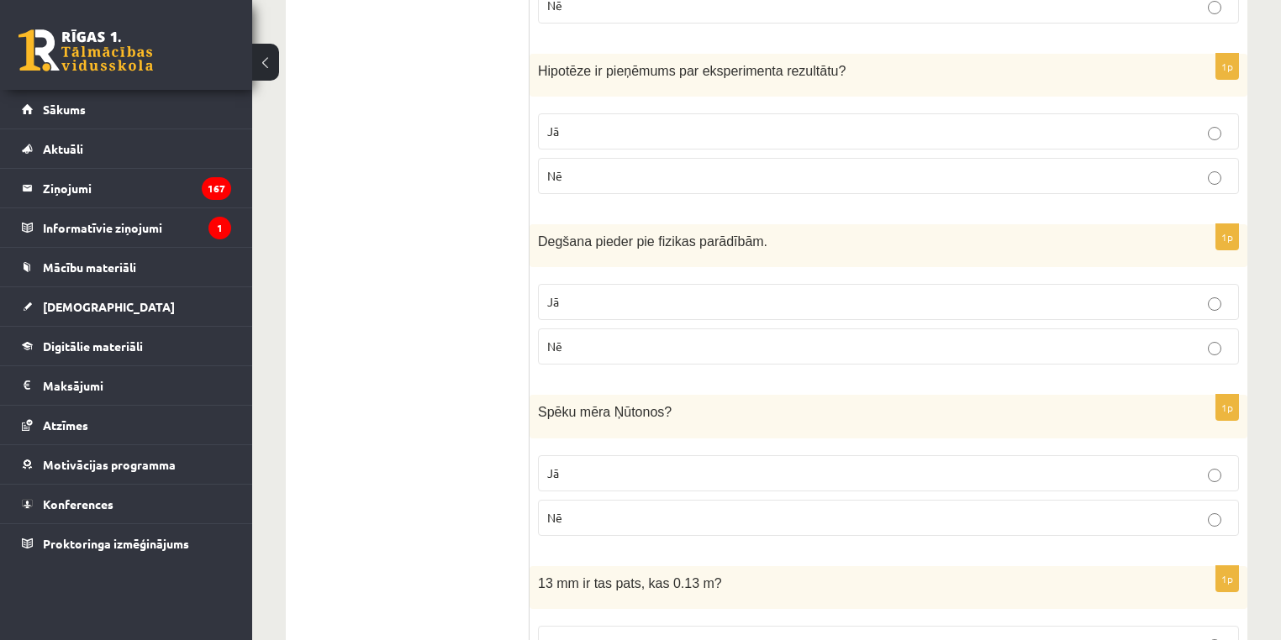
scroll to position [0, 0]
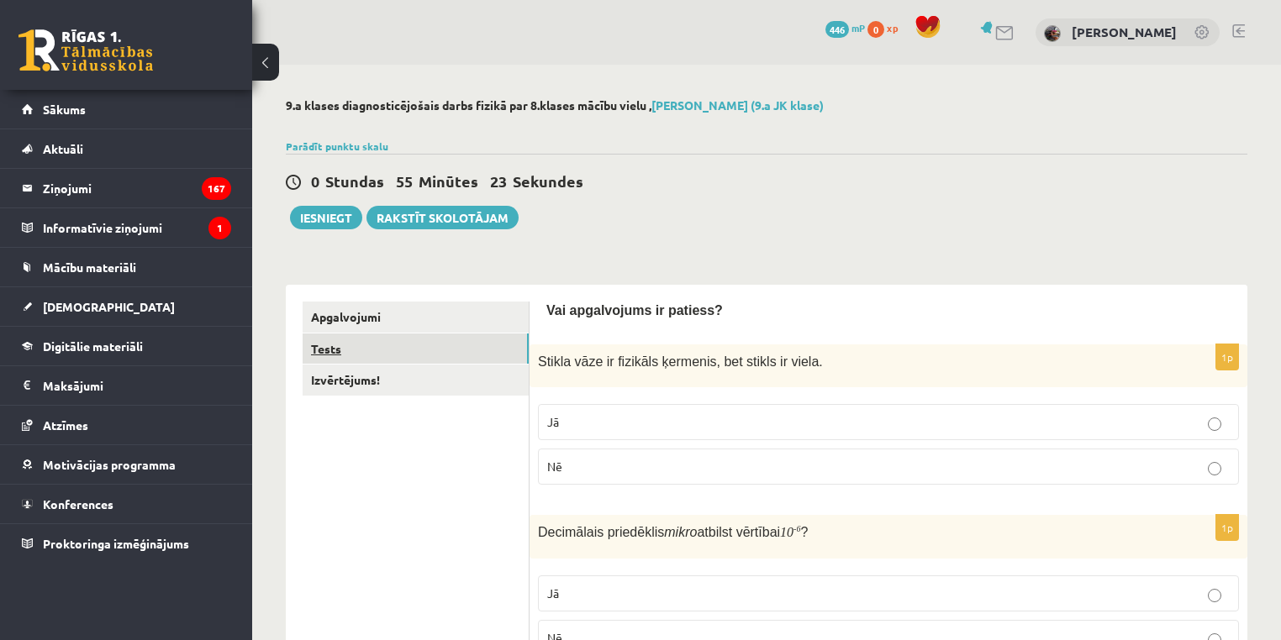
click at [380, 336] on link "Tests" at bounding box center [416, 349] width 226 height 31
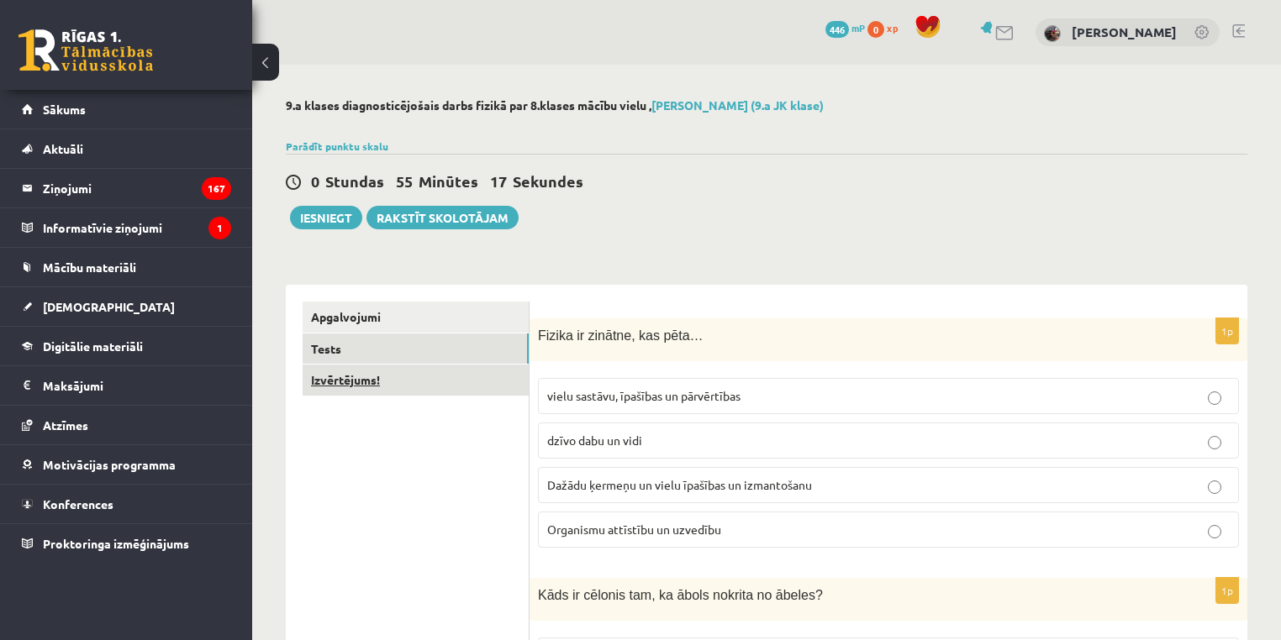
click at [435, 387] on link "Izvērtējums!" at bounding box center [416, 380] width 226 height 31
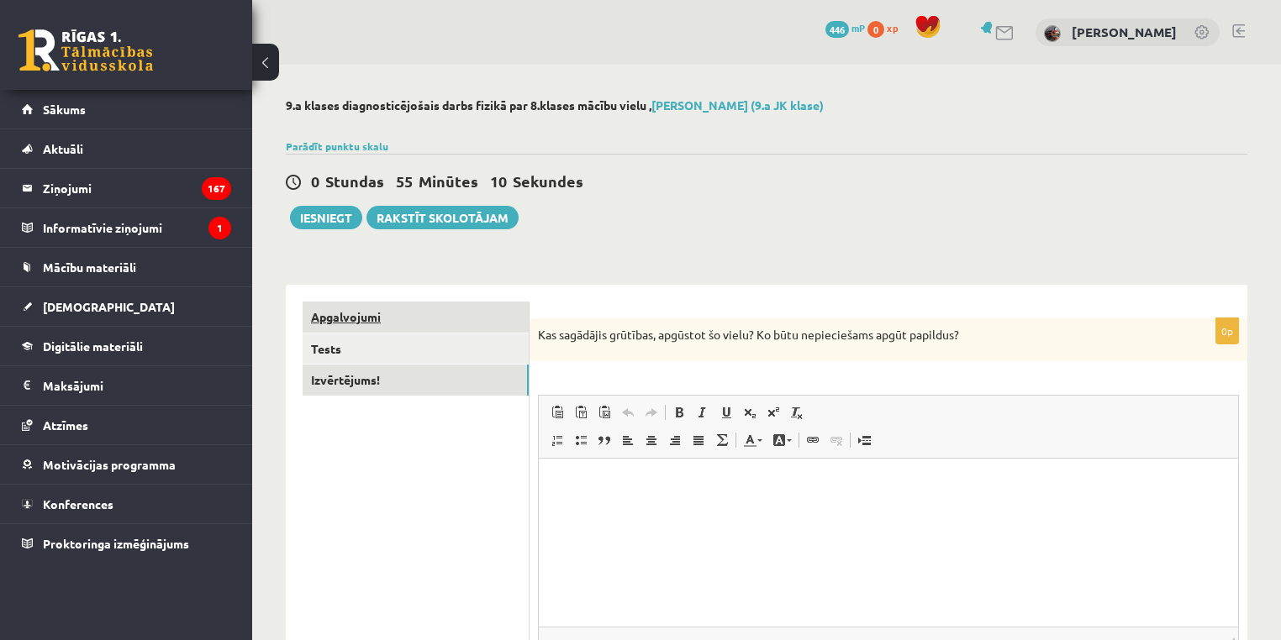
click at [424, 322] on link "Apgalvojumi" at bounding box center [416, 317] width 226 height 31
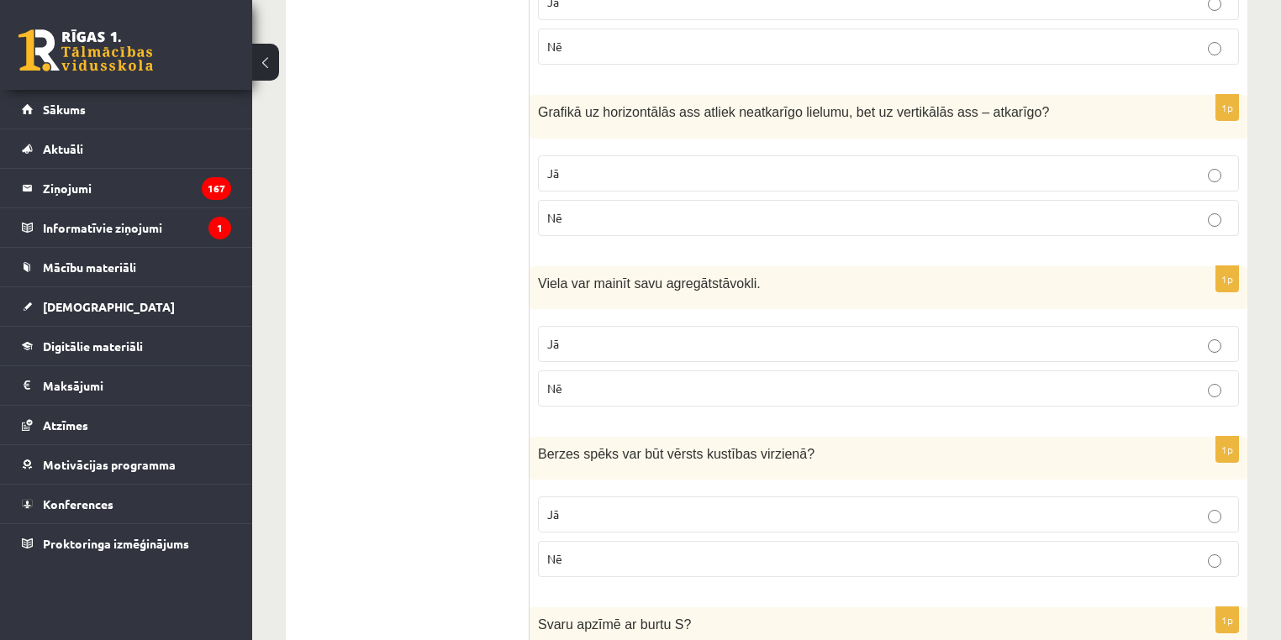
scroll to position [2800, 0]
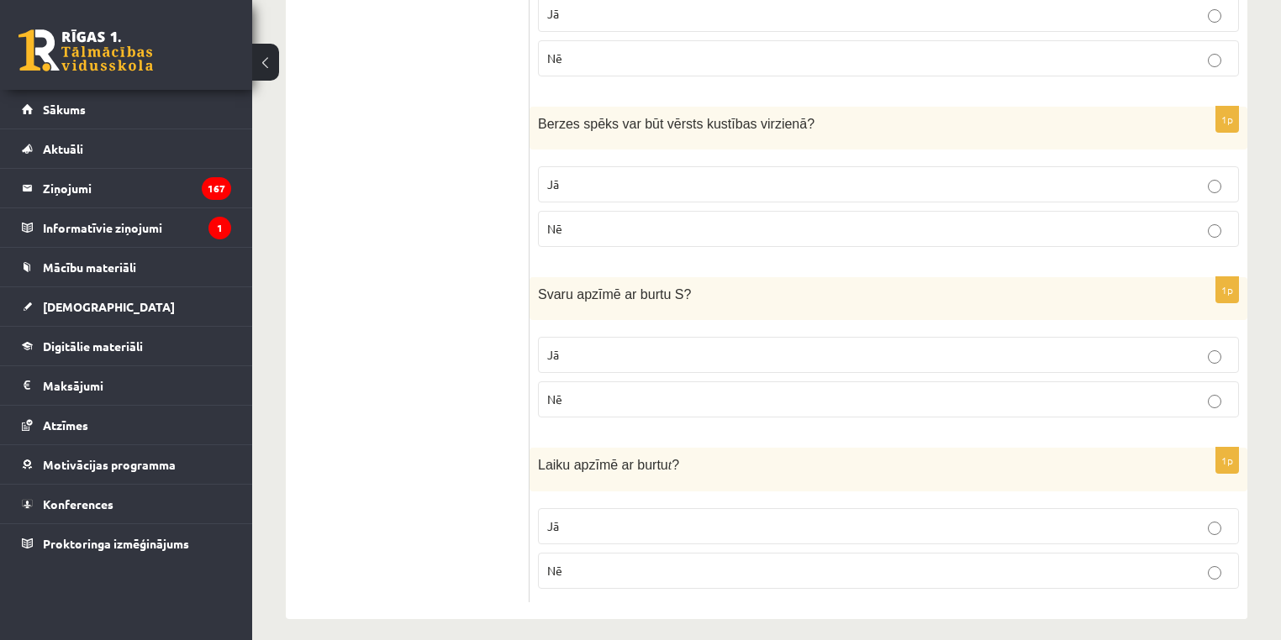
click at [643, 289] on span "Svaru apzīmē ar burtu S" at bounding box center [610, 294] width 145 height 14
click at [728, 346] on p "Jā" at bounding box center [888, 355] width 682 height 18
click at [640, 458] on span "Laiku apzīmē ar burtu" at bounding box center [603, 465] width 130 height 14
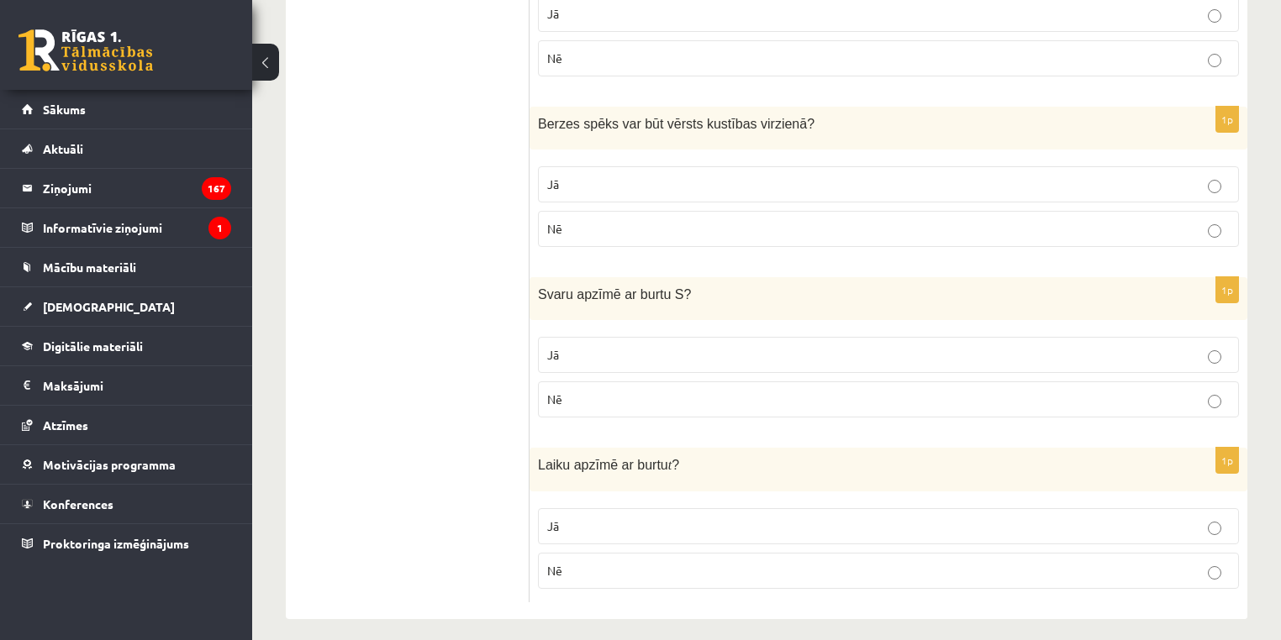
click at [640, 458] on span "Laiku apzīmē ar burtu" at bounding box center [603, 465] width 130 height 14
click at [795, 518] on p "Jā" at bounding box center [888, 527] width 682 height 18
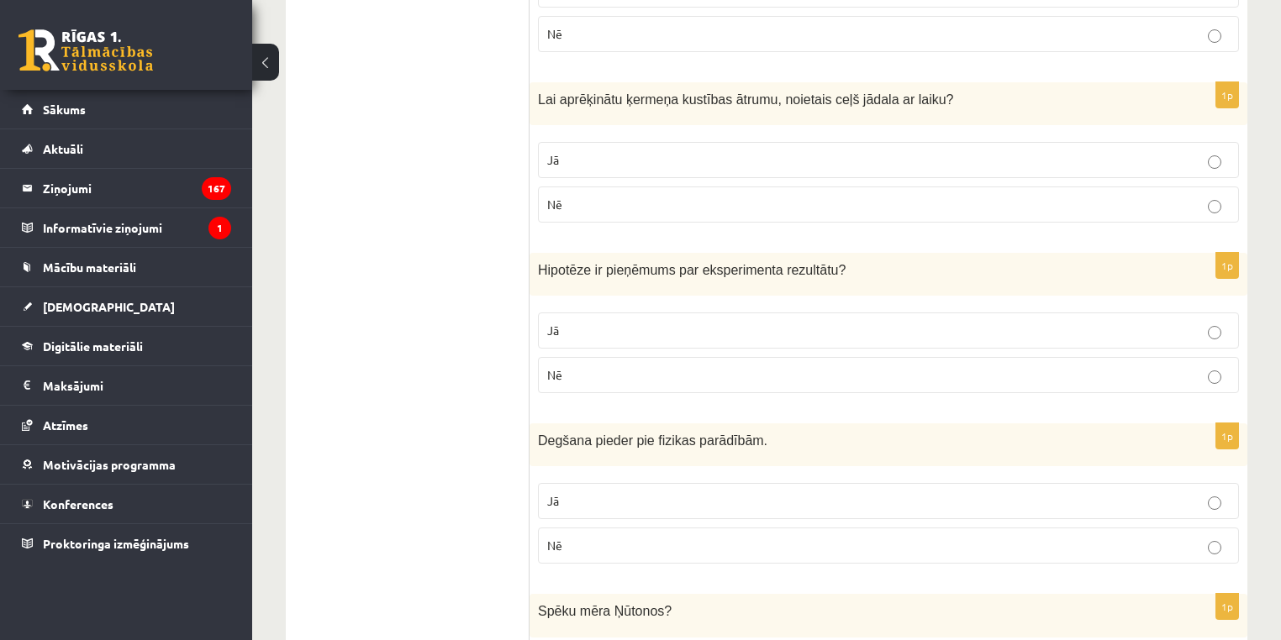
scroll to position [0, 0]
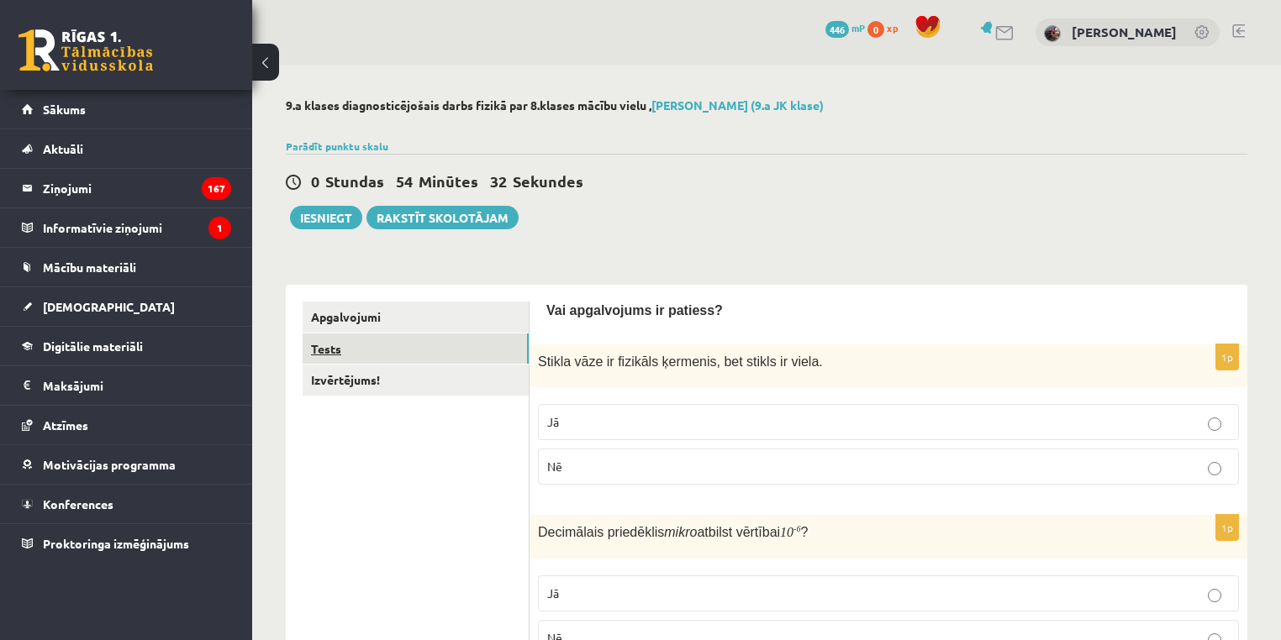
click at [403, 340] on link "Tests" at bounding box center [416, 349] width 226 height 31
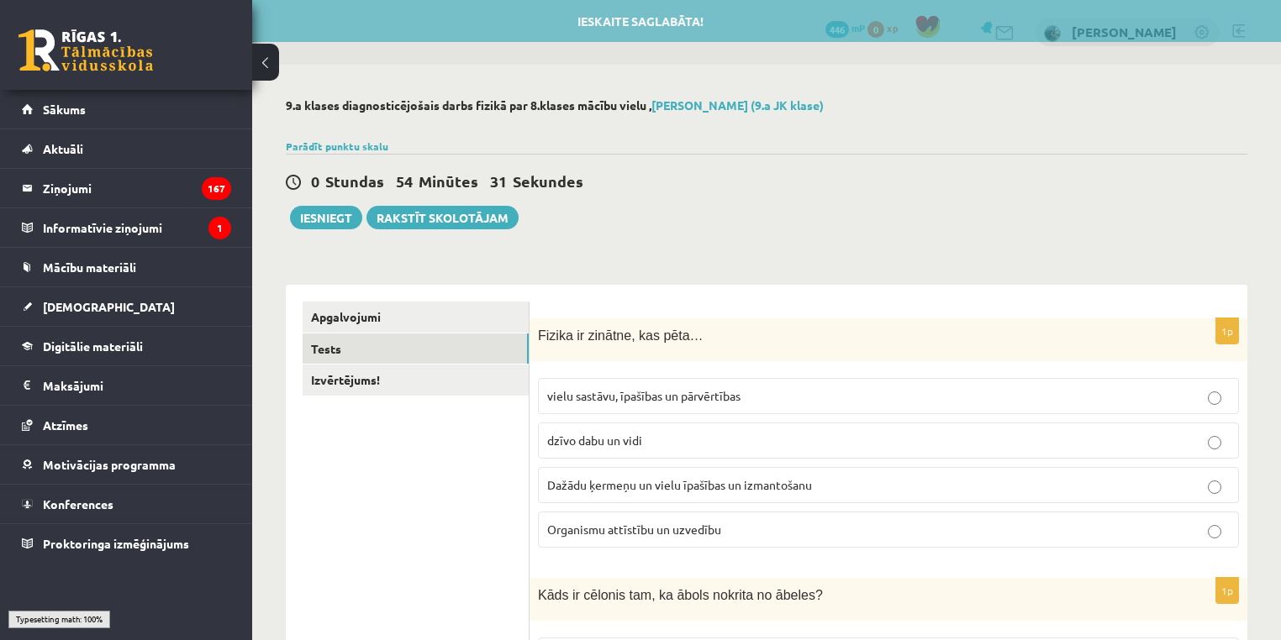
click at [596, 331] on span "Fizika ir zinātne, kas pēta…" at bounding box center [621, 336] width 166 height 14
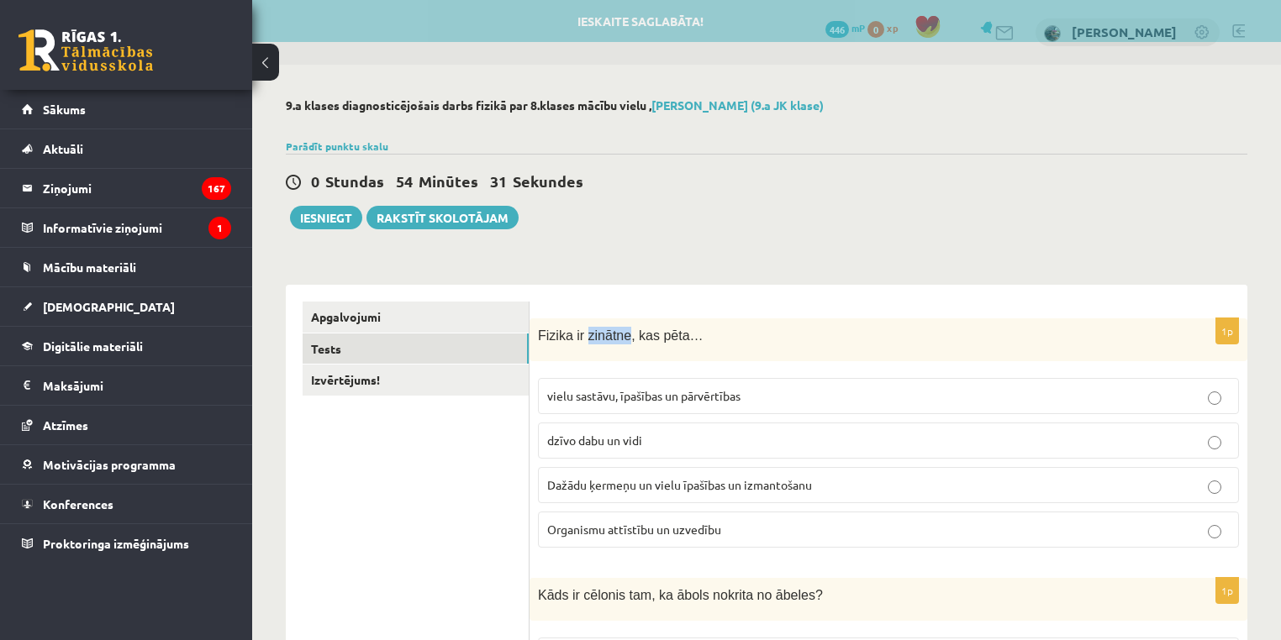
click at [596, 331] on span "Fizika ir zinātne, kas pēta…" at bounding box center [621, 336] width 166 height 14
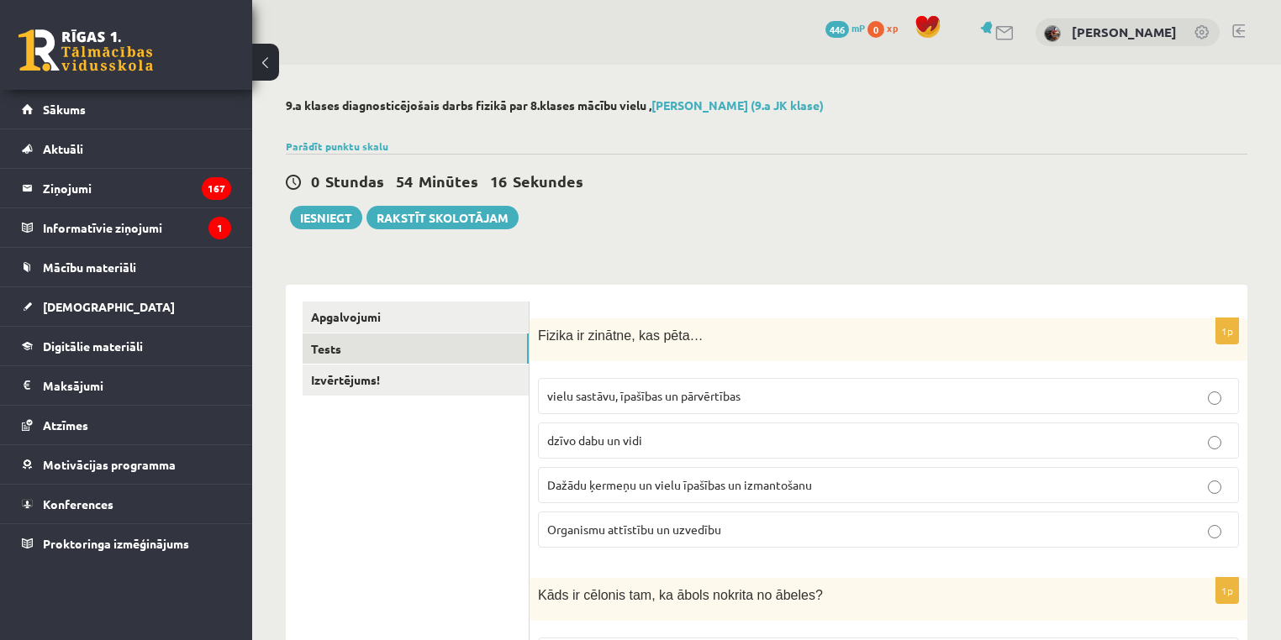
drag, startPoint x: 1269, startPoint y: 81, endPoint x: 1278, endPoint y: 80, distance: 9.3
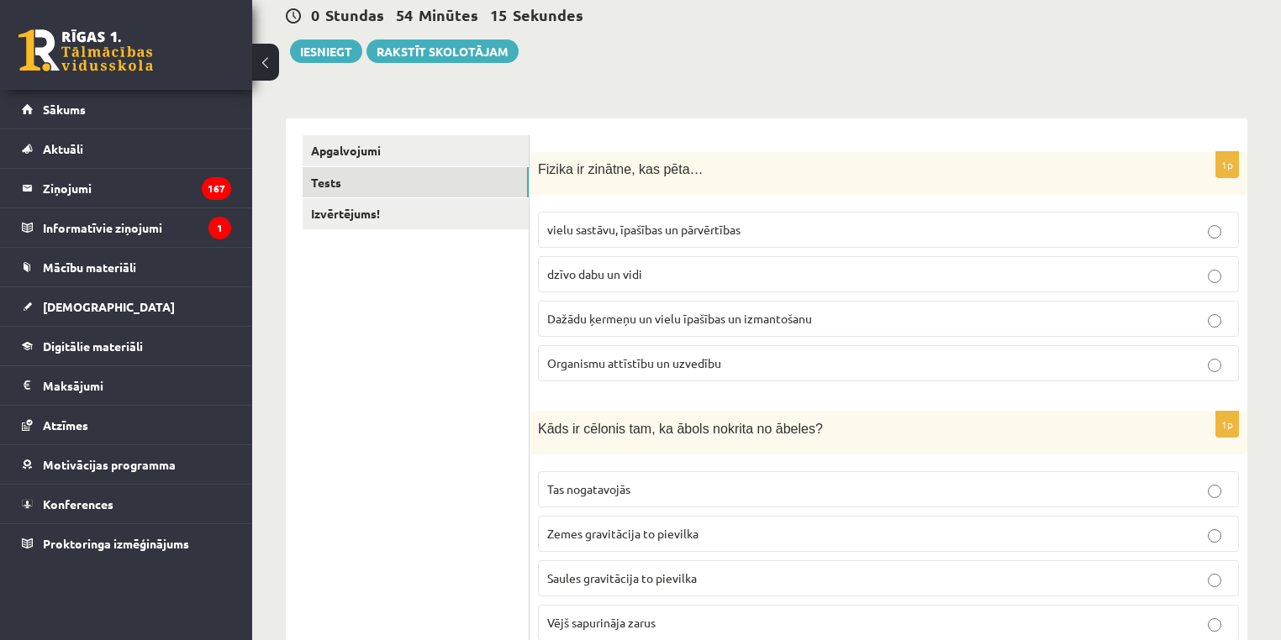
scroll to position [259, 0]
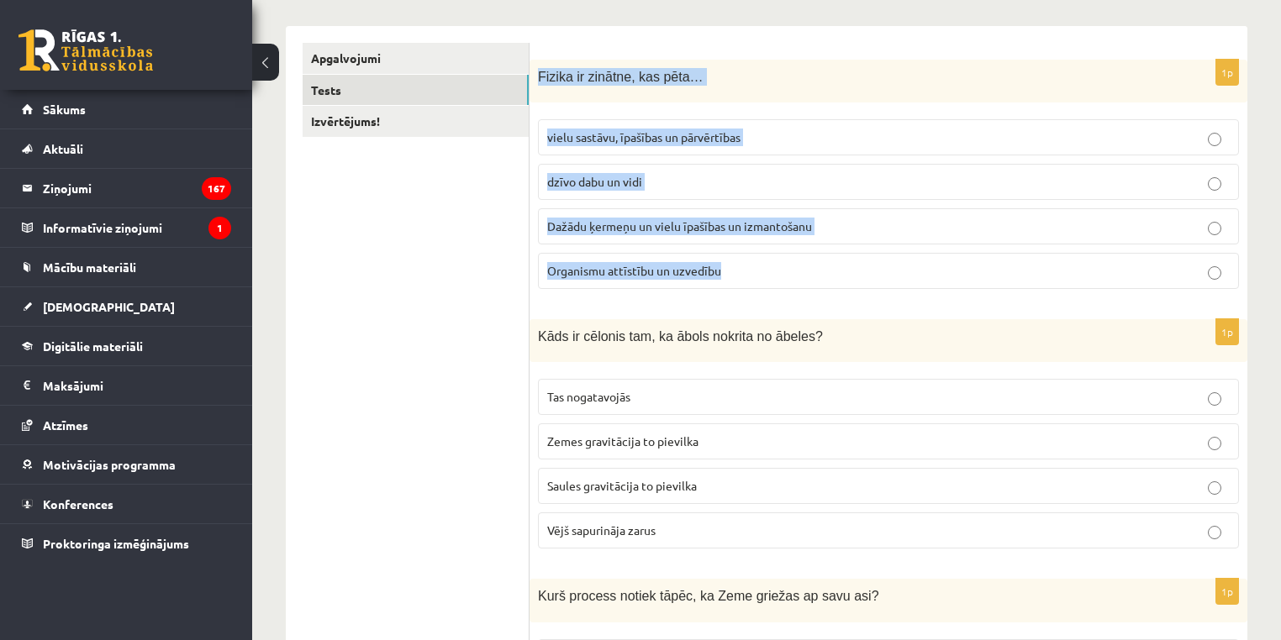
drag, startPoint x: 554, startPoint y: 71, endPoint x: 812, endPoint y: 274, distance: 328.5
click at [812, 274] on div "1p Fizika ir zinātne, kas pēta… vielu sastāvu, īpašības un pārvērtības dzīvo da…" at bounding box center [888, 181] width 718 height 243
click at [458, 94] on link "Tests" at bounding box center [416, 90] width 226 height 31
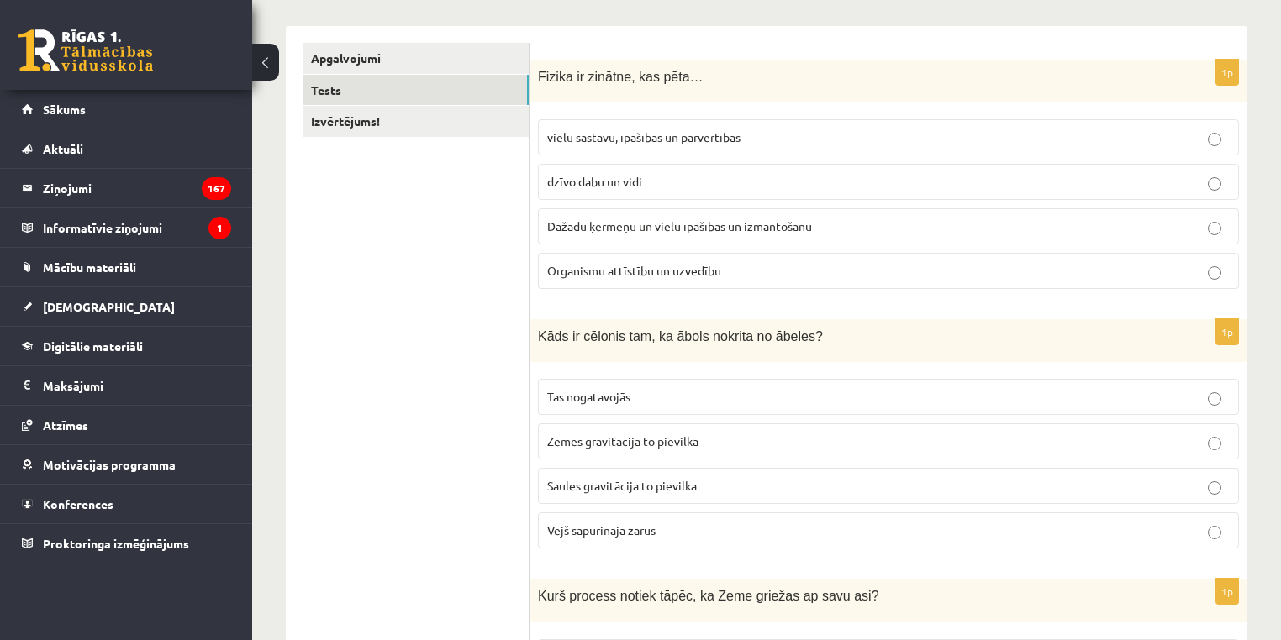
click at [827, 226] on p "Dažādu ķermeņu un vielu īpašības un izmantošanu" at bounding box center [888, 227] width 682 height 18
drag, startPoint x: 593, startPoint y: 339, endPoint x: 689, endPoint y: 360, distance: 98.1
click at [695, 362] on div "1p Kāds ir cēlonis tam, ka ābols nokrita no ābeles? Tas nogatavojās Zemes gravi…" at bounding box center [888, 440] width 718 height 243
drag, startPoint x: 521, startPoint y: 329, endPoint x: 660, endPoint y: 370, distance: 144.7
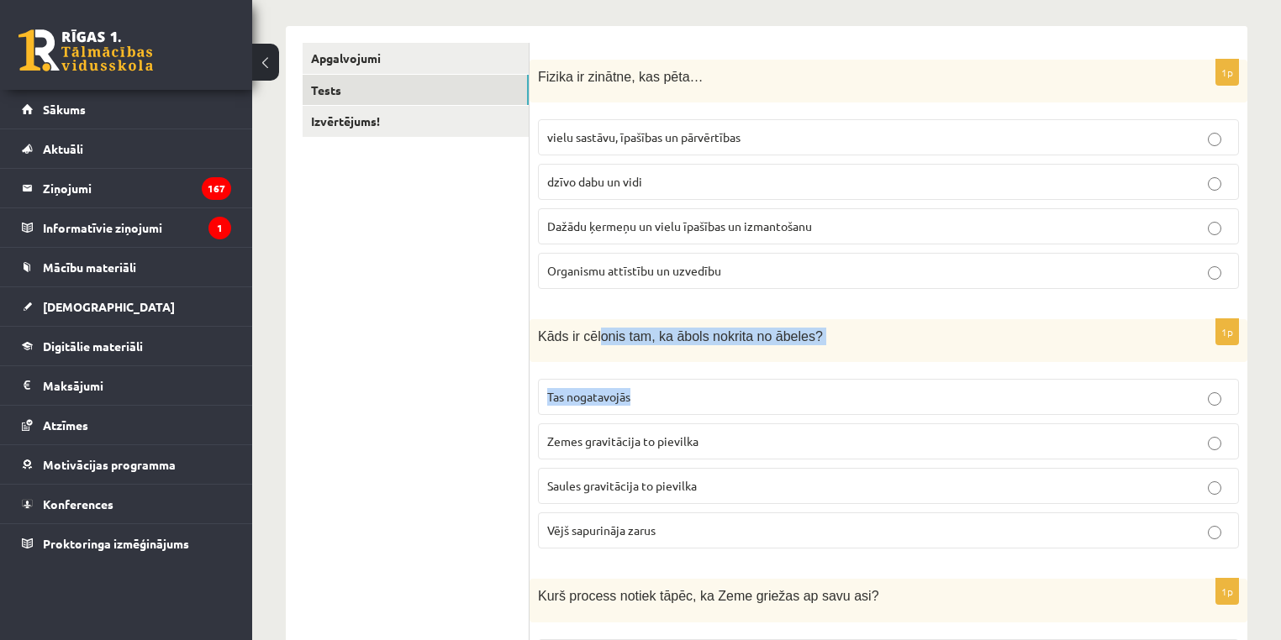
click at [660, 366] on div "1p Kāds ir cēlonis tam, ka ābols nokrita no ābeles? Tas nogatavojās Zemes gravi…" at bounding box center [888, 440] width 718 height 243
drag, startPoint x: 368, startPoint y: 350, endPoint x: 492, endPoint y: 390, distance: 130.8
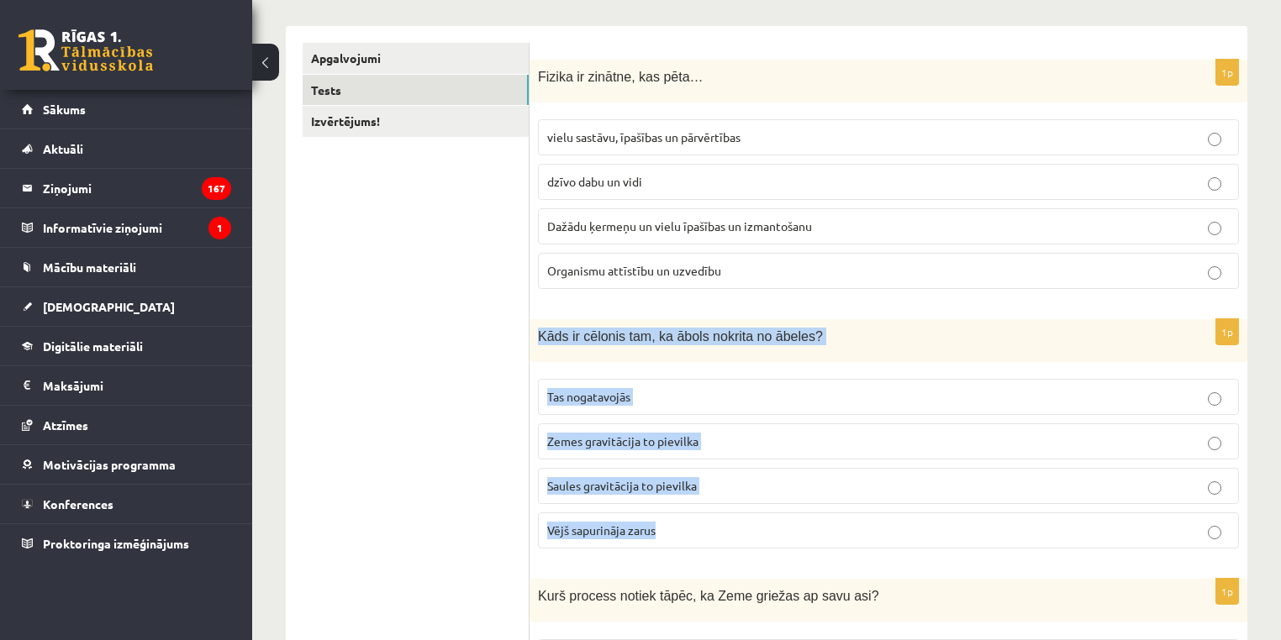
drag, startPoint x: 533, startPoint y: 329, endPoint x: 763, endPoint y: 516, distance: 296.9
click at [769, 519] on div "1p Kāds ir cēlonis tam, ka ābols nokrita no ābeles? Tas nogatavojās Zemes gravi…" at bounding box center [888, 440] width 718 height 243
click at [820, 441] on p "Zemes gravitācija to pievilka" at bounding box center [888, 442] width 682 height 18
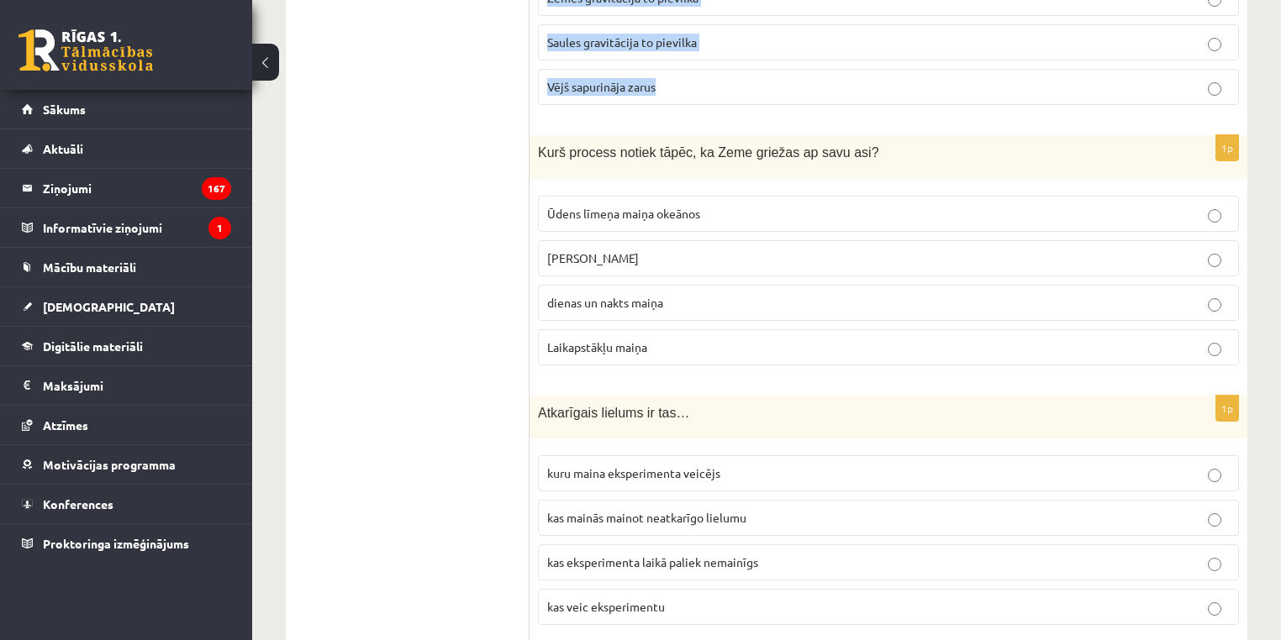
scroll to position [707, 0]
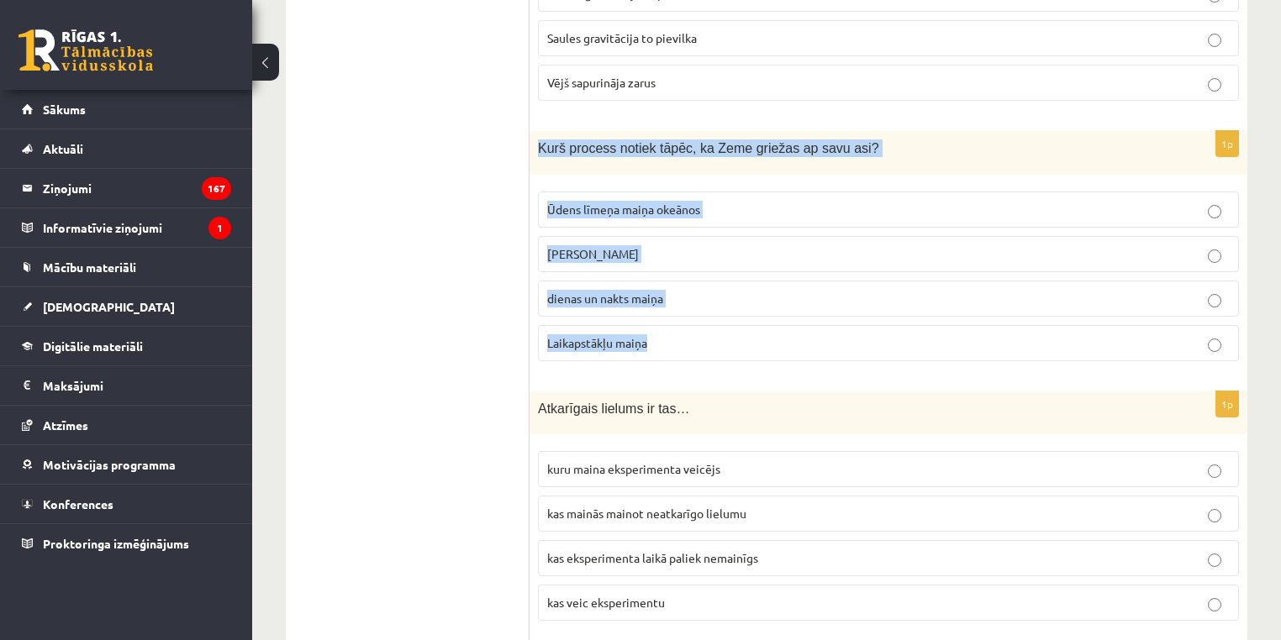
drag, startPoint x: 538, startPoint y: 137, endPoint x: 726, endPoint y: 329, distance: 269.2
click at [726, 329] on div "1p Kurš process notiek tāpēc, ka Zeme griežas ap savu asi? Ūdens līmeņa maiņa o…" at bounding box center [888, 252] width 718 height 243
click at [719, 295] on p "dienas un nakts maiņa" at bounding box center [888, 299] width 682 height 18
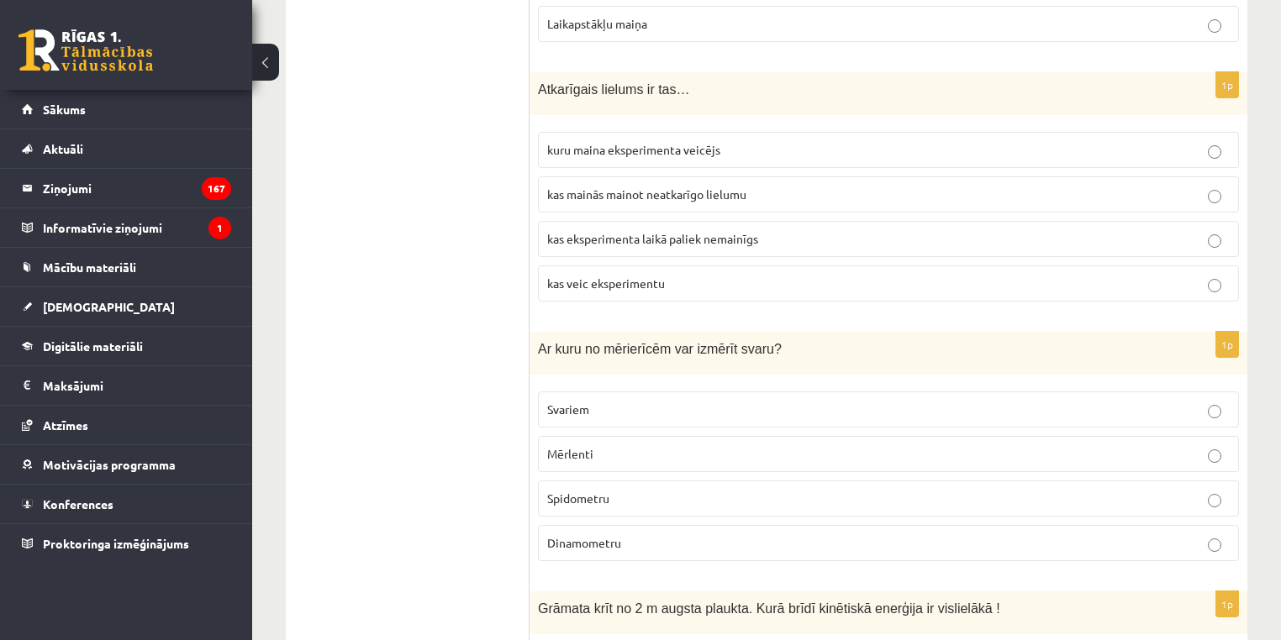
scroll to position [1059, 0]
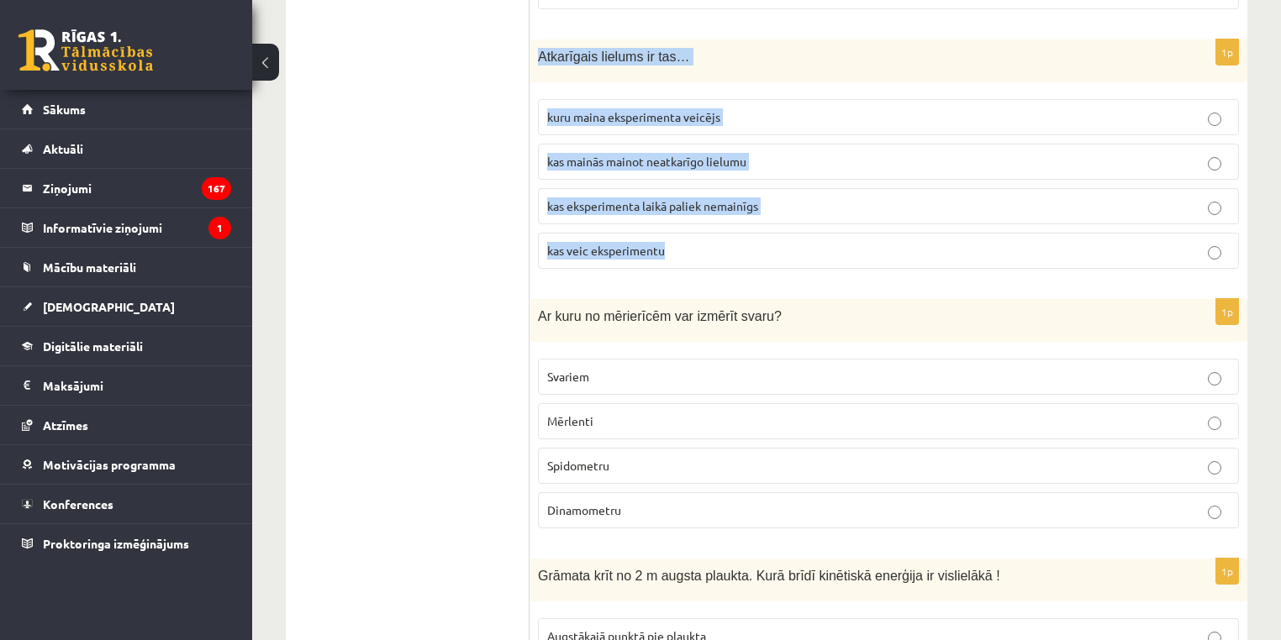
drag, startPoint x: 553, startPoint y: 51, endPoint x: 724, endPoint y: 240, distance: 254.7
click at [724, 240] on div "1p Atkarīgais lielums ir tas… kuru maina eksperimenta veicējs kas mainās mainot…" at bounding box center [888, 161] width 718 height 243
click at [817, 156] on p "kas mainās mainot neatkarīgo lielumu" at bounding box center [888, 162] width 682 height 18
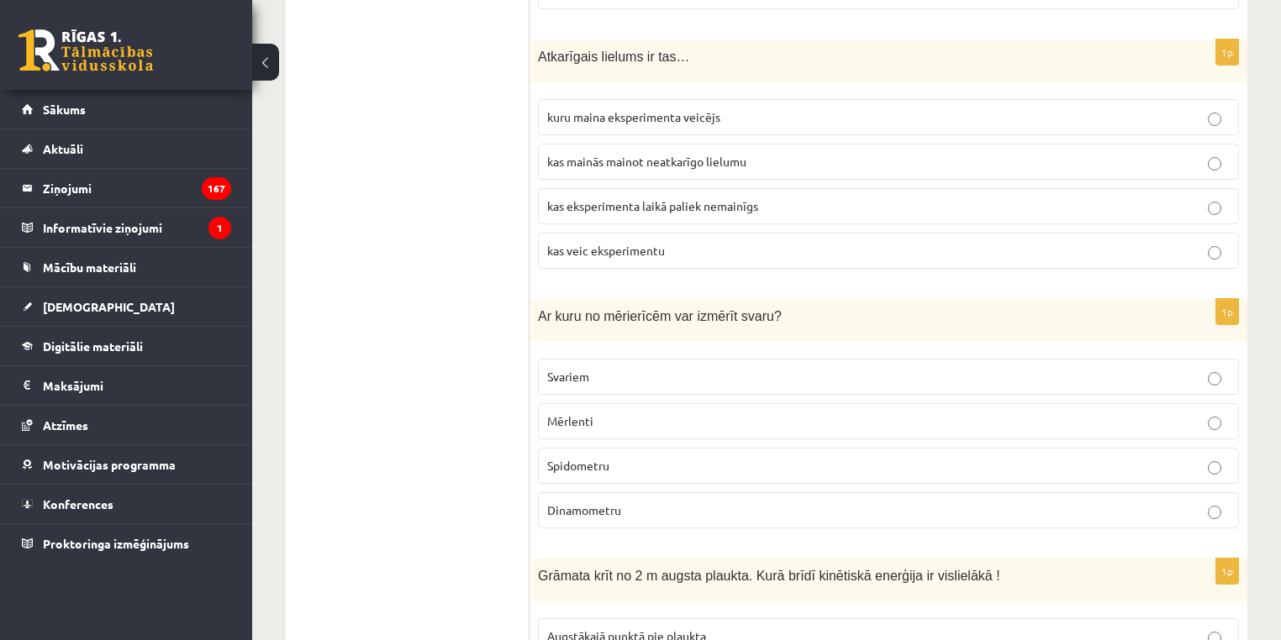
click at [817, 156] on p "kas mainās mainot neatkarīgo lielumu" at bounding box center [888, 162] width 682 height 18
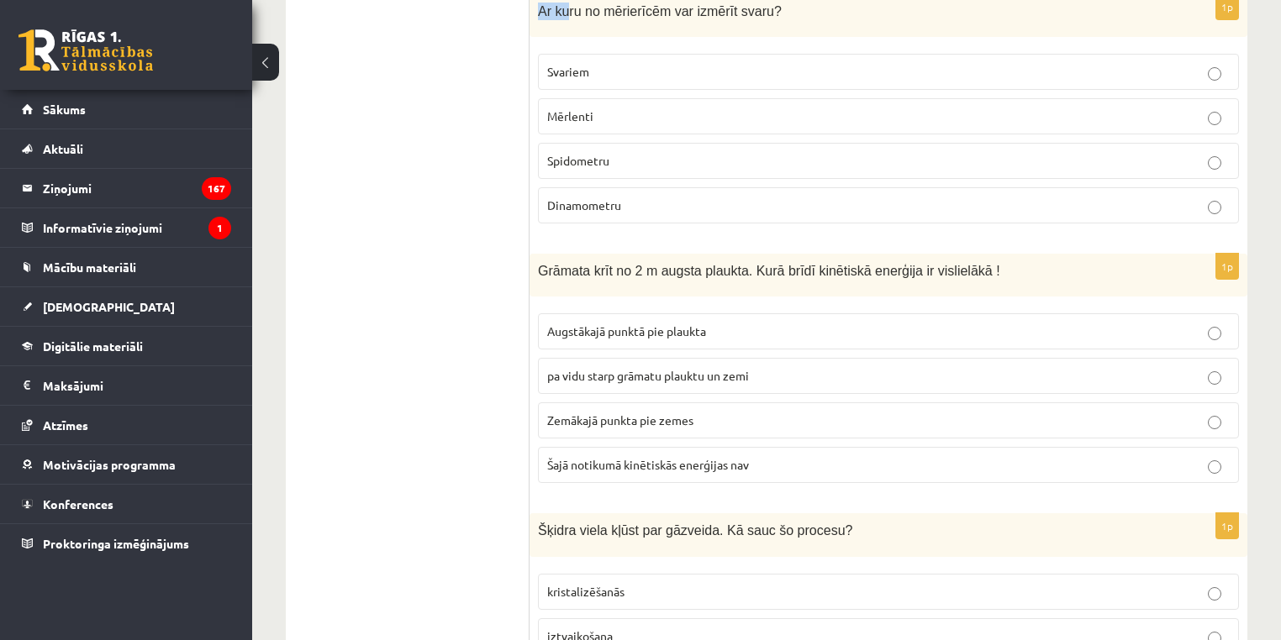
scroll to position [1358, 0]
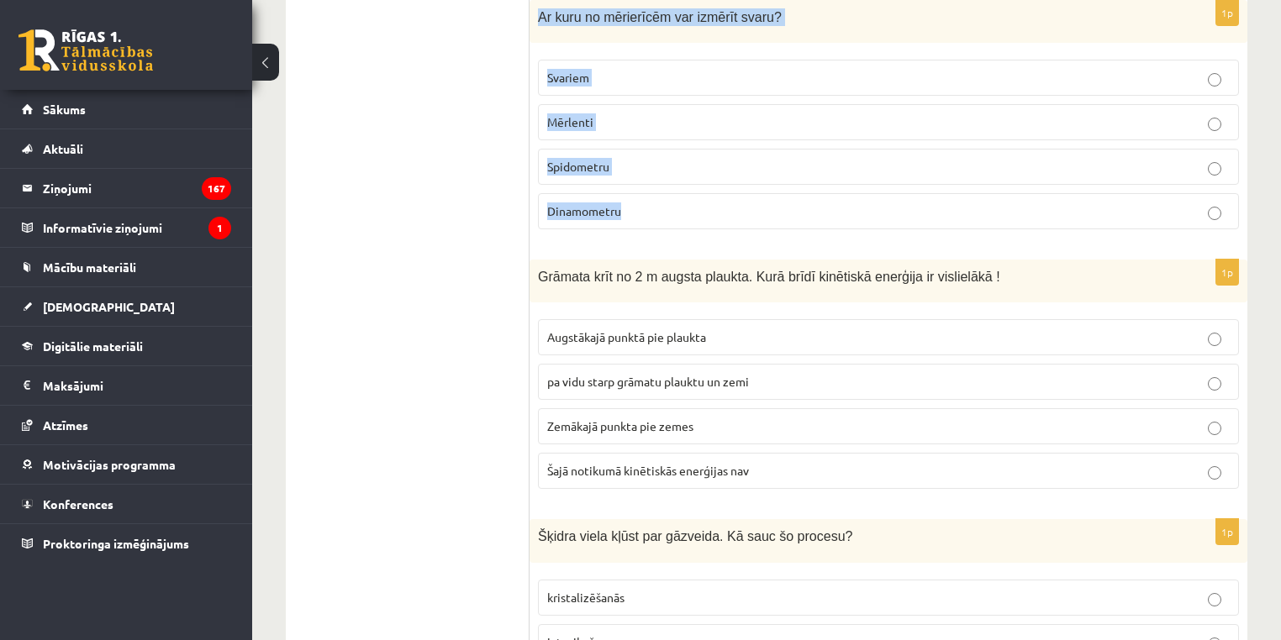
drag, startPoint x: 538, startPoint y: 8, endPoint x: 817, endPoint y: 183, distance: 329.3
click at [817, 183] on div "1p Ar kuru no mērierīcēm var izmērīt svaru? Svariem Mērlenti Spidometru Dinamom…" at bounding box center [888, 121] width 718 height 243
click at [690, 203] on p "Dinamometru" at bounding box center [888, 212] width 682 height 18
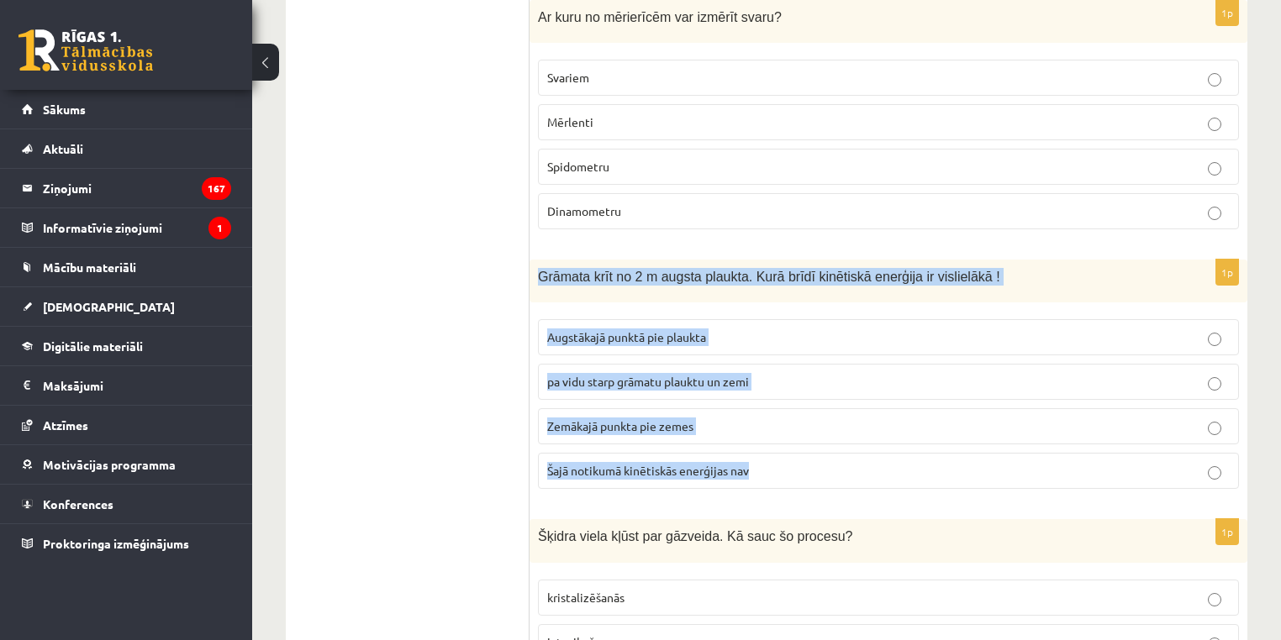
drag, startPoint x: 539, startPoint y: 271, endPoint x: 817, endPoint y: 464, distance: 338.7
click at [817, 464] on div "1p Grāmata krīt no 2 m augsta plaukta. Kurā brīdī kinētiskā enerģija ir visliel…" at bounding box center [888, 381] width 718 height 243
click at [810, 376] on p "pa vidu starp grāmatu plauktu un zemi" at bounding box center [888, 382] width 682 height 18
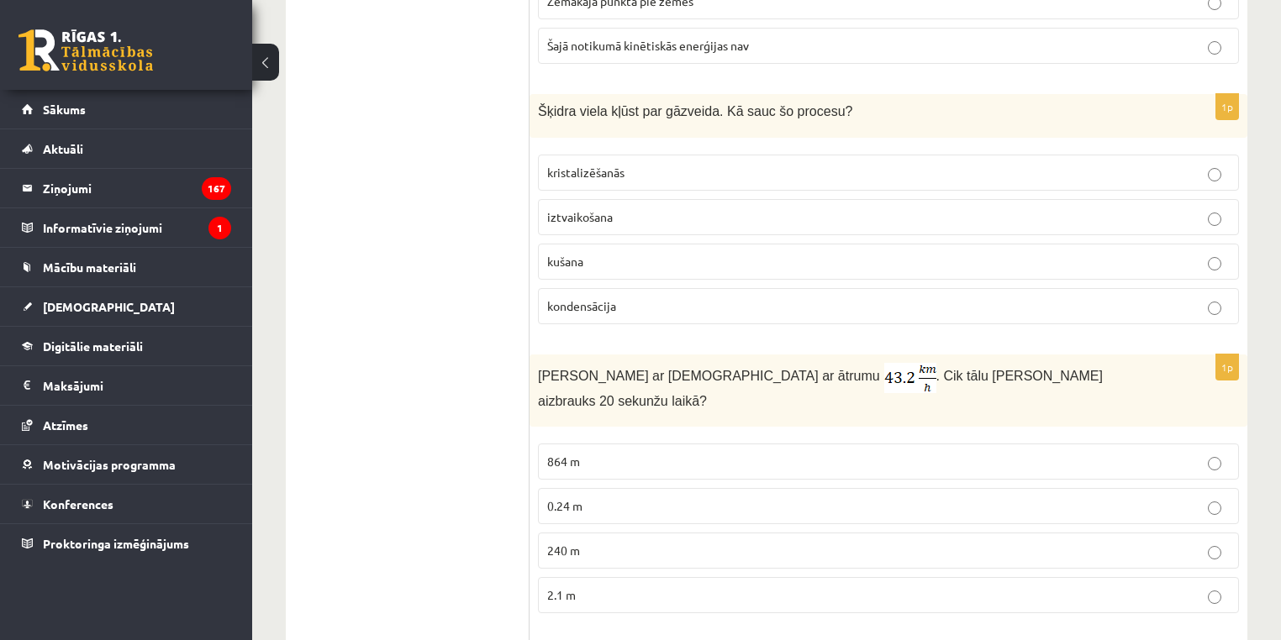
scroll to position [1812, 0]
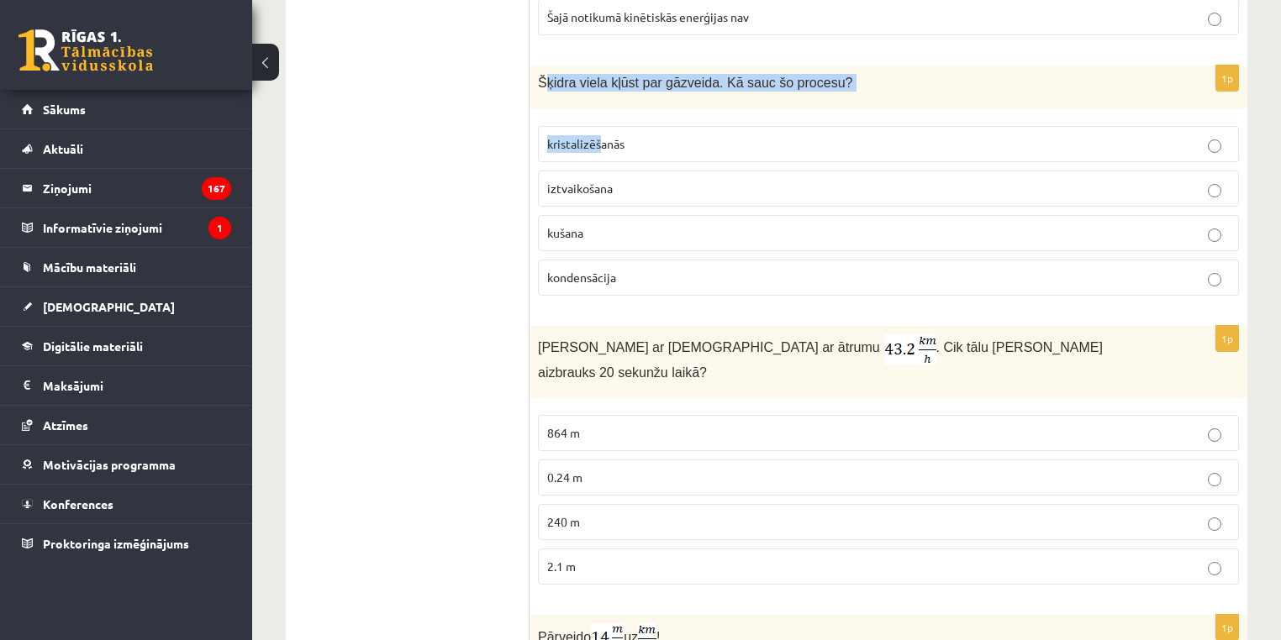
drag, startPoint x: 541, startPoint y: 61, endPoint x: 553, endPoint y: 52, distance: 14.5
click at [594, 94] on div "Šķidra viela kļūst par gāzveida. Kā sauc šo procesu?" at bounding box center [888, 87] width 718 height 43
drag, startPoint x: 539, startPoint y: 66, endPoint x: 682, endPoint y: 261, distance: 242.9
click at [679, 261] on div "1p Šķidra viela kļūst par gāzveida. Kā sauc šo procesu? kristalizēšanās iztvaik…" at bounding box center [888, 187] width 718 height 243
click at [858, 180] on p "iztvaikošana" at bounding box center [888, 189] width 682 height 18
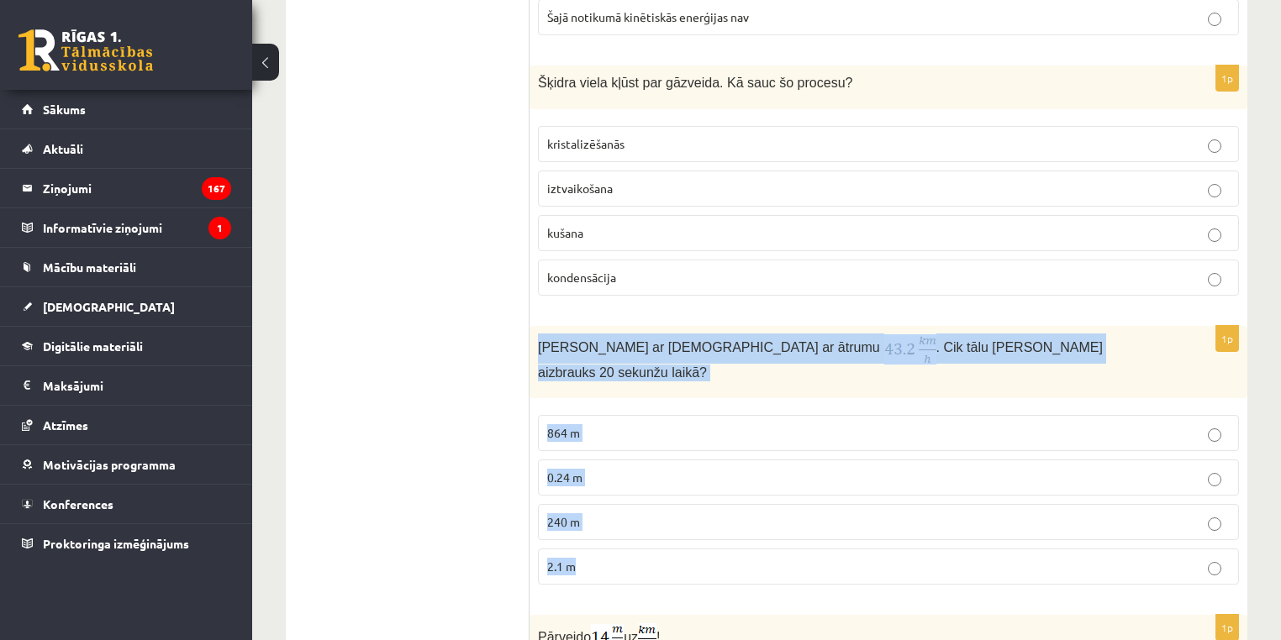
drag, startPoint x: 540, startPoint y: 337, endPoint x: 642, endPoint y: 530, distance: 218.4
click at [642, 530] on div "1p Anna brauc ar skrituļslidām ar ātrumu . Cik tālu Anna aizbrauks 20 sekunžu l…" at bounding box center [888, 462] width 718 height 272
drag, startPoint x: 829, startPoint y: 494, endPoint x: 1149, endPoint y: 450, distance: 323.3
click at [830, 514] on p "240 m" at bounding box center [888, 523] width 682 height 18
click at [1136, 558] on p "2.1 m" at bounding box center [888, 567] width 682 height 18
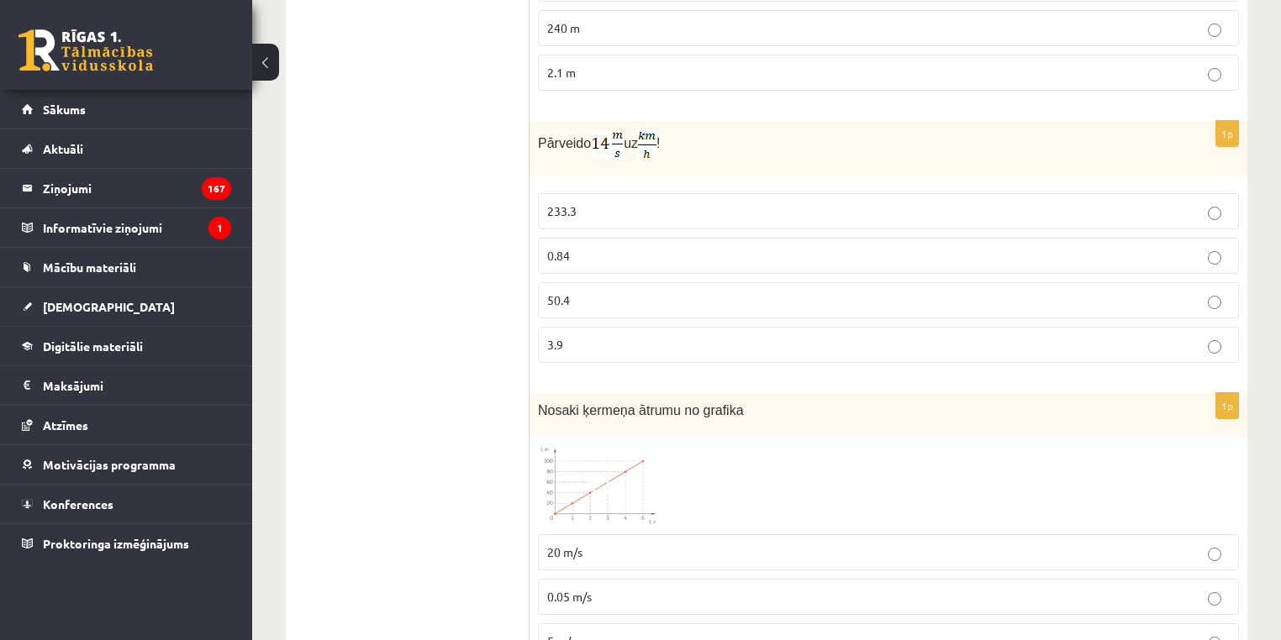
scroll to position [2339, 0]
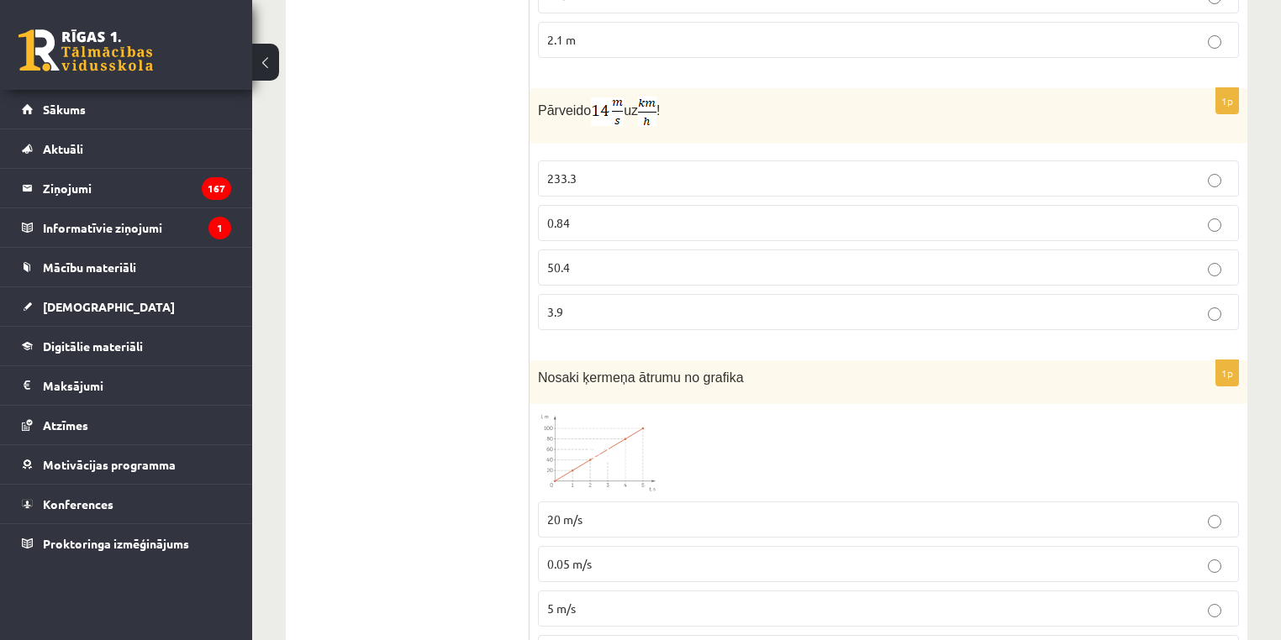
click at [545, 103] on span "Pārveido" at bounding box center [564, 110] width 53 height 14
click at [536, 136] on div "1p Pārveido uz ! 233.3 0.84 50.4 3.9" at bounding box center [888, 216] width 718 height 256
drag, startPoint x: 541, startPoint y: 79, endPoint x: 626, endPoint y: 296, distance: 232.9
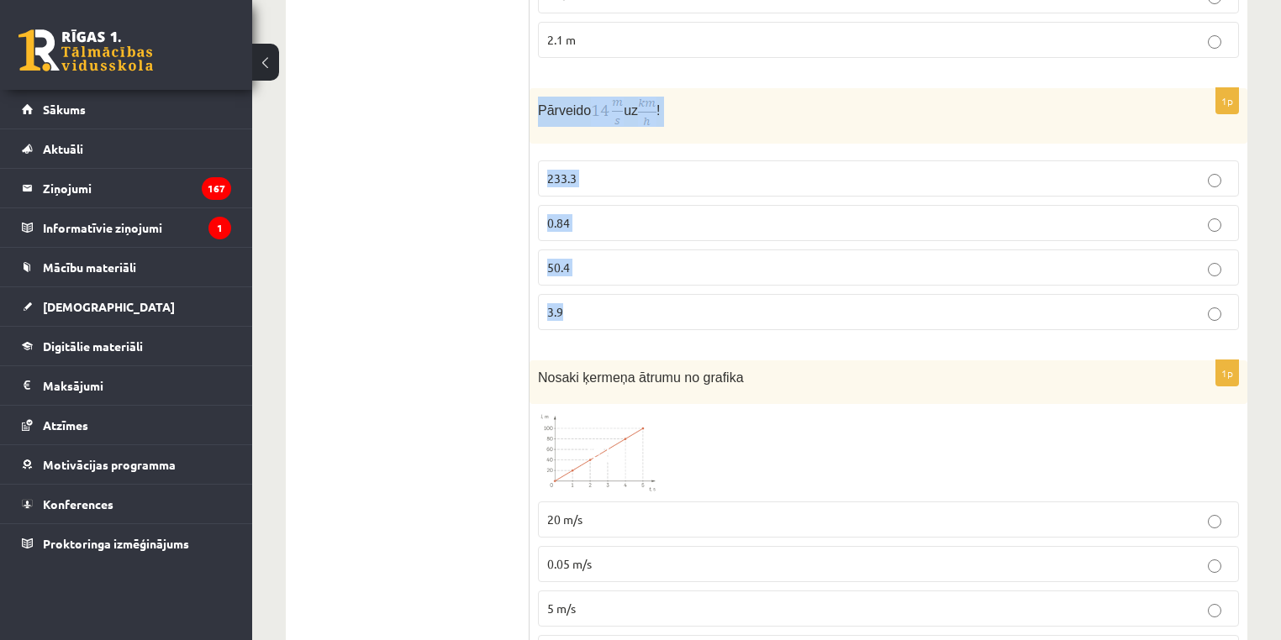
click at [632, 301] on div "1p Pārveido uz ! 233.3 0.84 50.4 3.9" at bounding box center [888, 216] width 718 height 256
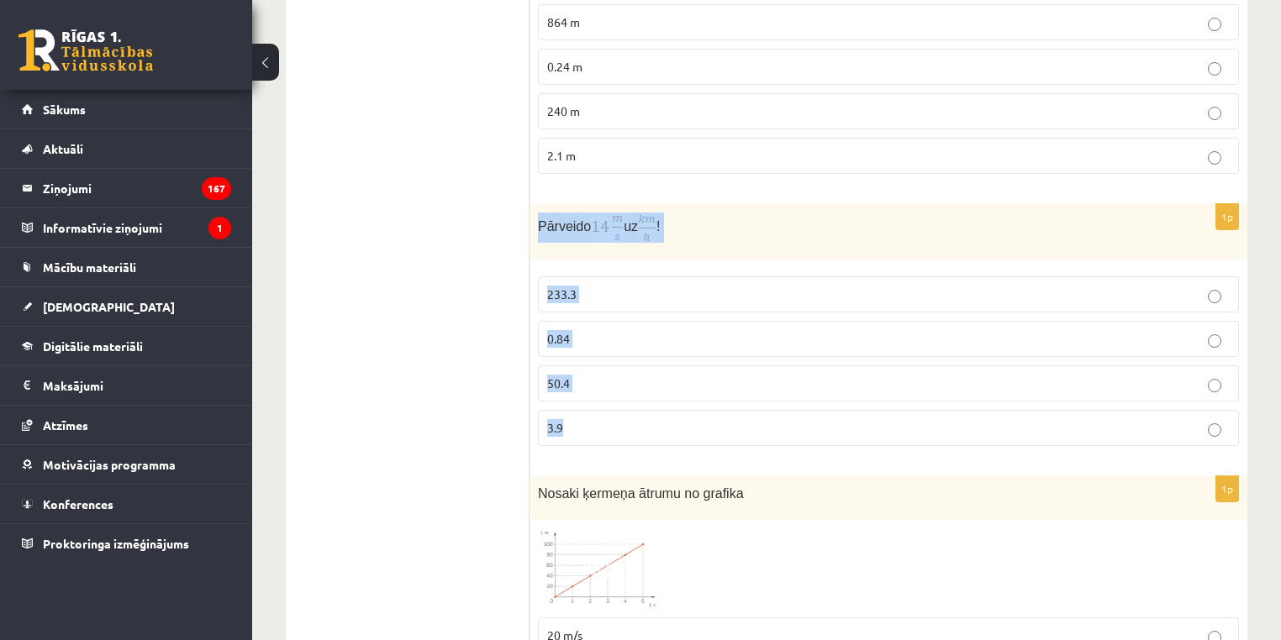
scroll to position [2227, 0]
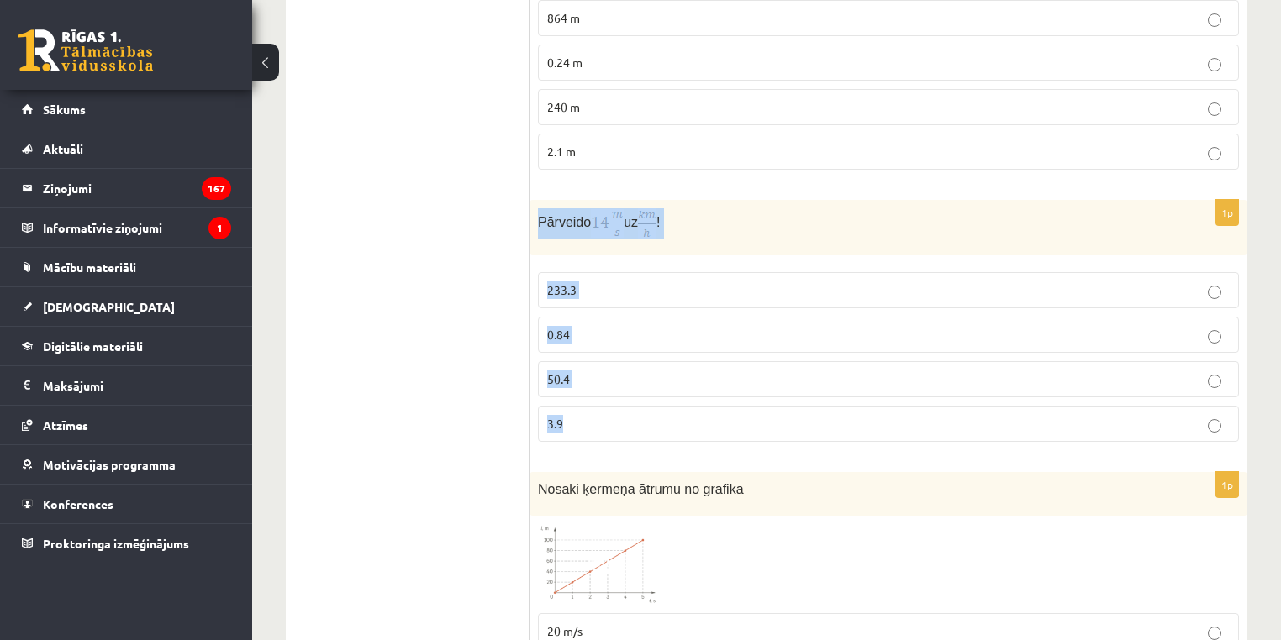
click at [1206, 282] on p "233.3" at bounding box center [888, 291] width 682 height 18
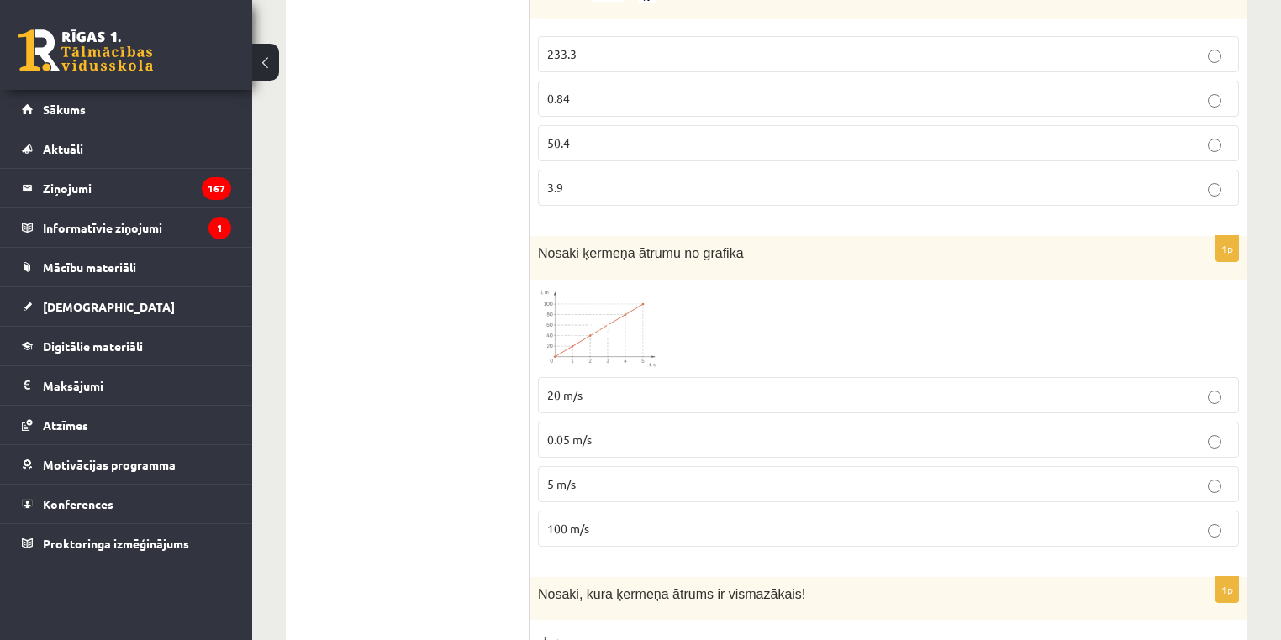
scroll to position [2473, 0]
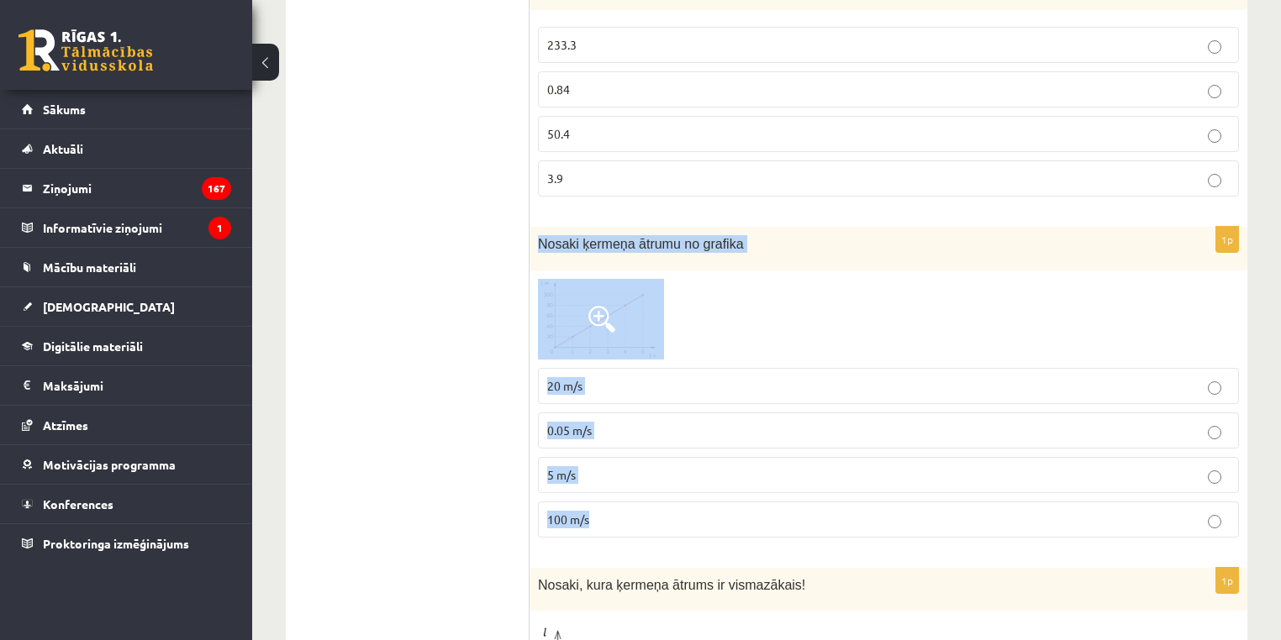
drag, startPoint x: 541, startPoint y: 203, endPoint x: 701, endPoint y: 492, distance: 330.3
click at [701, 492] on div "1p Nosaki ķermeņa ātrumu no grafika 20 m/s 0.05 m/s 5 m/s 100 m/s" at bounding box center [888, 389] width 718 height 324
drag, startPoint x: 630, startPoint y: 303, endPoint x: 582, endPoint y: 303, distance: 48.7
click at [582, 303] on img at bounding box center [601, 319] width 126 height 81
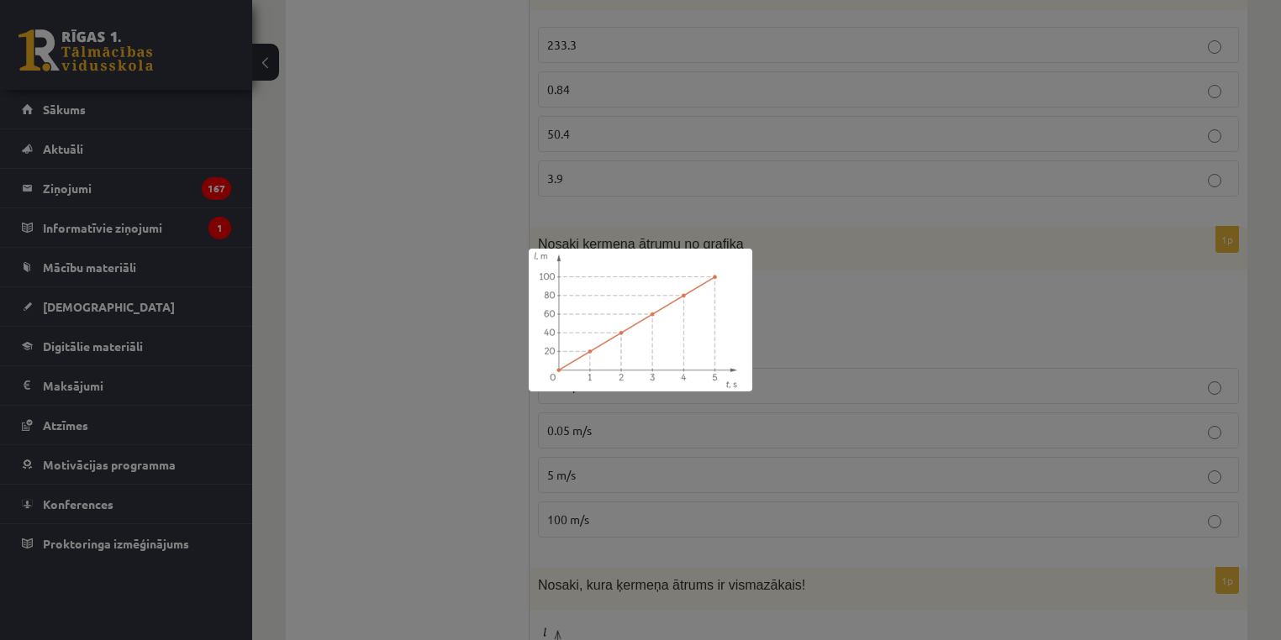
click at [419, 334] on div at bounding box center [640, 320] width 1281 height 640
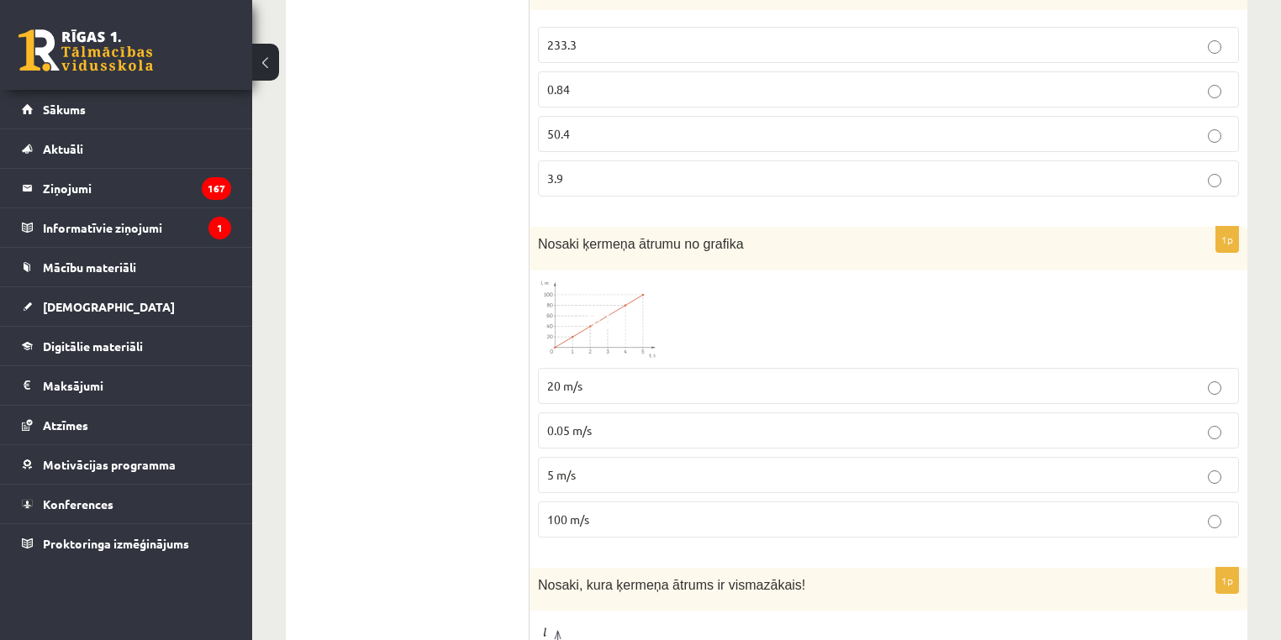
click at [618, 377] on p "20 m/s" at bounding box center [888, 386] width 682 height 18
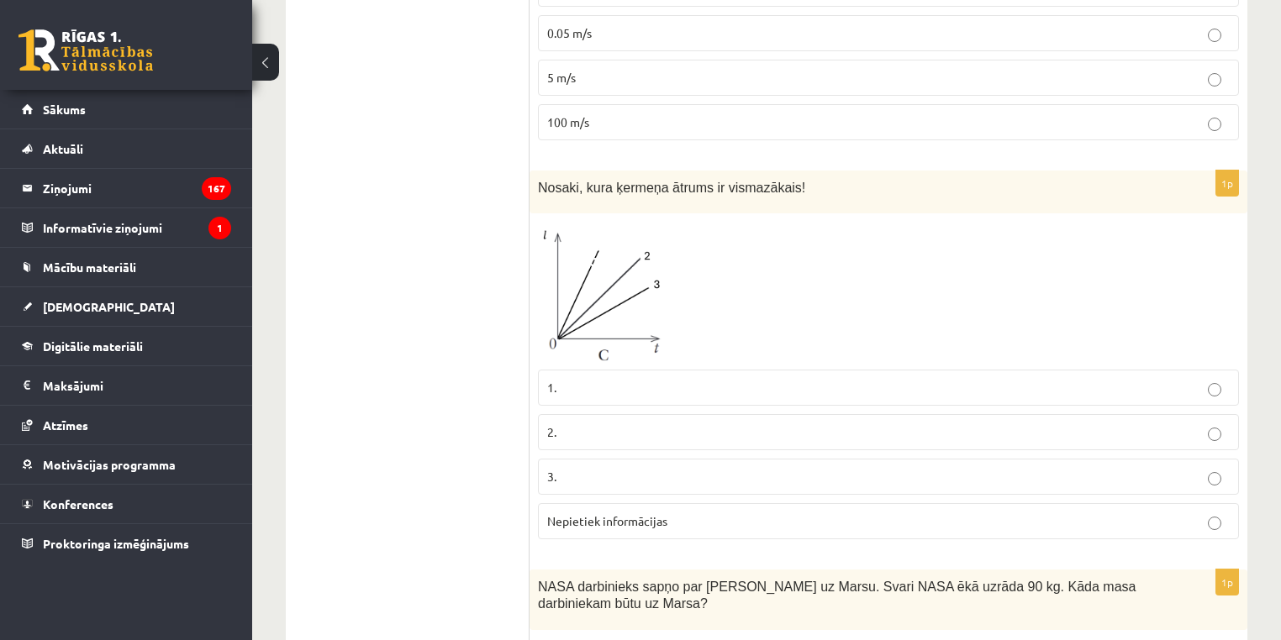
scroll to position [2787, 0]
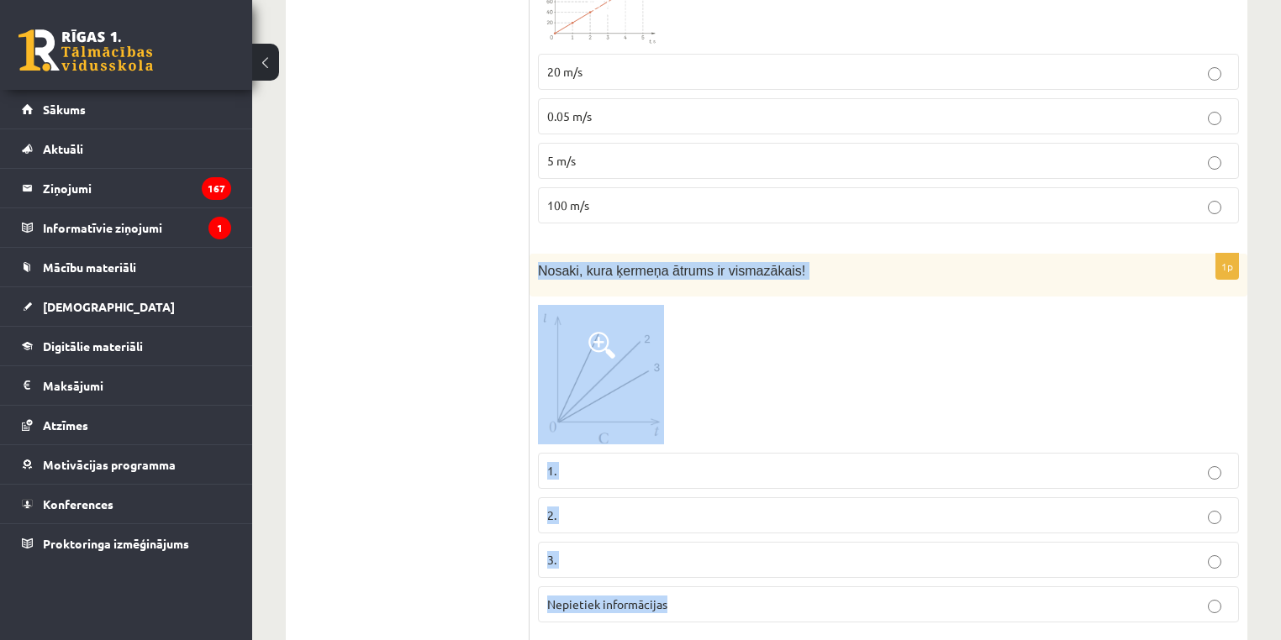
drag, startPoint x: 534, startPoint y: 235, endPoint x: 720, endPoint y: 576, distance: 388.2
click at [719, 576] on div "1p Nosaki, kura ķermeņa ātrums ir vismazākais! 1. 2. 3. Nepietiek informācijas" at bounding box center [888, 445] width 718 height 382
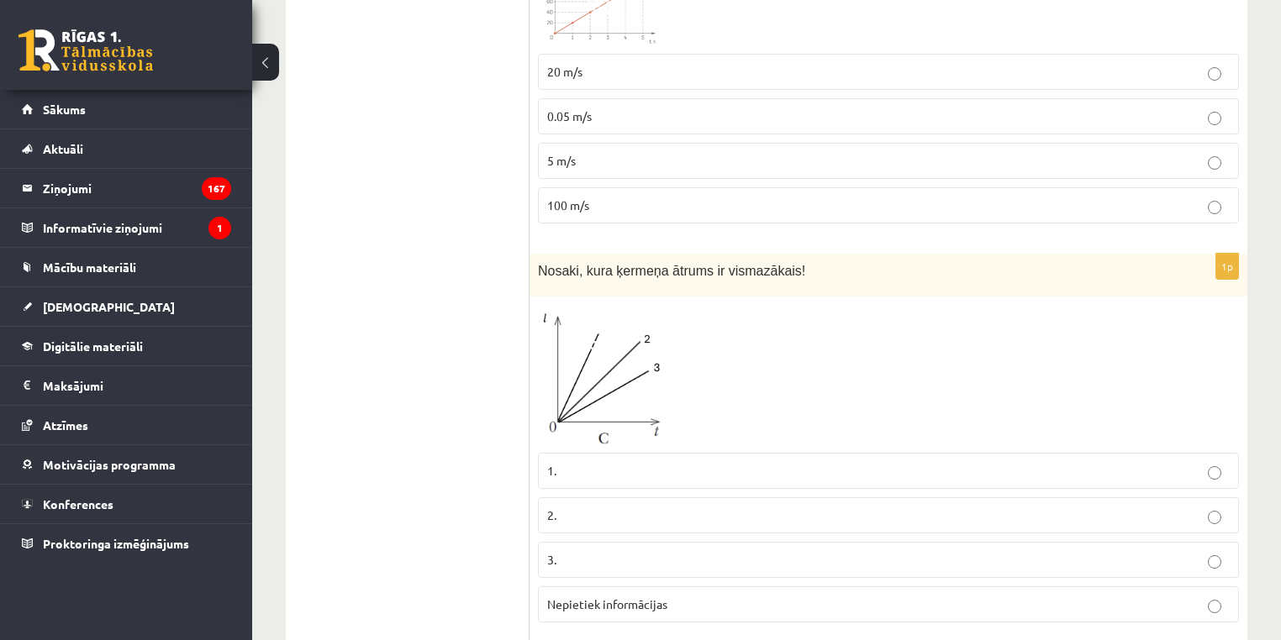
drag, startPoint x: 345, startPoint y: 394, endPoint x: 365, endPoint y: 393, distance: 19.3
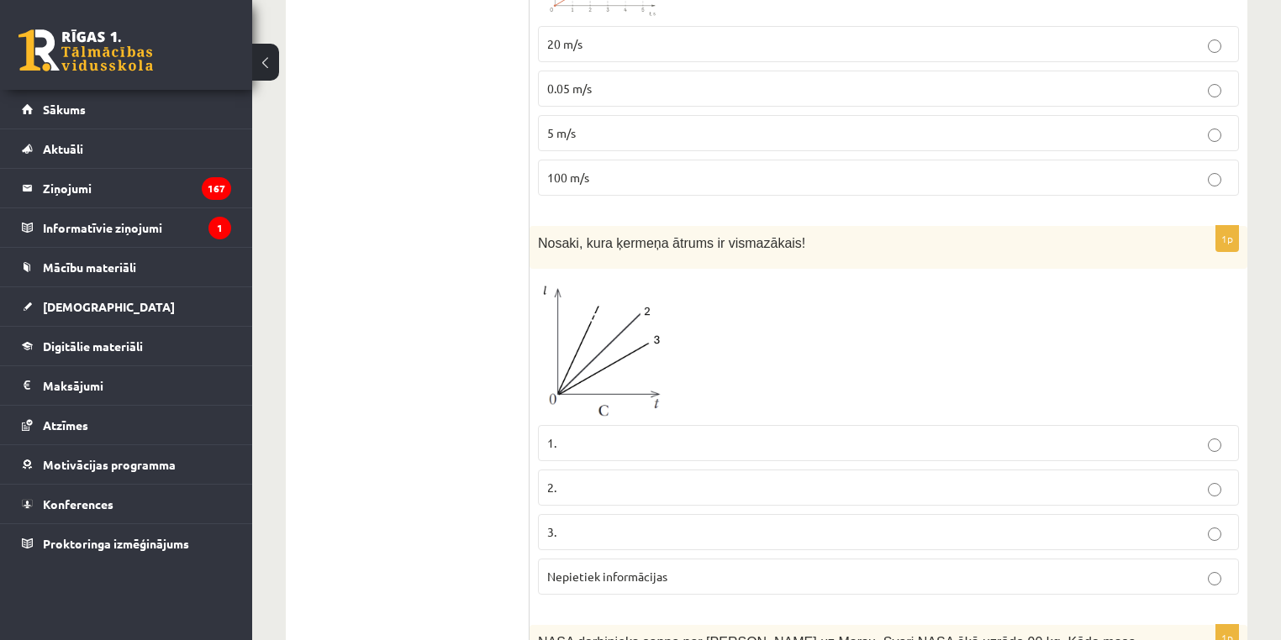
scroll to position [2783, 0]
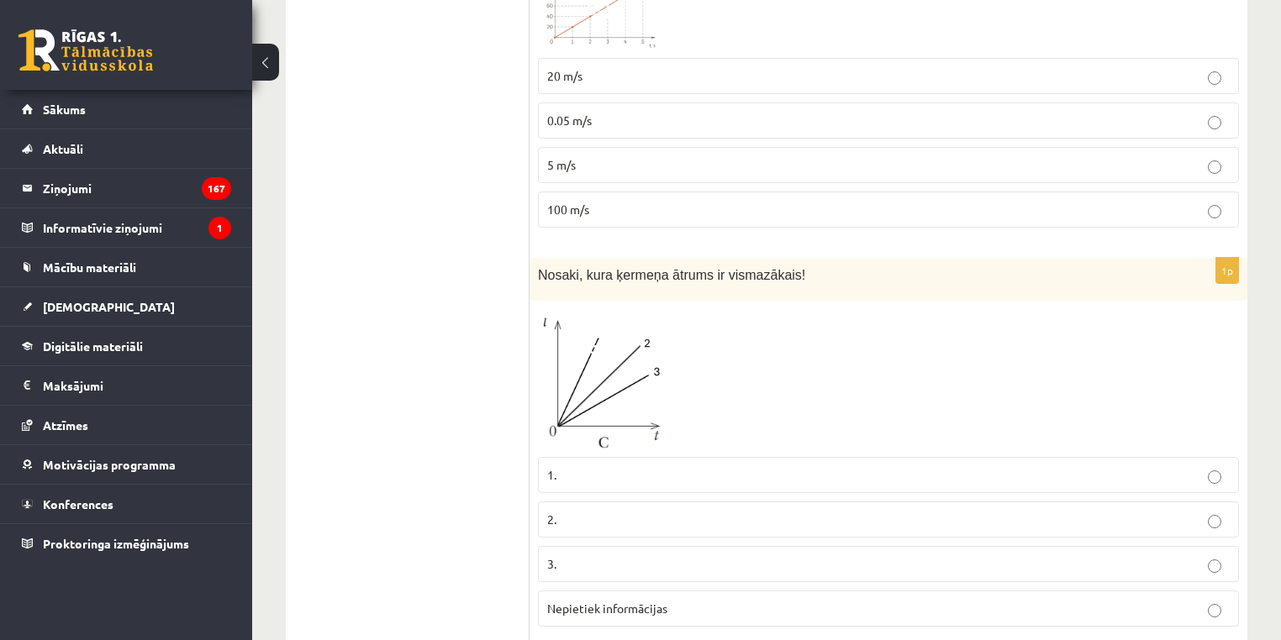
drag, startPoint x: 787, startPoint y: 581, endPoint x: 855, endPoint y: 509, distance: 98.7
click at [798, 600] on p "Nepietiek informācijas" at bounding box center [888, 609] width 682 height 18
drag, startPoint x: 1279, startPoint y: 454, endPoint x: 1290, endPoint y: 461, distance: 13.3
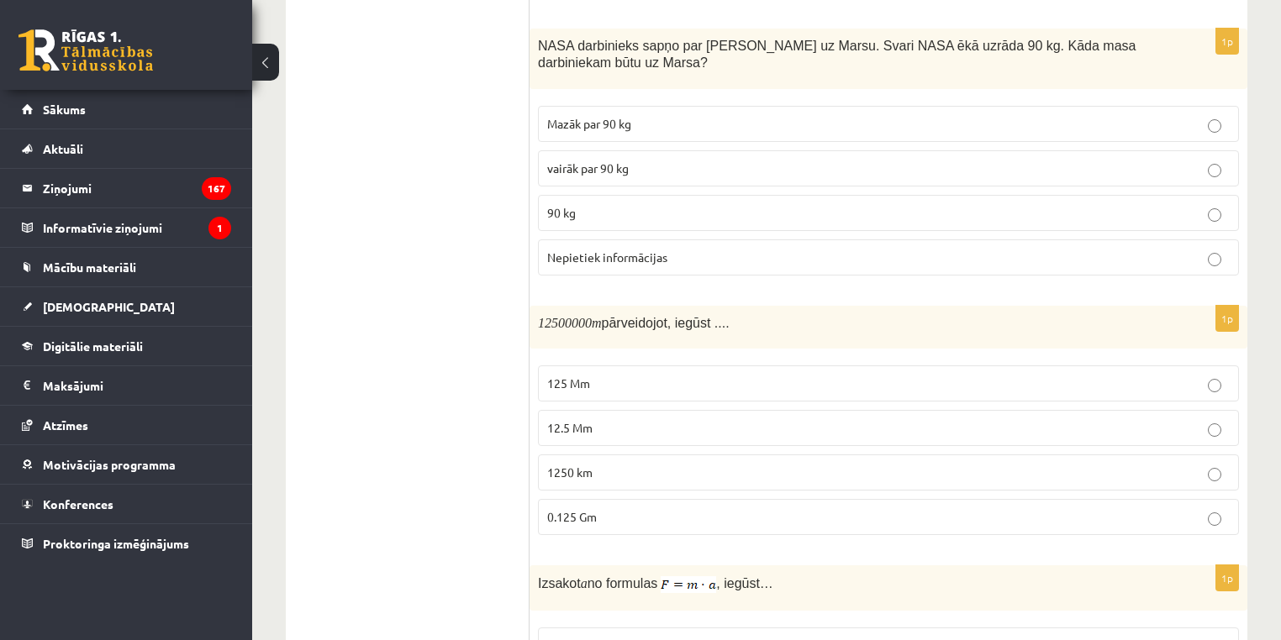
scroll to position [3295, 0]
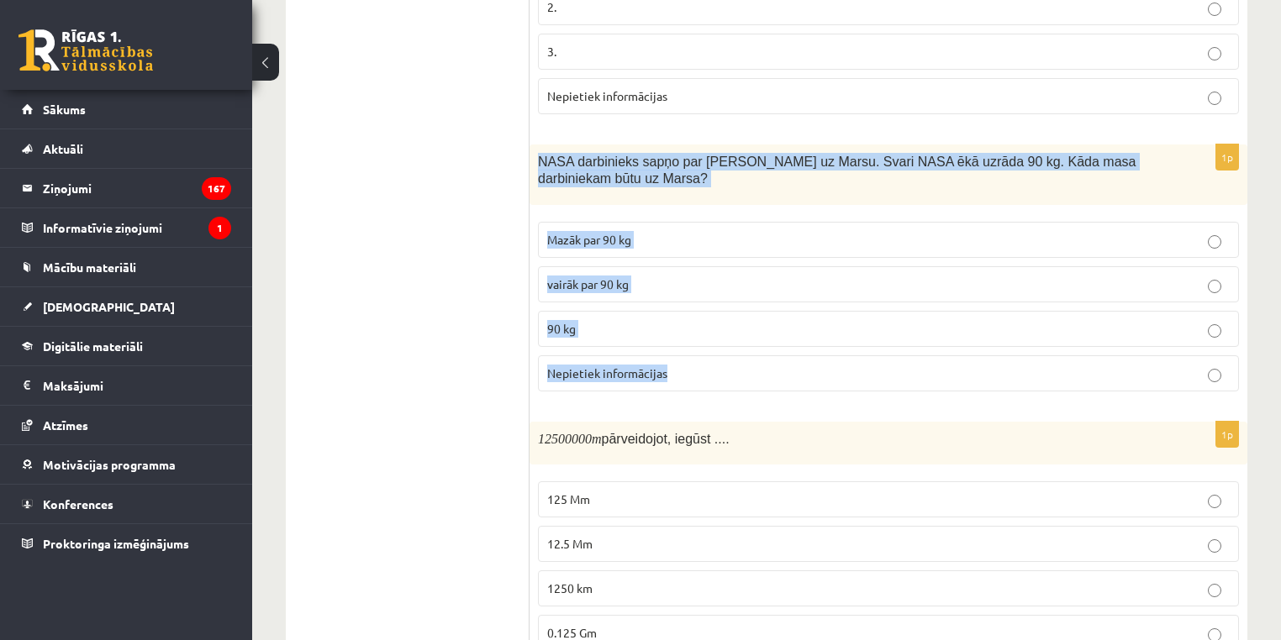
drag, startPoint x: 535, startPoint y: 117, endPoint x: 719, endPoint y: 340, distance: 288.9
click at [719, 340] on div "1p NASA darbinieks sapņo par ceļošanu uz Marsu. Svari NASA ēkā uzrāda 90 kg. Kā…" at bounding box center [888, 275] width 718 height 261
click at [630, 311] on label "90 kg" at bounding box center [888, 329] width 701 height 36
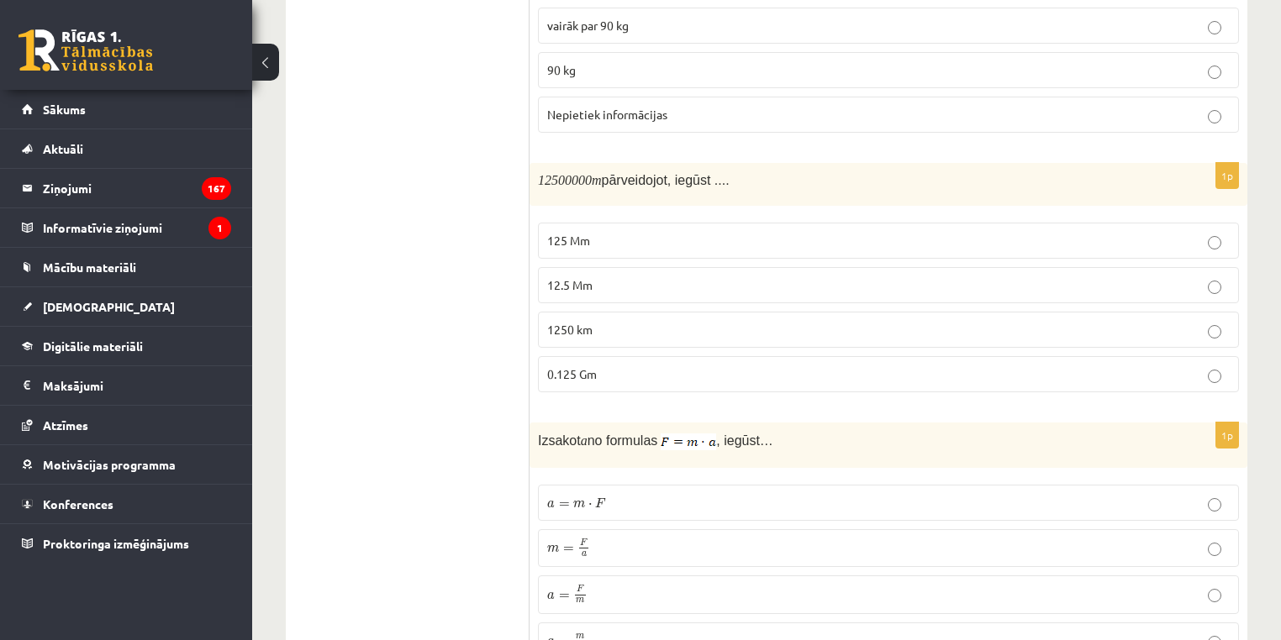
scroll to position [3601, 0]
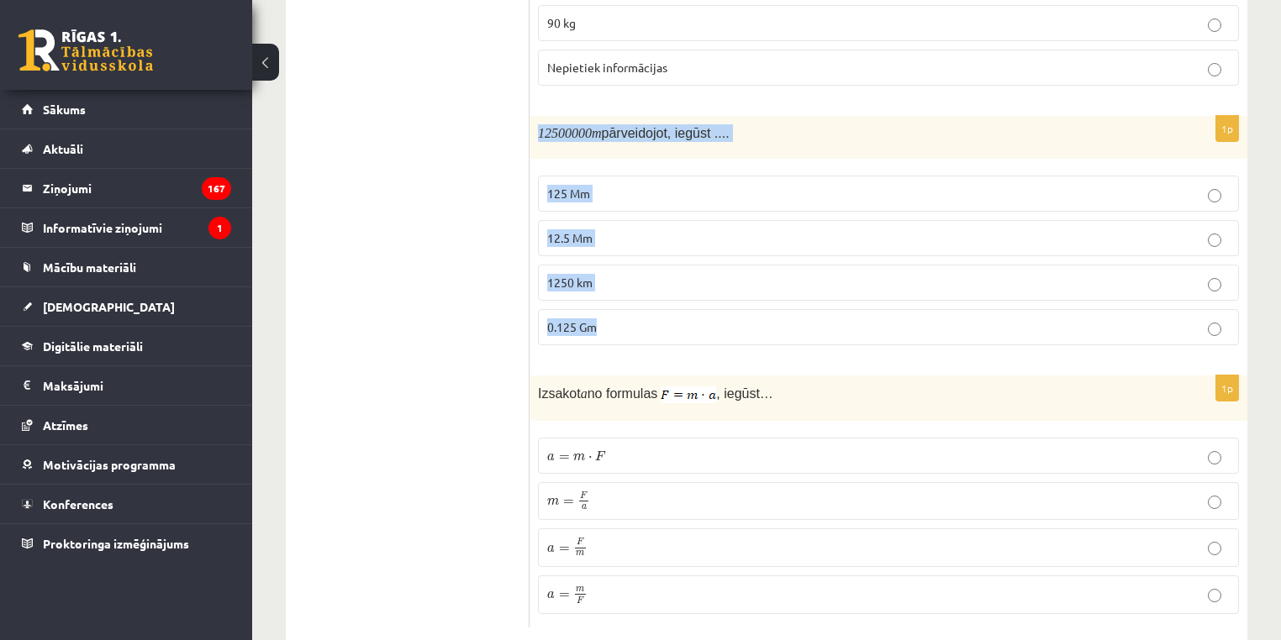
drag, startPoint x: 531, startPoint y: 95, endPoint x: 746, endPoint y: 294, distance: 293.2
click at [731, 292] on div "1p 12500000 m pārveidojot, iegūst .... 125 Mm 12.5 Mm 1250 km 0.125 Gm" at bounding box center [888, 237] width 718 height 243
drag, startPoint x: 682, startPoint y: 249, endPoint x: 671, endPoint y: 221, distance: 29.8
click at [669, 229] on p "12.5 Mm" at bounding box center [888, 238] width 682 height 18
click at [632, 229] on p "12.5 Mm" at bounding box center [888, 238] width 682 height 18
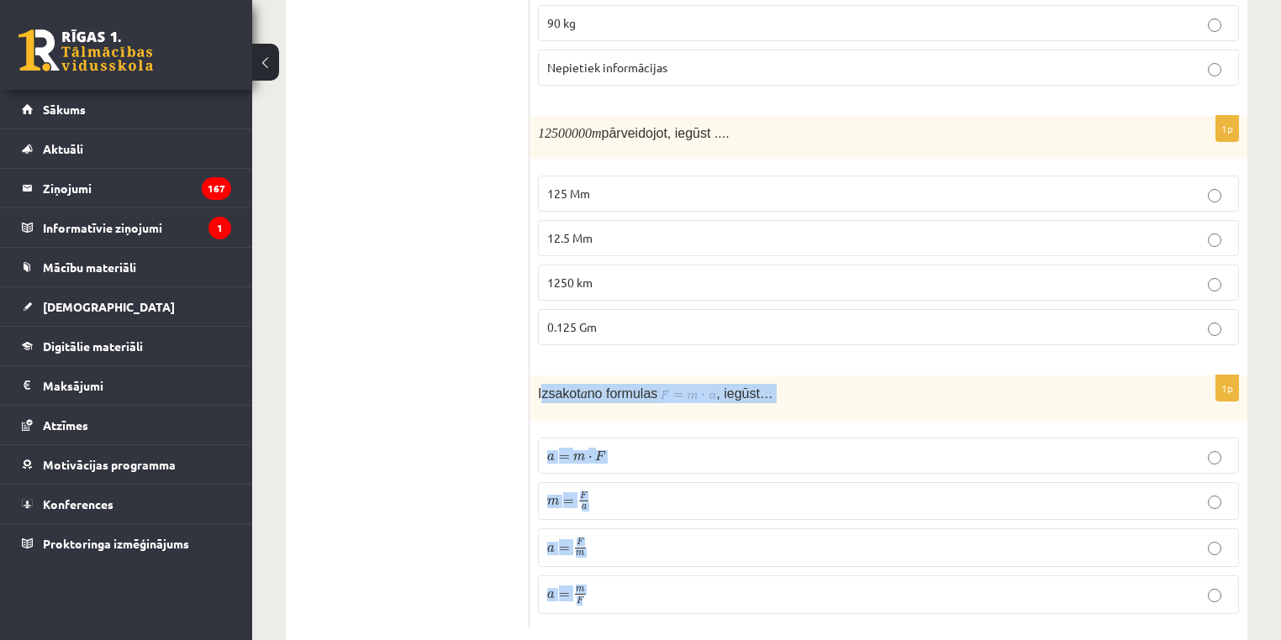
drag, startPoint x: 596, startPoint y: 391, endPoint x: 704, endPoint y: 531, distance: 177.3
click at [713, 559] on div "1p Izsakot a no formulas , iegūst… a = m ⋅ F a = m ⋅ F m = F a m = F a a = F m …" at bounding box center [888, 502] width 718 height 252
click at [690, 387] on img at bounding box center [688, 395] width 55 height 17
drag, startPoint x: 690, startPoint y: 366, endPoint x: 692, endPoint y: 356, distance: 10.2
click at [691, 387] on img at bounding box center [688, 395] width 55 height 17
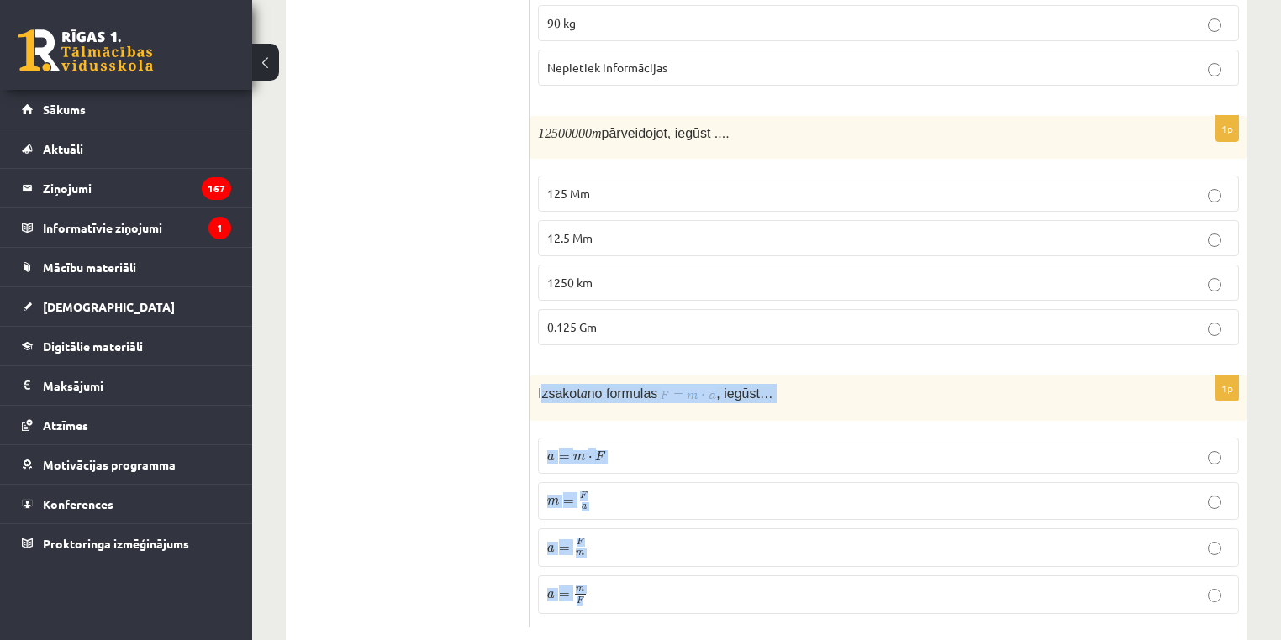
click at [692, 387] on img at bounding box center [688, 395] width 55 height 17
drag, startPoint x: 692, startPoint y: 352, endPoint x: 740, endPoint y: 353, distance: 48.8
click at [740, 385] on span "Izsakot a no formulas , iegūst…" at bounding box center [655, 393] width 235 height 16
click at [942, 384] on p "Izsakot a no formulas , iegūst…" at bounding box center [846, 393] width 617 height 19
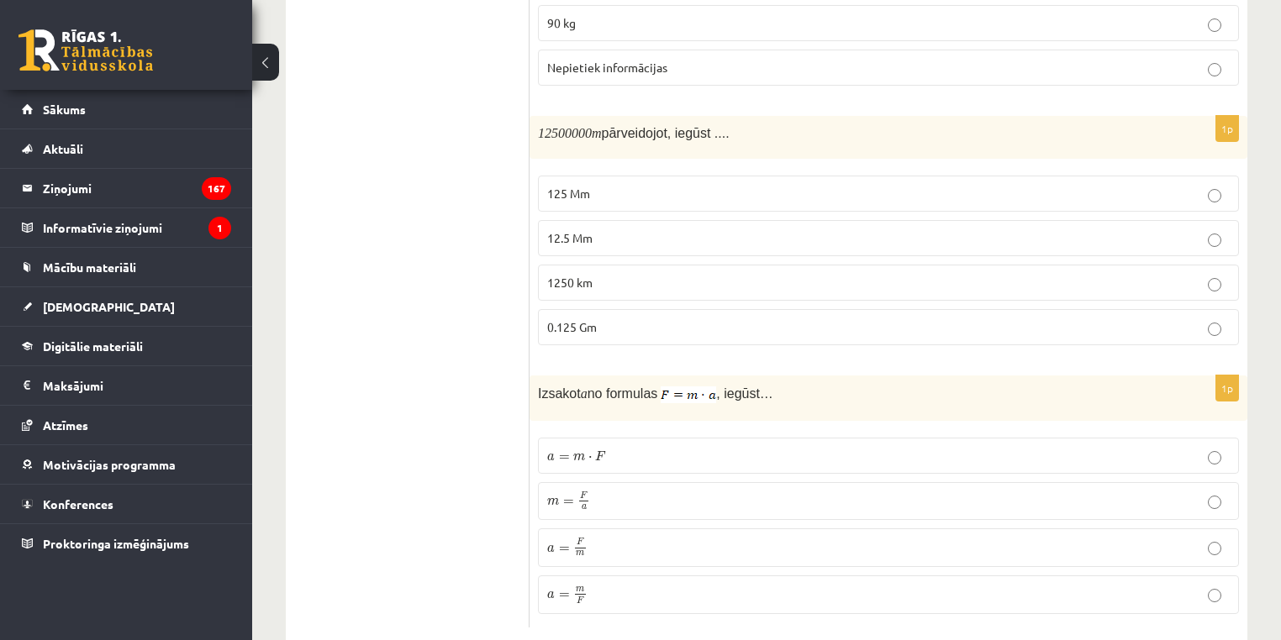
click at [942, 384] on p "Izsakot a no formulas , iegūst…" at bounding box center [846, 393] width 617 height 19
click at [943, 384] on p "Izsakot a no formulas , iegūst…" at bounding box center [846, 393] width 617 height 19
drag, startPoint x: 538, startPoint y: 387, endPoint x: 457, endPoint y: 385, distance: 80.7
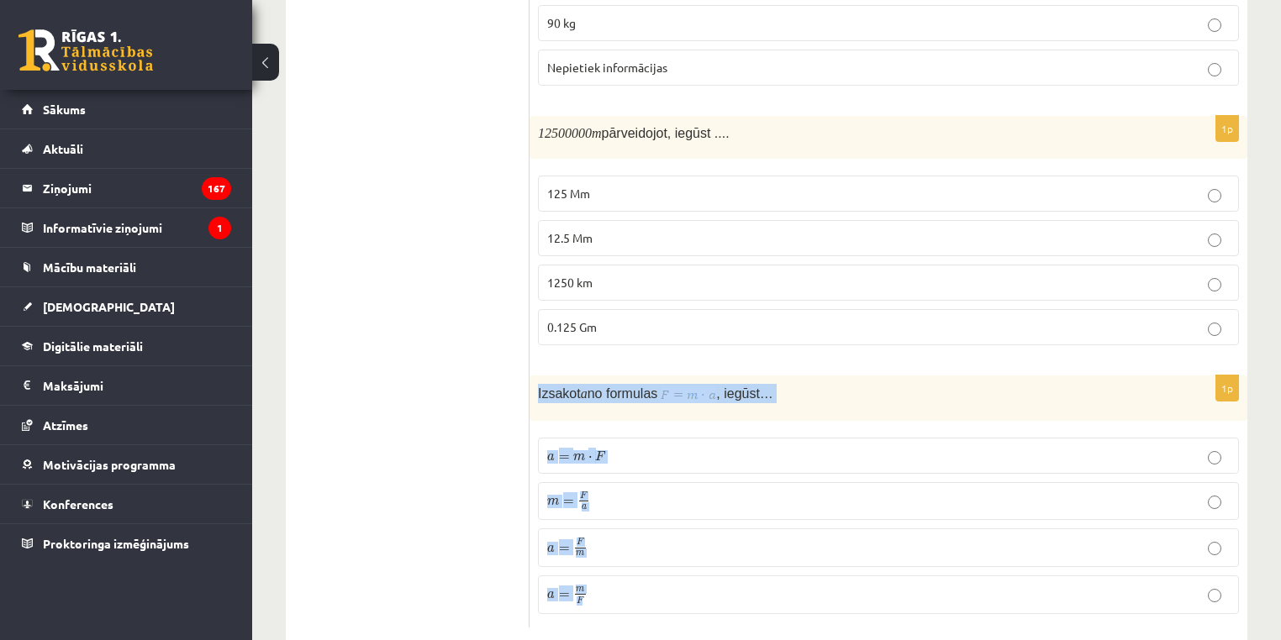
drag, startPoint x: 537, startPoint y: 345, endPoint x: 689, endPoint y: 552, distance: 257.4
click at [689, 552] on div "1p Izsakot a no formulas , iegūst… a = m ⋅ F a = m ⋅ F m = F a m = F a a = F m …" at bounding box center [888, 502] width 718 height 252
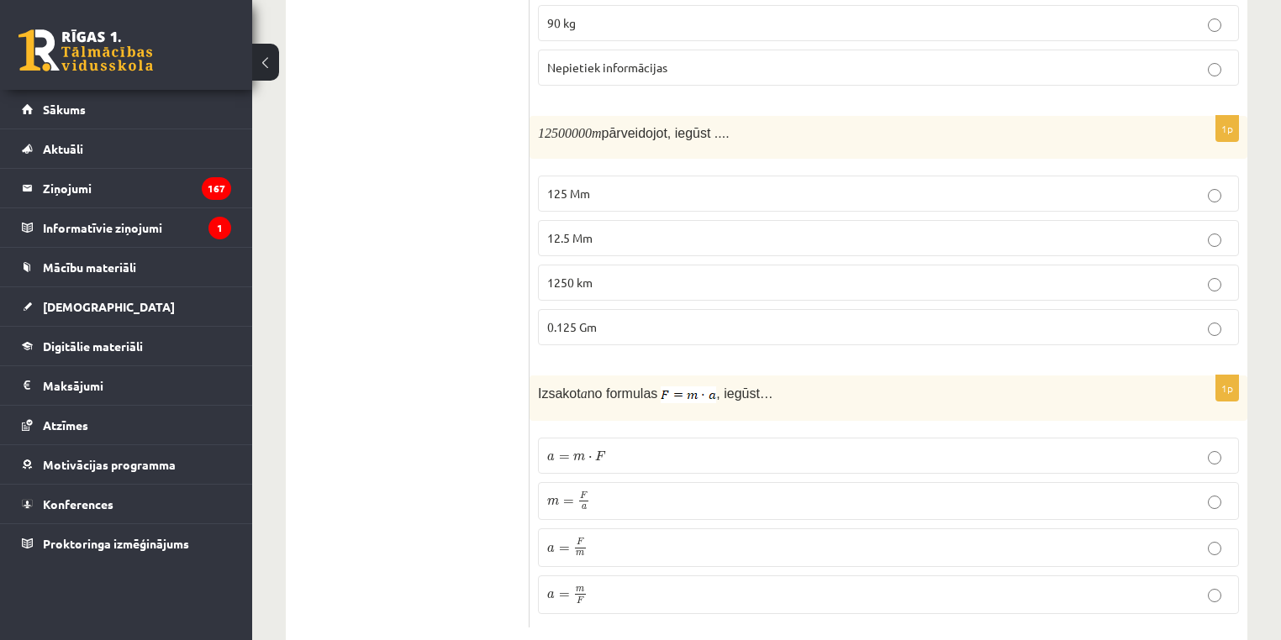
drag, startPoint x: 689, startPoint y: 552, endPoint x: 507, endPoint y: 356, distance: 267.6
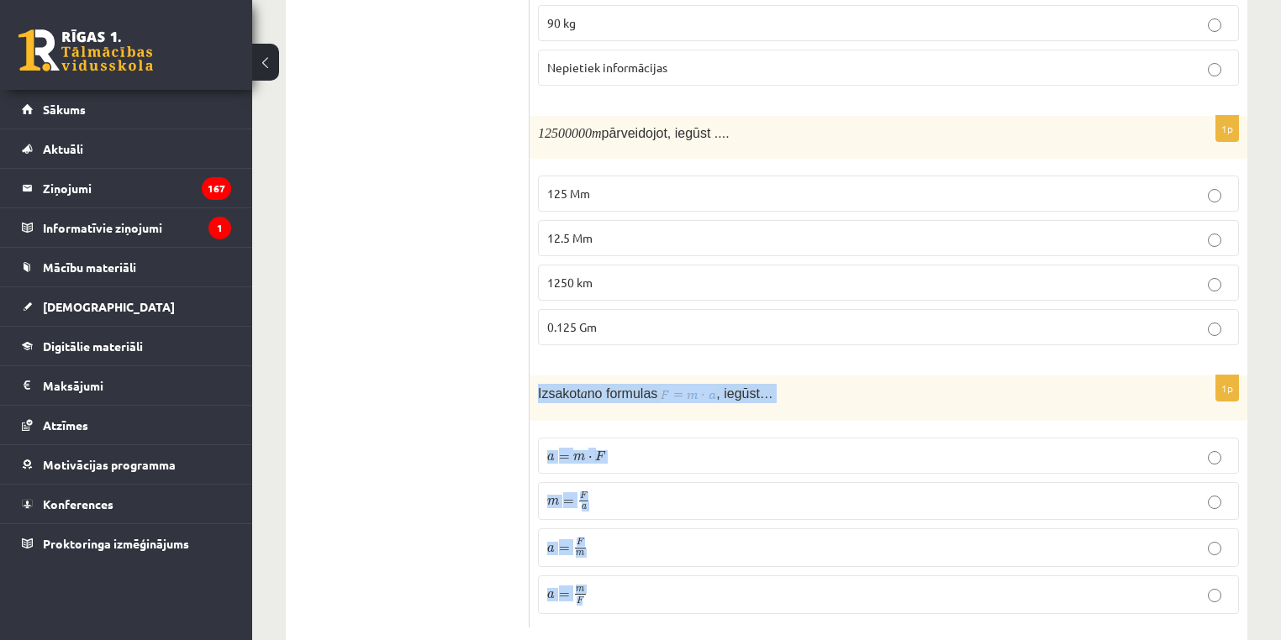
drag, startPoint x: 548, startPoint y: 363, endPoint x: 657, endPoint y: 555, distance: 220.6
click at [657, 555] on div "1p Izsakot a no formulas , iegūst… a = m ⋅ F a = m ⋅ F m = F a m = F a a = F m …" at bounding box center [888, 502] width 718 height 252
drag, startPoint x: 657, startPoint y: 555, endPoint x: 662, endPoint y: 583, distance: 29.0
click at [662, 583] on div "1p Izsakot a no formulas , iegūst… a = m ⋅ F a = m ⋅ F m = F a m = F a a = F m …" at bounding box center [888, 502] width 718 height 252
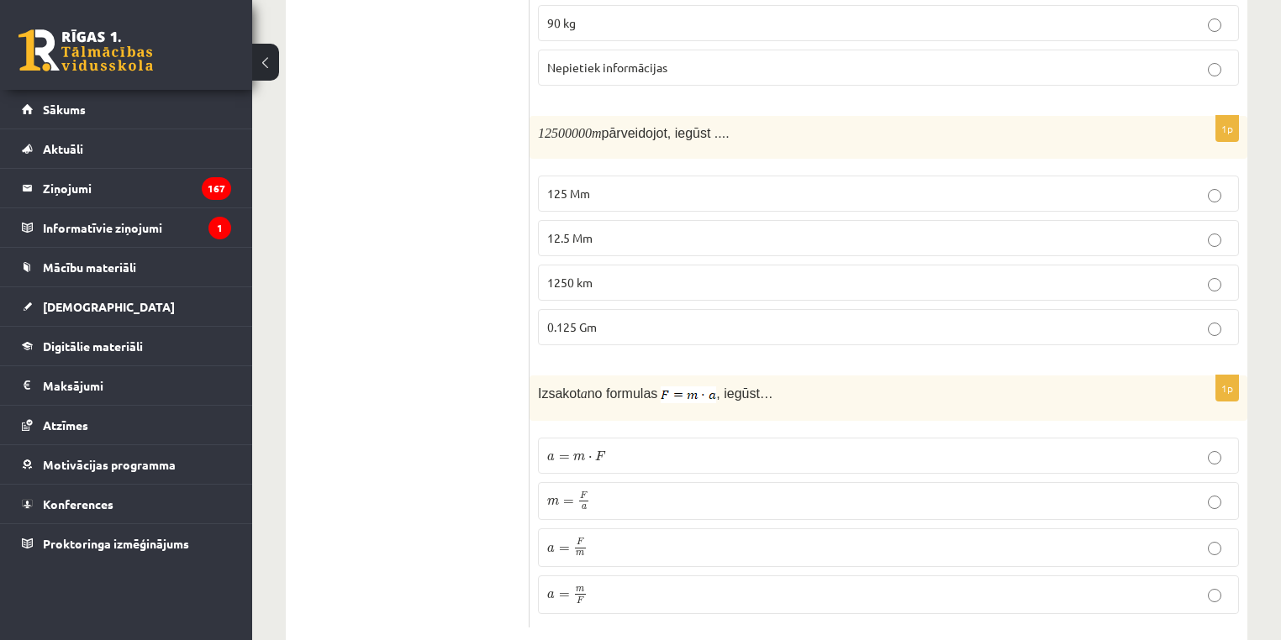
click at [737, 447] on p "a = m ⋅ F a = m ⋅ F" at bounding box center [888, 456] width 682 height 18
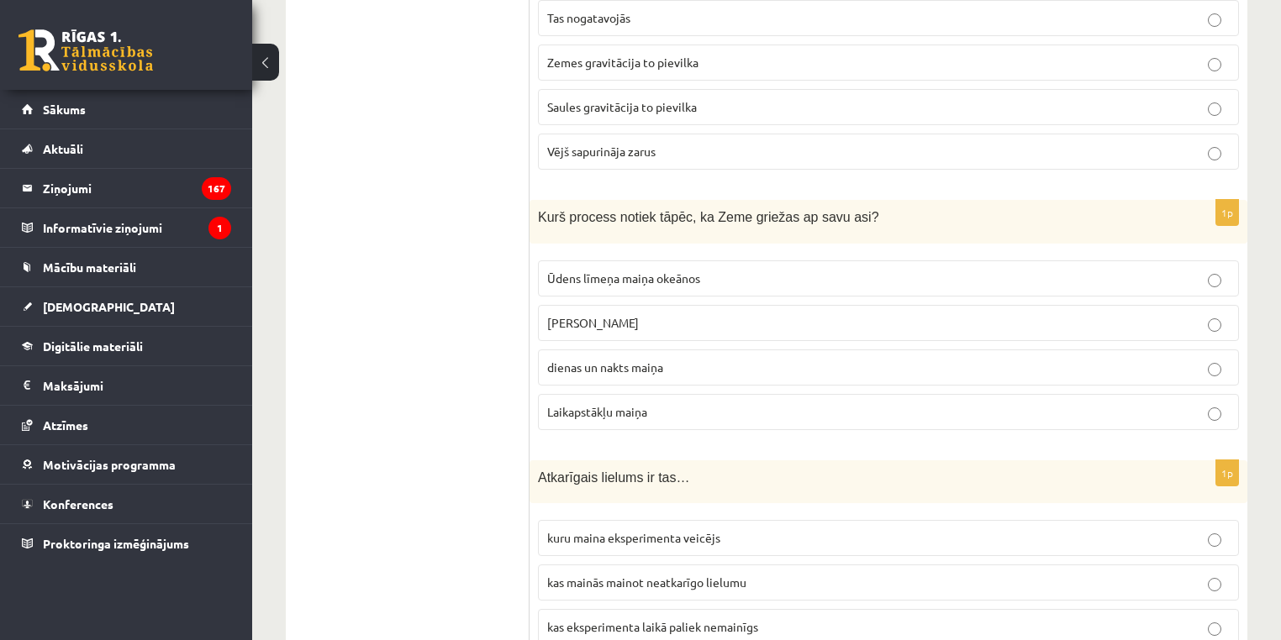
scroll to position [0, 0]
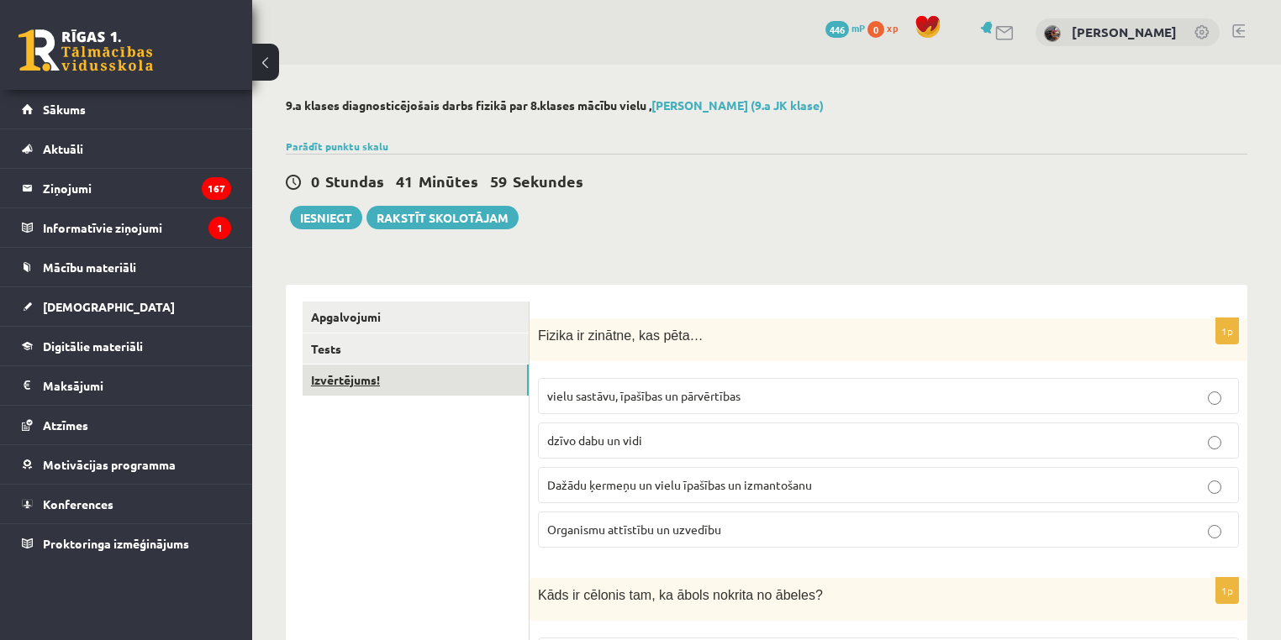
click at [350, 377] on link "Izvērtējums!" at bounding box center [416, 380] width 226 height 31
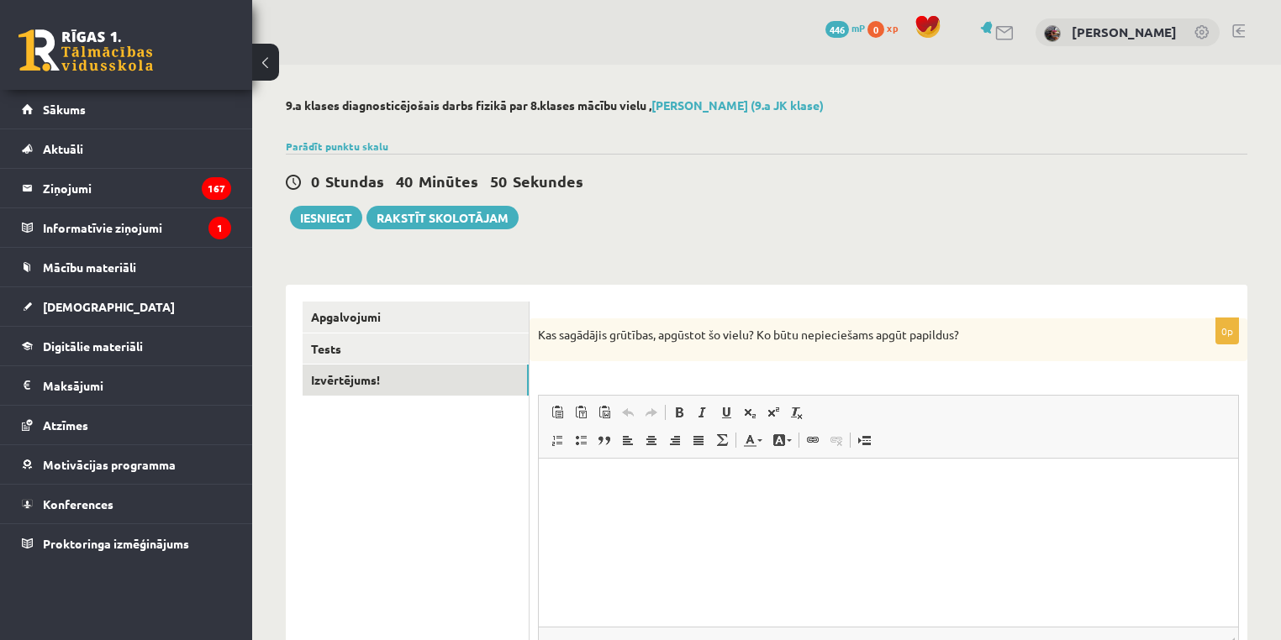
click at [576, 496] on html at bounding box center [888, 484] width 699 height 51
click at [775, 506] on html "**********" at bounding box center [888, 484] width 699 height 51
click at [345, 215] on button "Iesniegt" at bounding box center [326, 218] width 72 height 24
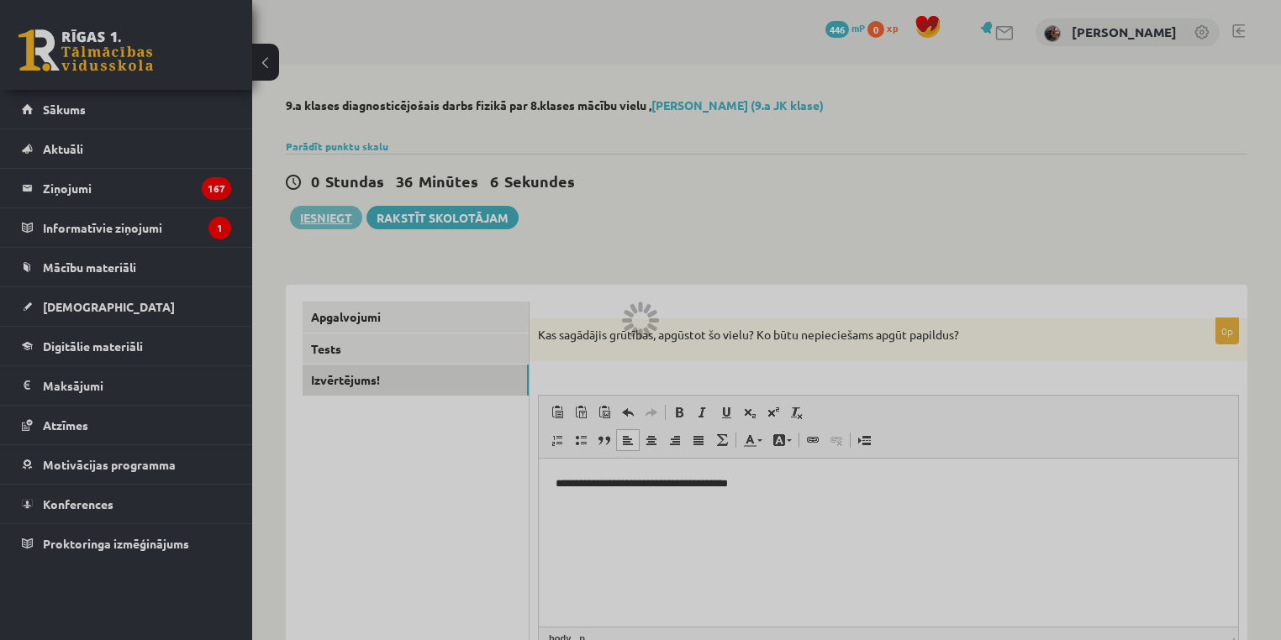
click at [705, 64] on div at bounding box center [640, 320] width 1281 height 640
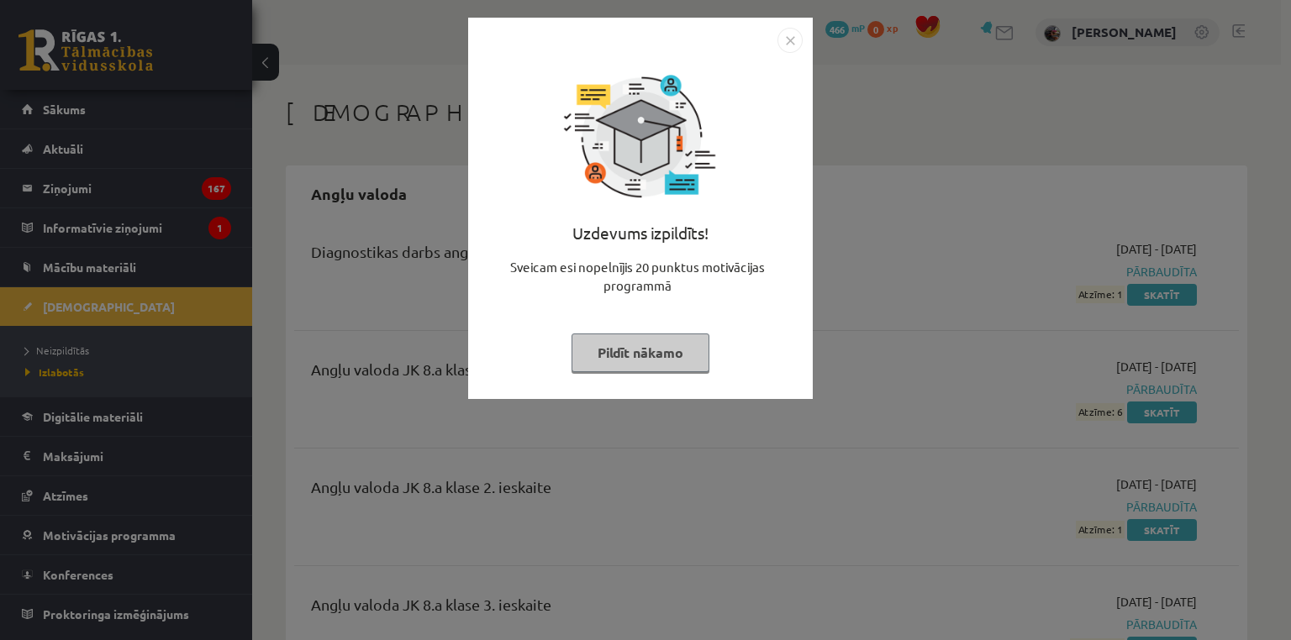
drag, startPoint x: 700, startPoint y: 356, endPoint x: 706, endPoint y: 324, distance: 31.6
click at [703, 334] on button "Pildīt nākamo" at bounding box center [640, 353] width 138 height 39
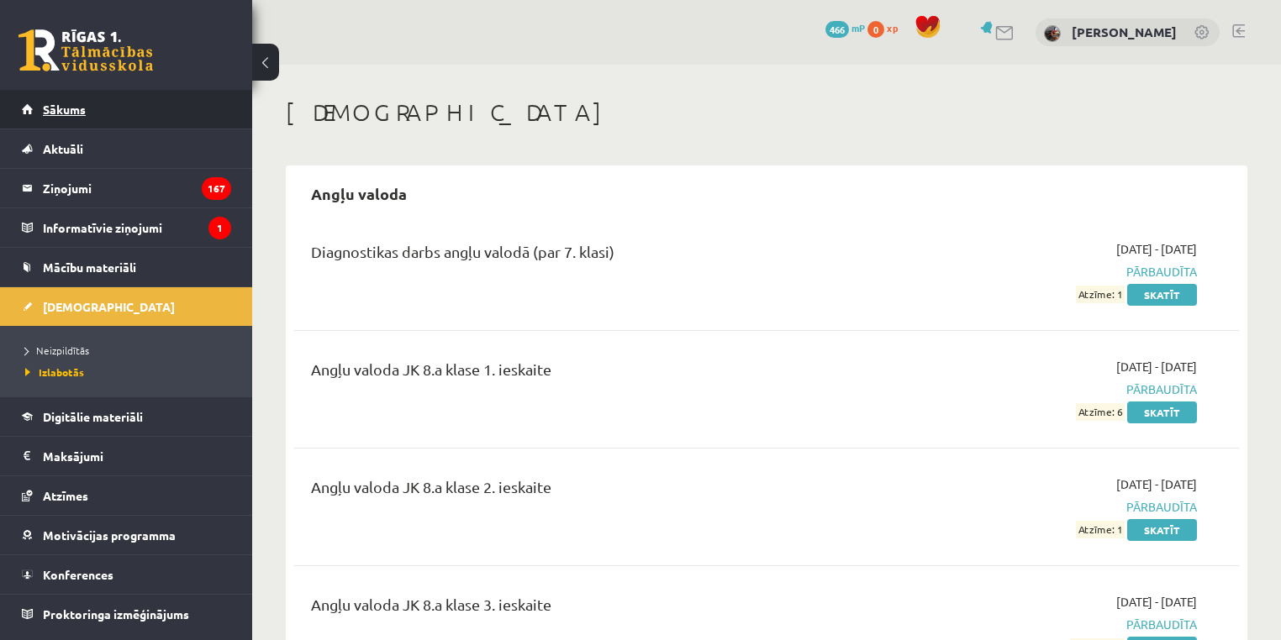
click at [98, 122] on link "Sākums" at bounding box center [126, 109] width 209 height 39
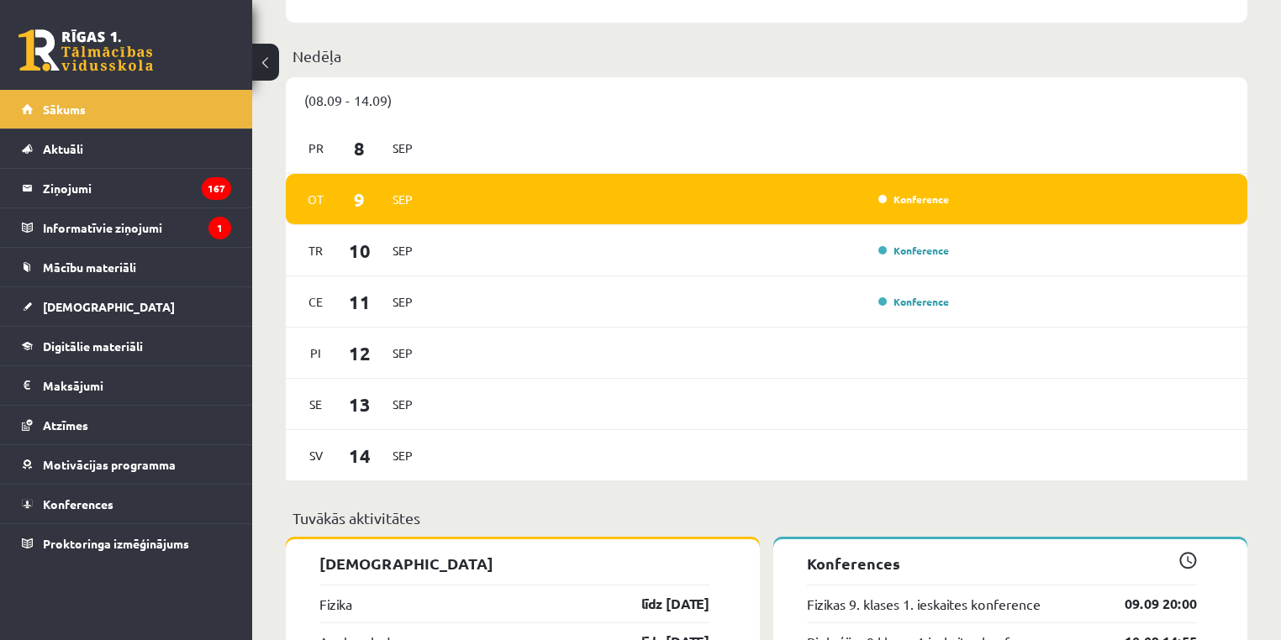
scroll to position [1276, 0]
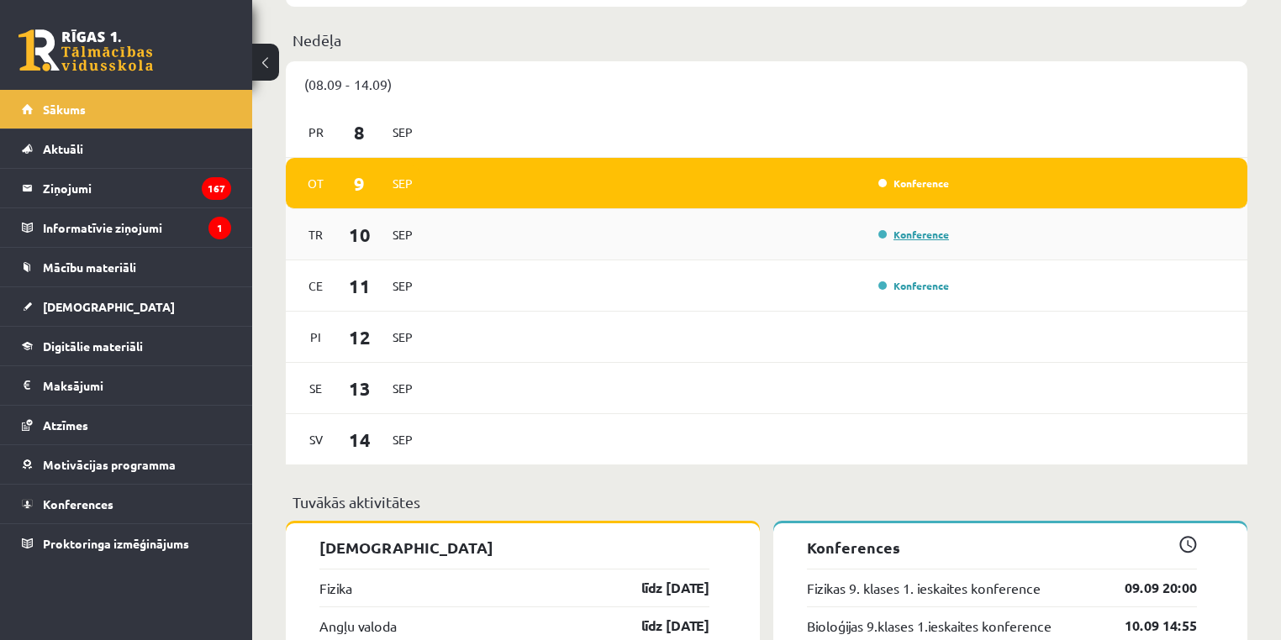
click at [910, 235] on link "Konference" at bounding box center [913, 234] width 71 height 13
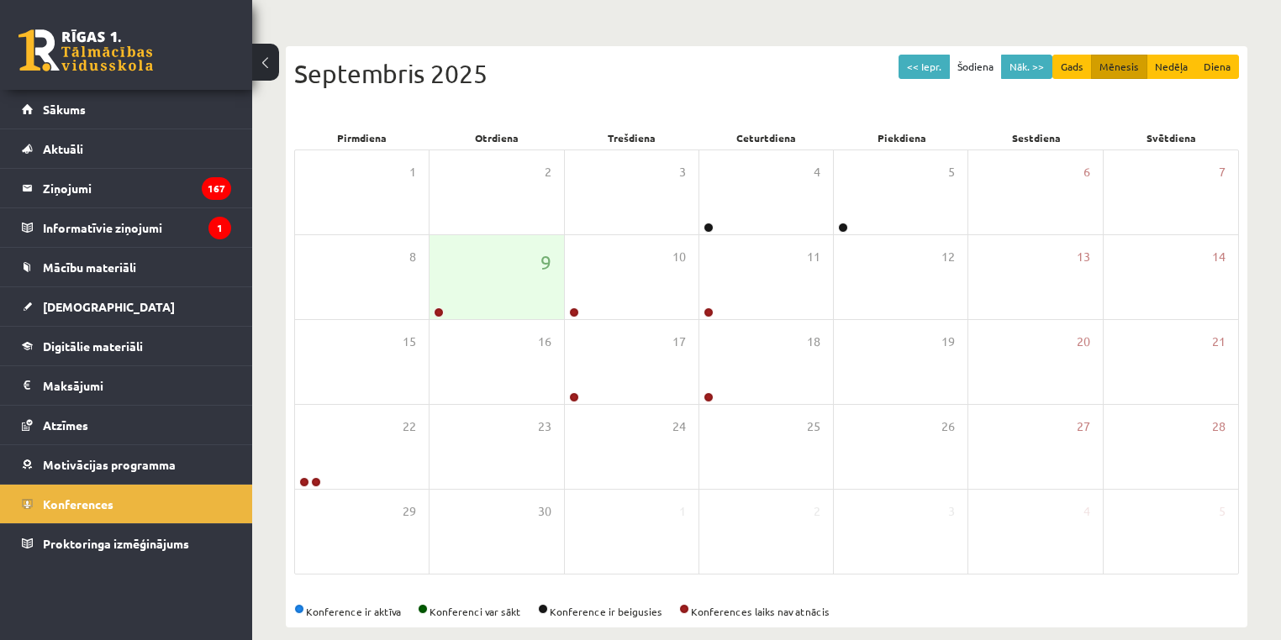
scroll to position [161, 0]
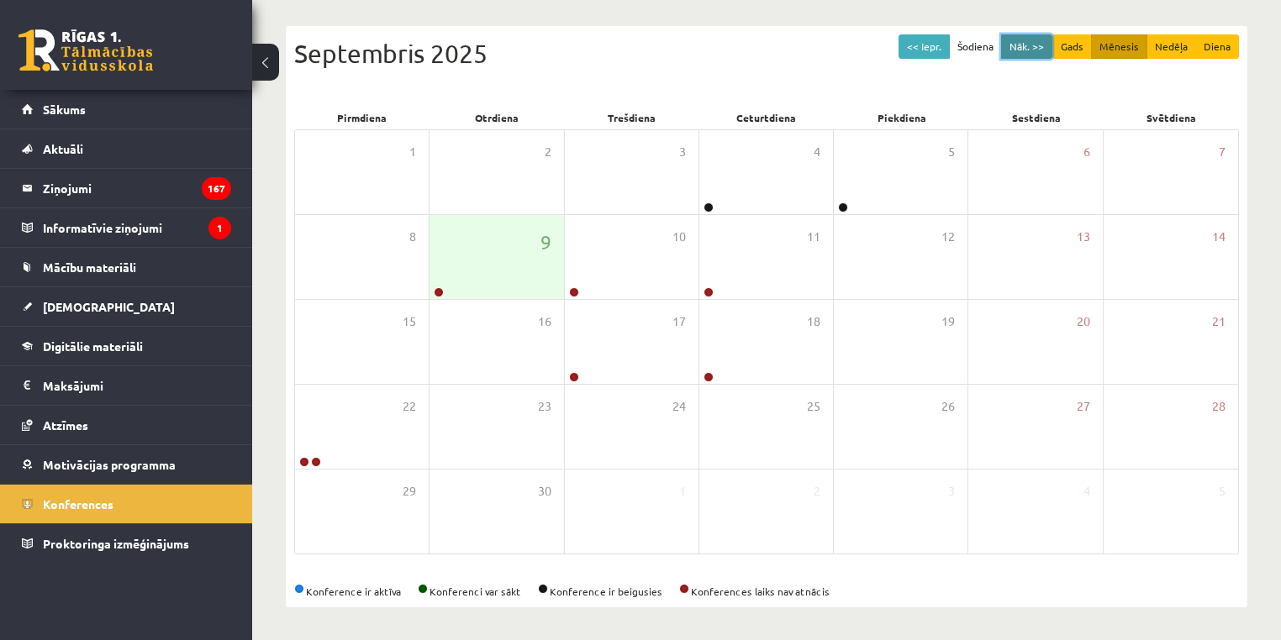
click at [1035, 36] on button "Nāk. >>" at bounding box center [1026, 46] width 51 height 24
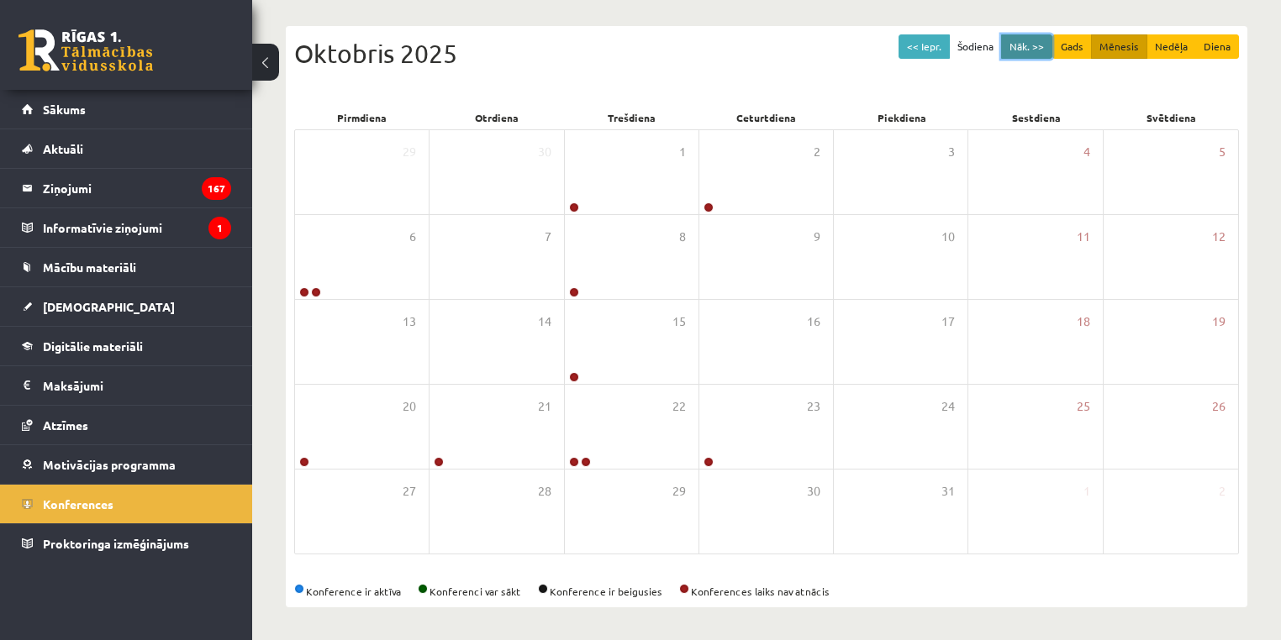
click at [1033, 47] on button "Nāk. >>" at bounding box center [1026, 46] width 51 height 24
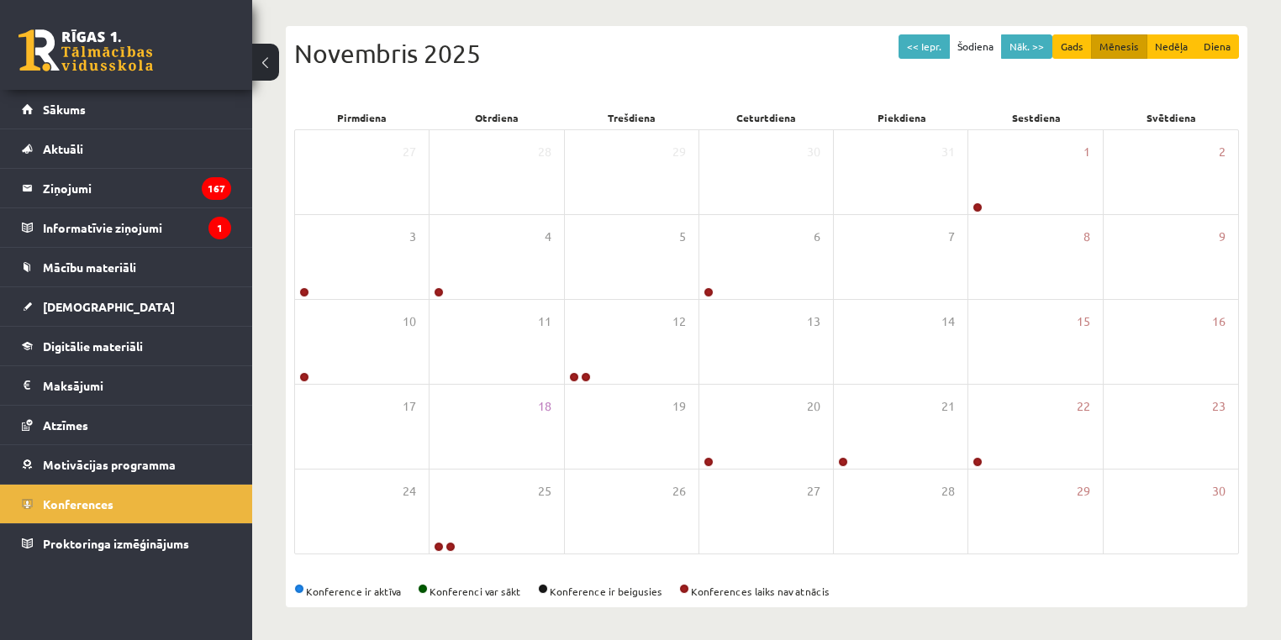
click at [1032, 65] on div "Novembris 2025" at bounding box center [766, 53] width 945 height 38
click at [1039, 42] on button "Nāk. >>" at bounding box center [1026, 46] width 51 height 24
click at [1035, 47] on button "Nāk. >>" at bounding box center [1026, 46] width 51 height 24
click at [1035, 45] on button "Nāk. >>" at bounding box center [1026, 46] width 51 height 24
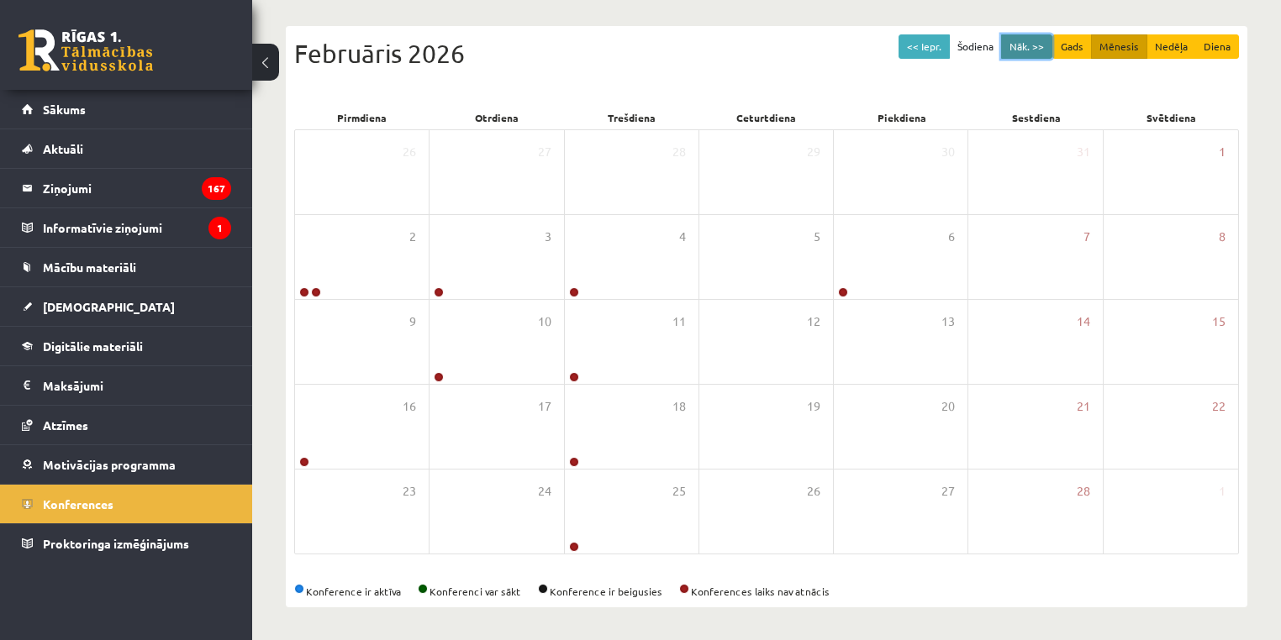
click at [1035, 50] on button "Nāk. >>" at bounding box center [1026, 46] width 51 height 24
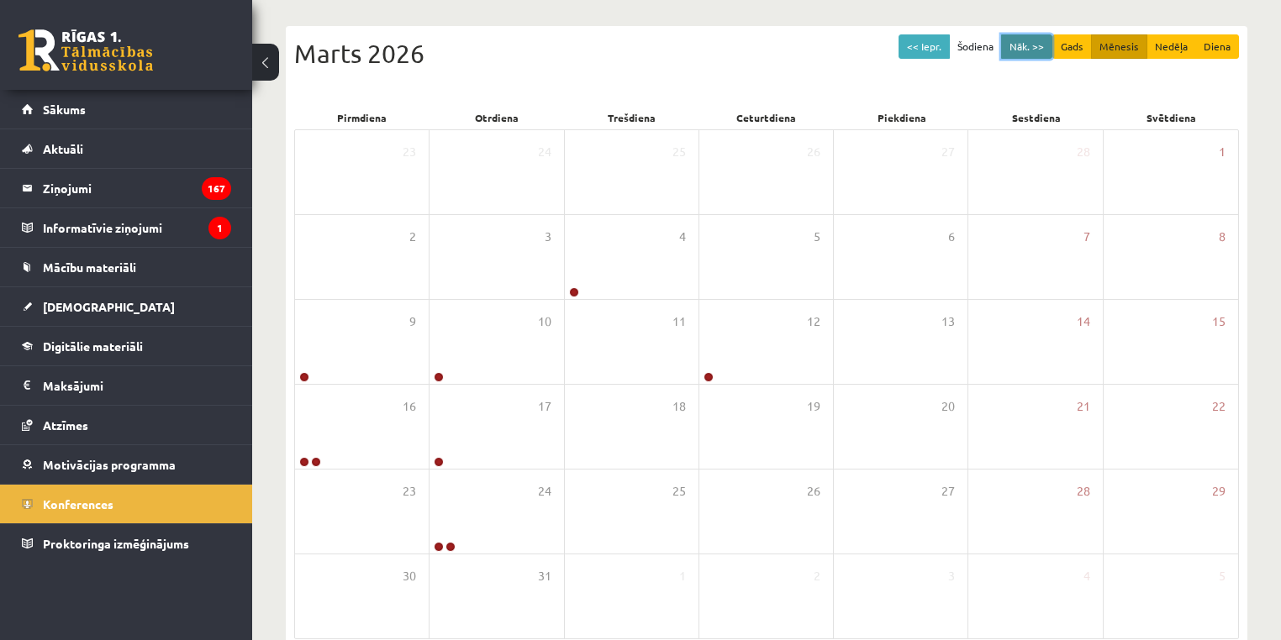
click at [1035, 50] on button "Nāk. >>" at bounding box center [1026, 46] width 51 height 24
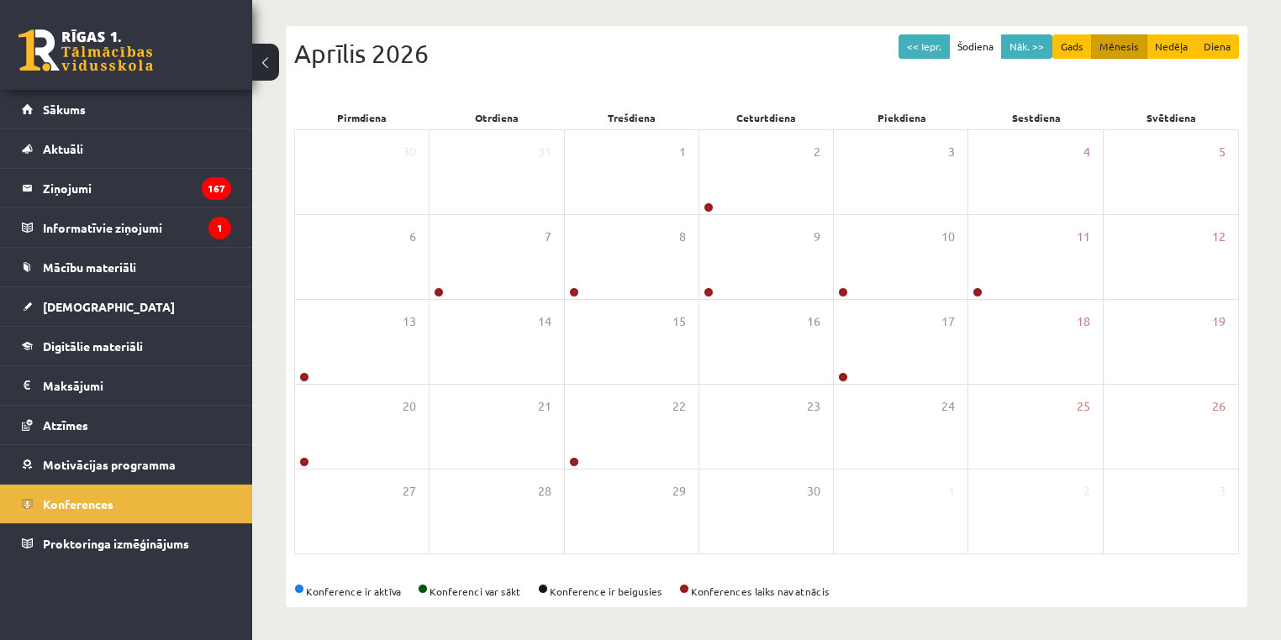
click at [916, 32] on div "<< Iepr. Šodiena Nāk. >> Gads Mēnesis Nedēļa Diena [DATE] Pirmdiena Otrdiena Tr…" at bounding box center [766, 317] width 961 height 582
click at [914, 50] on button "<< Iepr." at bounding box center [923, 46] width 51 height 24
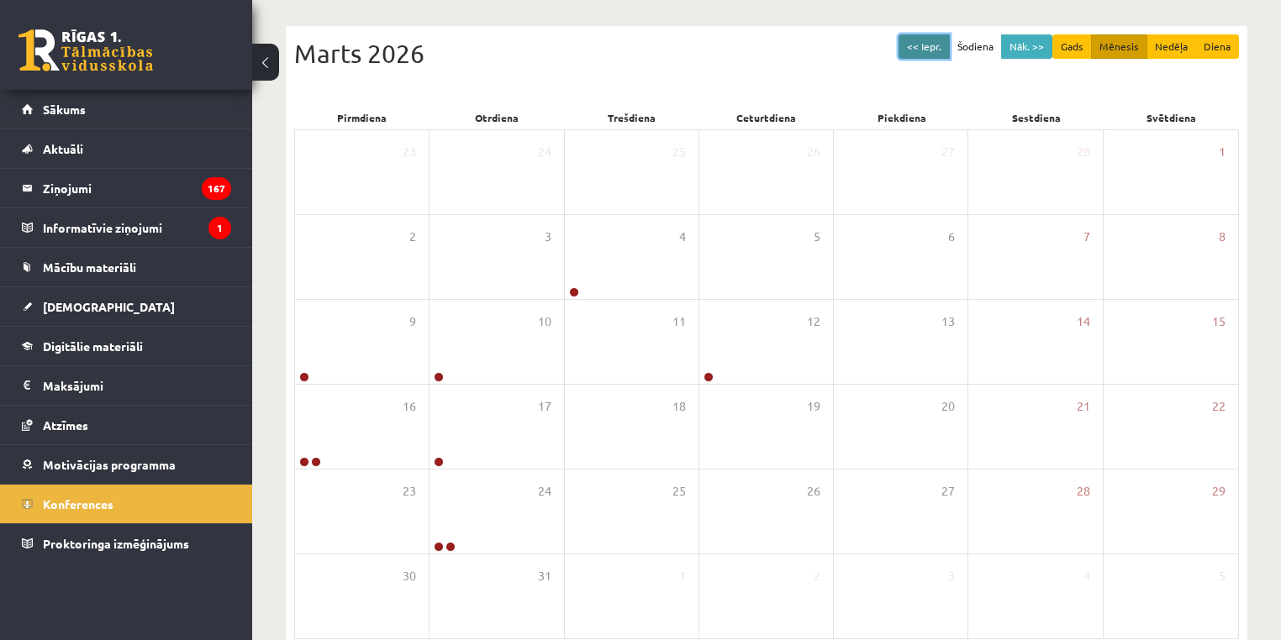
click at [916, 49] on button "<< Iepr." at bounding box center [923, 46] width 51 height 24
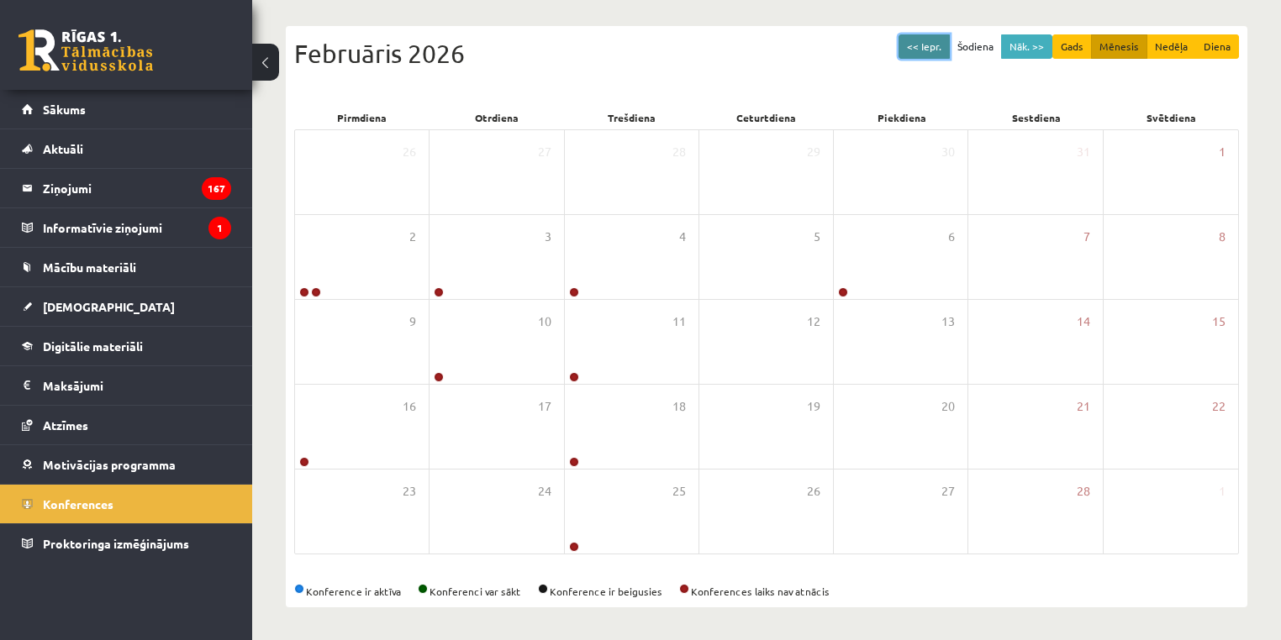
click at [920, 47] on button "<< Iepr." at bounding box center [923, 46] width 51 height 24
drag, startPoint x: 924, startPoint y: 22, endPoint x: 924, endPoint y: 41, distance: 19.3
click at [924, 24] on div "<< Iepr. Šodiena Nāk. >> Gads Mēnesis Nedēļa Diena Janvāris 2026 Pirmdiena Otrd…" at bounding box center [766, 308] width 961 height 598
click at [925, 41] on button "<< Iepr." at bounding box center [923, 46] width 51 height 24
click at [928, 41] on button "<< Iepr." at bounding box center [923, 46] width 51 height 24
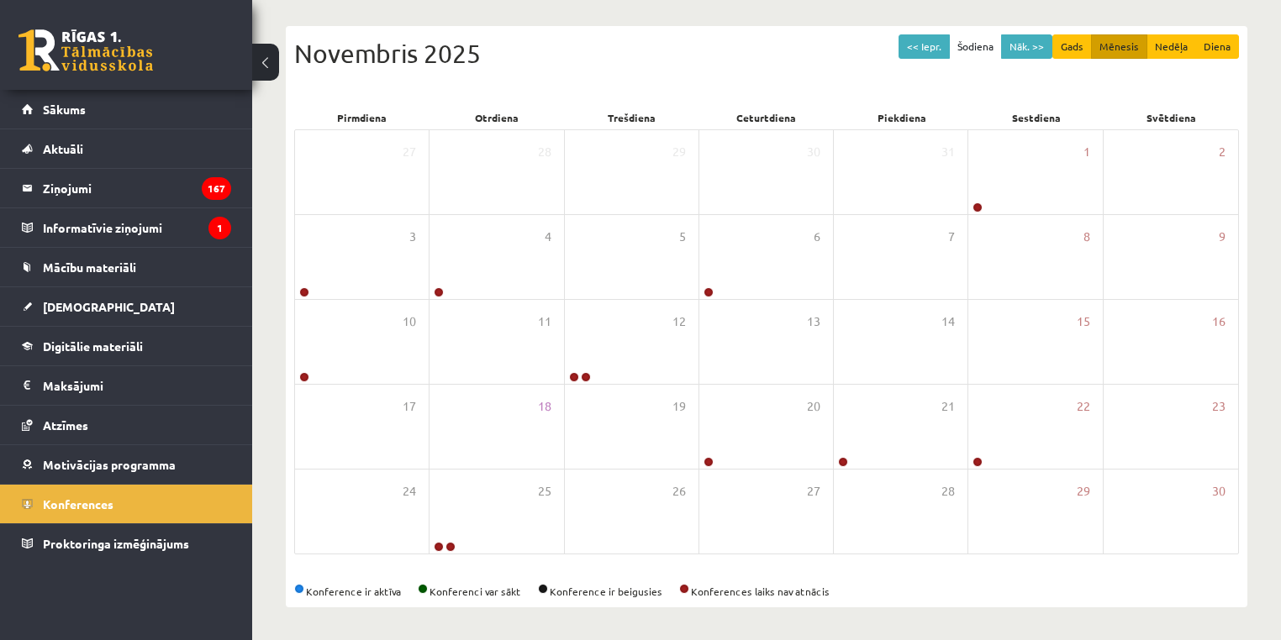
click at [928, 59] on div "Novembris 2025" at bounding box center [766, 53] width 945 height 38
click at [930, 50] on button "<< Iepr." at bounding box center [923, 46] width 51 height 24
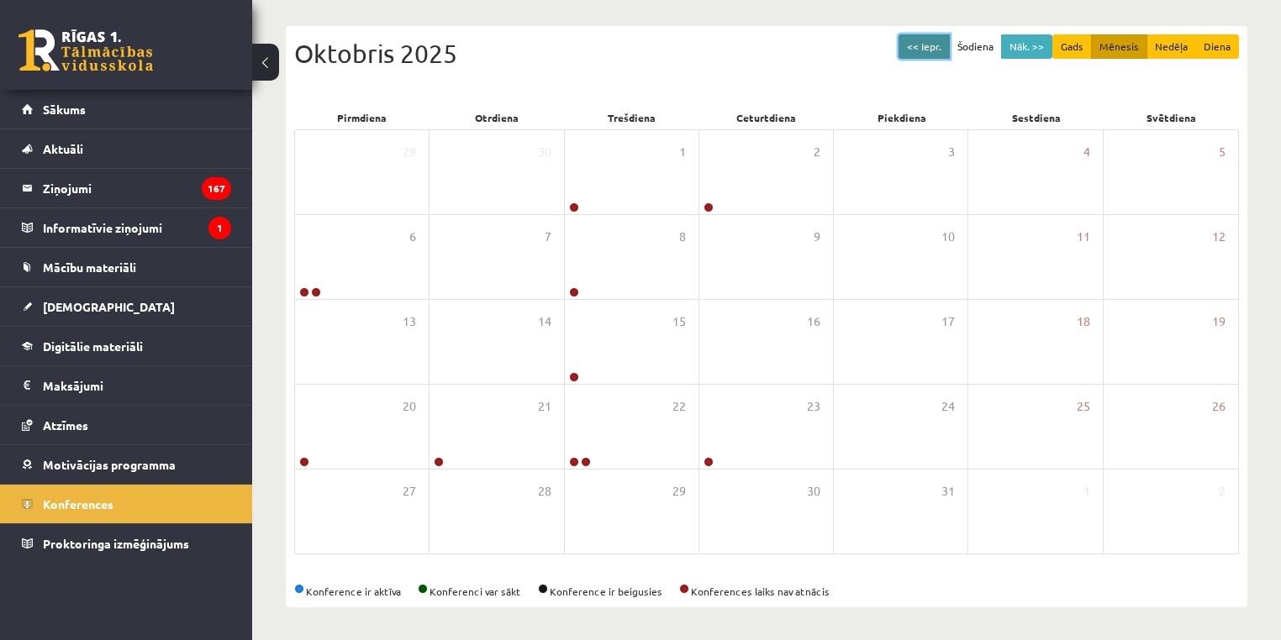
click at [939, 54] on button "<< Iepr." at bounding box center [923, 46] width 51 height 24
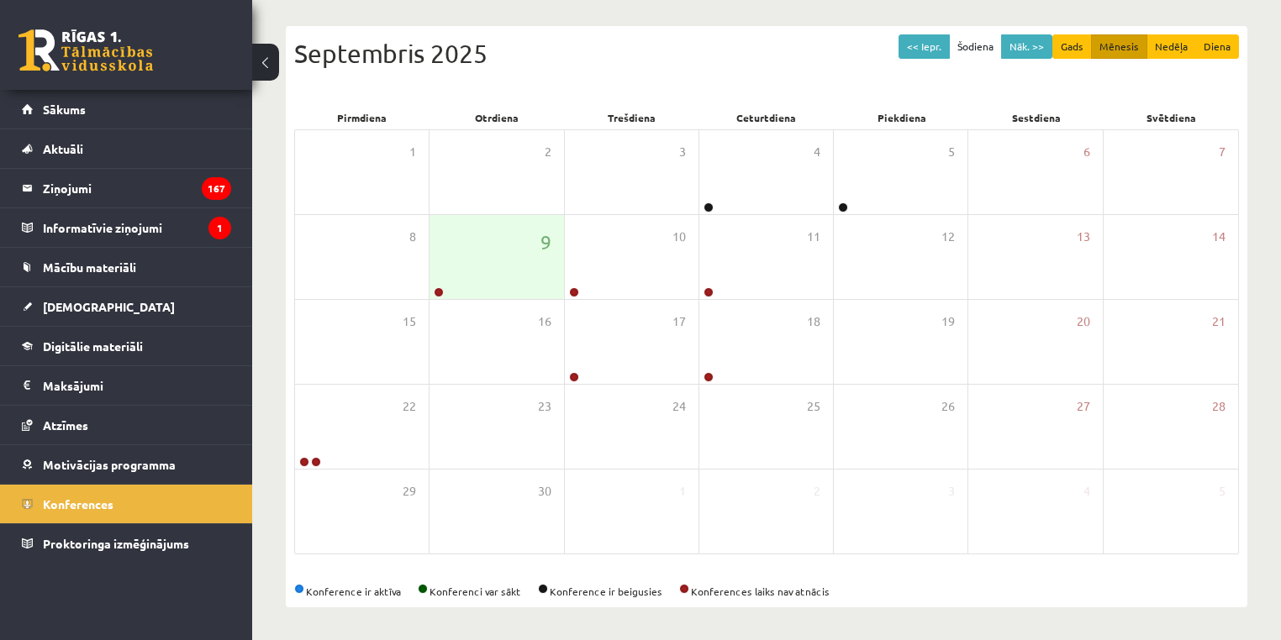
click at [1037, 58] on div "Septembris 2025" at bounding box center [766, 53] width 945 height 38
click at [1028, 47] on button "Nāk. >>" at bounding box center [1026, 46] width 51 height 24
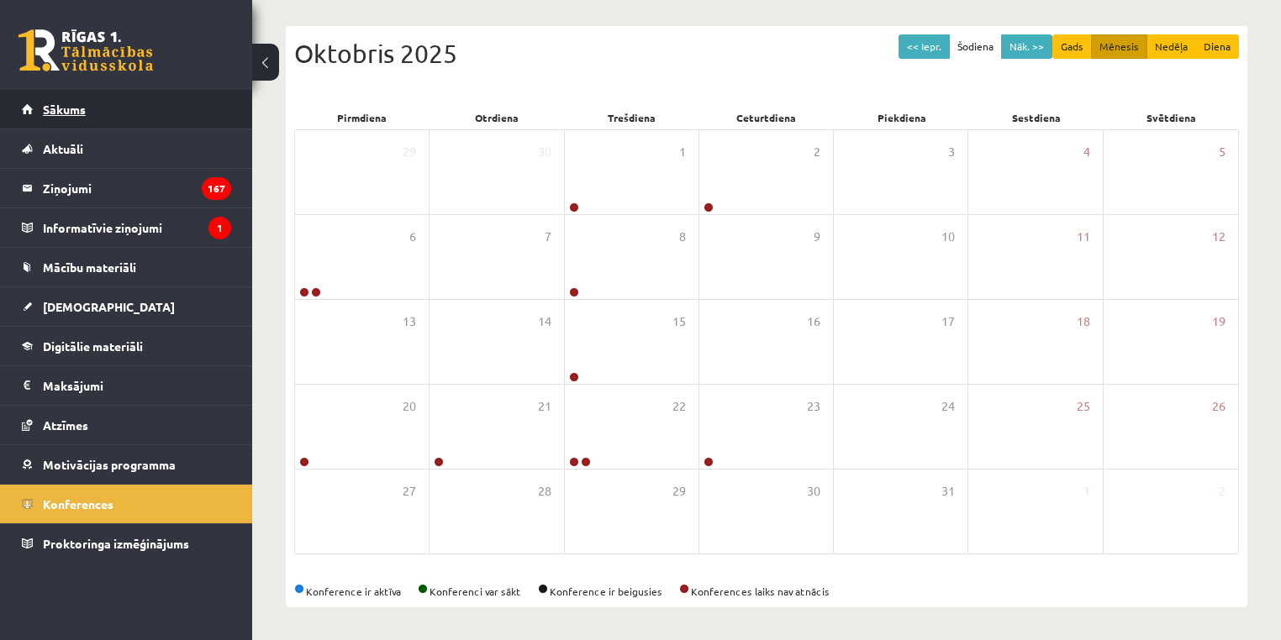
drag, startPoint x: 59, startPoint y: 81, endPoint x: 61, endPoint y: 111, distance: 30.3
click at [60, 85] on div "0 Dāvanas 466 mP 0 xp" at bounding box center [126, 45] width 252 height 90
click at [61, 116] on link "Sākums" at bounding box center [126, 109] width 209 height 39
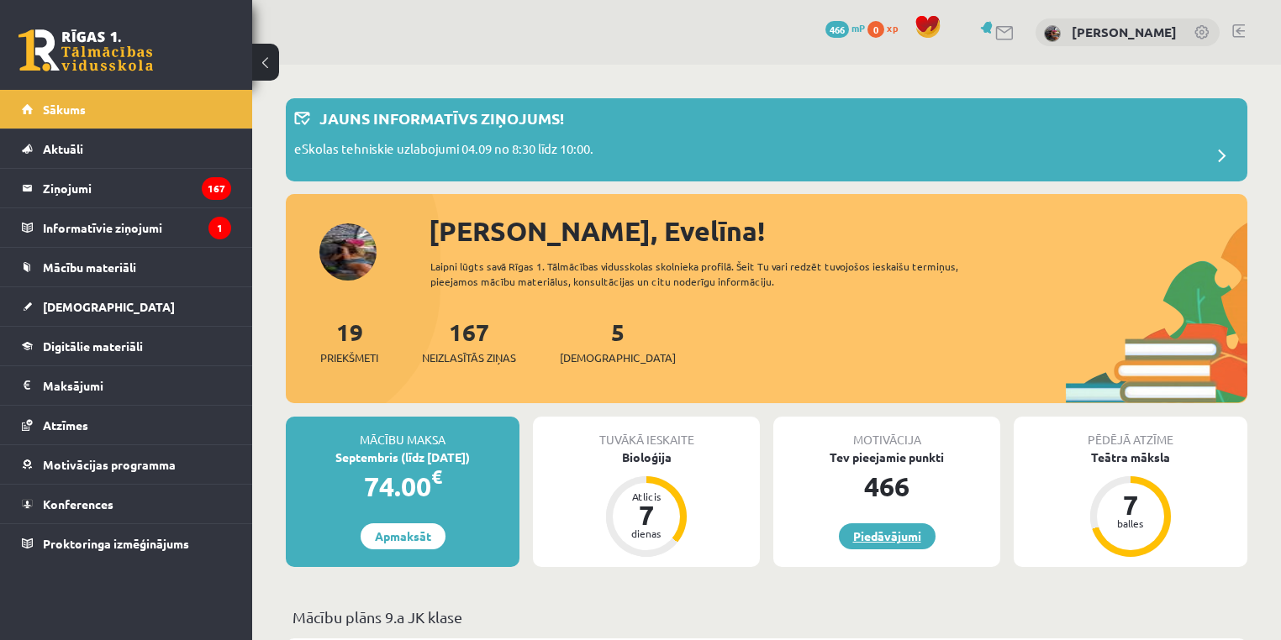
click at [879, 535] on link "Piedāvājumi" at bounding box center [887, 537] width 97 height 26
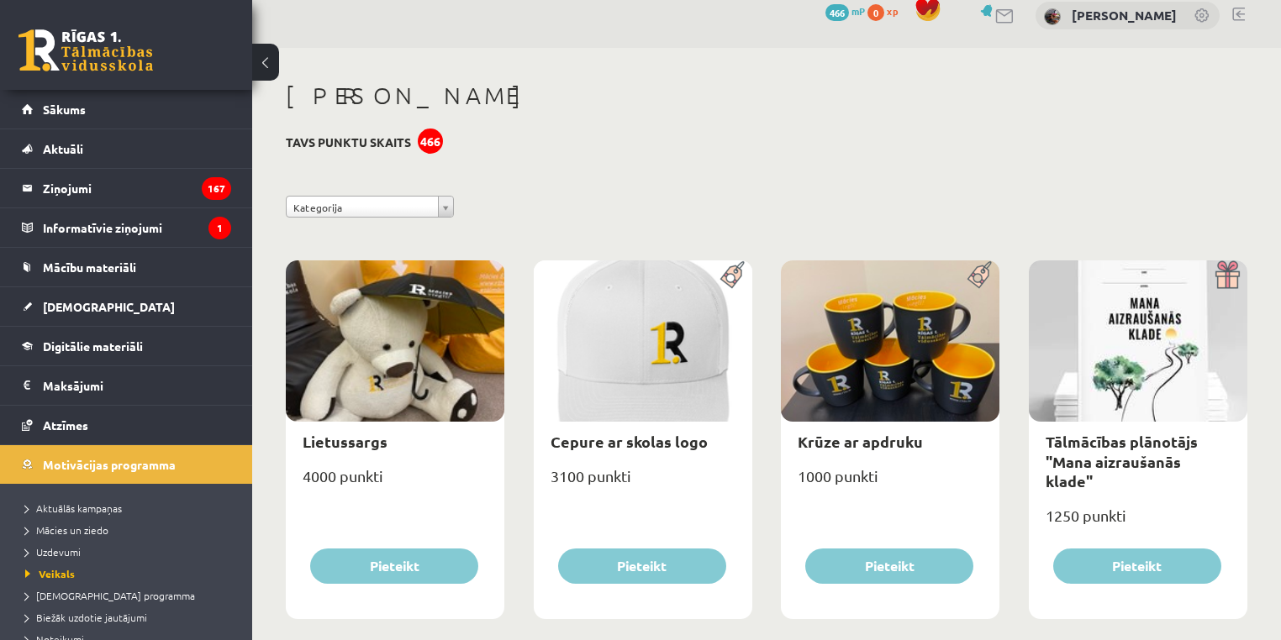
scroll to position [28, 0]
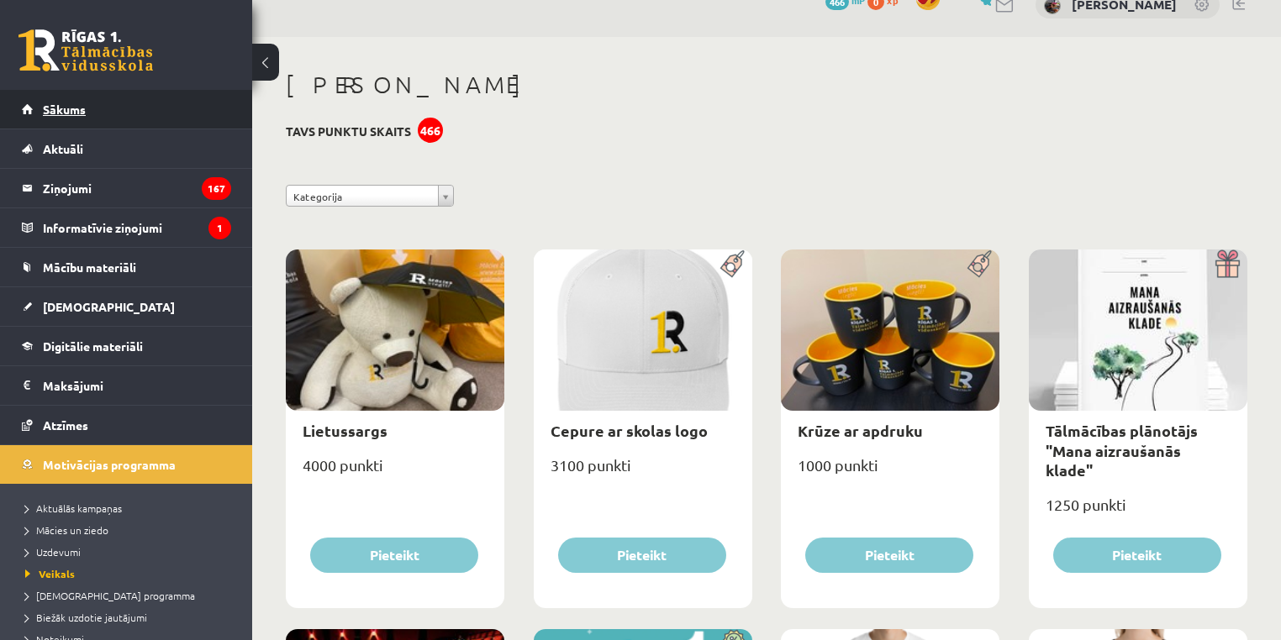
click at [114, 114] on link "Sākums" at bounding box center [126, 109] width 209 height 39
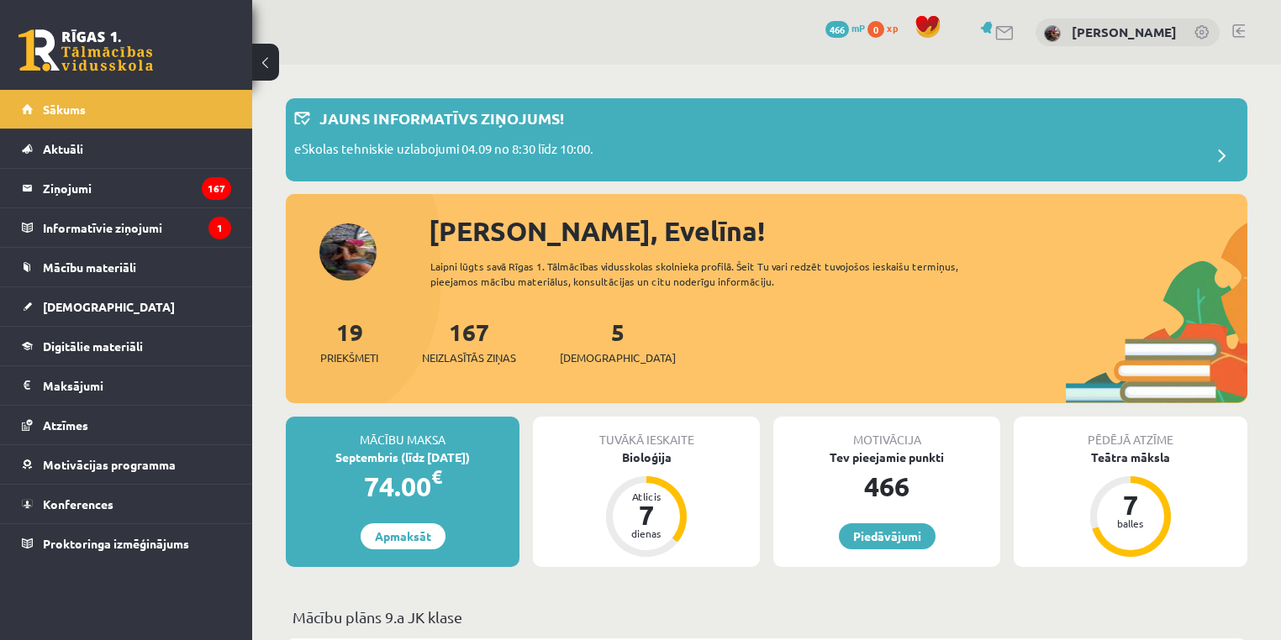
drag, startPoint x: 410, startPoint y: 486, endPoint x: 407, endPoint y: 475, distance: 11.4
click at [408, 481] on div "74.00 €" at bounding box center [403, 486] width 234 height 40
click at [413, 452] on div "Septembris (līdz [DATE])" at bounding box center [403, 458] width 234 height 18
click at [391, 546] on link "Apmaksāt" at bounding box center [403, 537] width 85 height 26
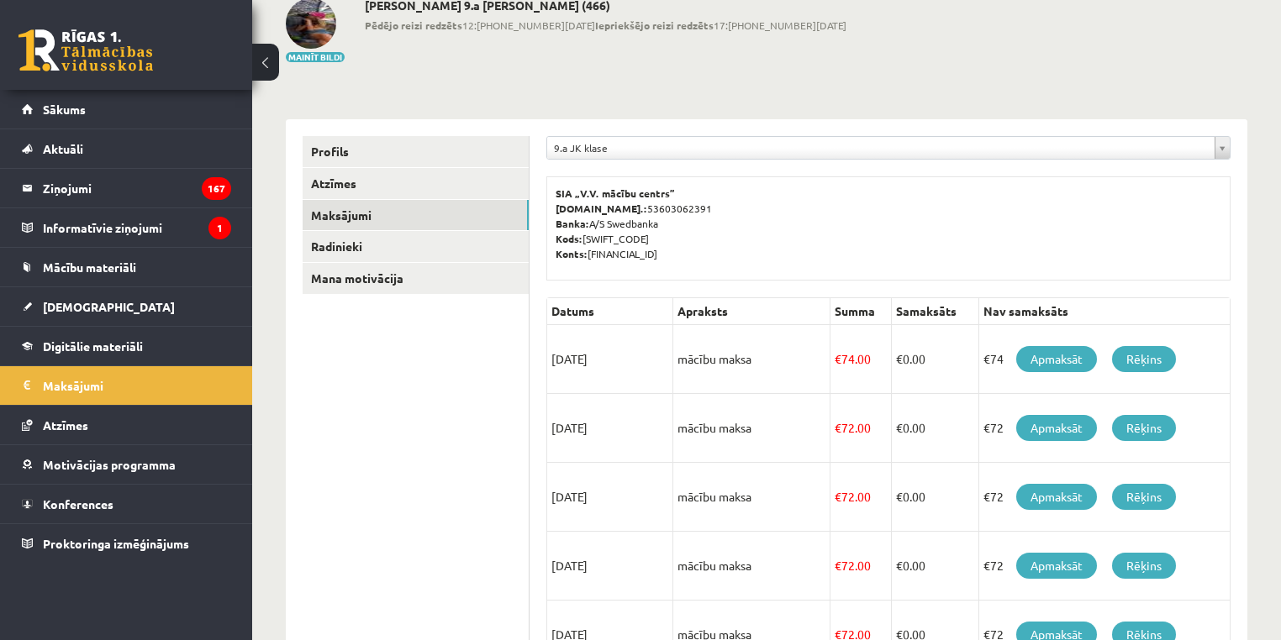
scroll to position [101, 0]
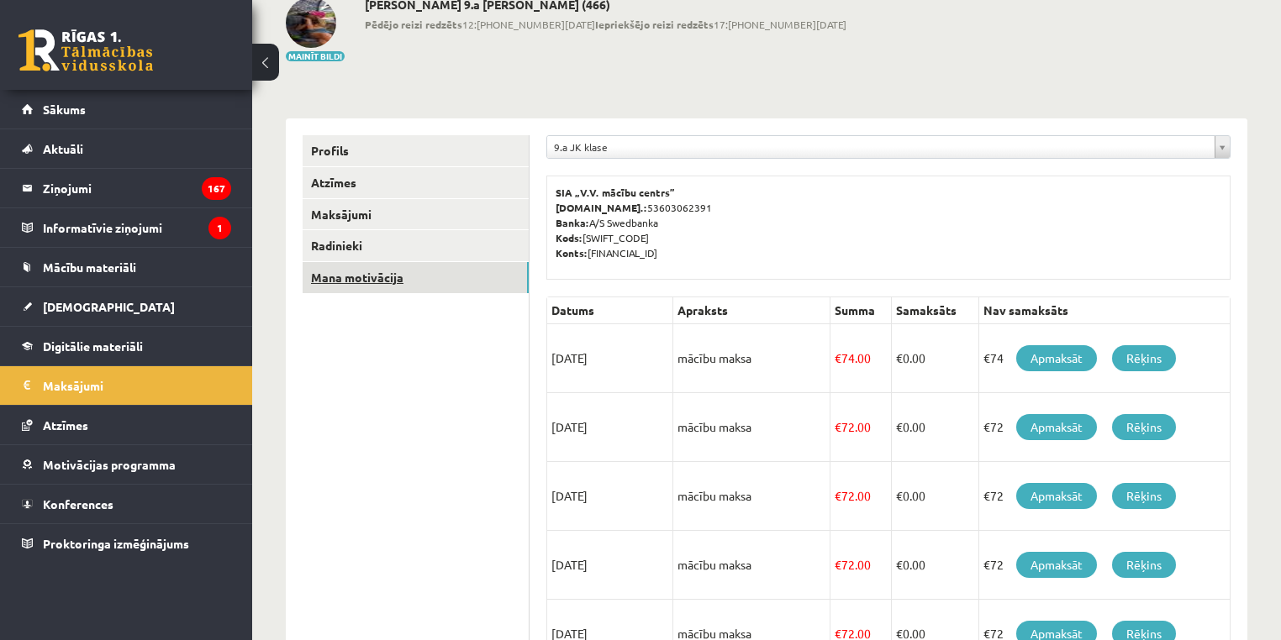
click at [456, 276] on link "Mana motivācija" at bounding box center [416, 277] width 226 height 31
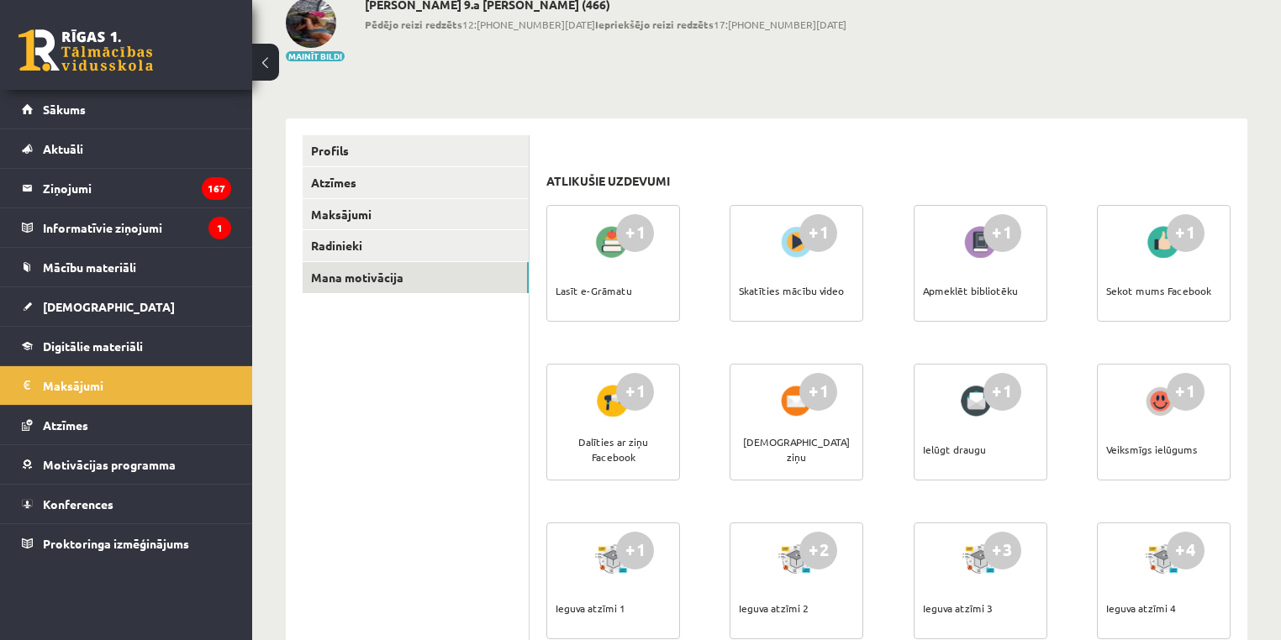
drag, startPoint x: 824, startPoint y: 224, endPoint x: 807, endPoint y: 245, distance: 28.1
click at [824, 227] on div "+1" at bounding box center [818, 233] width 38 height 38
click at [798, 249] on div at bounding box center [796, 242] width 48 height 39
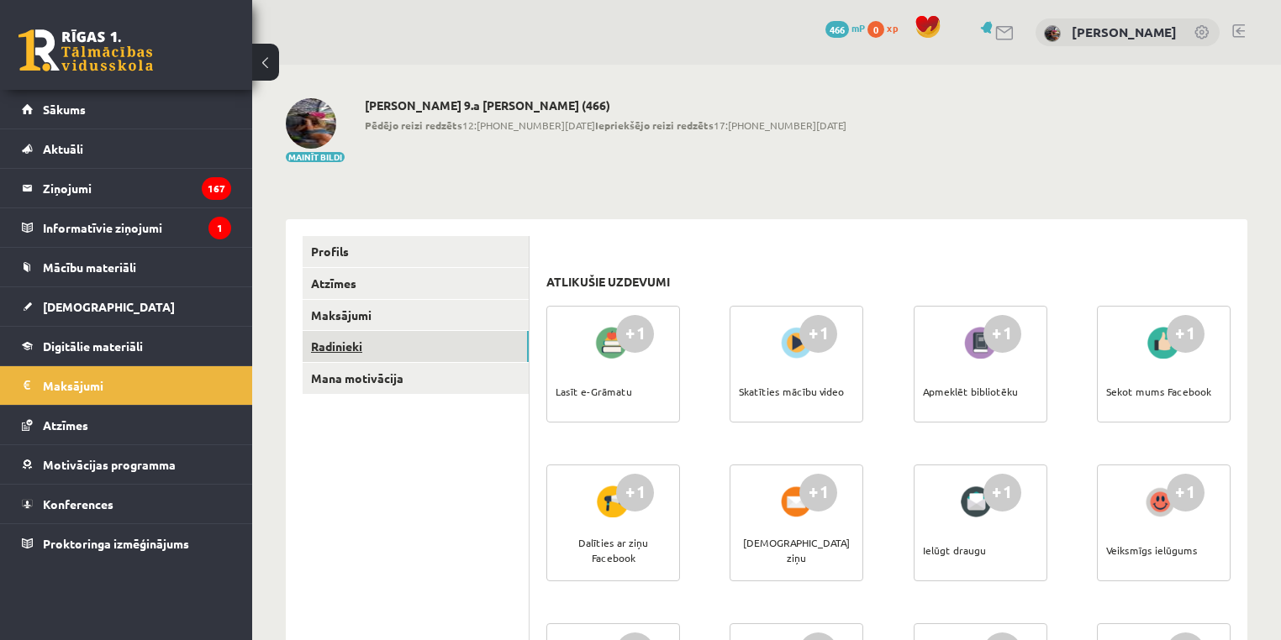
click at [395, 336] on link "Radinieki" at bounding box center [416, 346] width 226 height 31
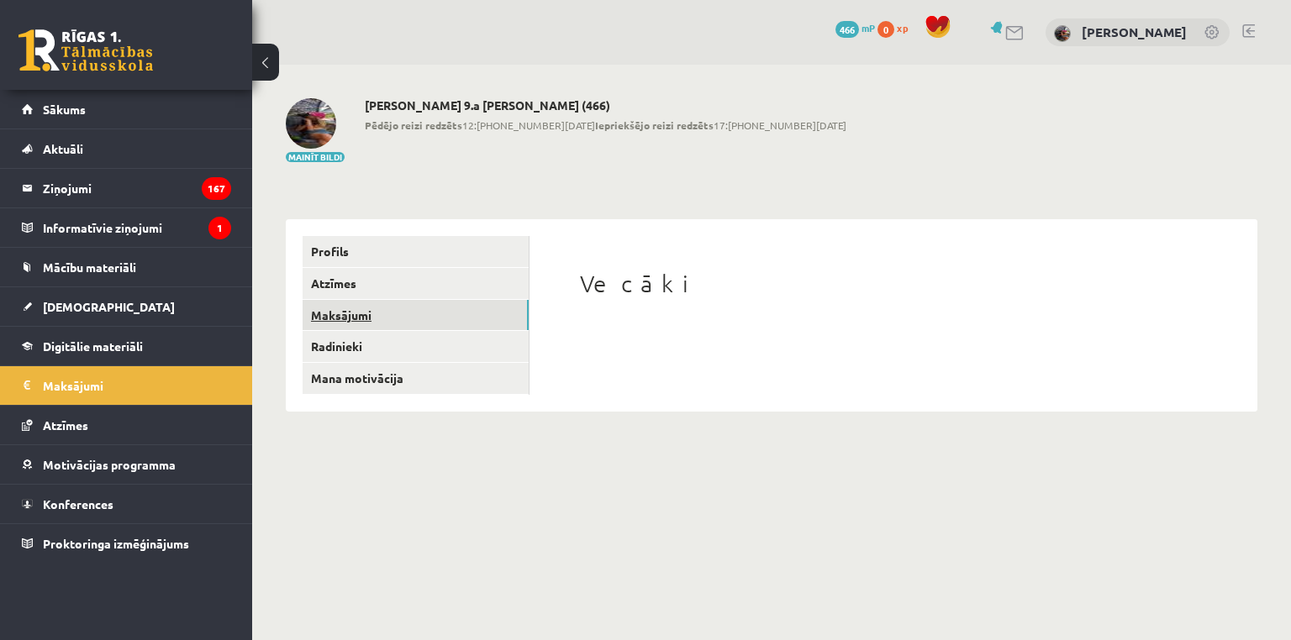
click at [394, 304] on link "Maksājumi" at bounding box center [416, 315] width 226 height 31
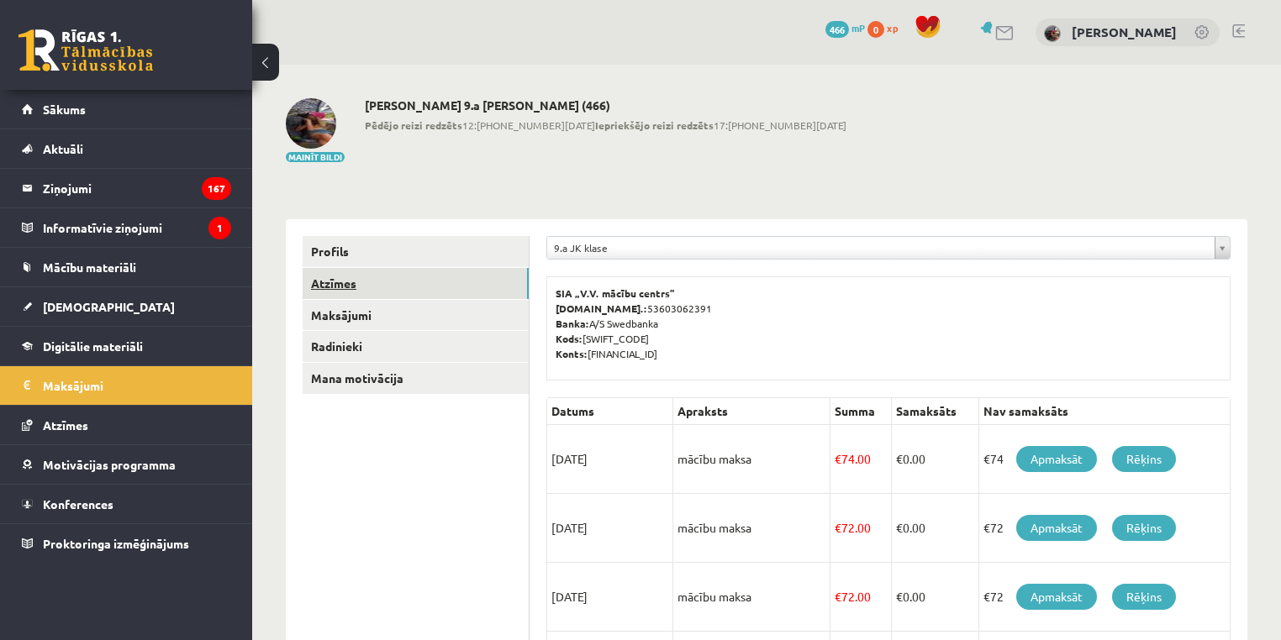
click at [388, 268] on link "Atzīmes" at bounding box center [416, 283] width 226 height 31
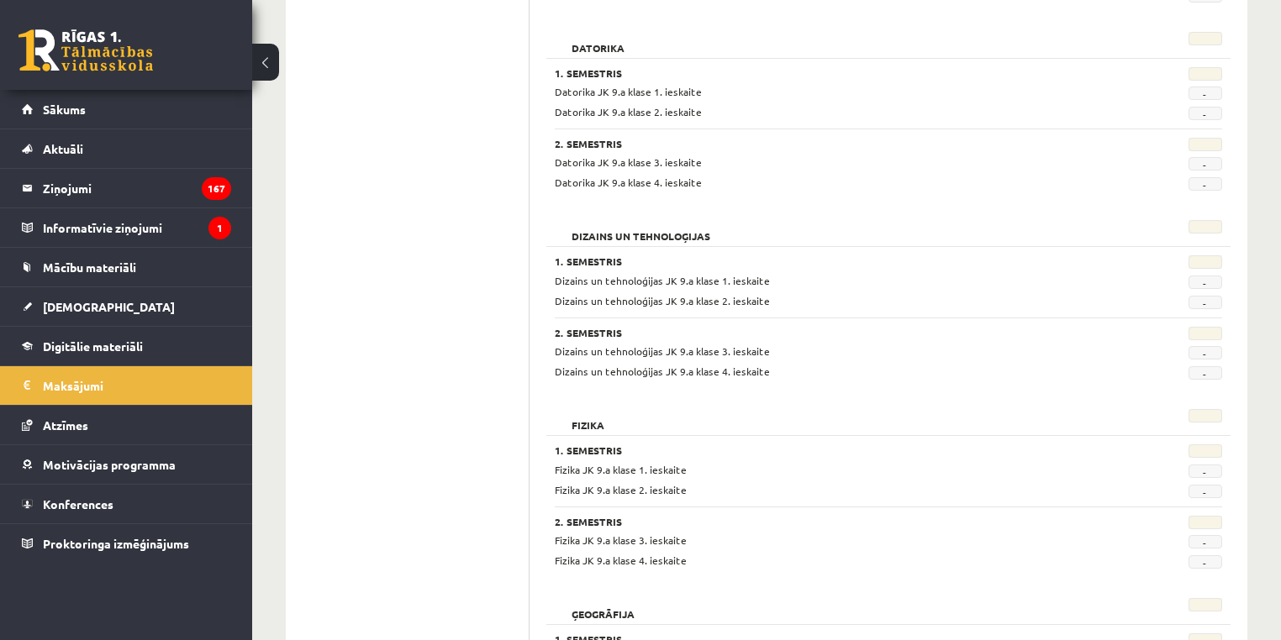
scroll to position [512, 0]
